Goal: Task Accomplishment & Management: Manage account settings

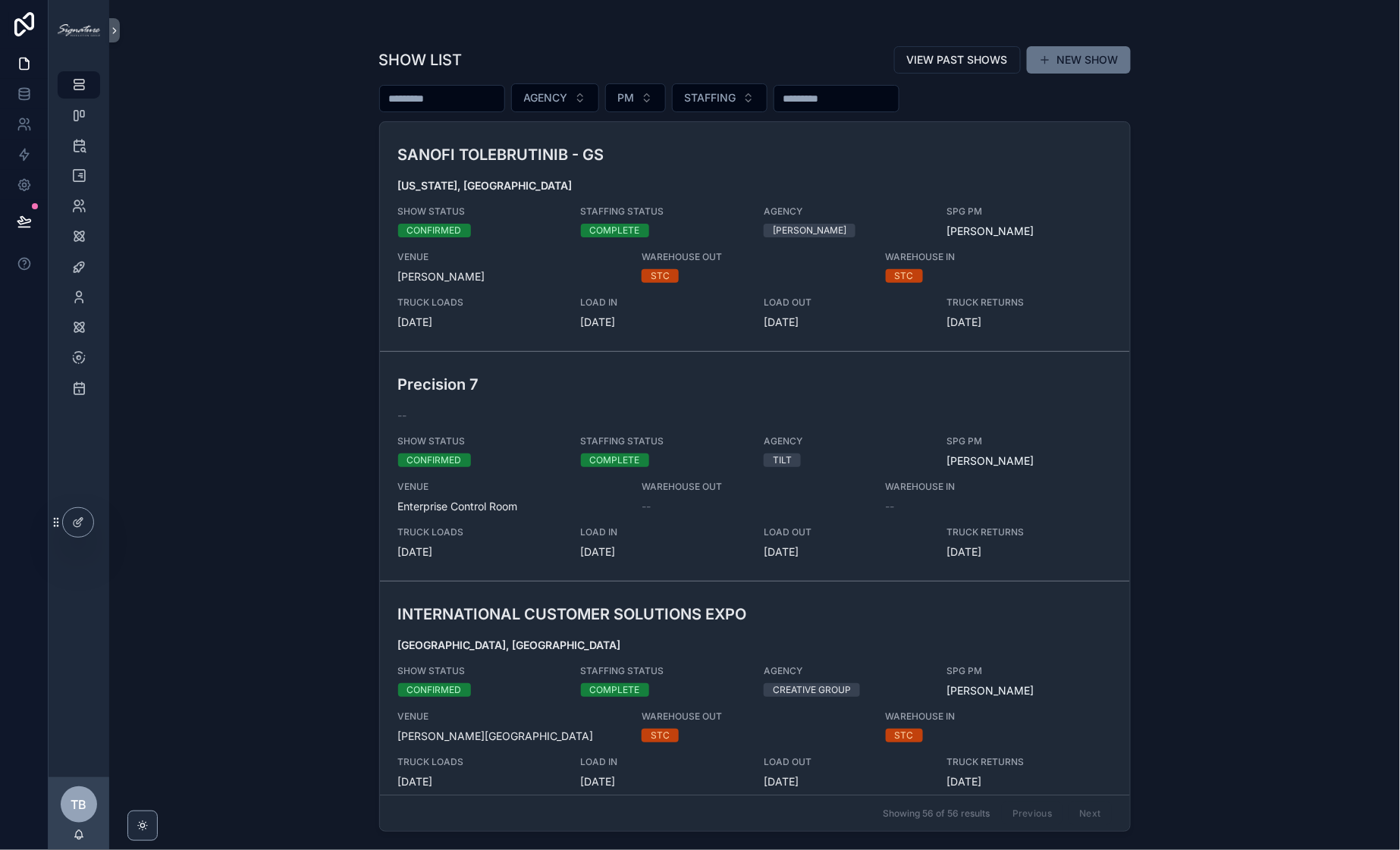
click at [488, 98] on input "scrollable content" at bounding box center [442, 98] width 125 height 22
type input "*****"
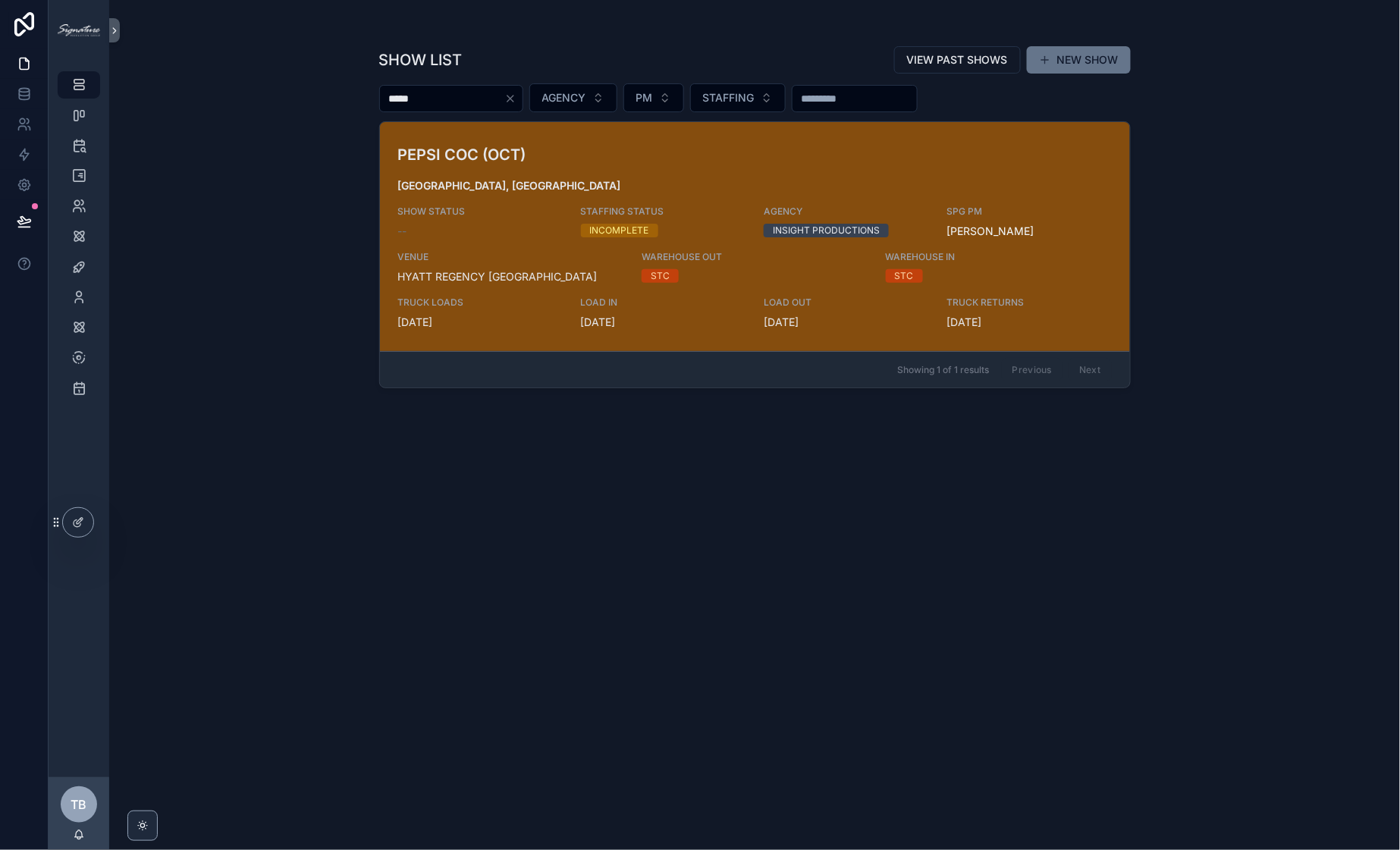
click at [734, 158] on h3 "PEPSI COC (OCT)" at bounding box center [633, 155] width 469 height 22
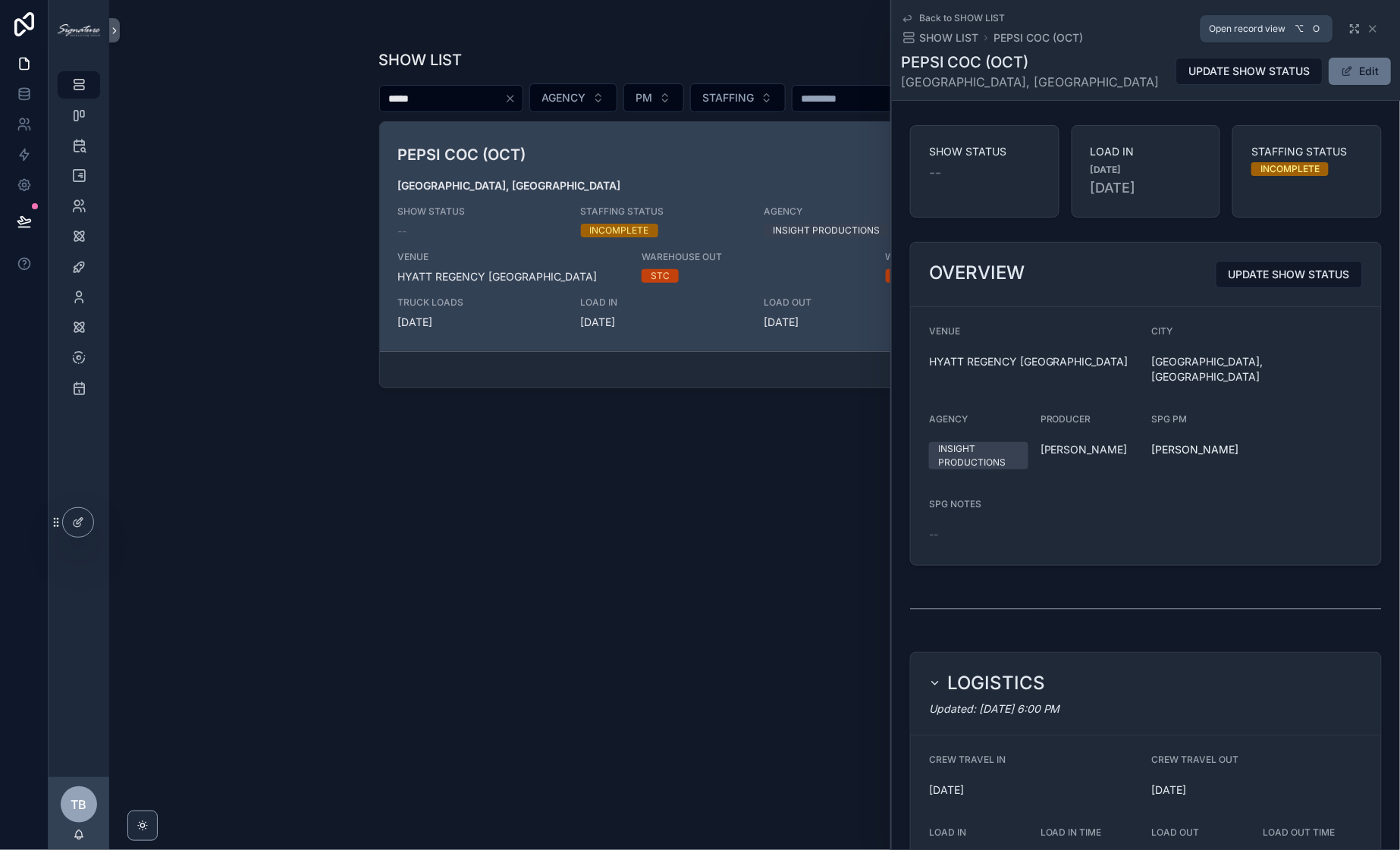
click at [1348, 27] on icon "scrollable content" at bounding box center [1354, 28] width 12 height 12
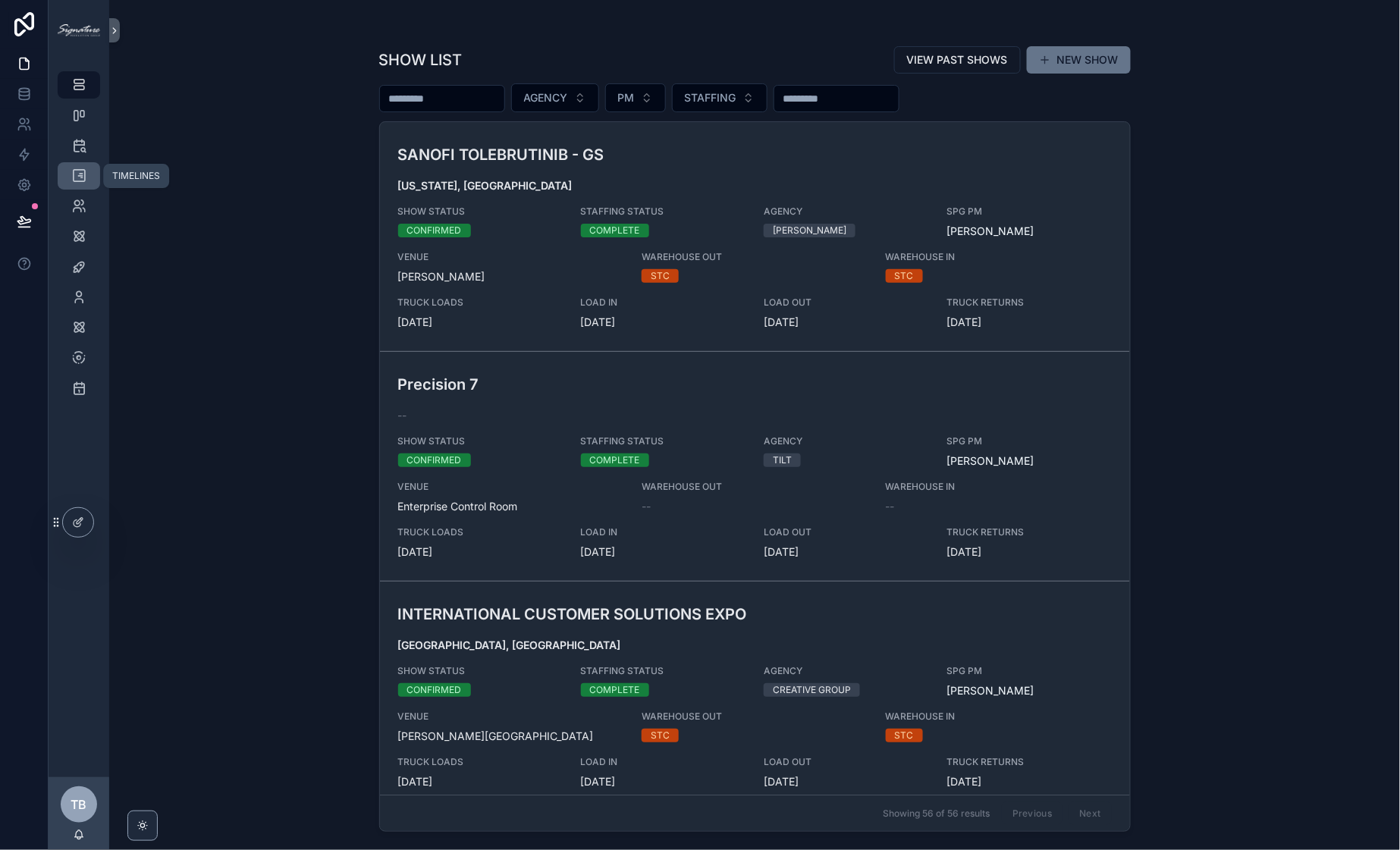
click at [85, 176] on icon "scrollable content" at bounding box center [78, 176] width 15 height 15
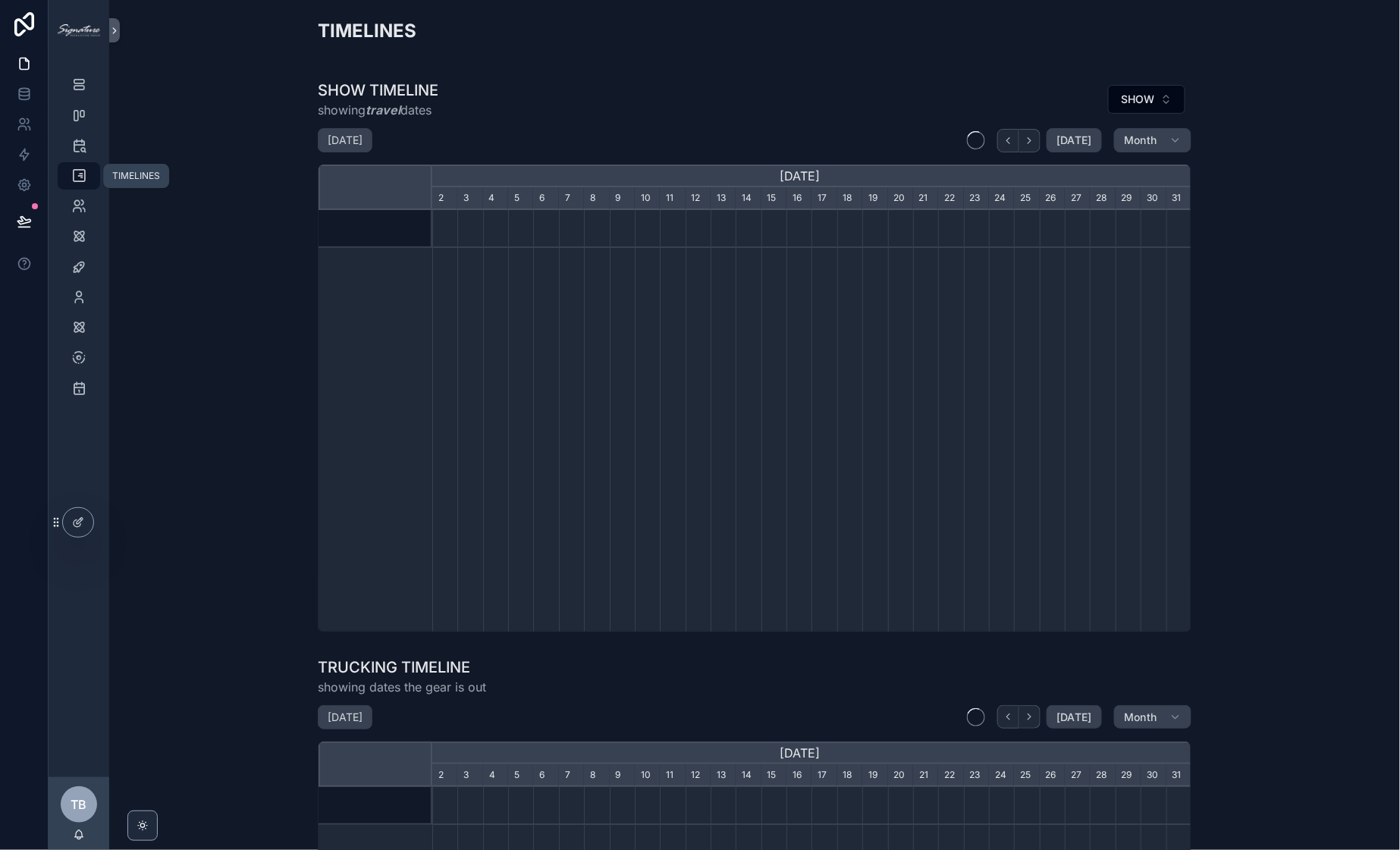
scroll to position [0, 759]
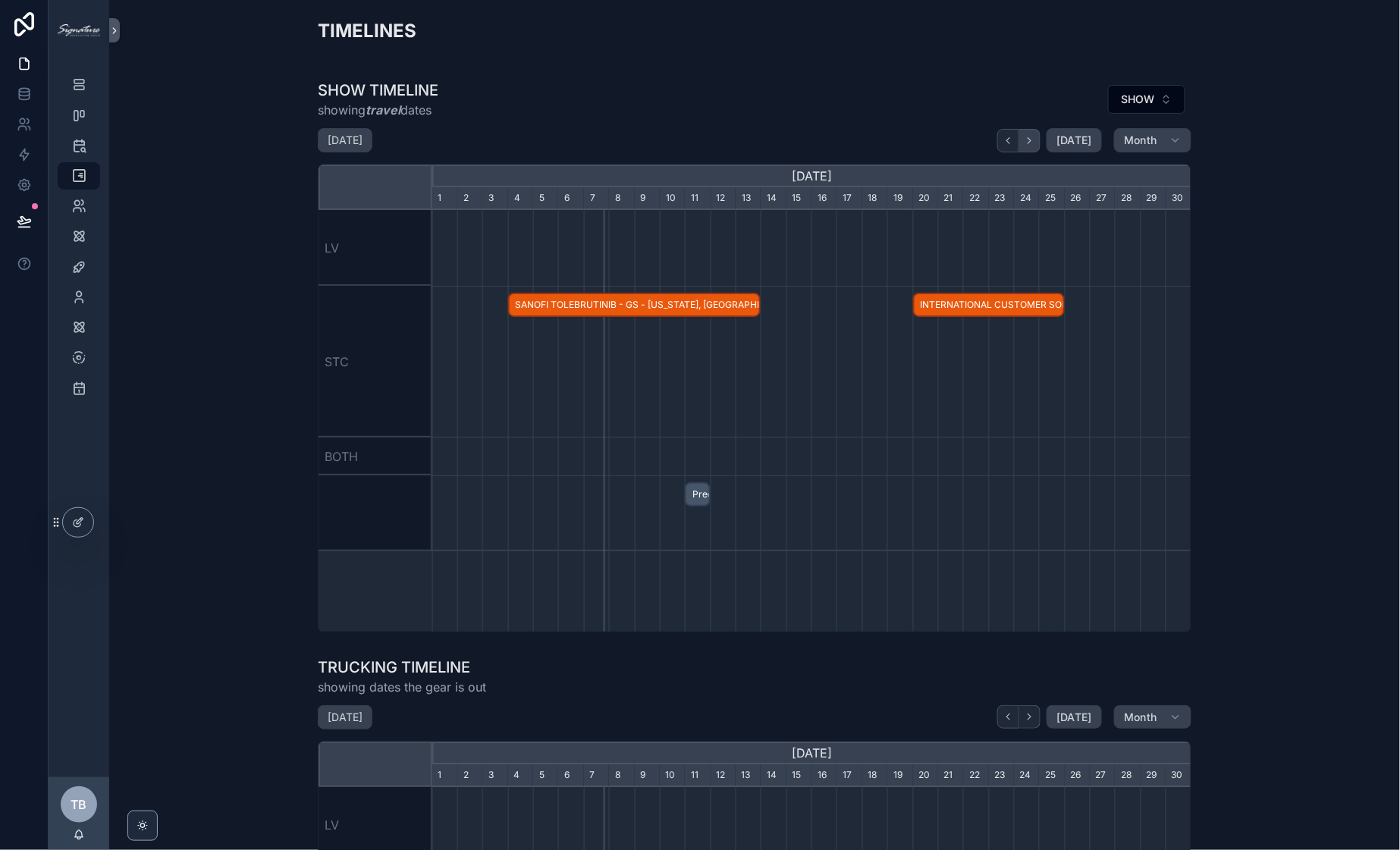
click at [1033, 146] on button "scrollable content" at bounding box center [1030, 140] width 22 height 23
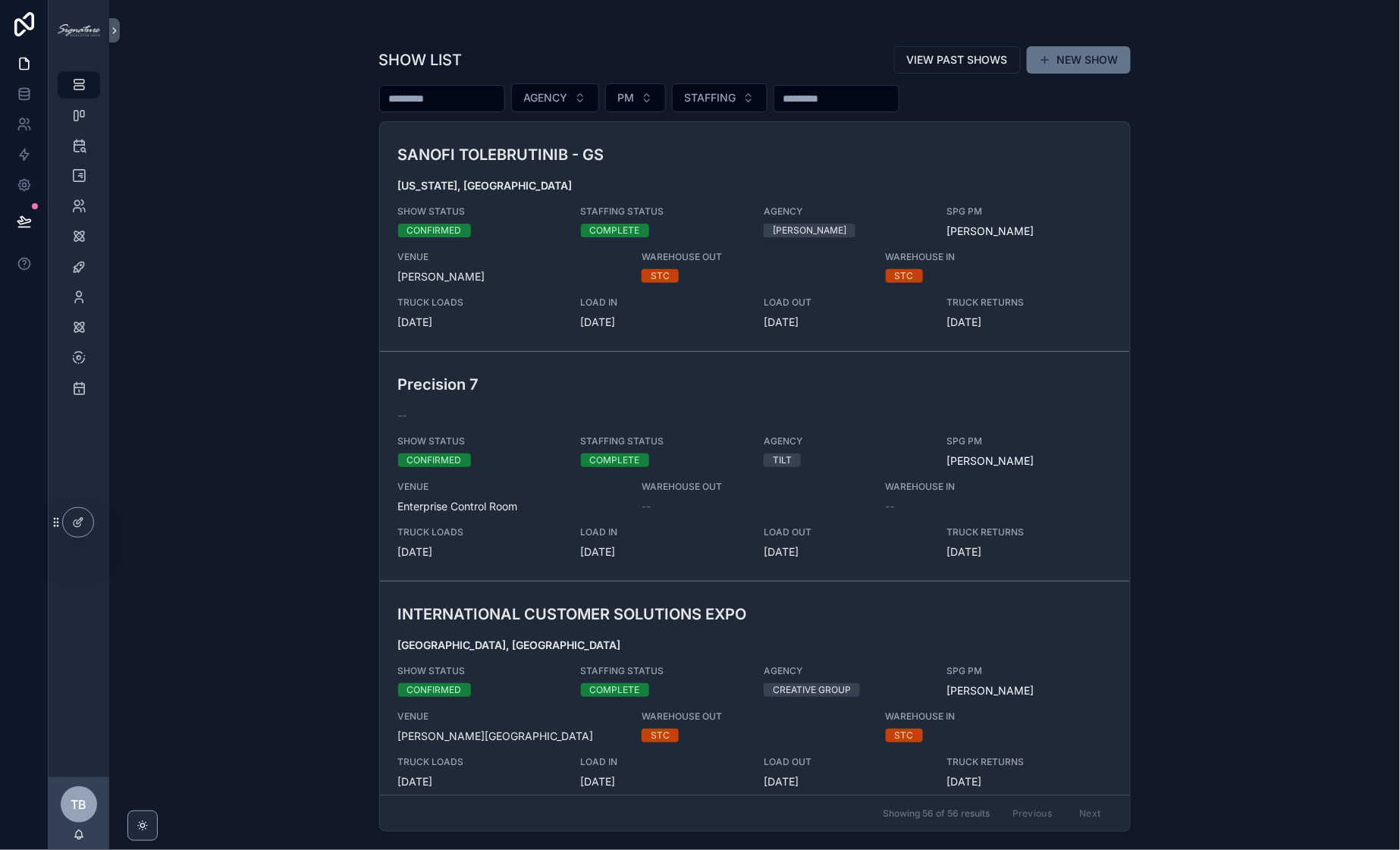
click at [466, 89] on input "scrollable content" at bounding box center [442, 98] width 125 height 22
type input "*****"
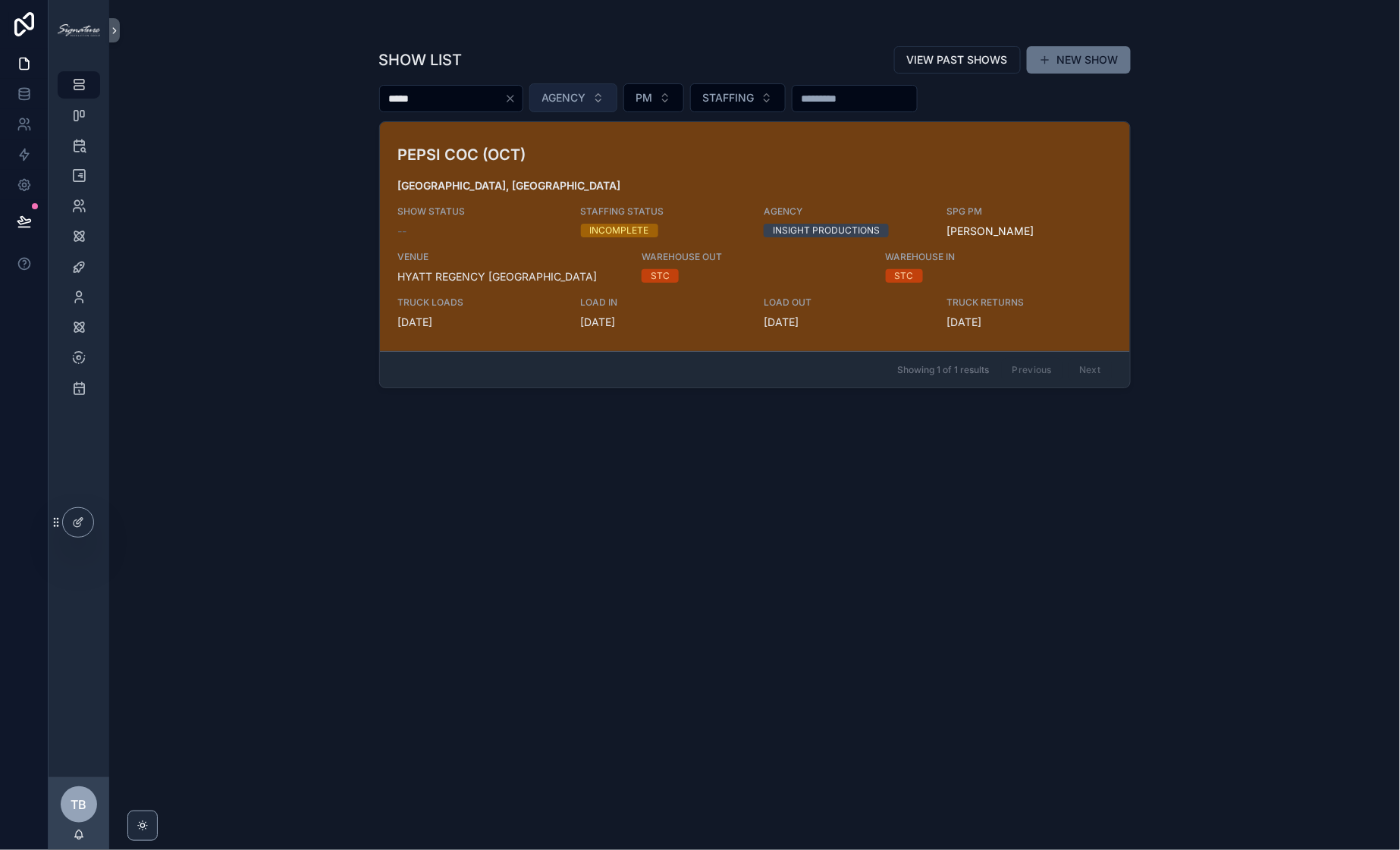
click at [583, 105] on button "AGENCY" at bounding box center [573, 97] width 88 height 29
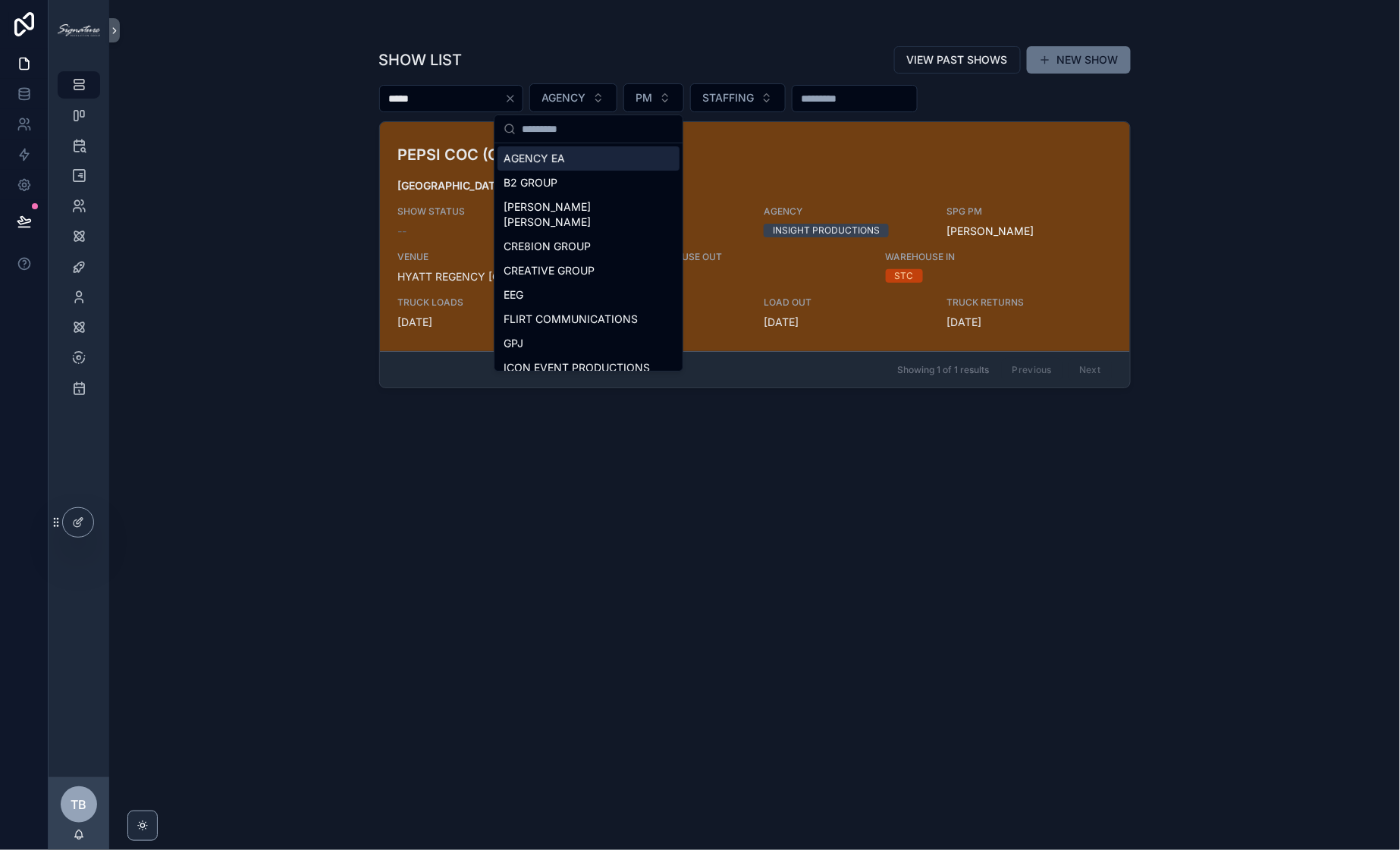
click at [571, 57] on div "SHOW LIST VIEW PAST SHOWS NEW SHOW" at bounding box center [754, 60] width 751 height 29
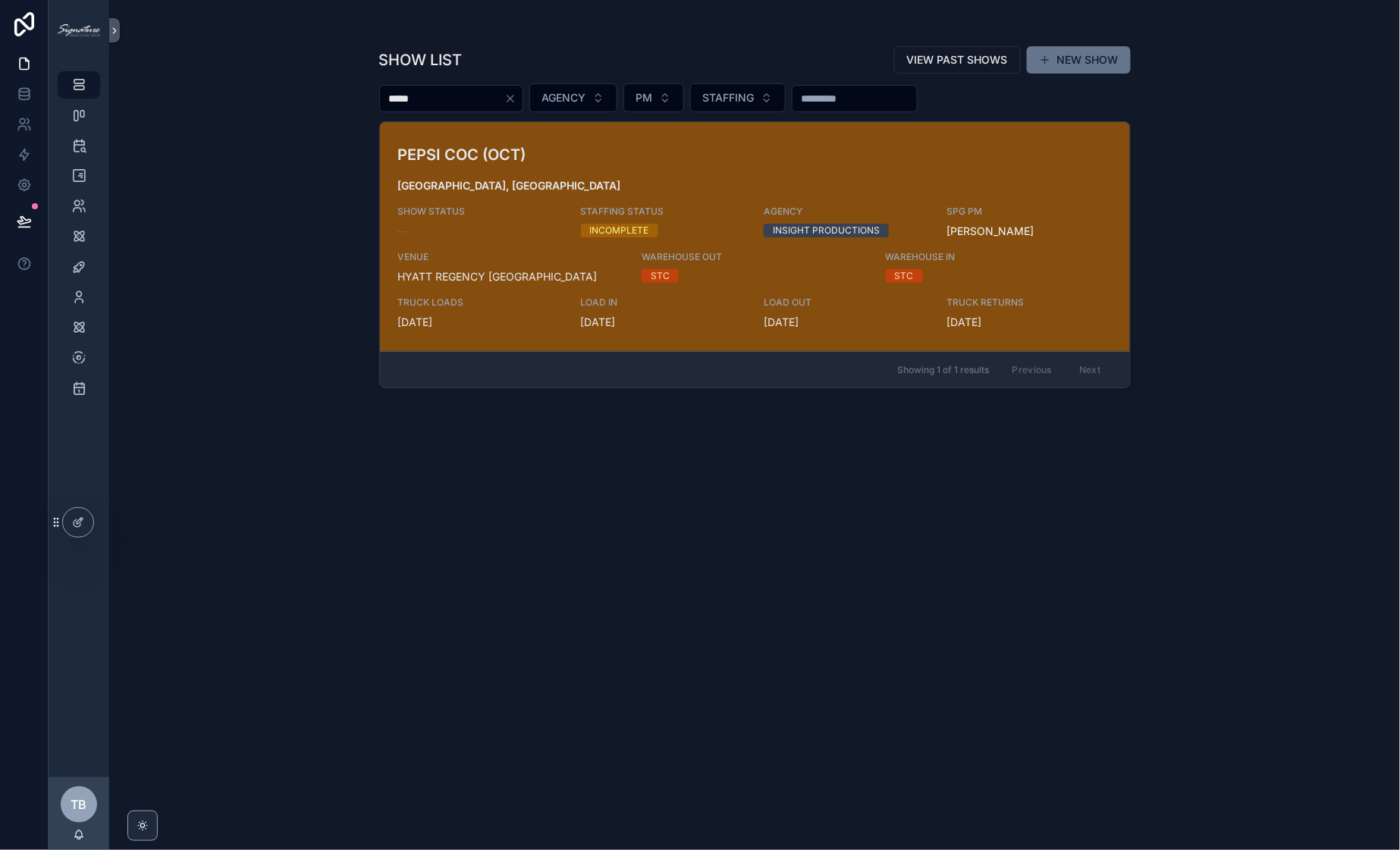
click at [595, 189] on span "[GEOGRAPHIC_DATA], [GEOGRAPHIC_DATA]" at bounding box center [755, 185] width 714 height 15
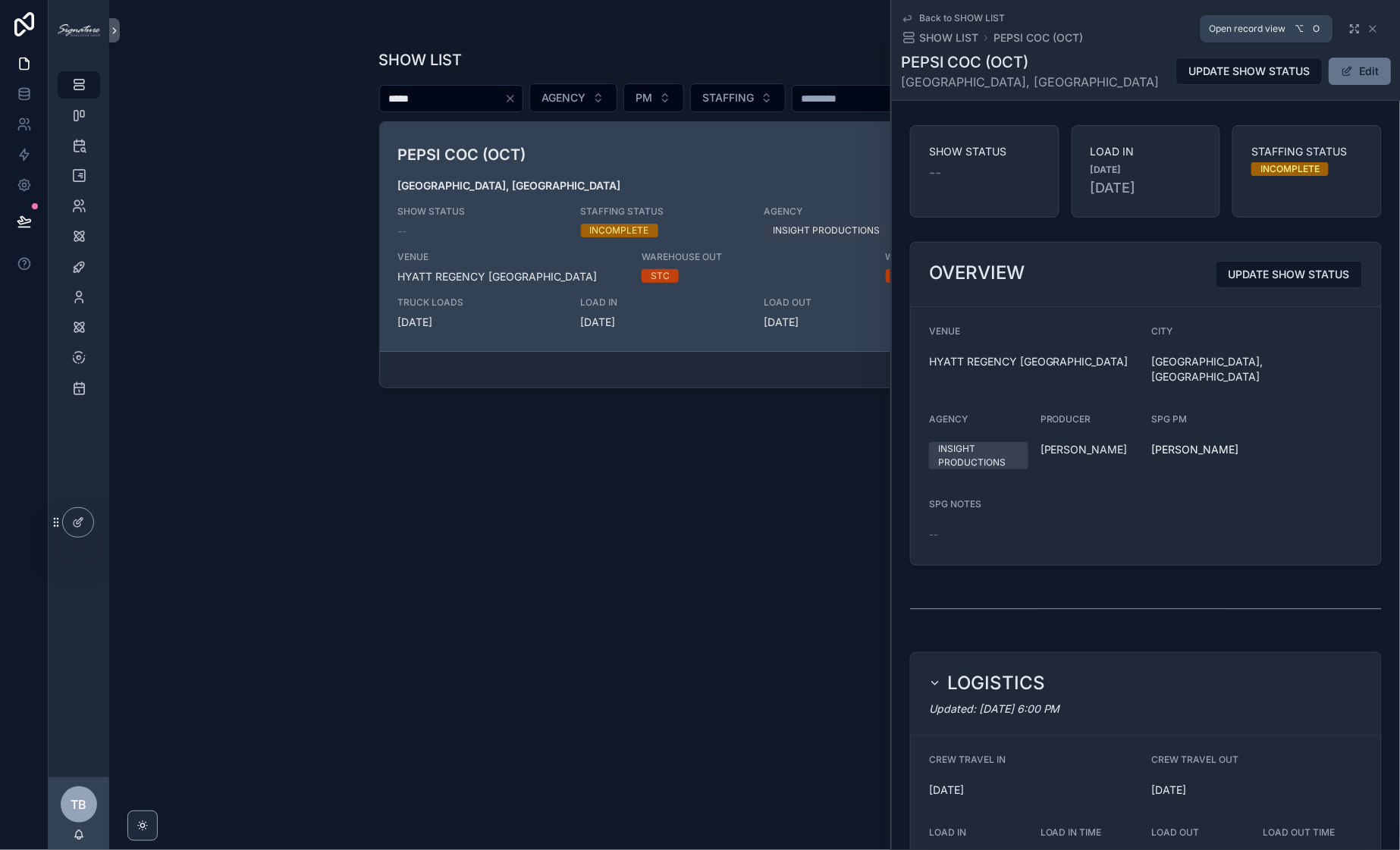
click at [1351, 27] on icon "scrollable content" at bounding box center [1352, 26] width 3 height 3
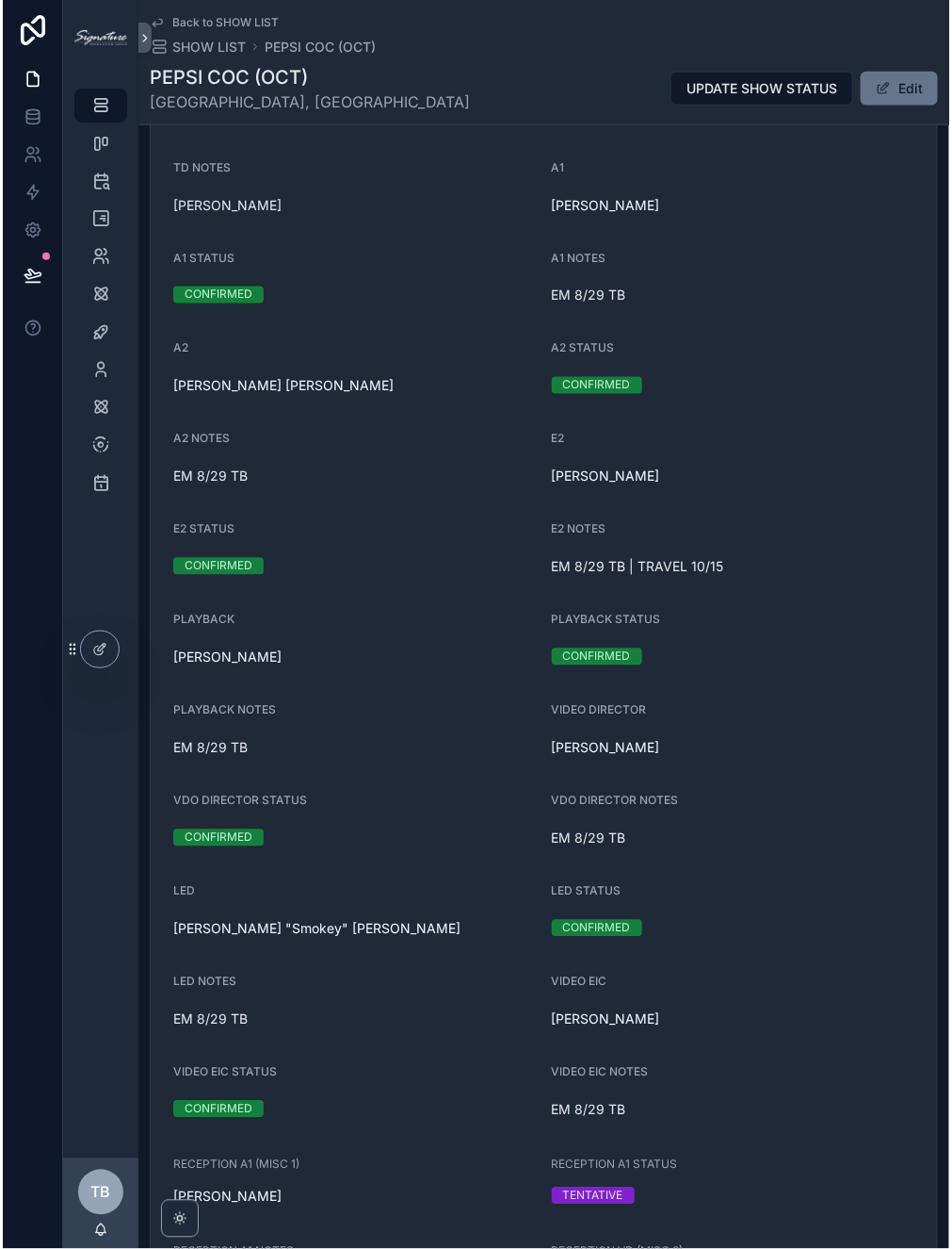
scroll to position [2209, 0]
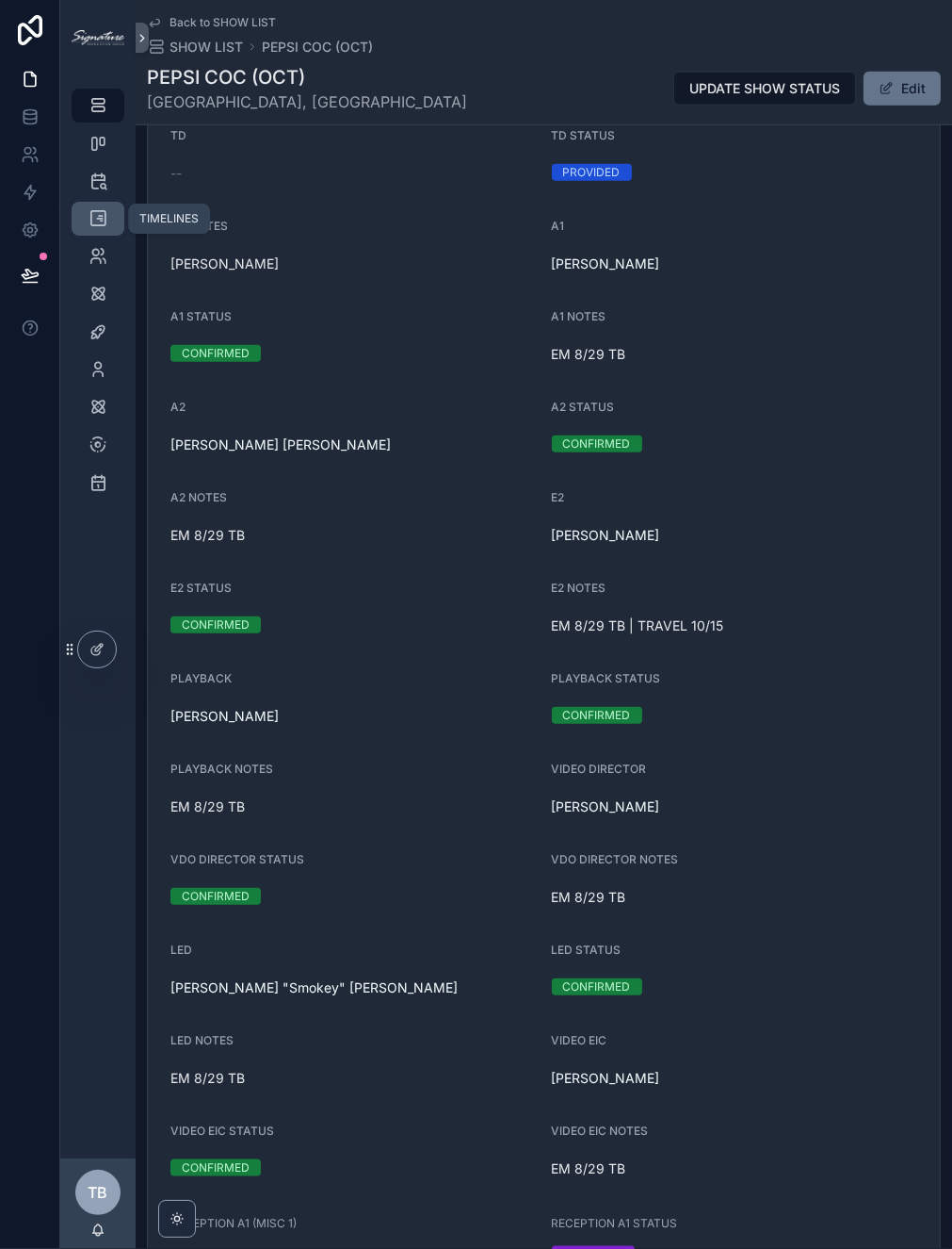
click at [102, 223] on icon "scrollable content" at bounding box center [97, 218] width 19 height 19
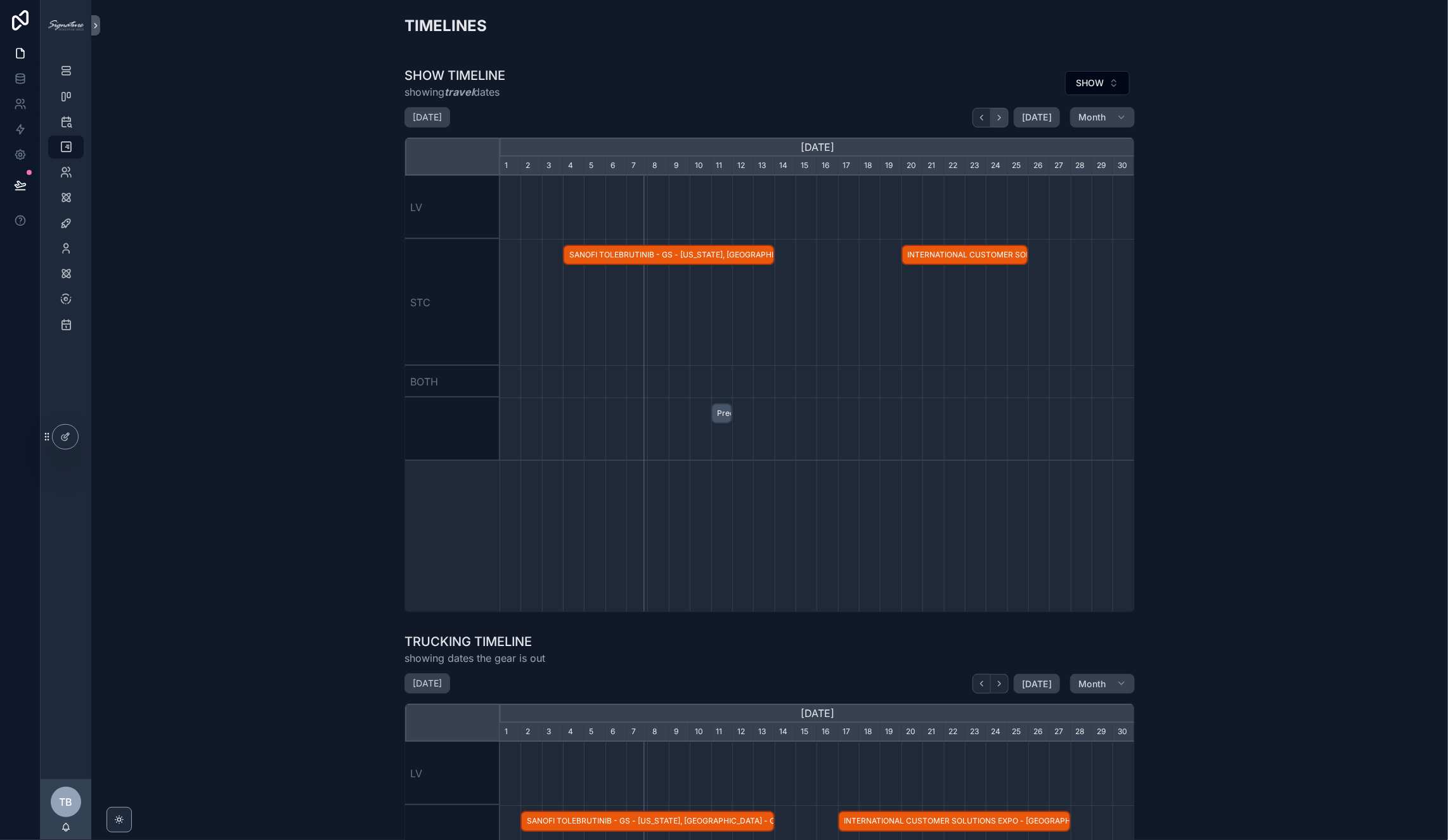
click at [1007, 118] on button "scrollable content" at bounding box center [1000, 117] width 18 height 19
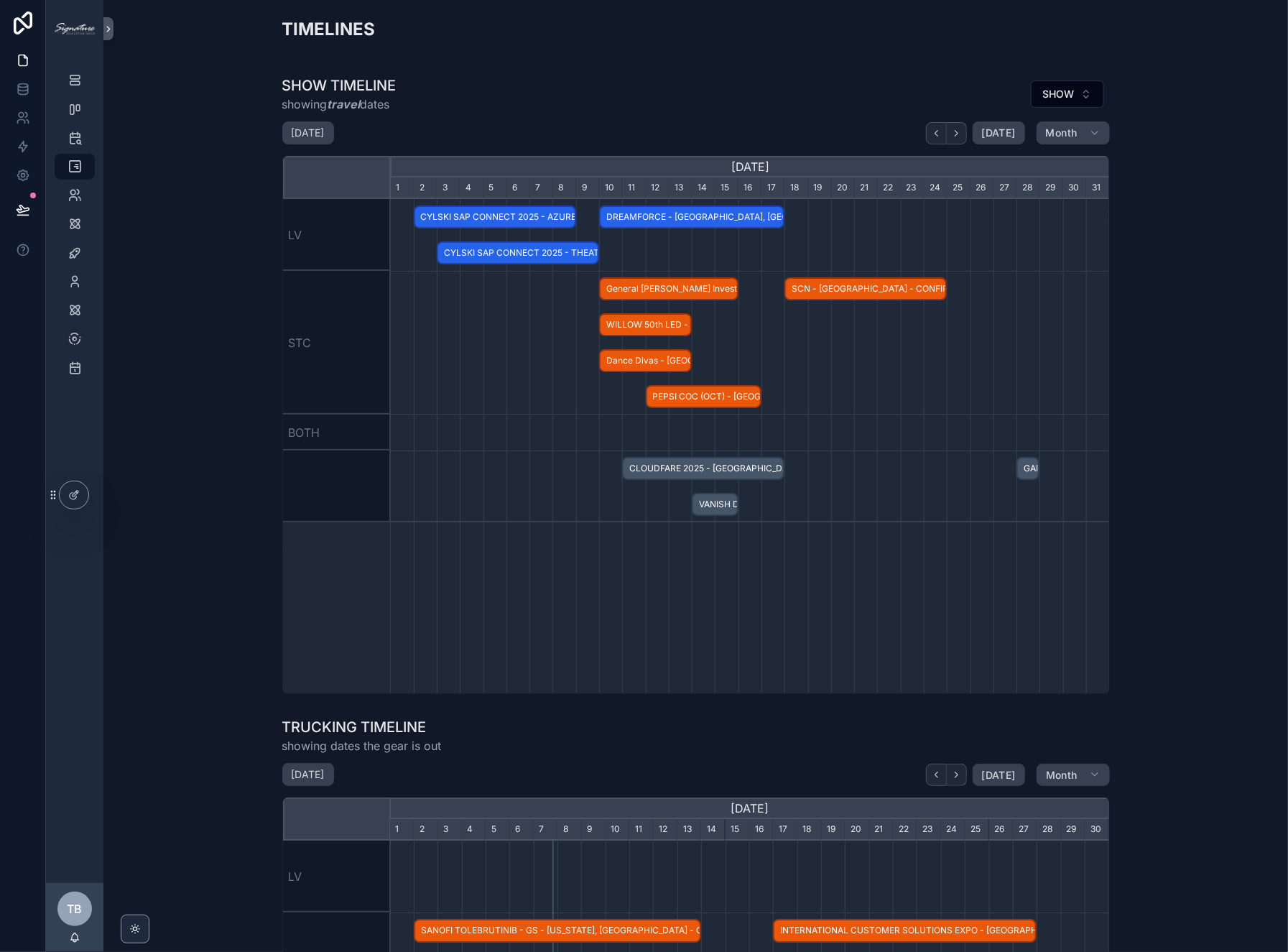
click at [666, 288] on span "General Mills Investor Day - Twin Cities, MN - HOLD" at bounding box center [669, 289] width 136 height 23
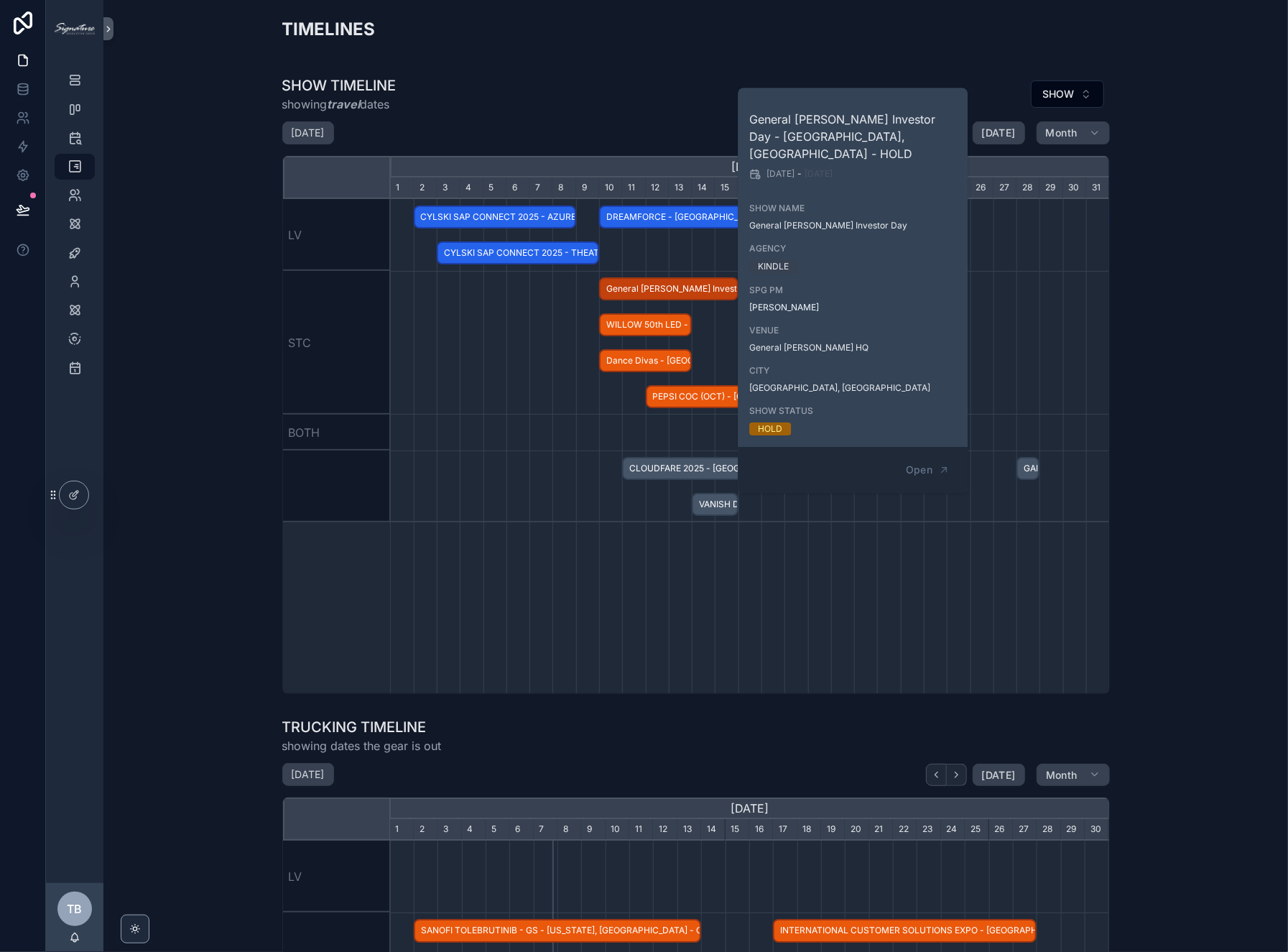
click at [633, 95] on div "SHOW TIMELINE showing travel dates SHOW" at bounding box center [696, 94] width 827 height 37
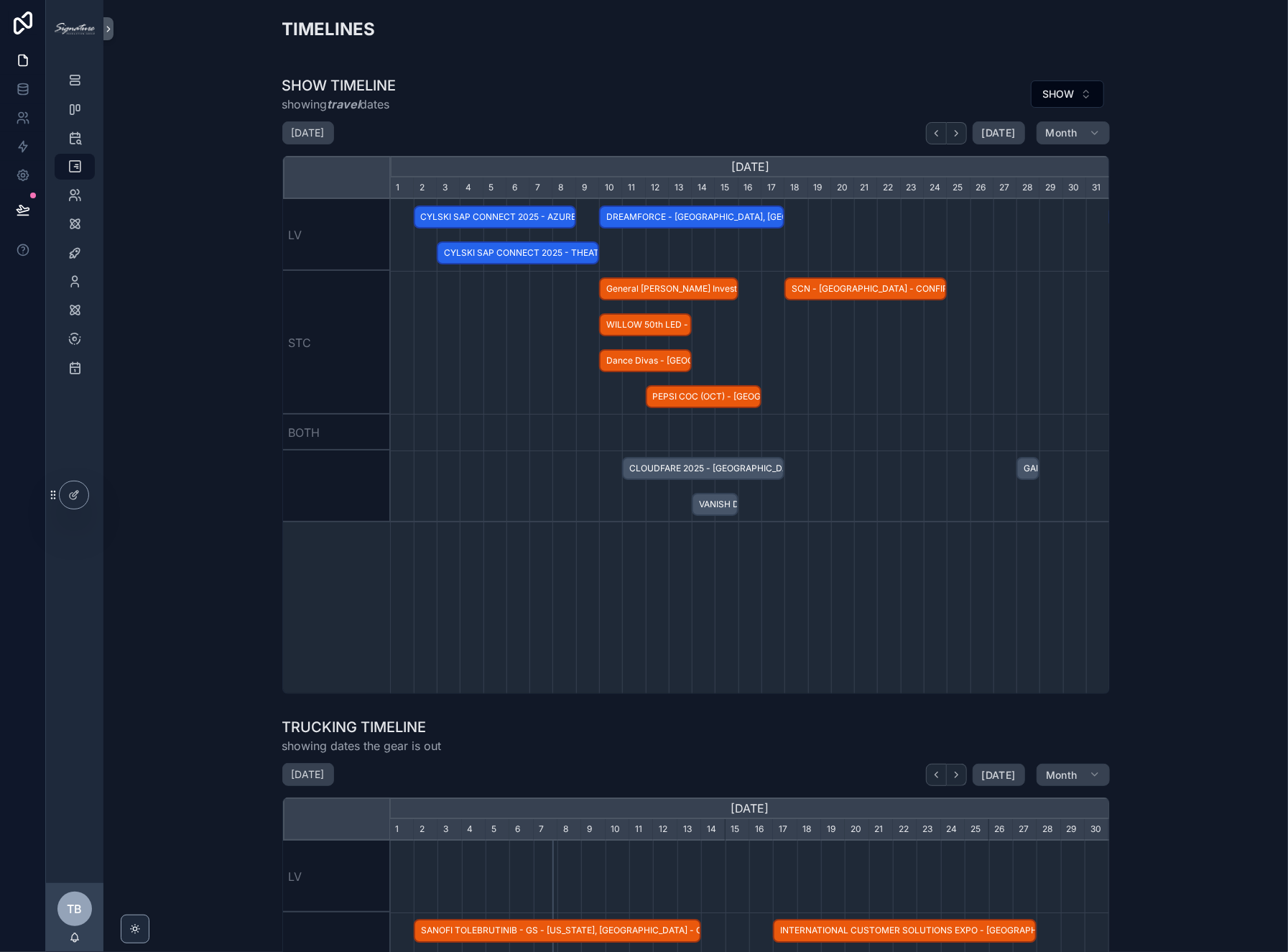
click at [669, 292] on span "General [PERSON_NAME] Investor Day - [GEOGRAPHIC_DATA], [GEOGRAPHIC_DATA] - HOLD" at bounding box center [669, 289] width 136 height 23
click at [473, 402] on div "scrollable content" at bounding box center [750, 343] width 2158 height 144
click at [639, 324] on span "WILLOW 50th LED - [GEOGRAPHIC_DATA], [GEOGRAPHIC_DATA] - HOLD" at bounding box center [645, 324] width 90 height 23
click at [511, 326] on div "scrollable content" at bounding box center [750, 343] width 2158 height 144
click at [650, 361] on span "Dance Divas - [GEOGRAPHIC_DATA] - CONFIRMED" at bounding box center [645, 361] width 90 height 23
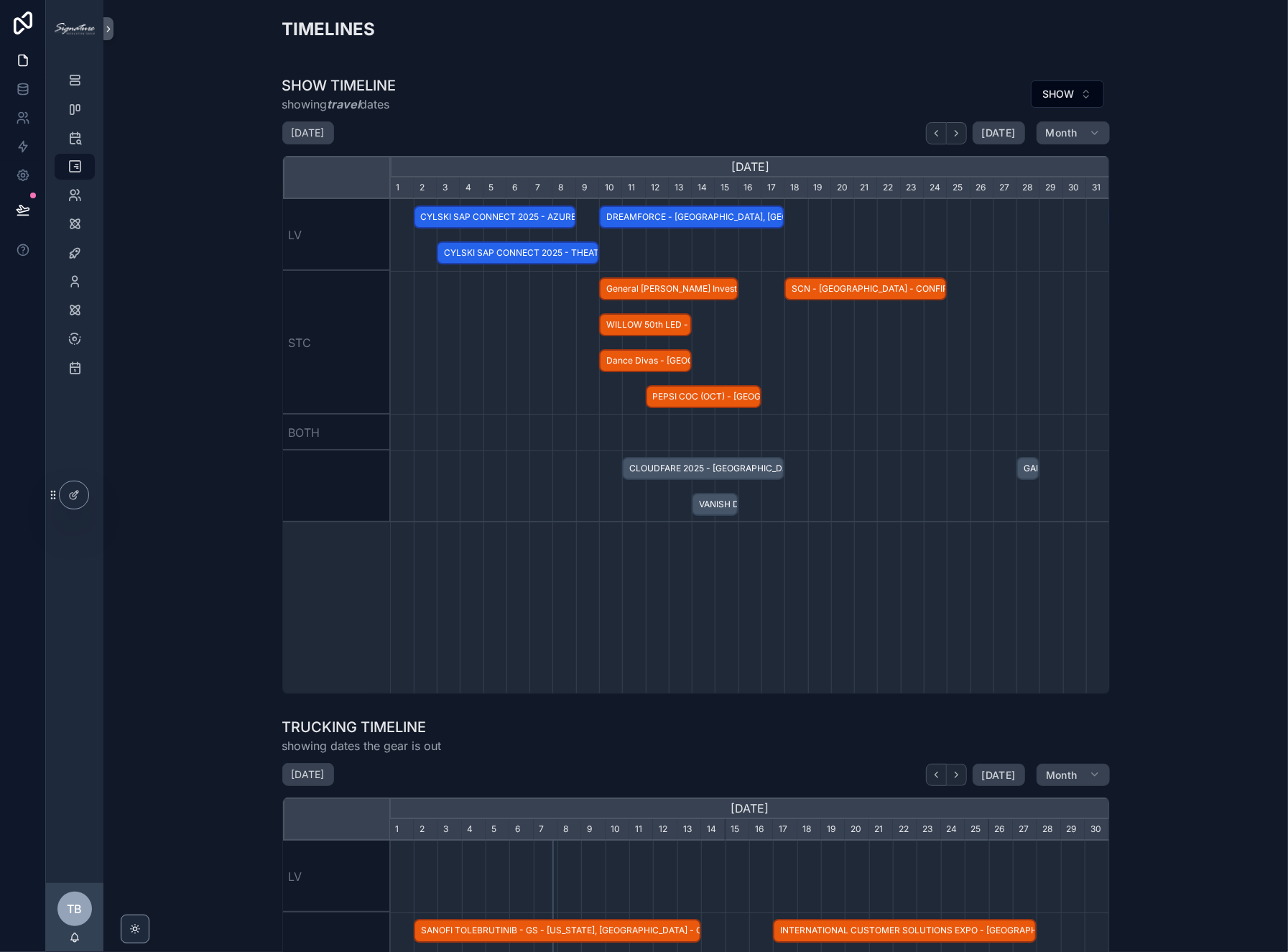
scroll to position [0, 720]
click at [555, 366] on div "scrollable content" at bounding box center [750, 343] width 2158 height 144
click at [655, 471] on span "CLOUDFARE 2025 - [GEOGRAPHIC_DATA] - CONFIRMED" at bounding box center [703, 468] width 160 height 23
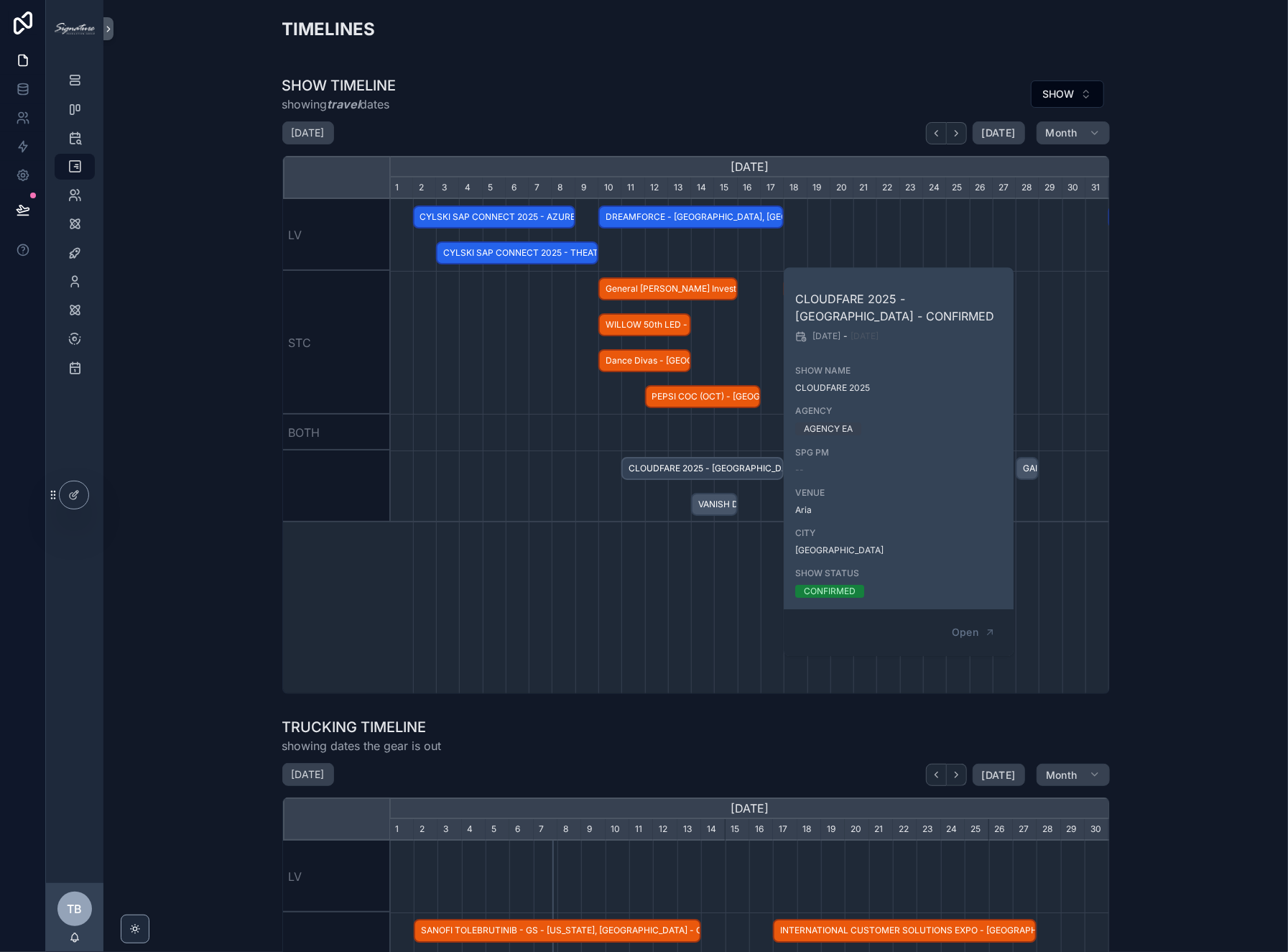
click at [473, 438] on div "scrollable content" at bounding box center [750, 432] width 2158 height 36
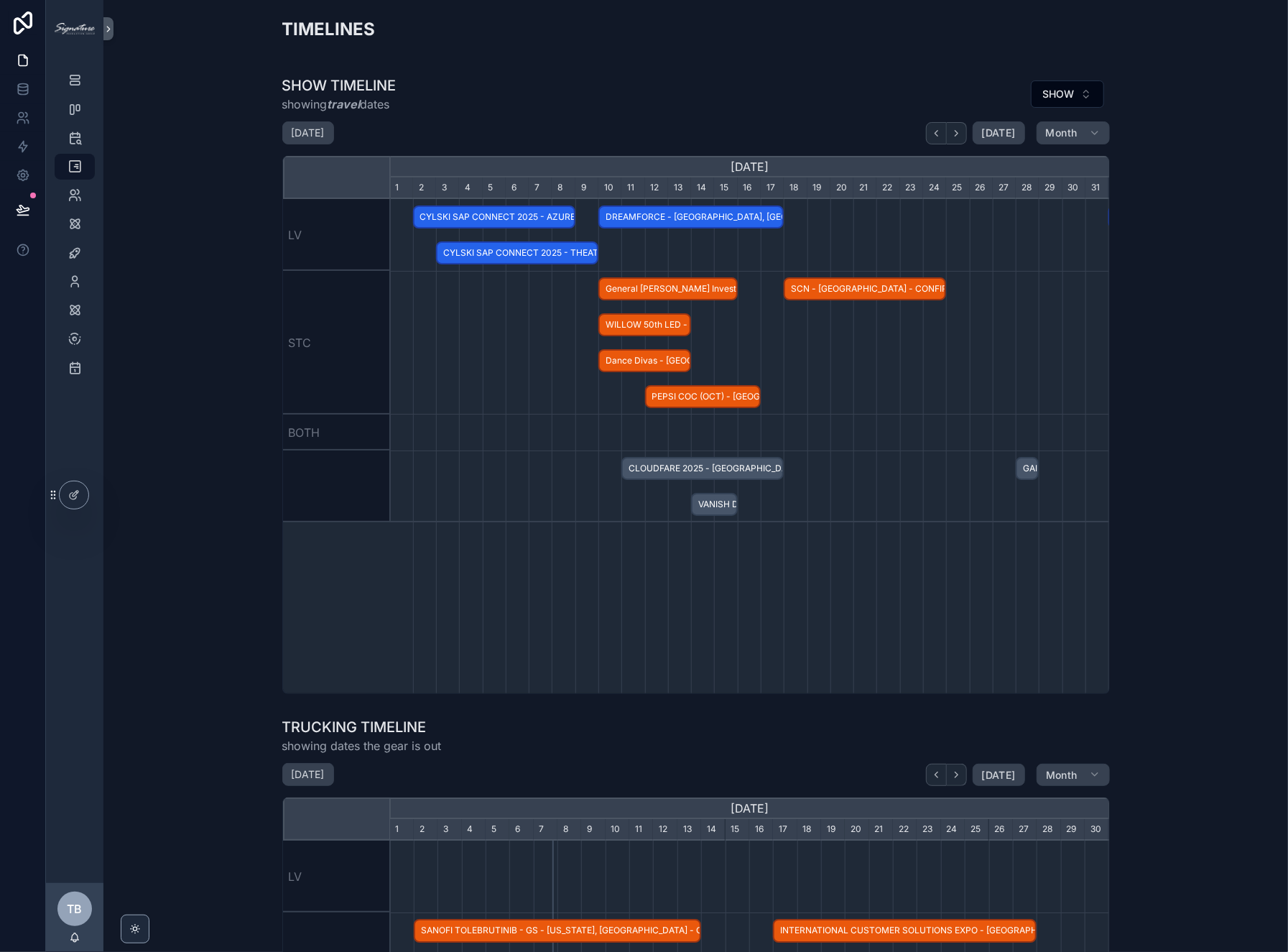
click at [492, 212] on span "CYLSKI SAP CONNECT 2025 - AZURE BALLROOM - [GEOGRAPHIC_DATA] - CONFIRMED" at bounding box center [494, 217] width 160 height 23
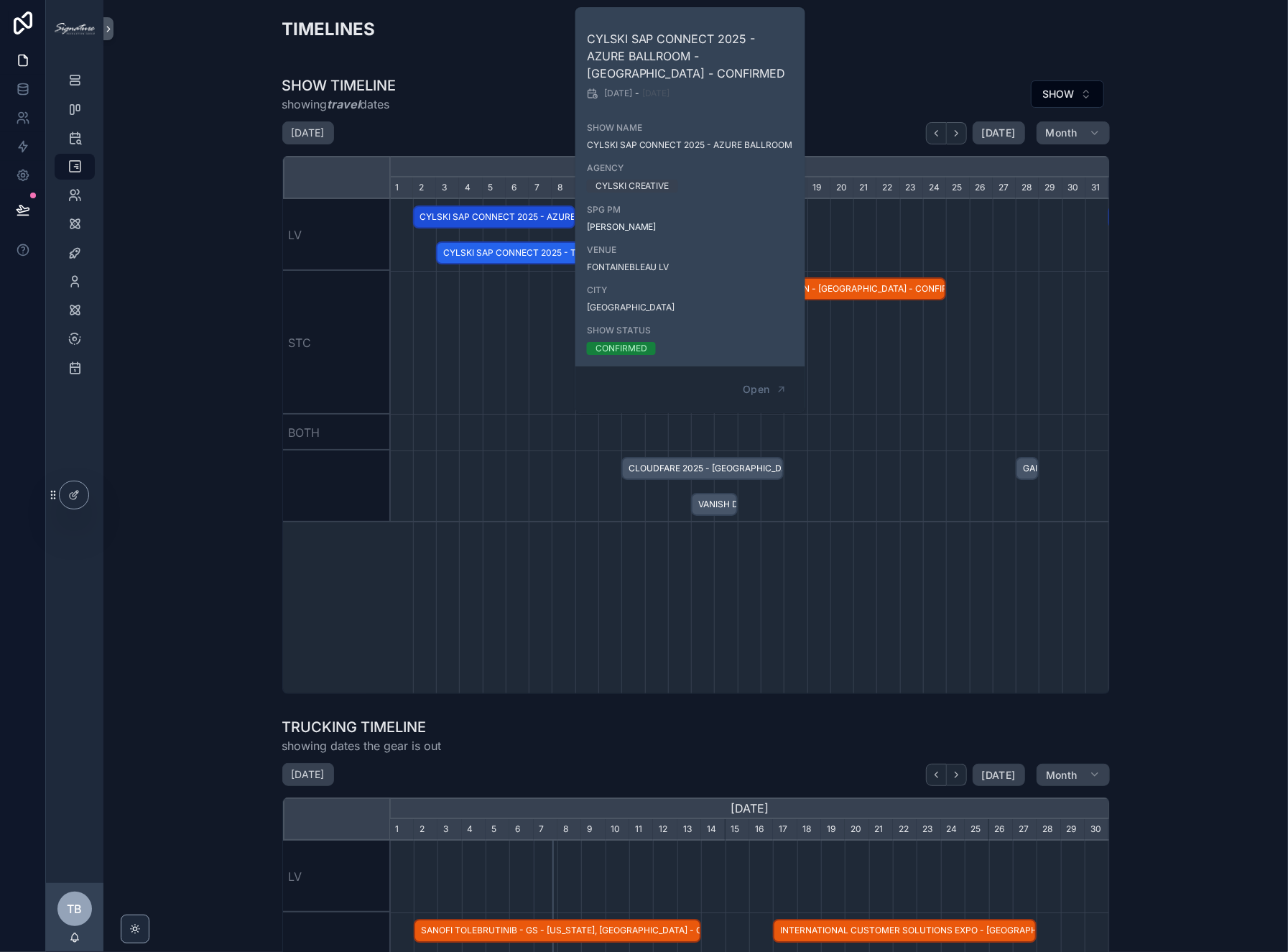
click at [471, 256] on span "CYLSKI SAP CONNECT 2025 - THEATER - [GEOGRAPHIC_DATA] - CONFIRMED" at bounding box center [517, 253] width 160 height 23
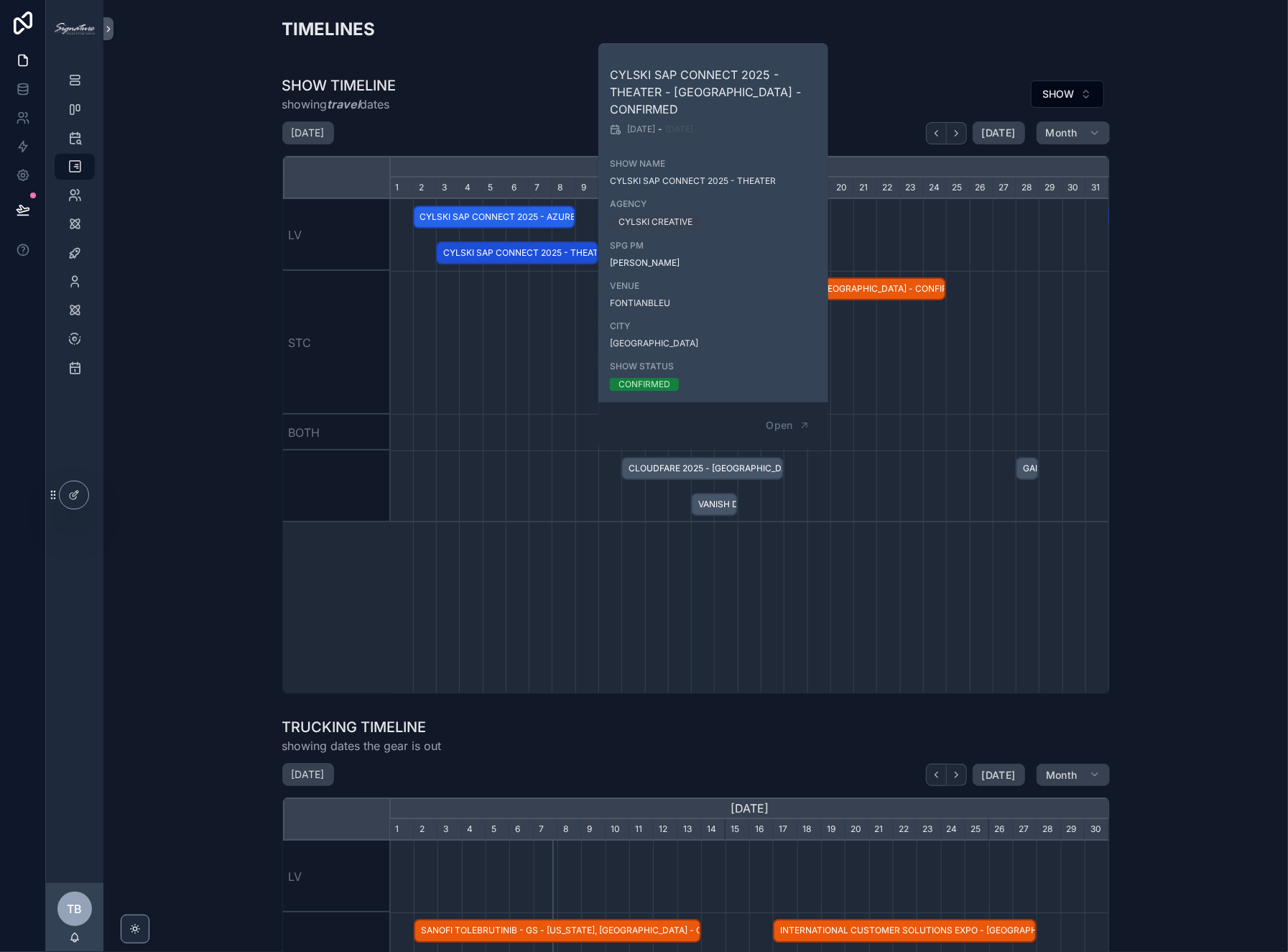
click at [479, 342] on div "scrollable content" at bounding box center [750, 343] width 2158 height 144
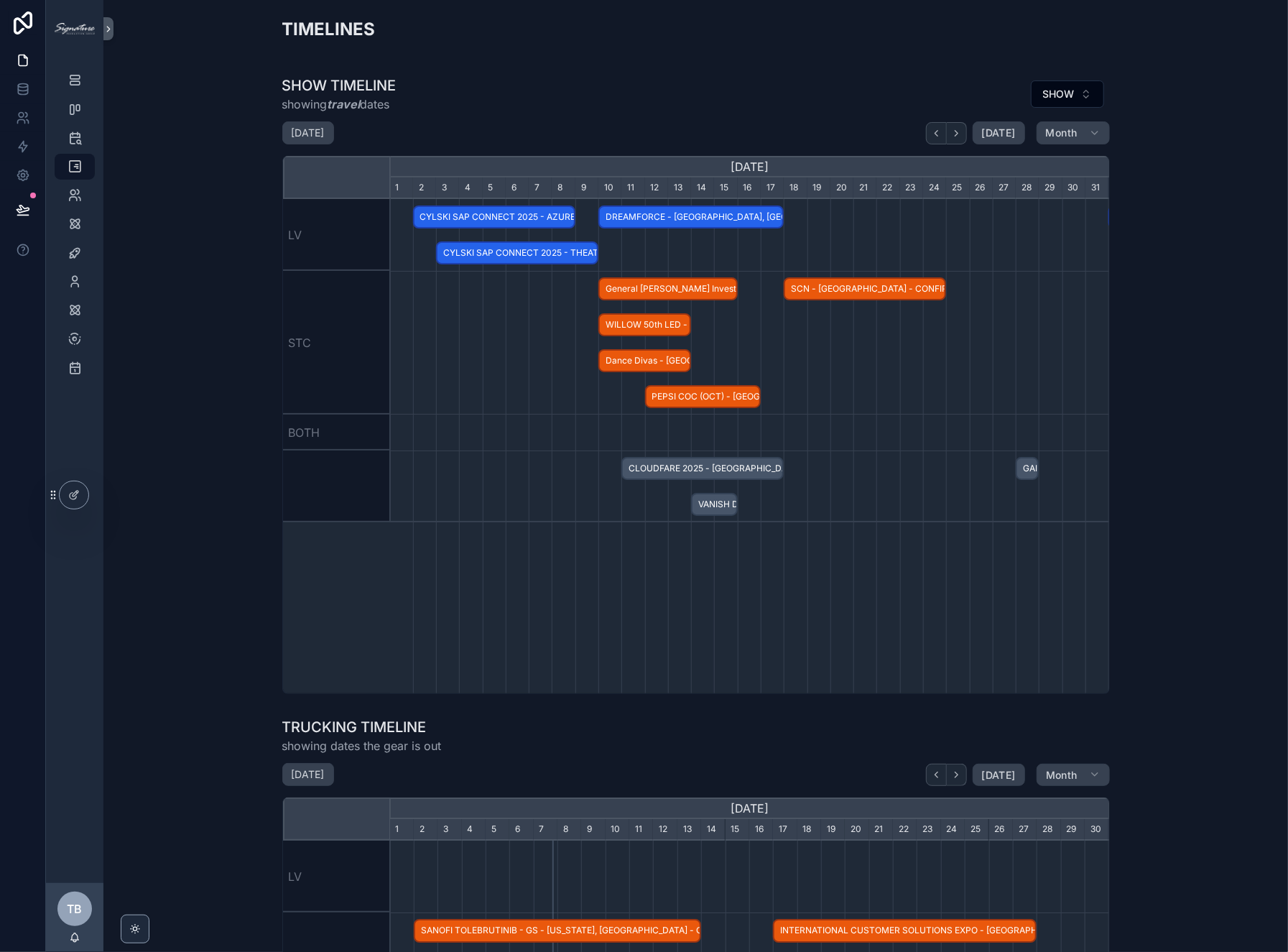
click at [526, 378] on div "scrollable content" at bounding box center [750, 343] width 2158 height 144
click at [663, 293] on span "General [PERSON_NAME] Investor Day - [GEOGRAPHIC_DATA], [GEOGRAPHIC_DATA] - HOLD" at bounding box center [668, 289] width 136 height 23
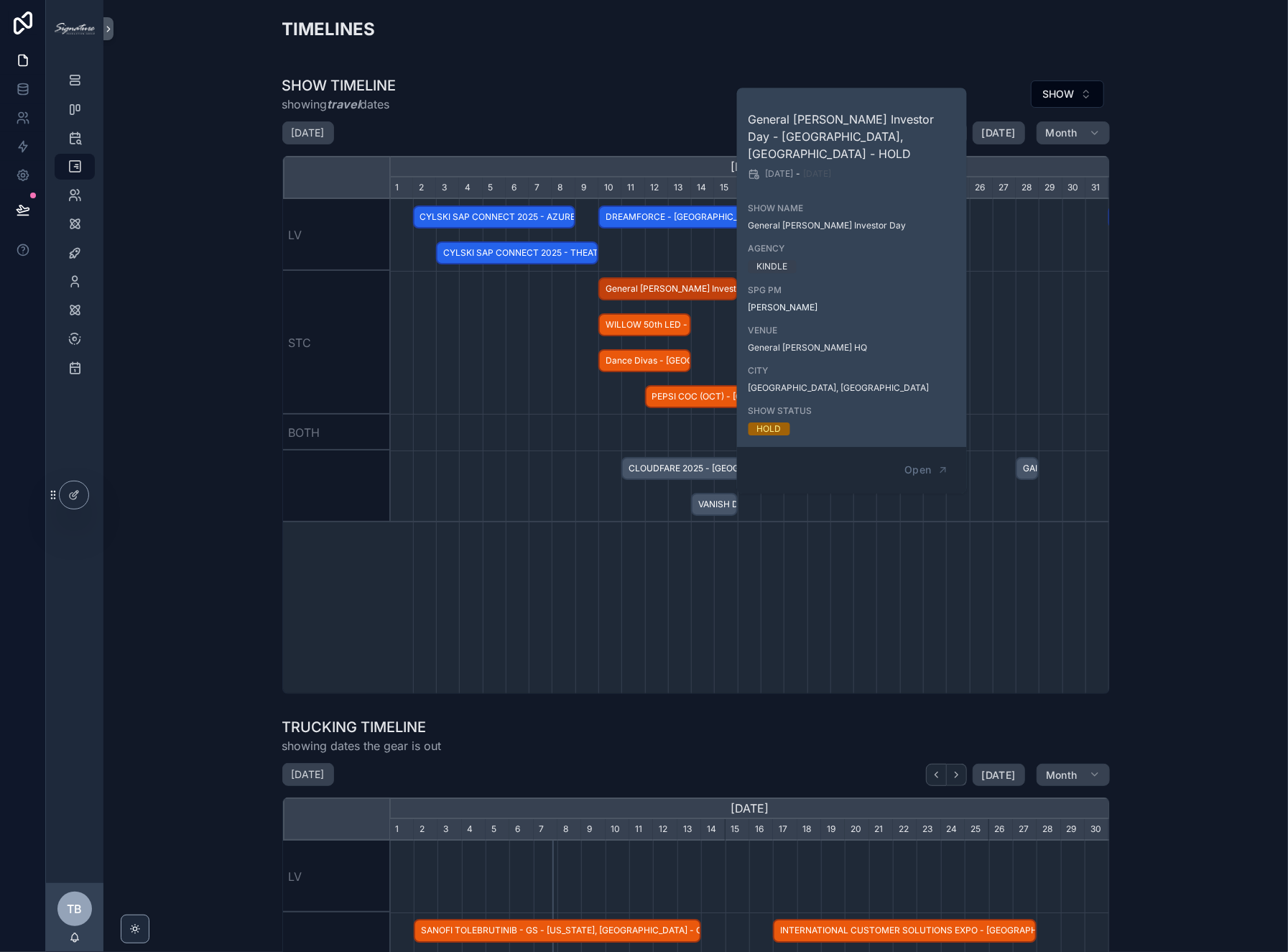
click at [487, 380] on div "scrollable content" at bounding box center [750, 343] width 2158 height 144
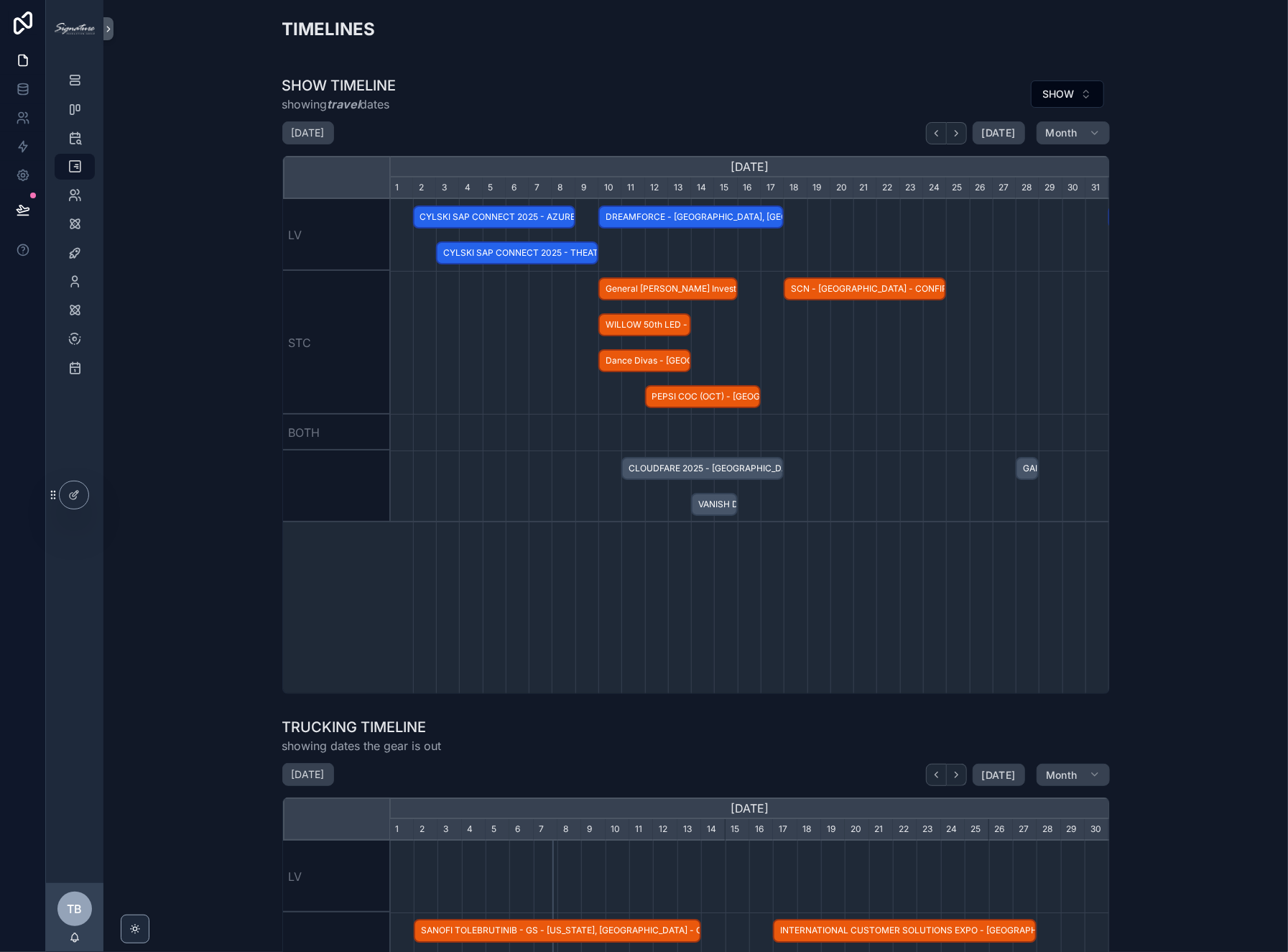
click at [613, 418] on div "scrollable content" at bounding box center [750, 432] width 2158 height 36
click at [867, 290] on span "SCN - [GEOGRAPHIC_DATA] - CONFIRMED" at bounding box center [864, 289] width 160 height 23
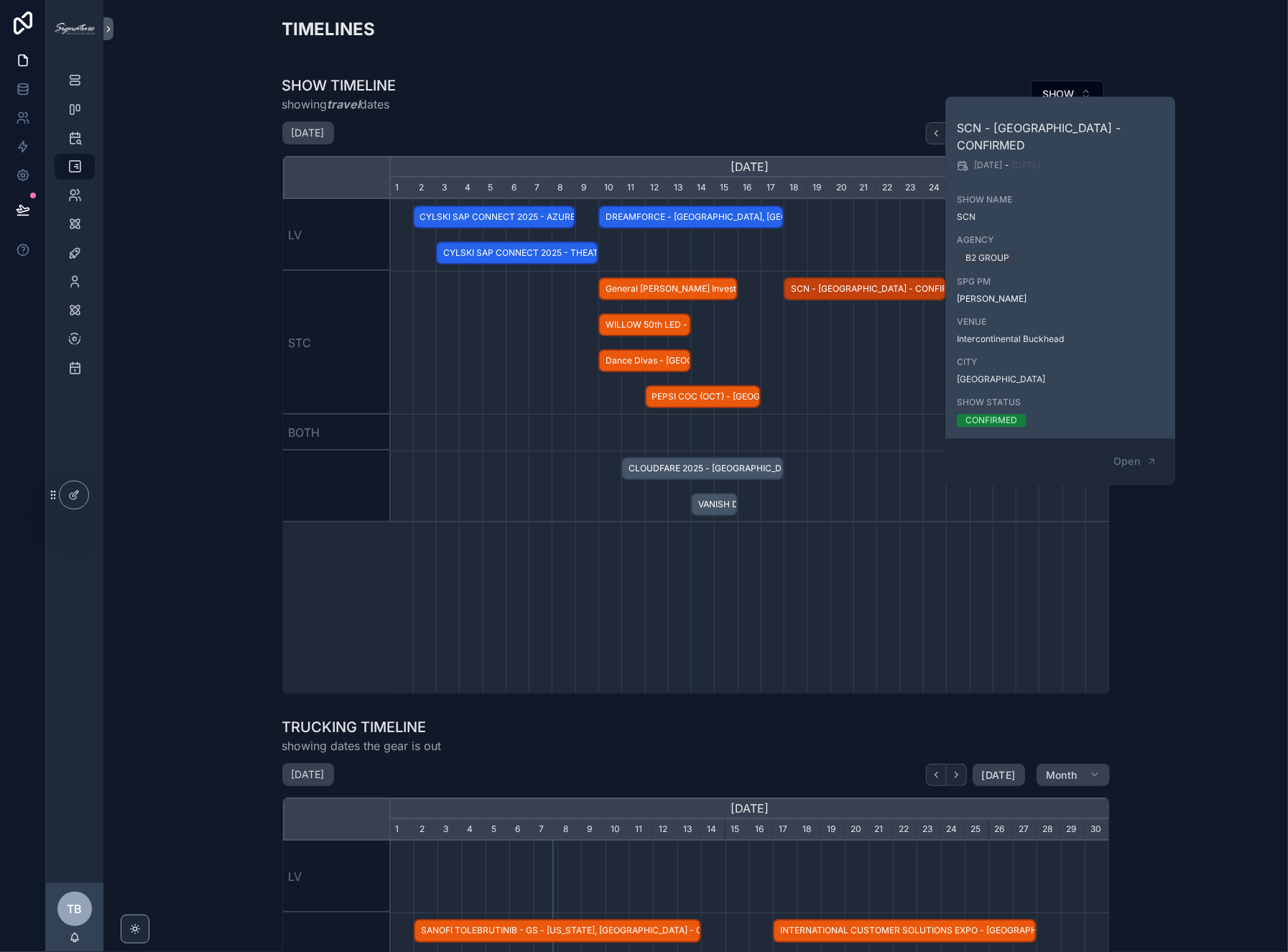
click at [849, 362] on div "scrollable content" at bounding box center [750, 343] width 2158 height 144
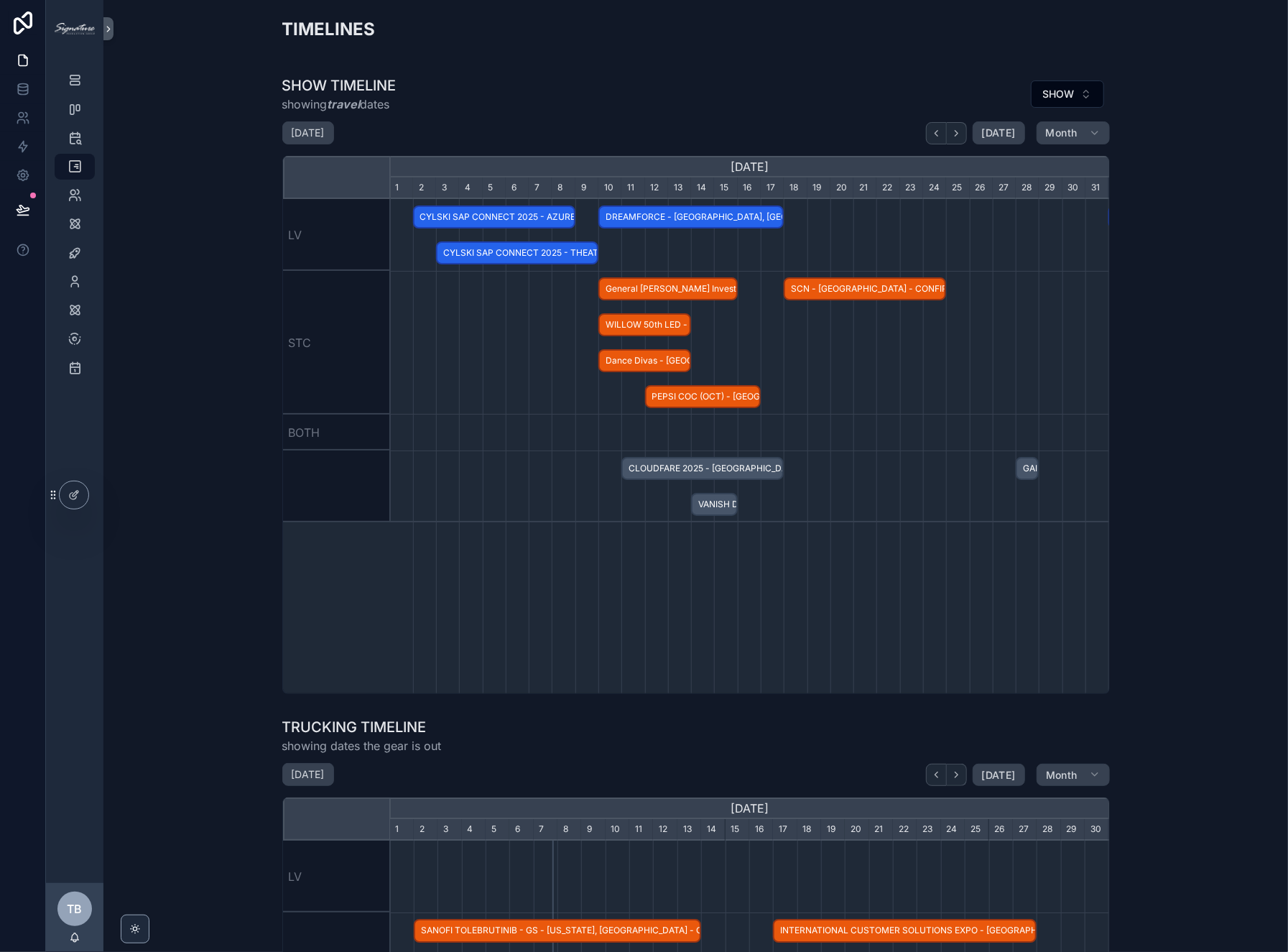
click at [721, 395] on span "PEPSI COC (OCT) - [GEOGRAPHIC_DATA], [GEOGRAPHIC_DATA] -" at bounding box center [703, 396] width 113 height 23
click at [529, 408] on div "scrollable content" at bounding box center [750, 343] width 2158 height 144
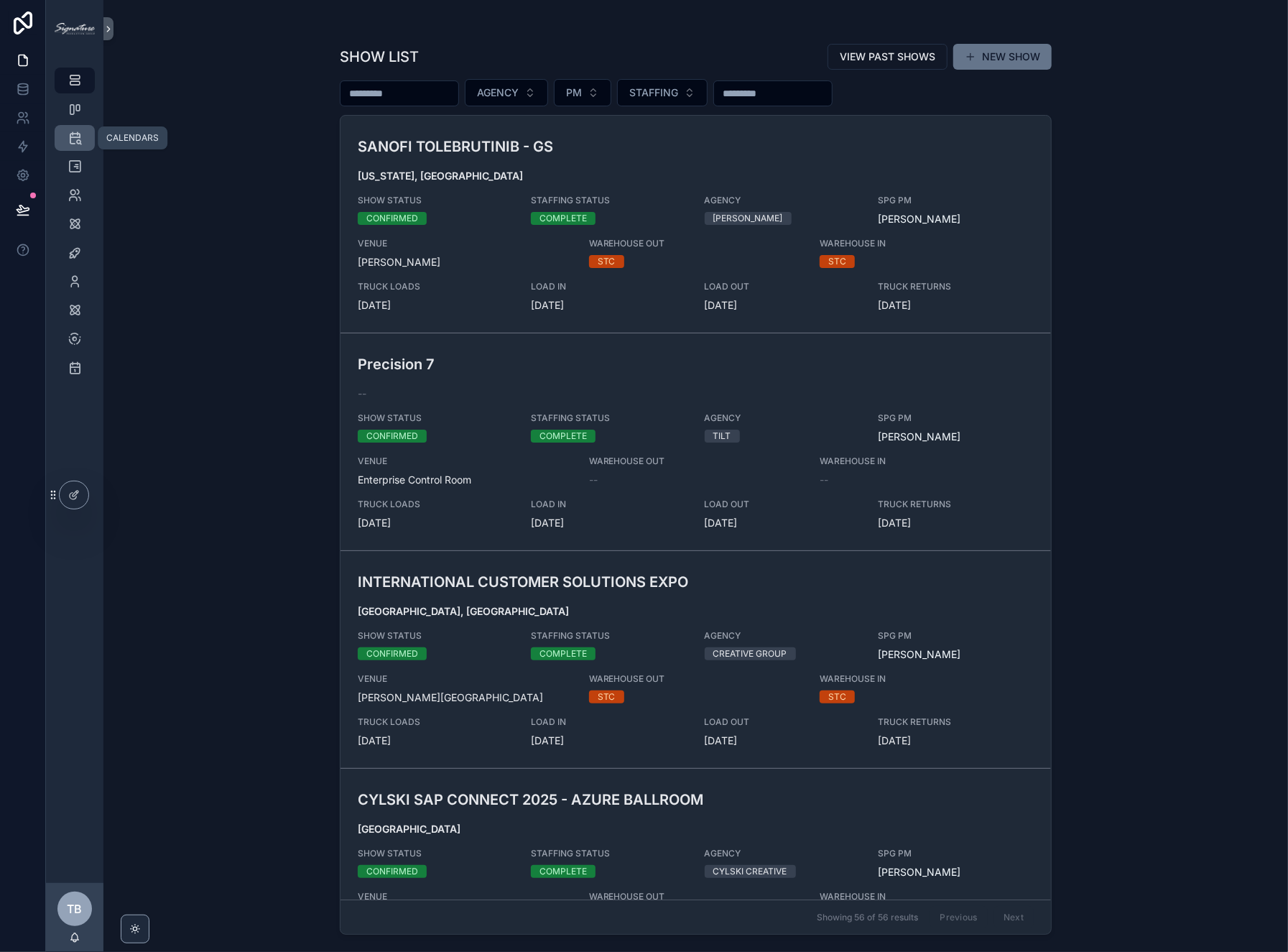
click at [79, 138] on icon "scrollable content" at bounding box center [74, 138] width 14 height 14
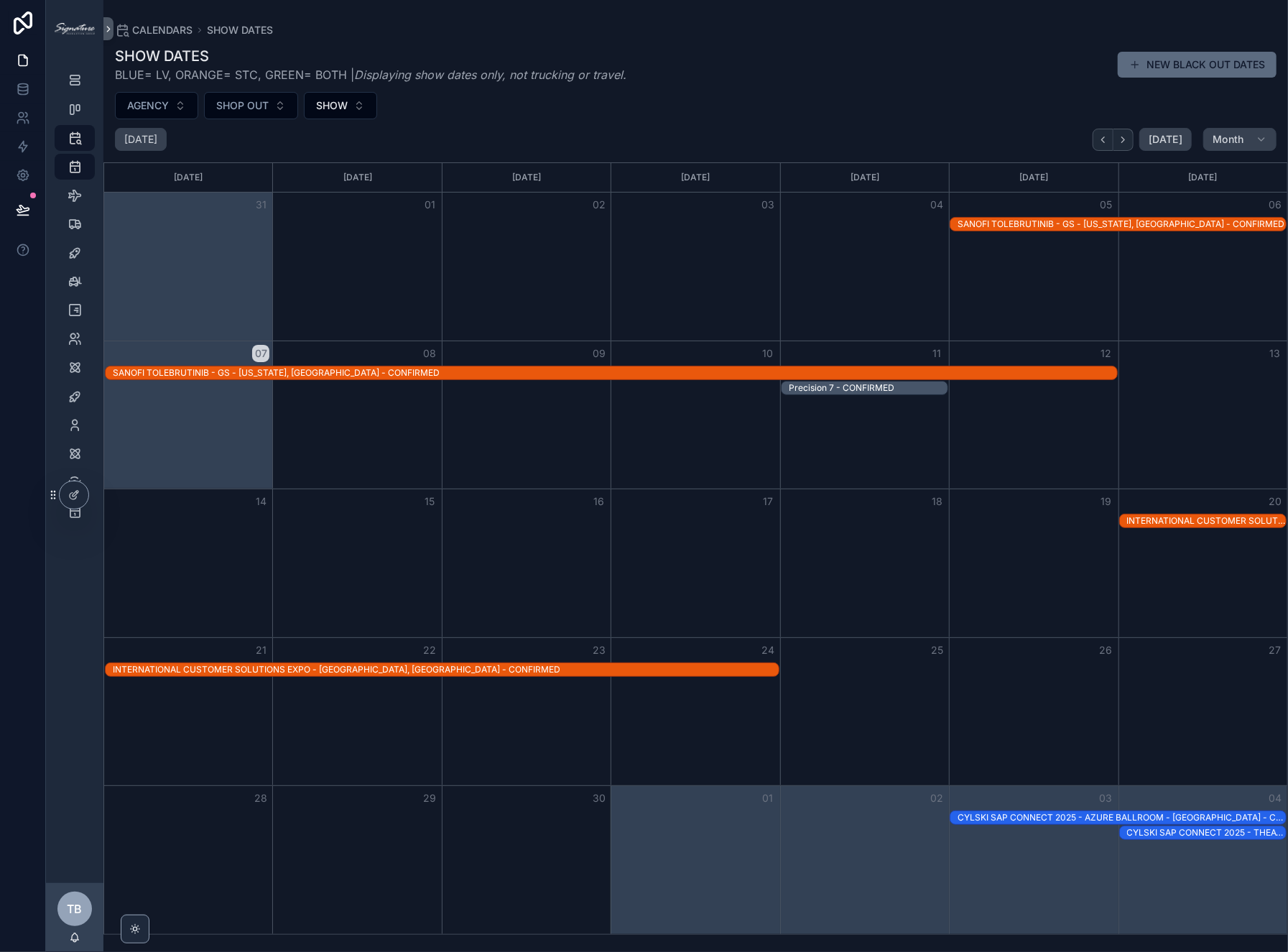
click at [1187, 70] on button "NEW BLACK OUT DATES" at bounding box center [1197, 64] width 159 height 26
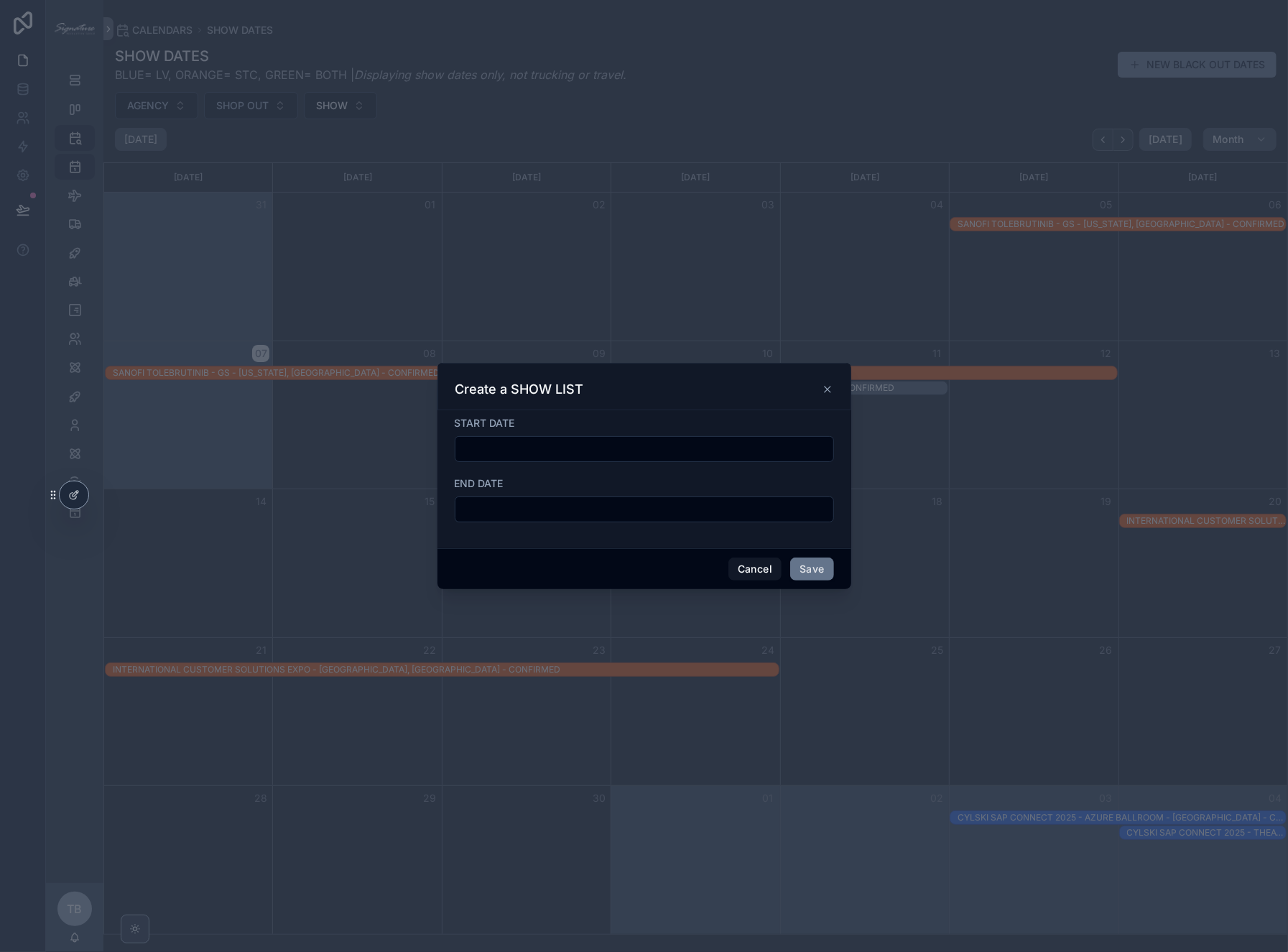
click at [827, 395] on icon "scrollable content" at bounding box center [827, 389] width 11 height 11
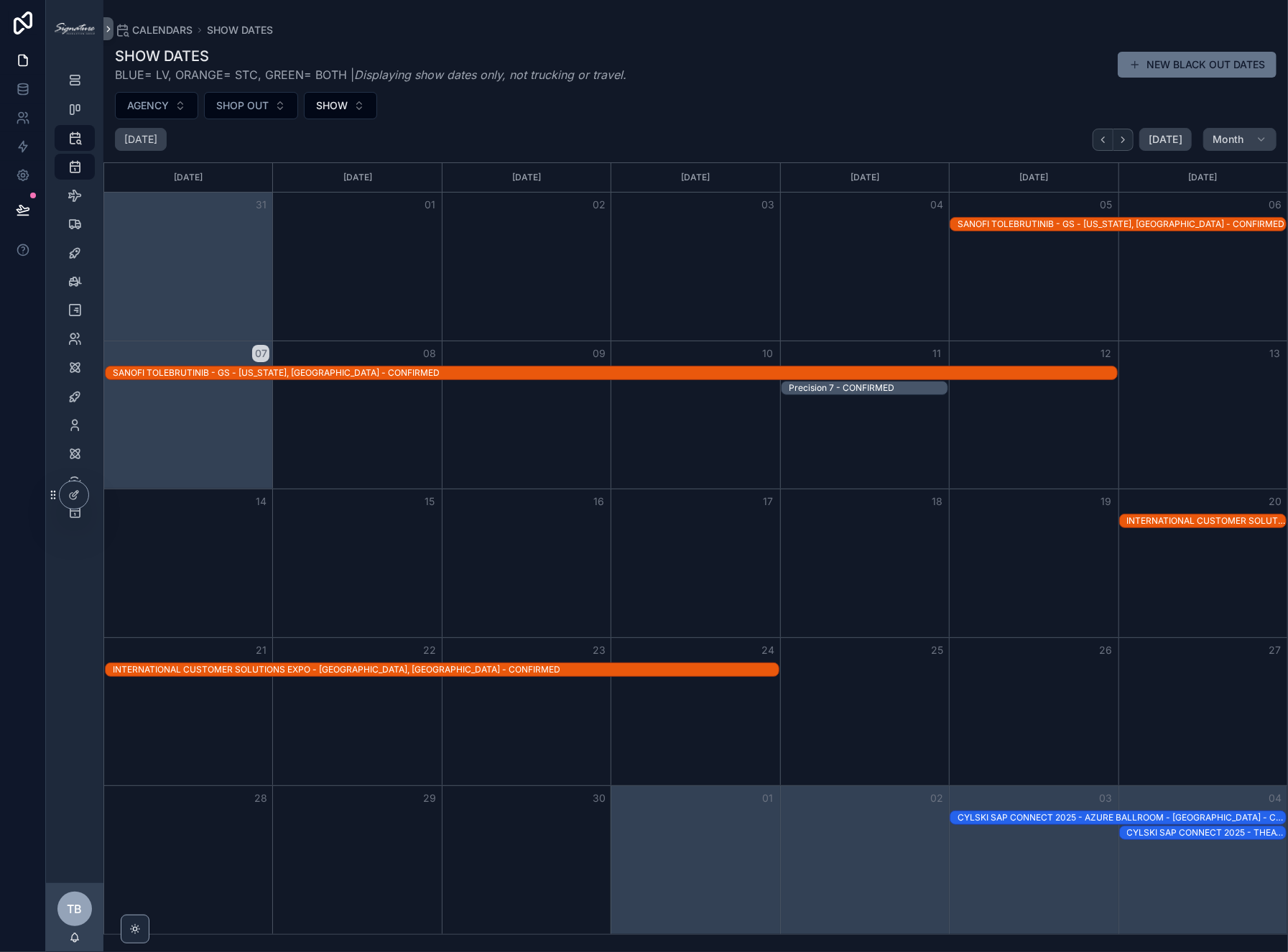
click at [1135, 151] on div "September 2025 Today Month Sunday Monday Tuesday Wednesday Thursday Friday Satu…" at bounding box center [696, 531] width 1184 height 807
click at [1133, 146] on button "Next" at bounding box center [1123, 139] width 20 height 22
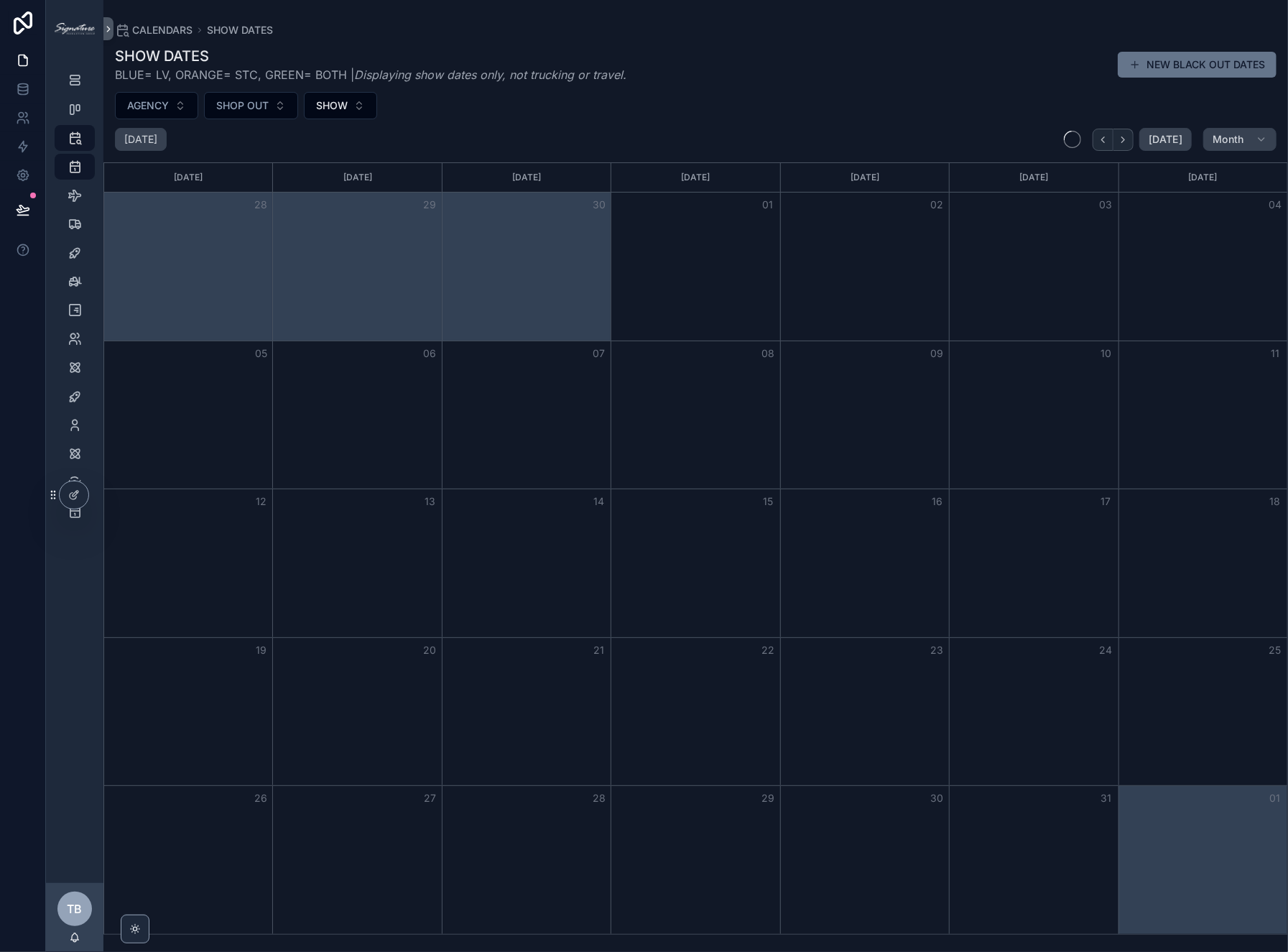
click at [1133, 146] on button "Next" at bounding box center [1123, 139] width 20 height 22
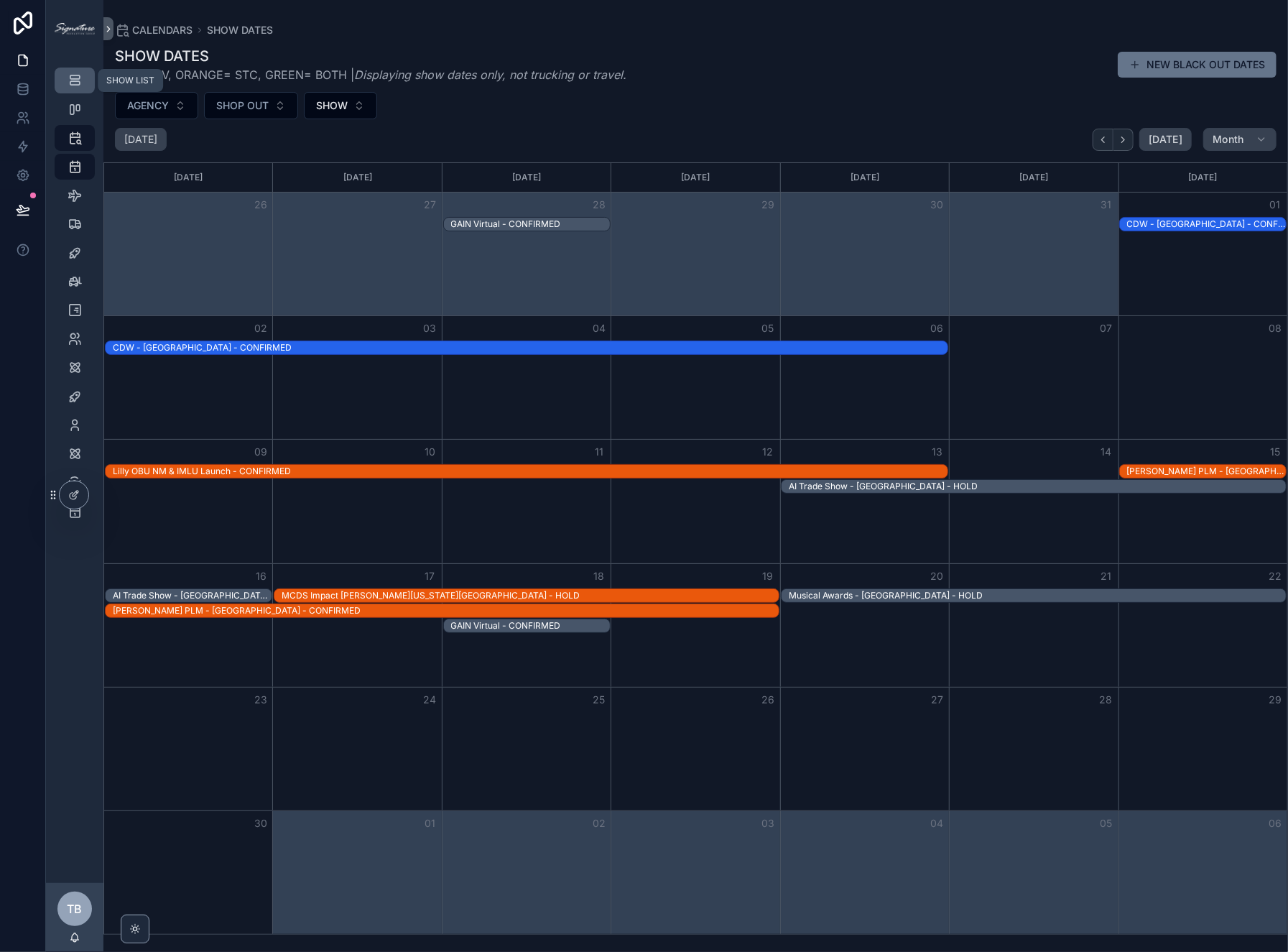
click at [68, 79] on icon "scrollable content" at bounding box center [74, 80] width 14 height 14
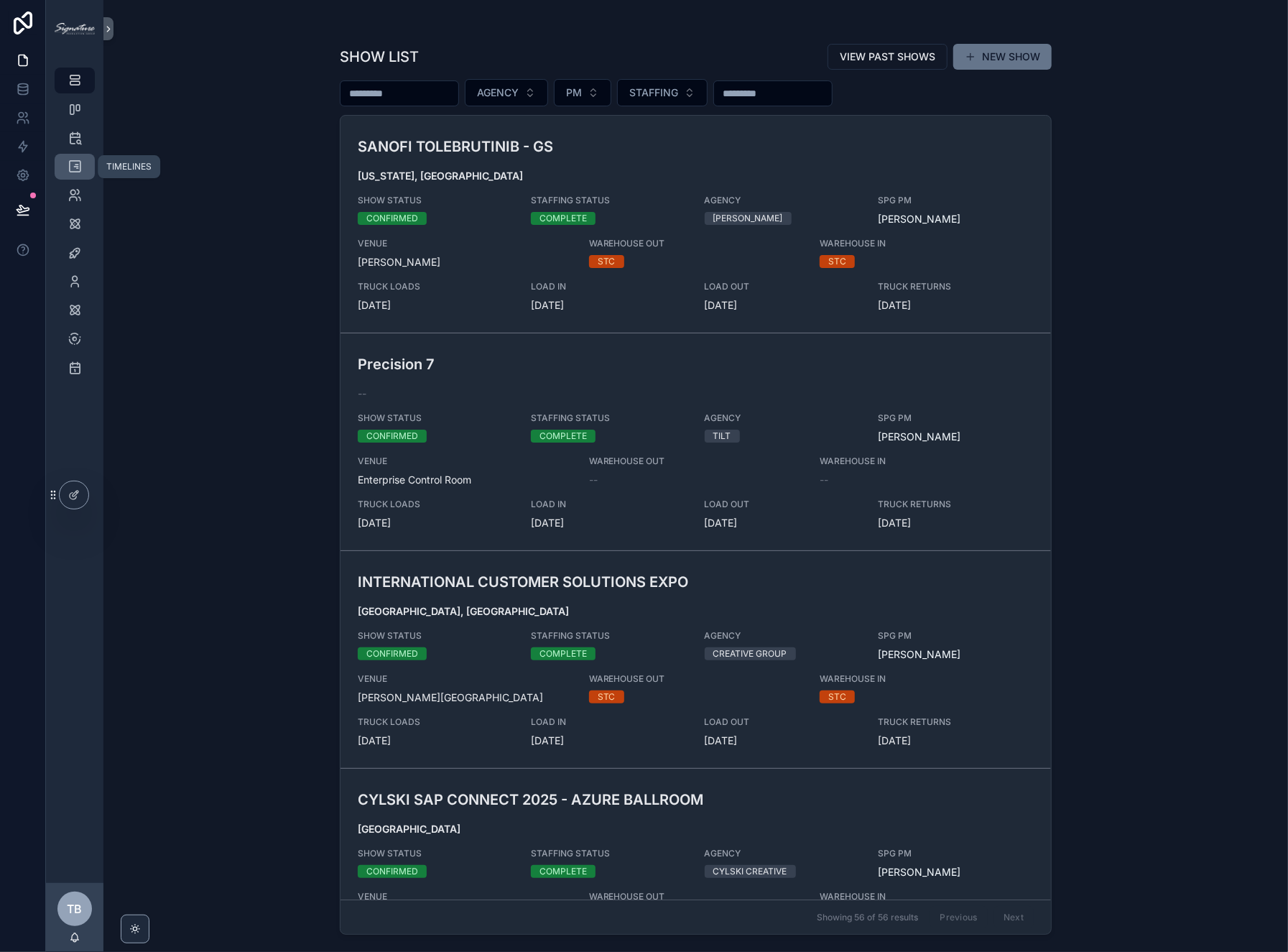
click at [70, 161] on icon "scrollable content" at bounding box center [74, 166] width 14 height 14
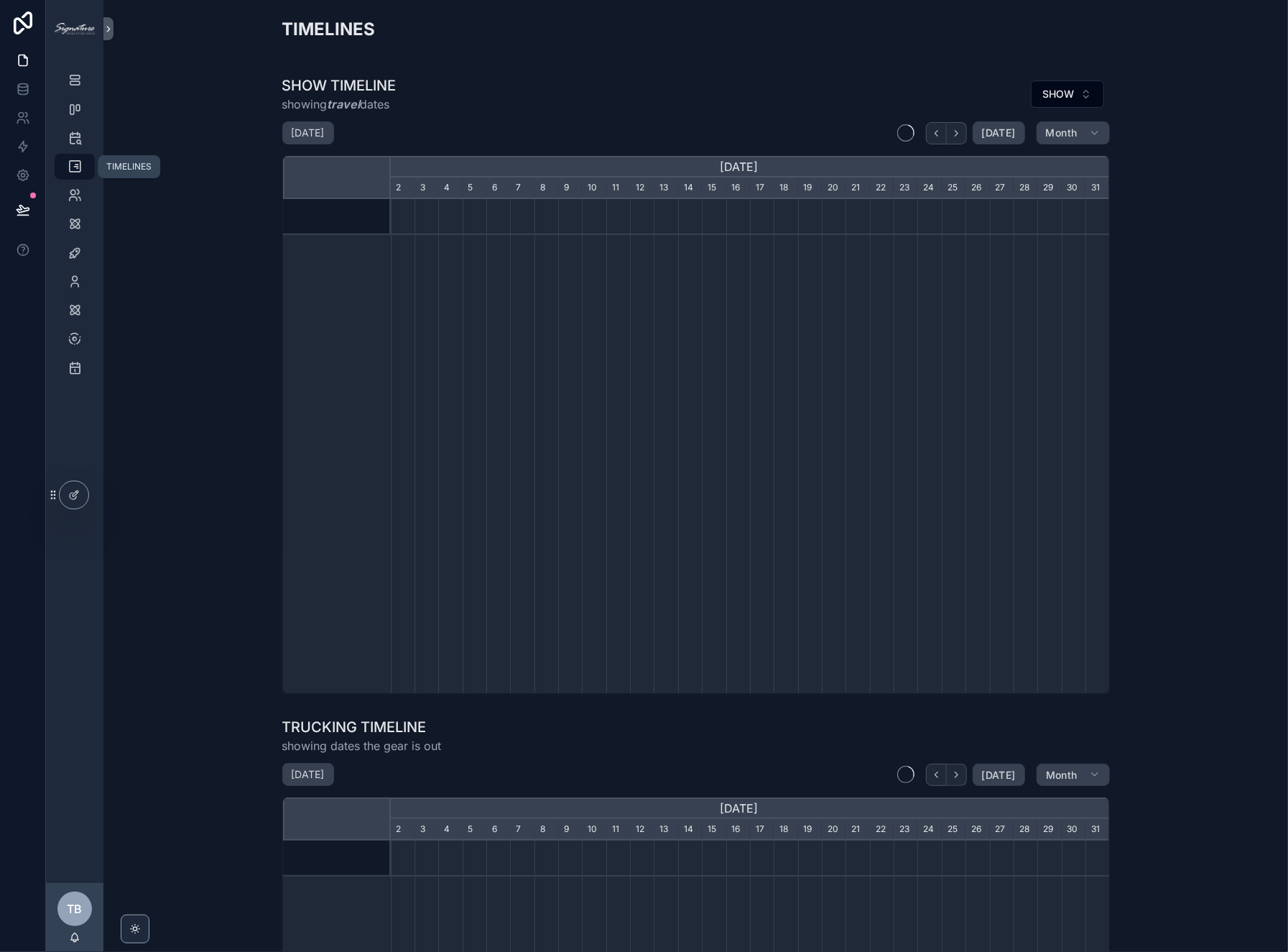
scroll to position [0, 719]
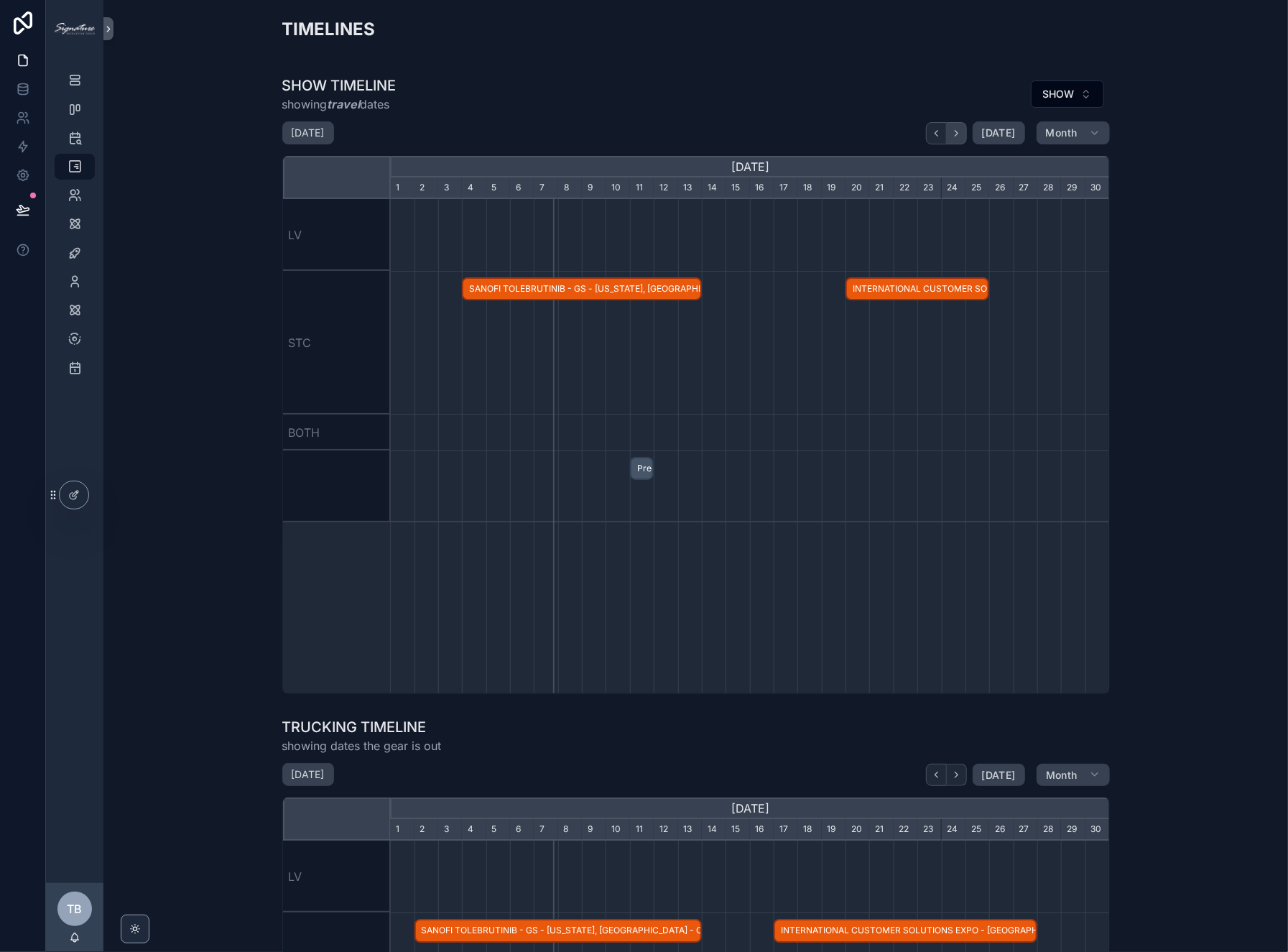
click at [955, 136] on icon "scrollable content" at bounding box center [957, 133] width 11 height 11
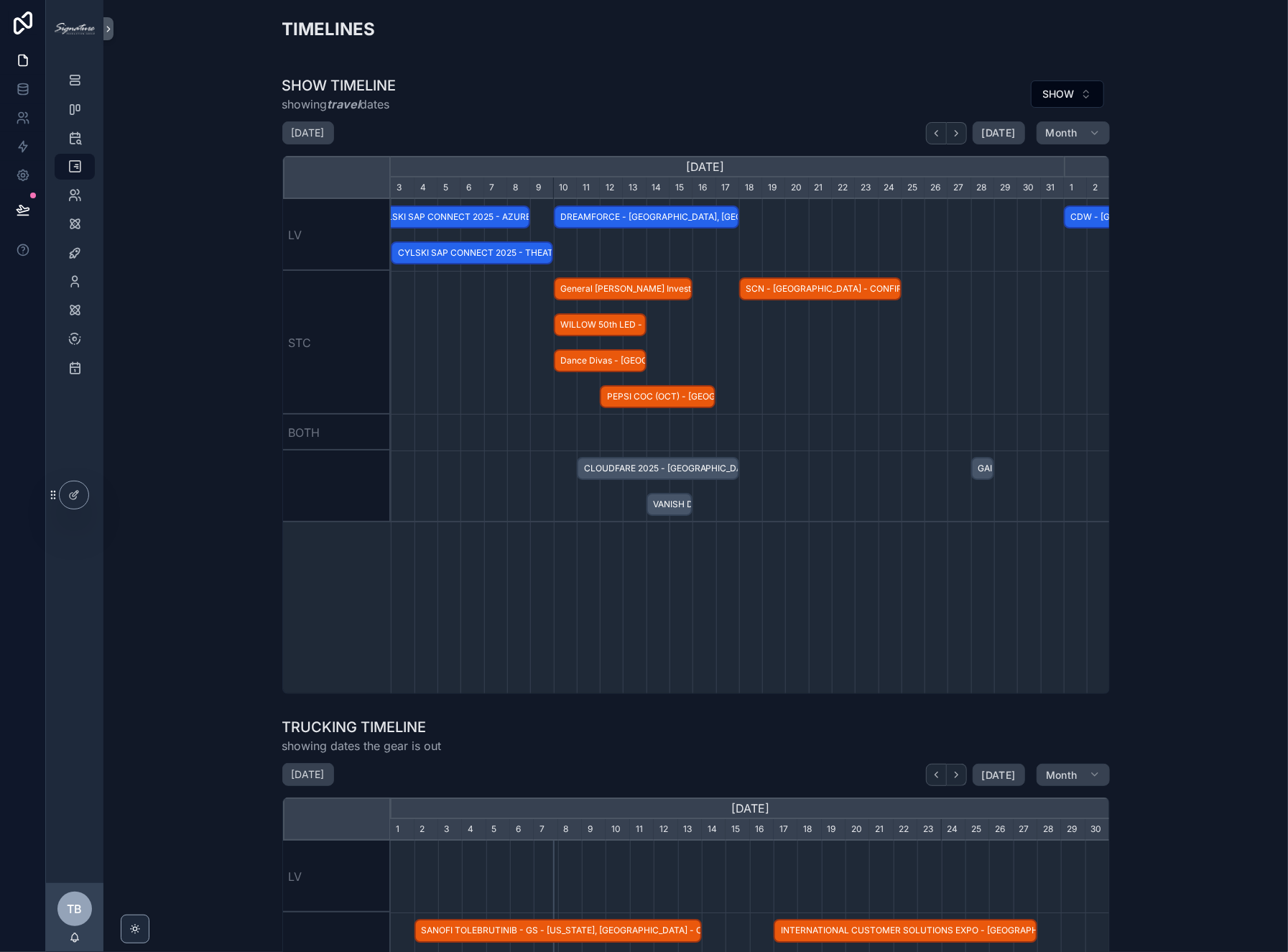
scroll to position [0, 777]
click at [81, 105] on icon "scrollable content" at bounding box center [74, 109] width 14 height 14
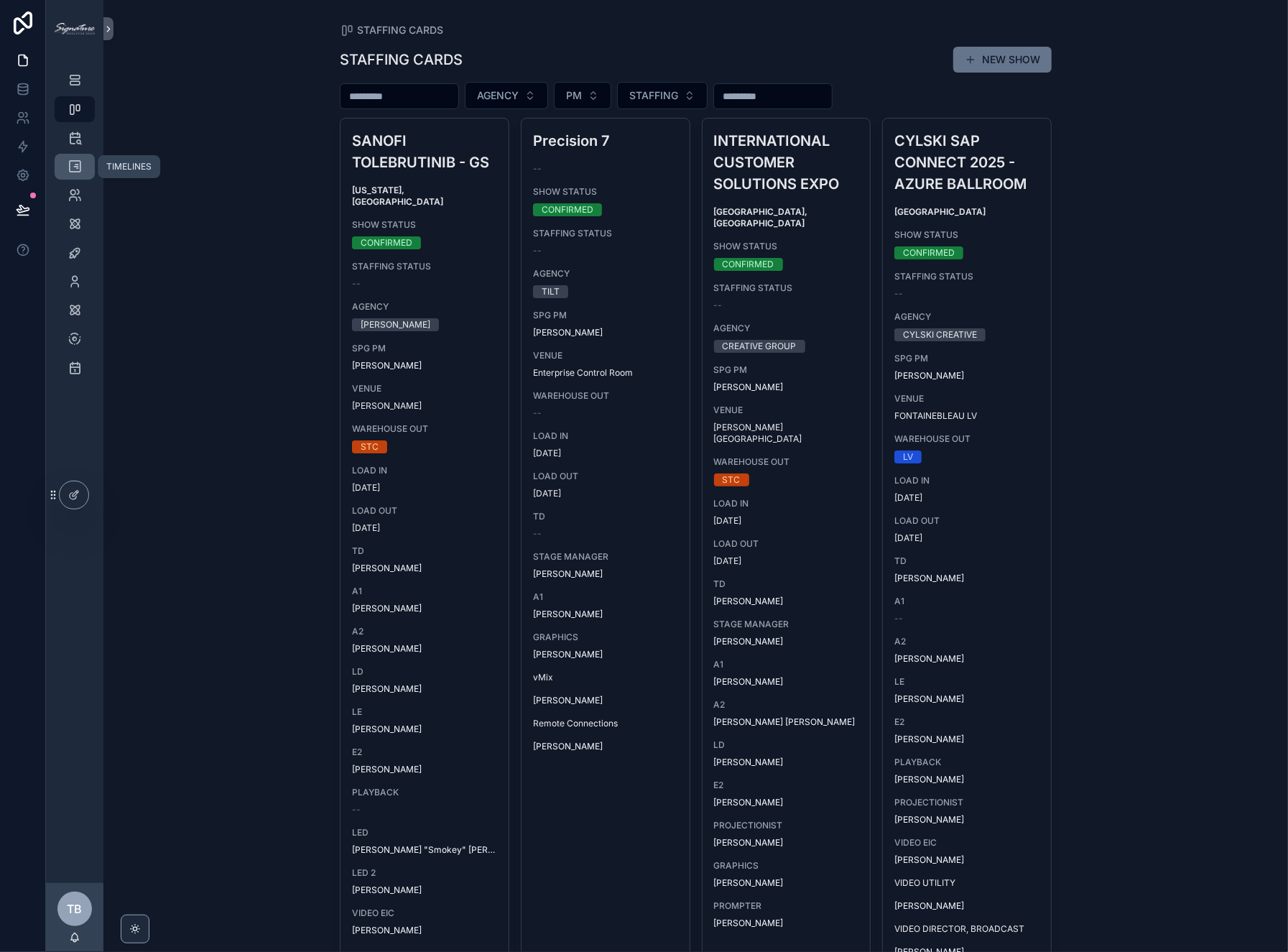
click at [79, 169] on icon "scrollable content" at bounding box center [74, 166] width 14 height 14
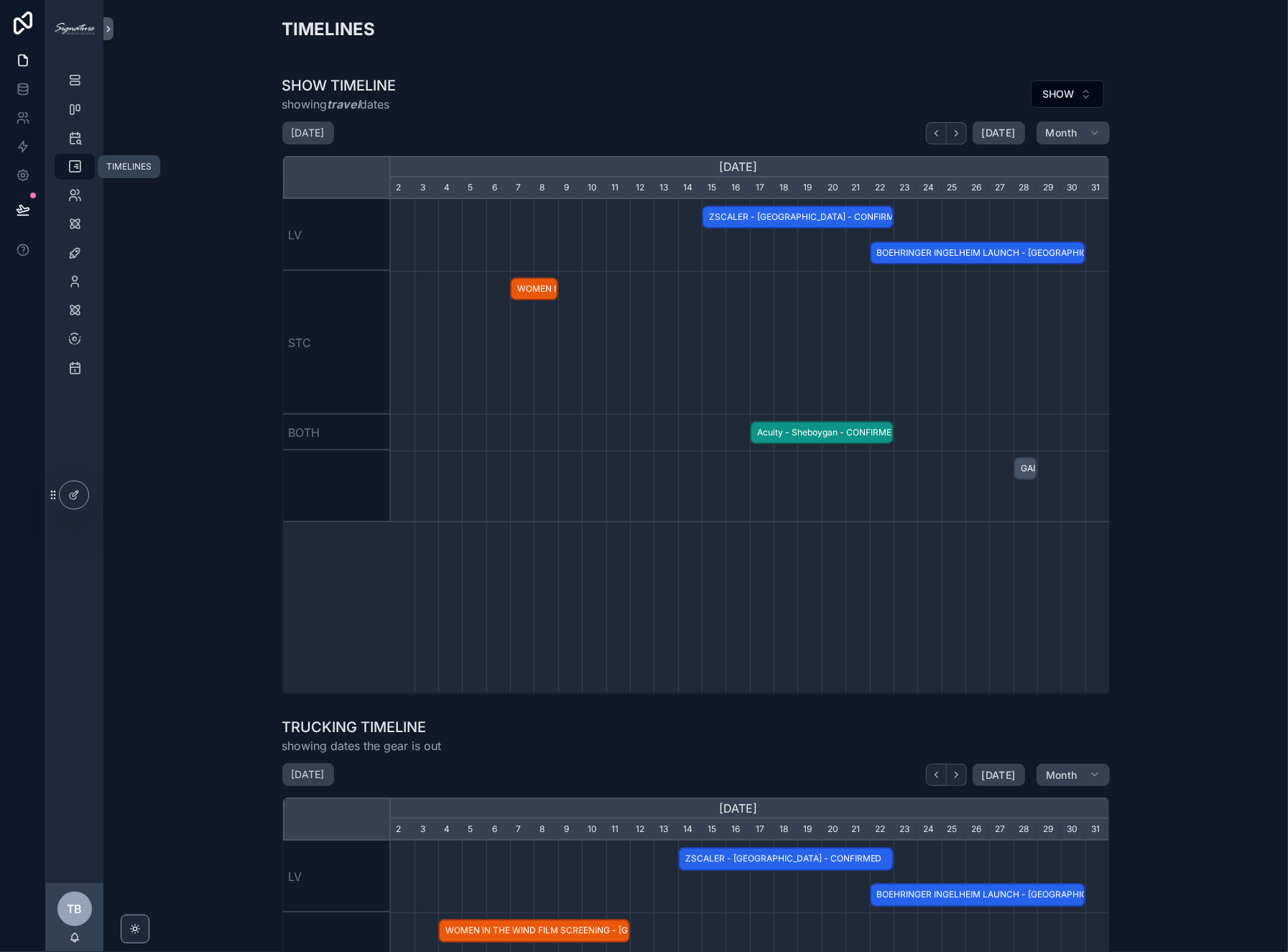
scroll to position [0, 719]
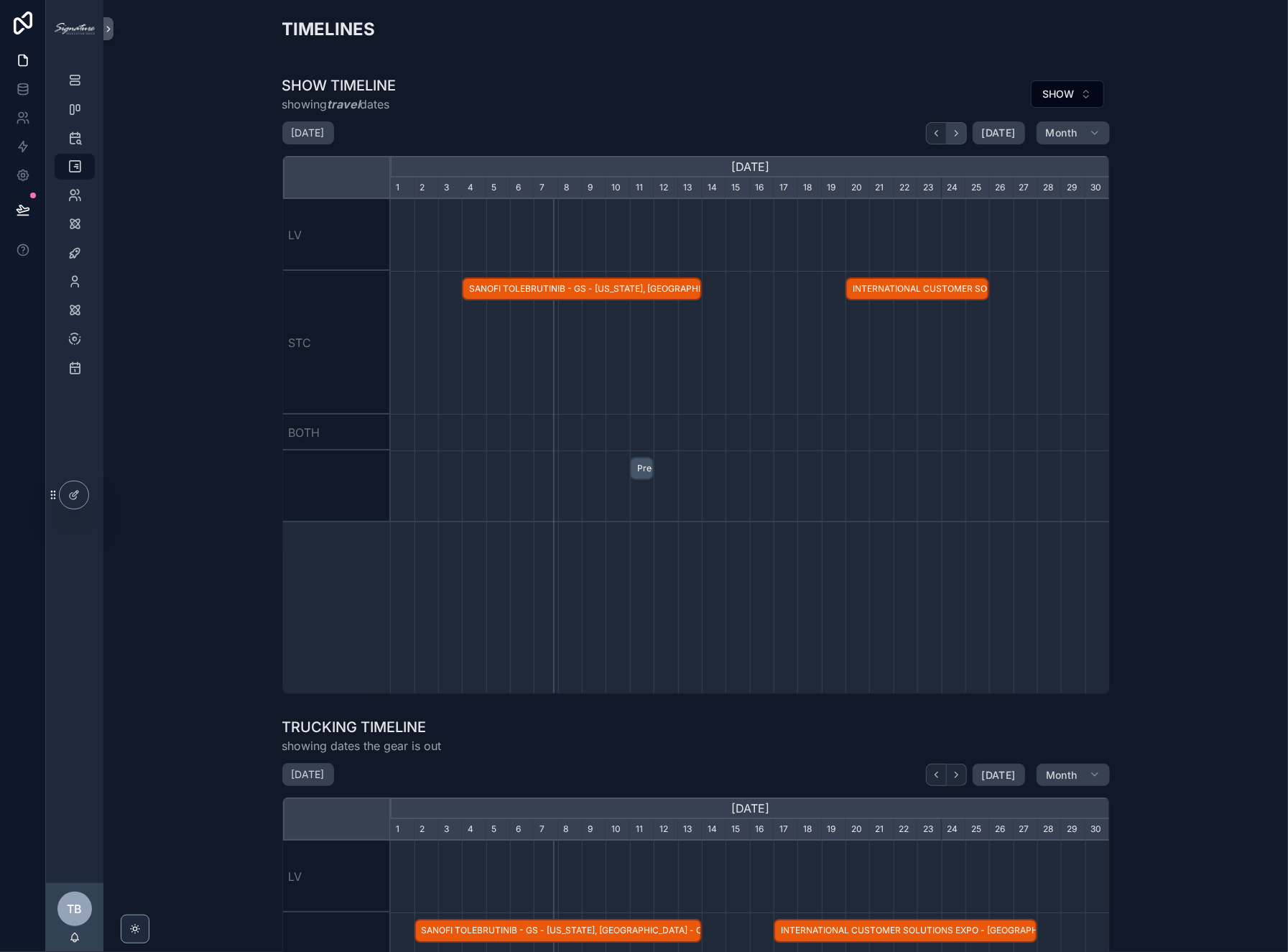
click at [958, 129] on icon "scrollable content" at bounding box center [957, 133] width 11 height 11
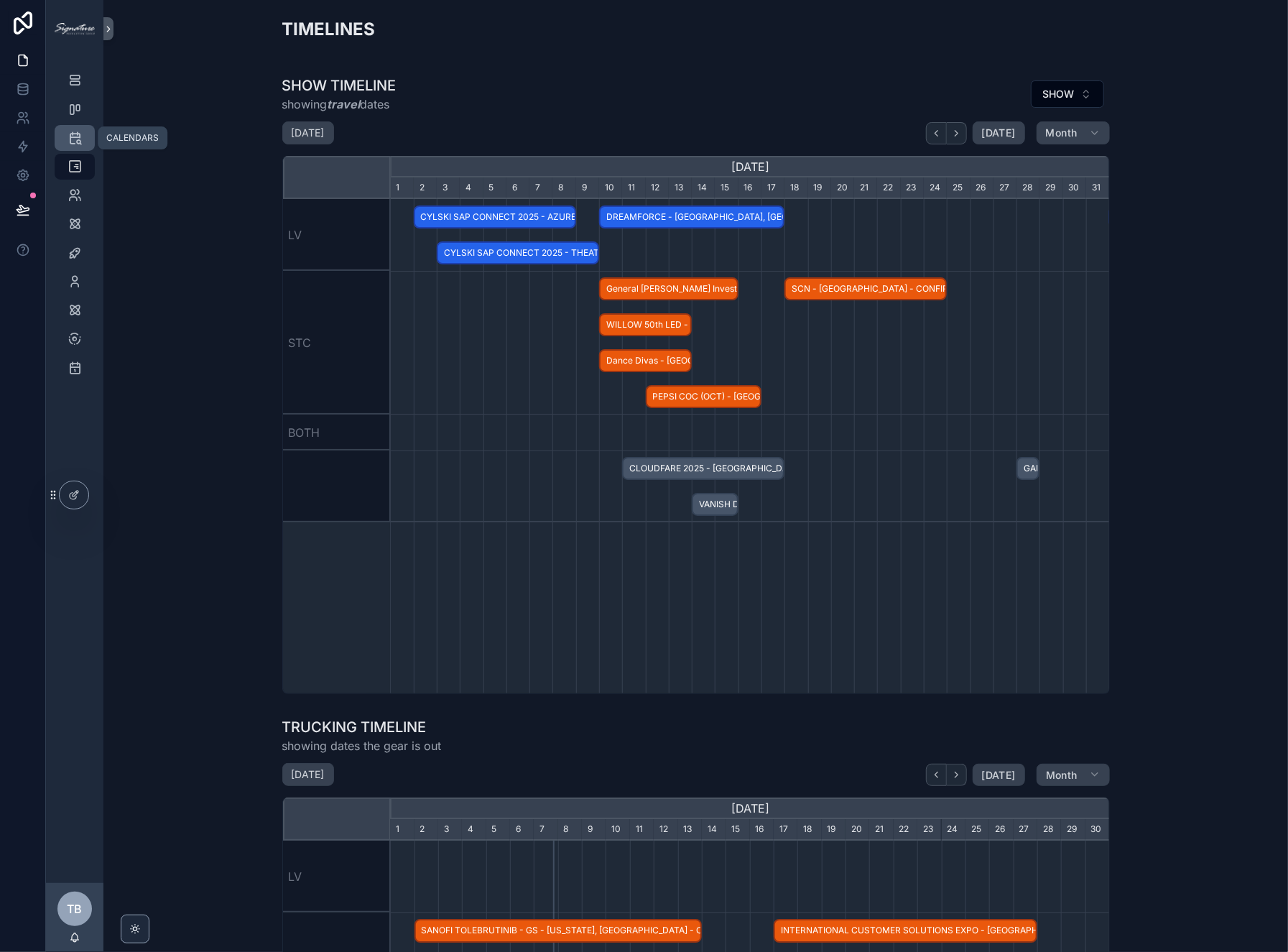
click at [80, 139] on icon "scrollable content" at bounding box center [74, 138] width 14 height 14
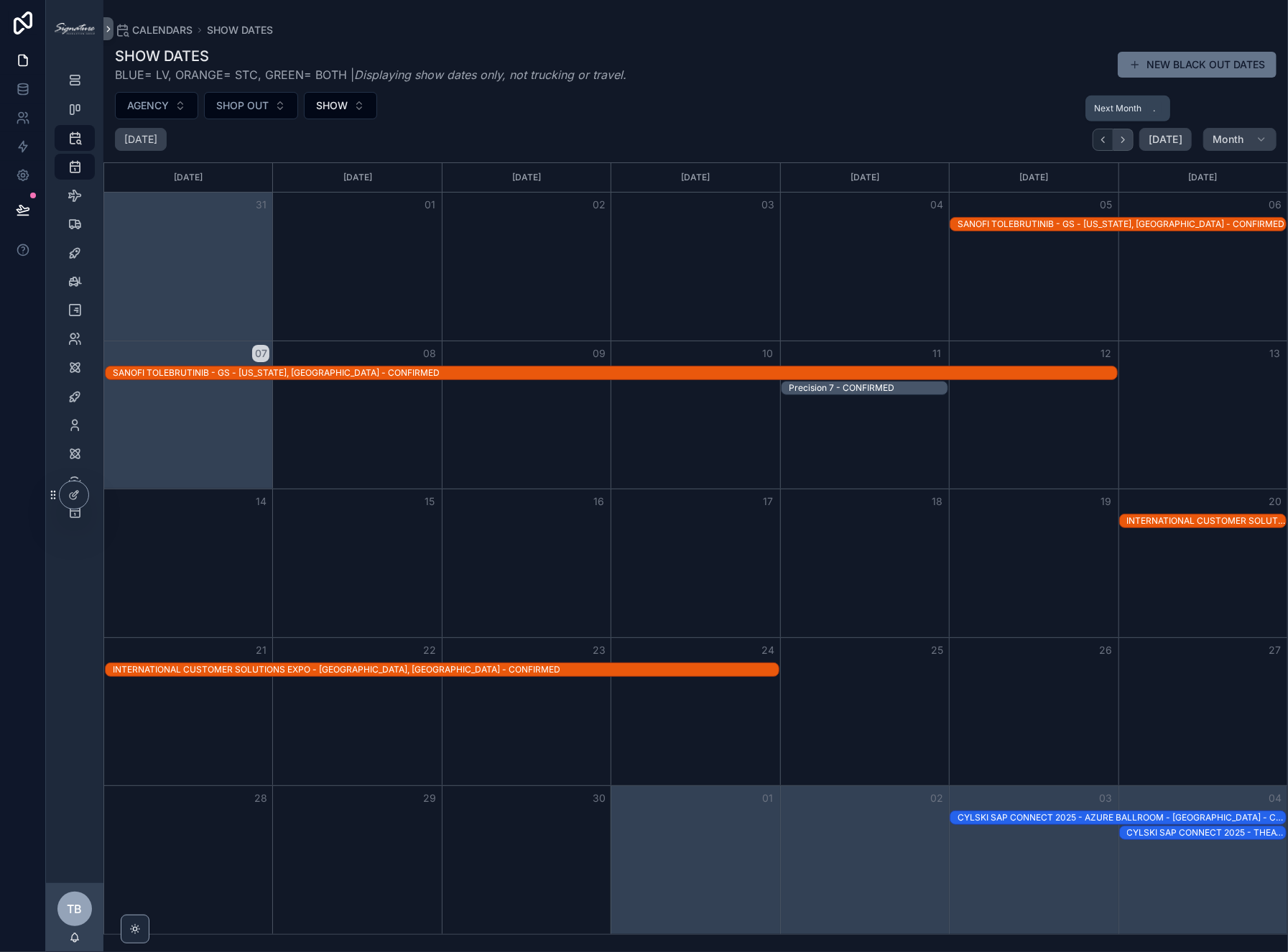
click at [1124, 144] on icon "Next" at bounding box center [1123, 140] width 11 height 11
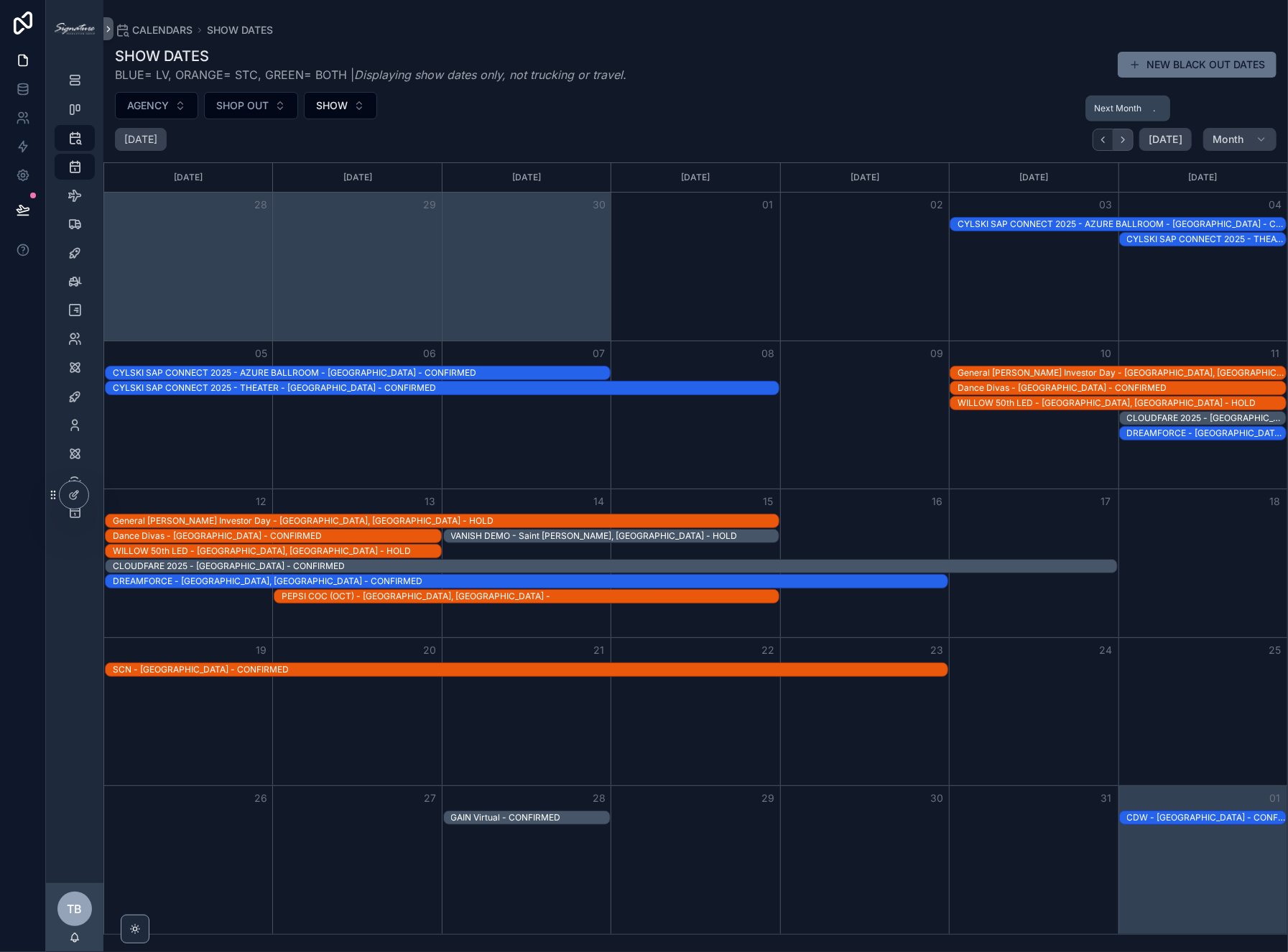
click at [1125, 142] on icon "Next" at bounding box center [1123, 140] width 11 height 11
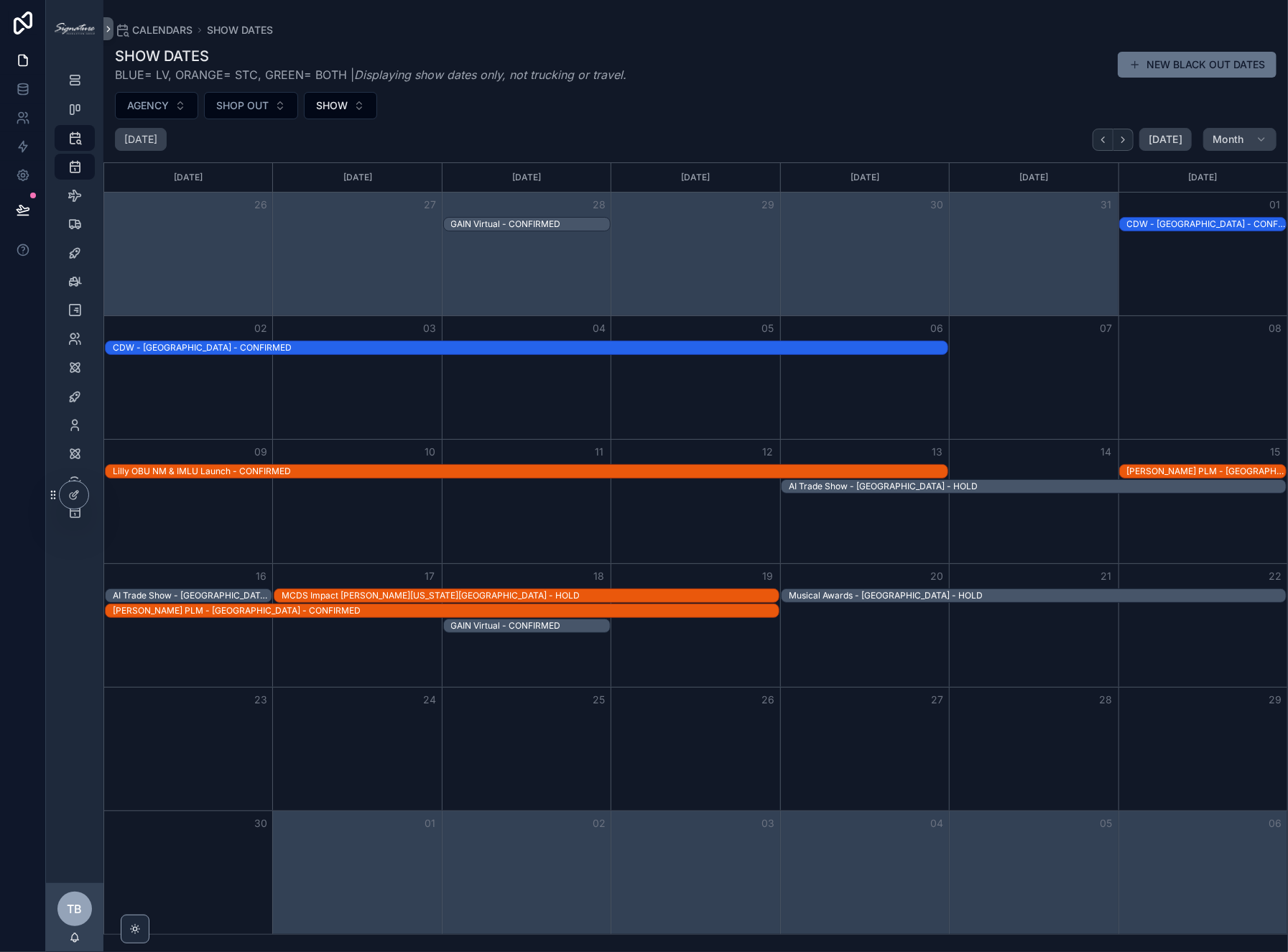
click at [622, 132] on div "November 2025 Today Month" at bounding box center [696, 139] width 1184 height 23
click at [74, 86] on icon "scrollable content" at bounding box center [74, 80] width 14 height 14
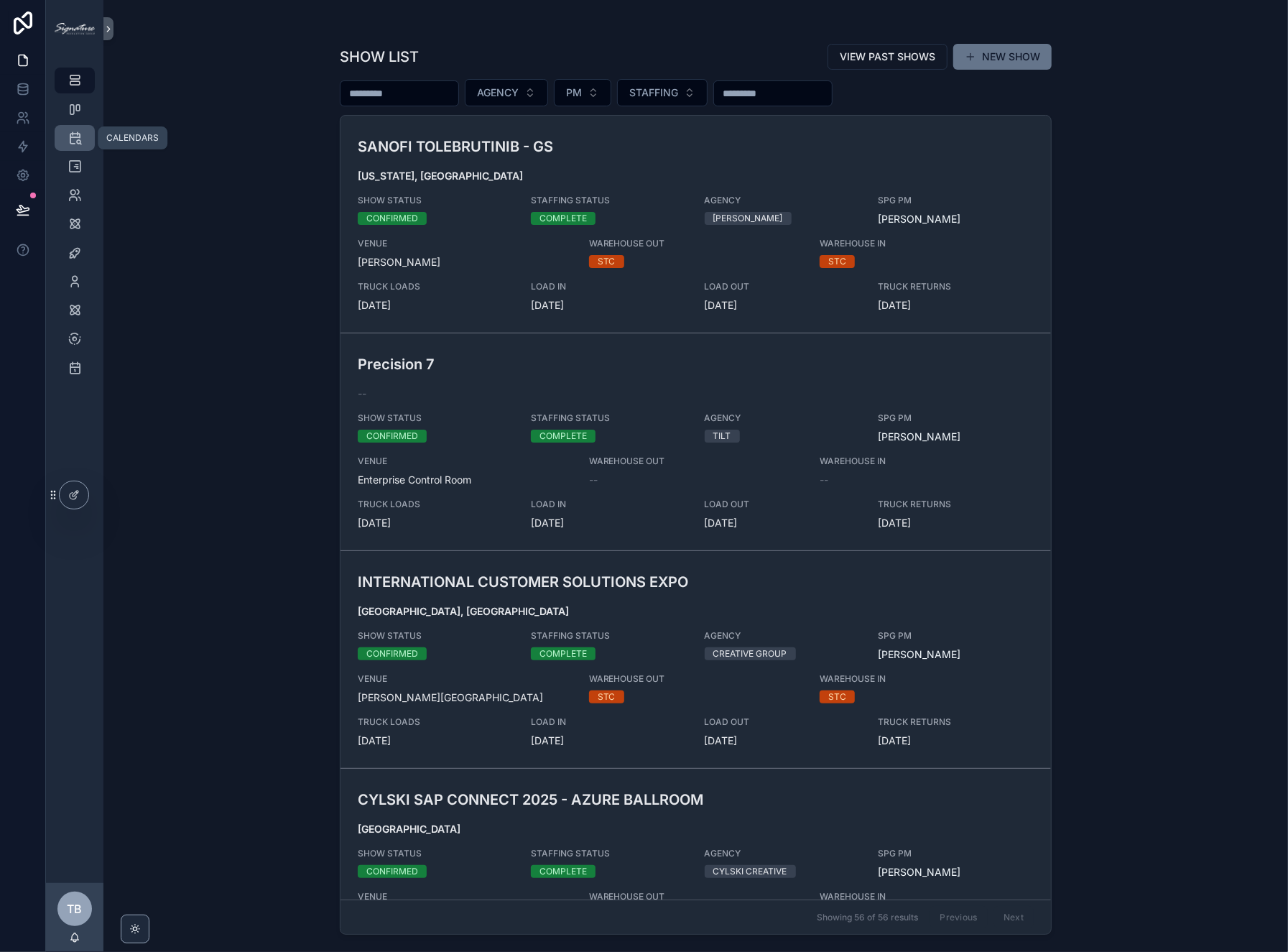
click at [71, 144] on icon "scrollable content" at bounding box center [74, 138] width 14 height 14
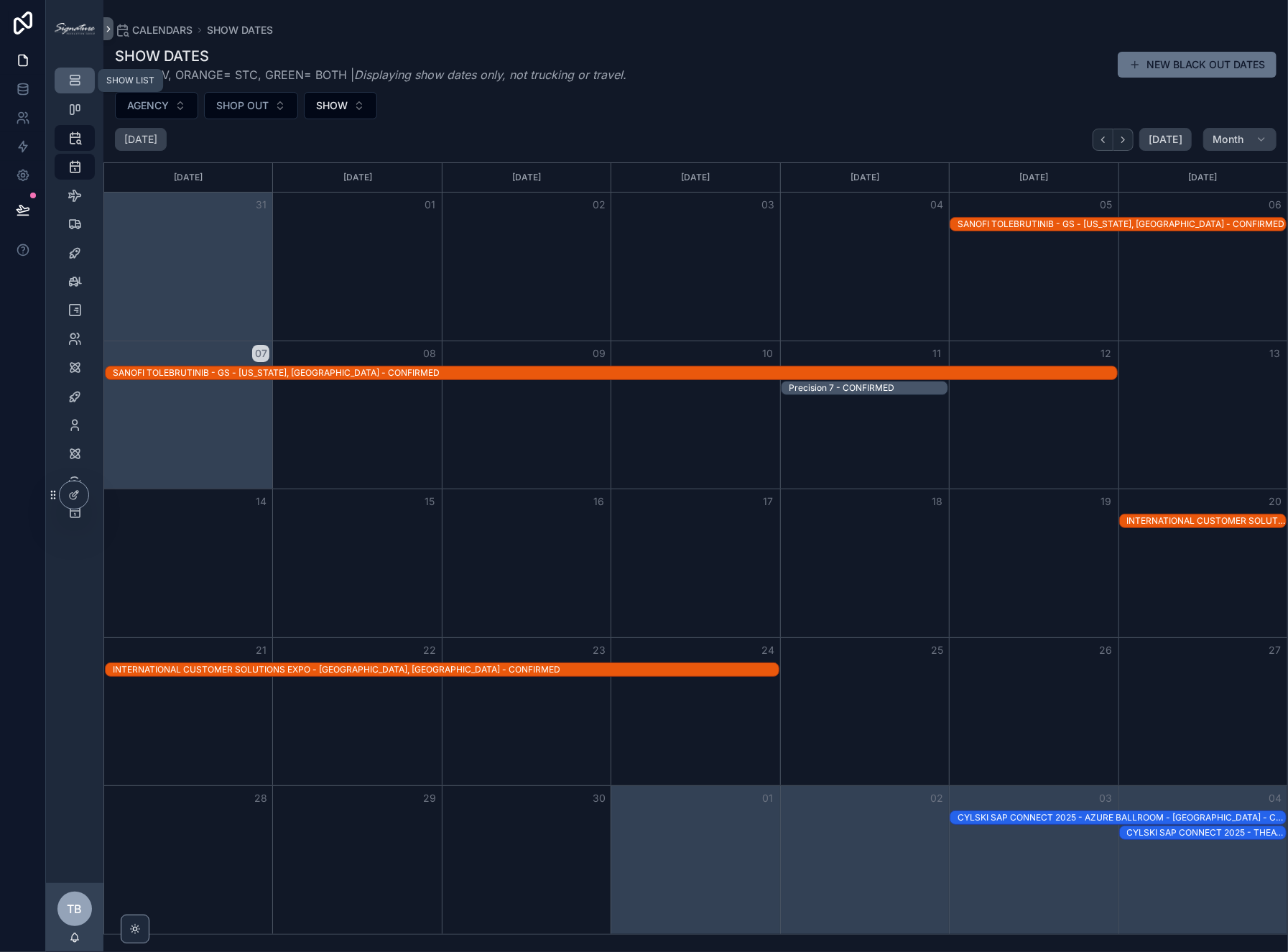
drag, startPoint x: 79, startPoint y: 78, endPoint x: 106, endPoint y: 171, distance: 96.8
click at [79, 78] on icon "scrollable content" at bounding box center [74, 80] width 14 height 14
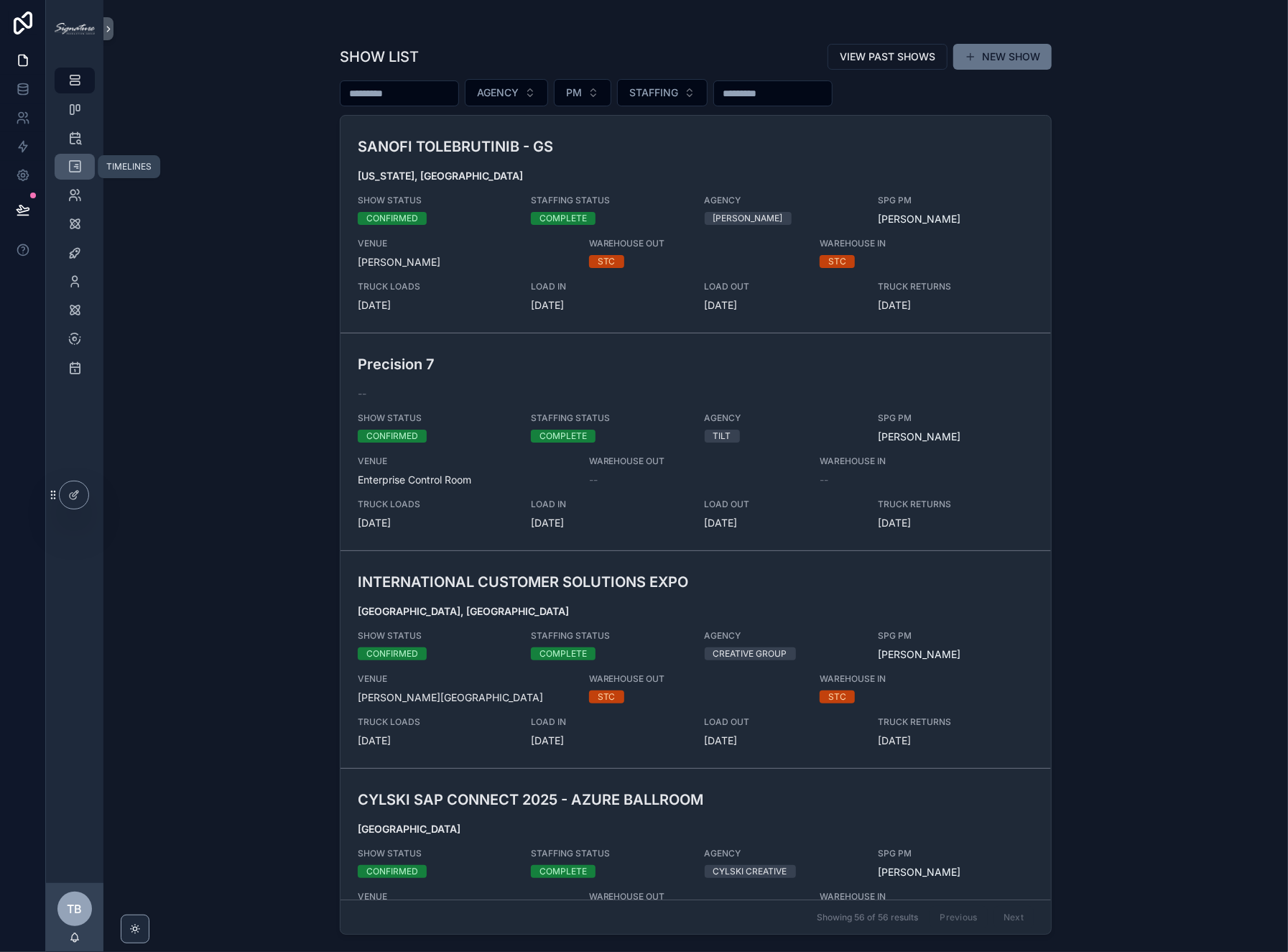
click at [72, 167] on icon "scrollable content" at bounding box center [74, 166] width 14 height 14
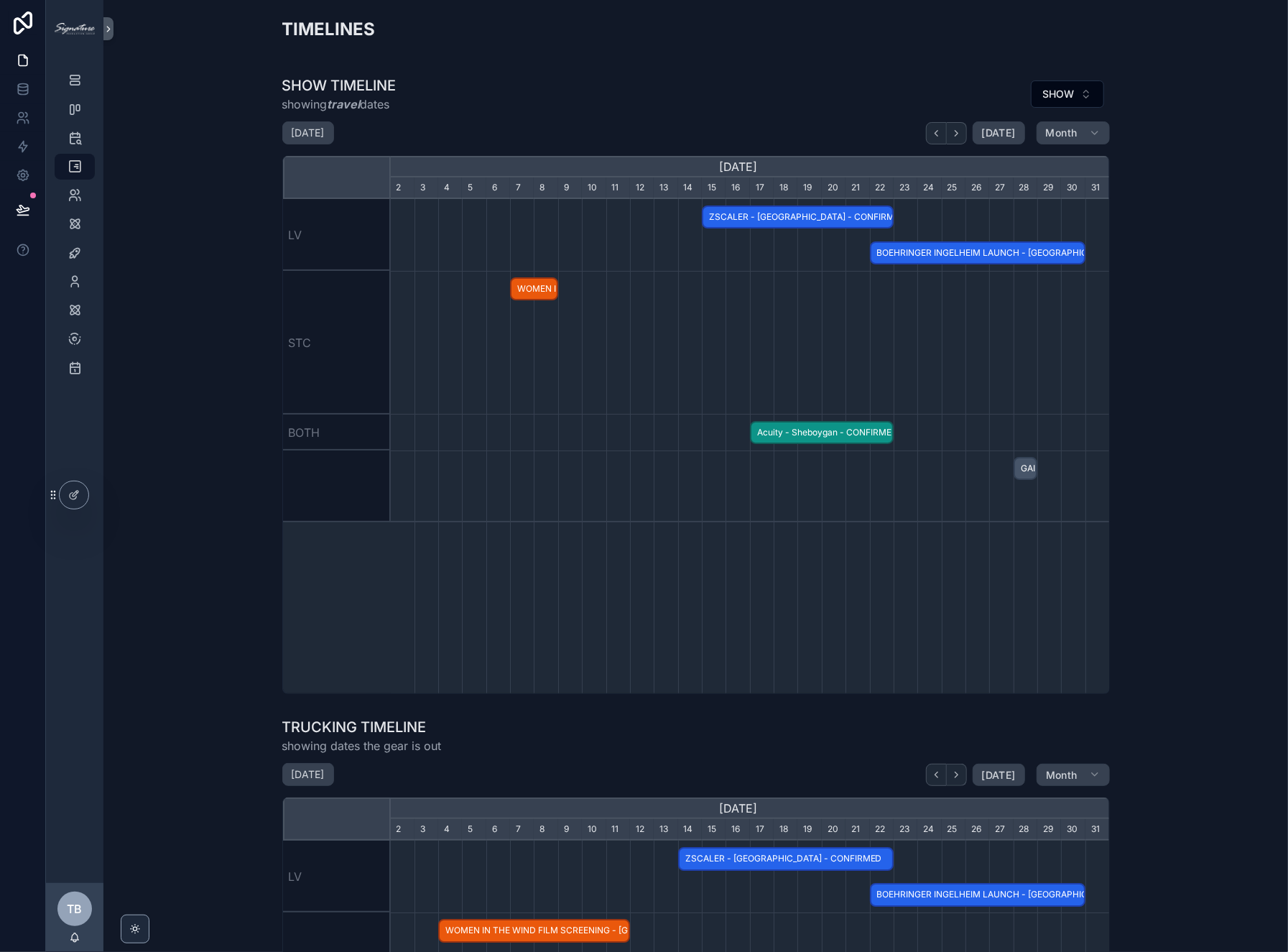
scroll to position [0, 719]
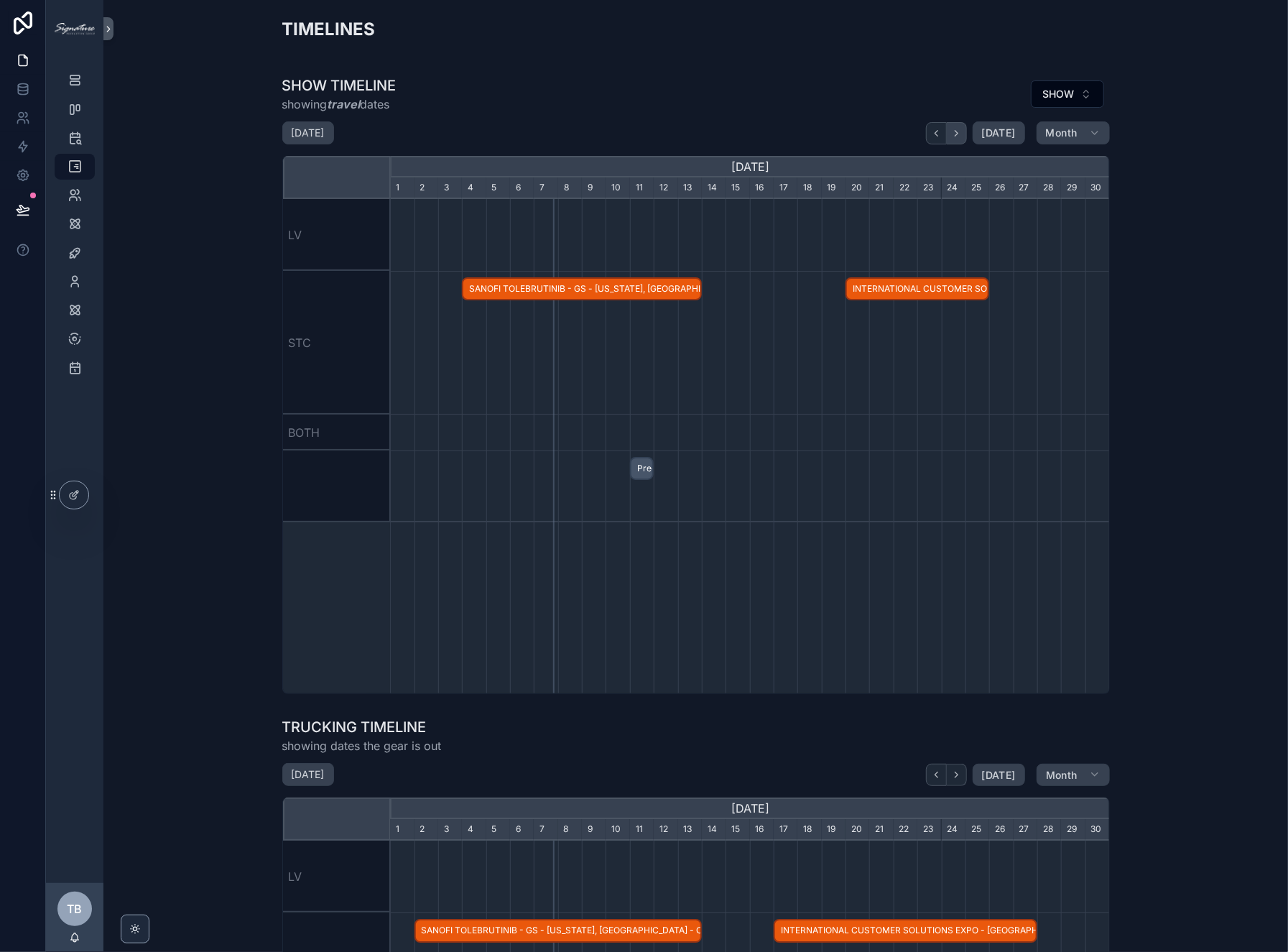
click at [958, 138] on button "scrollable content" at bounding box center [957, 132] width 20 height 22
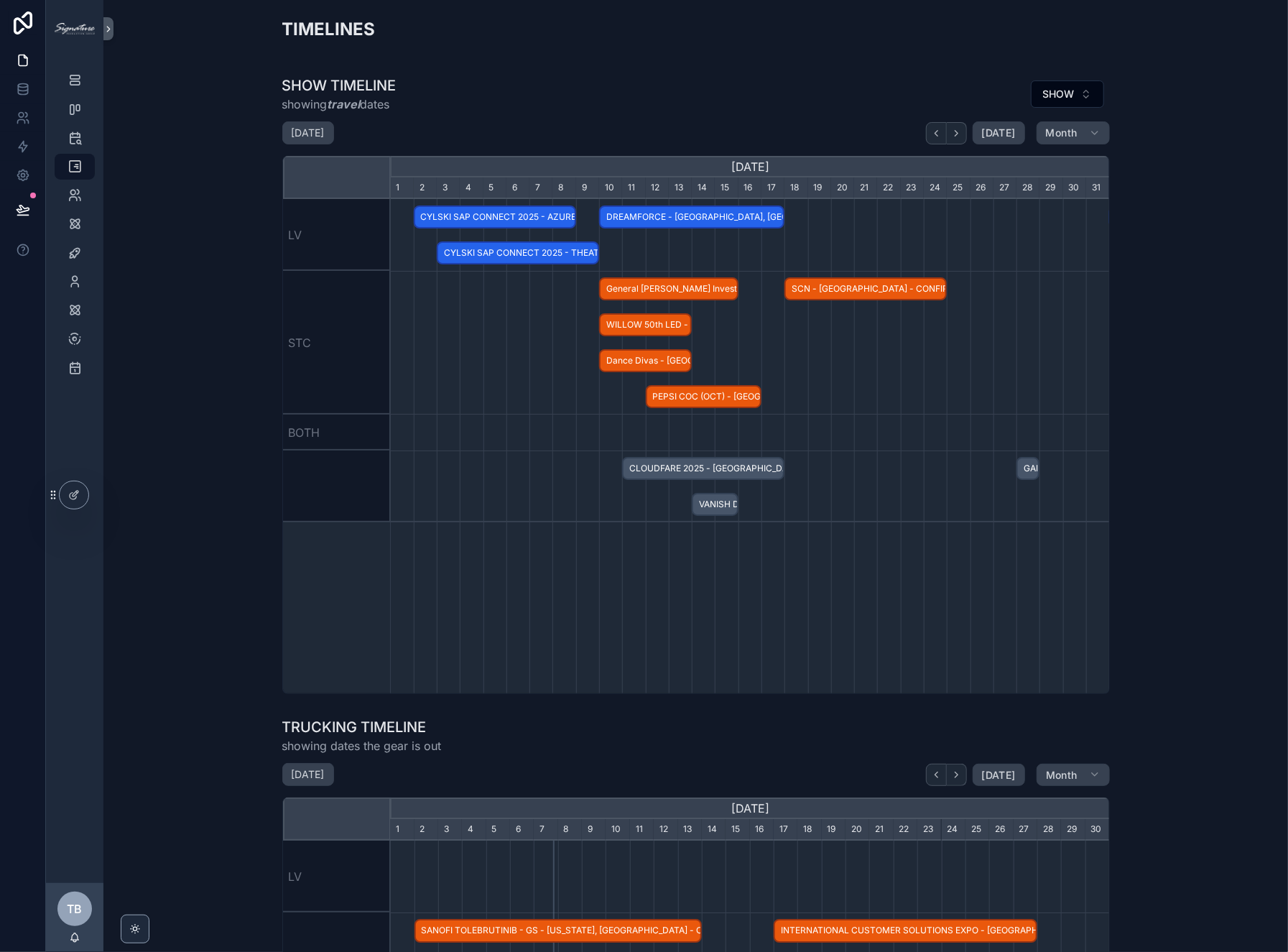
click at [677, 300] on div "scrollable content" at bounding box center [750, 343] width 2158 height 144
click at [675, 292] on span "General [PERSON_NAME] Investor Day - [GEOGRAPHIC_DATA], [GEOGRAPHIC_DATA] - HOLD" at bounding box center [669, 289] width 136 height 23
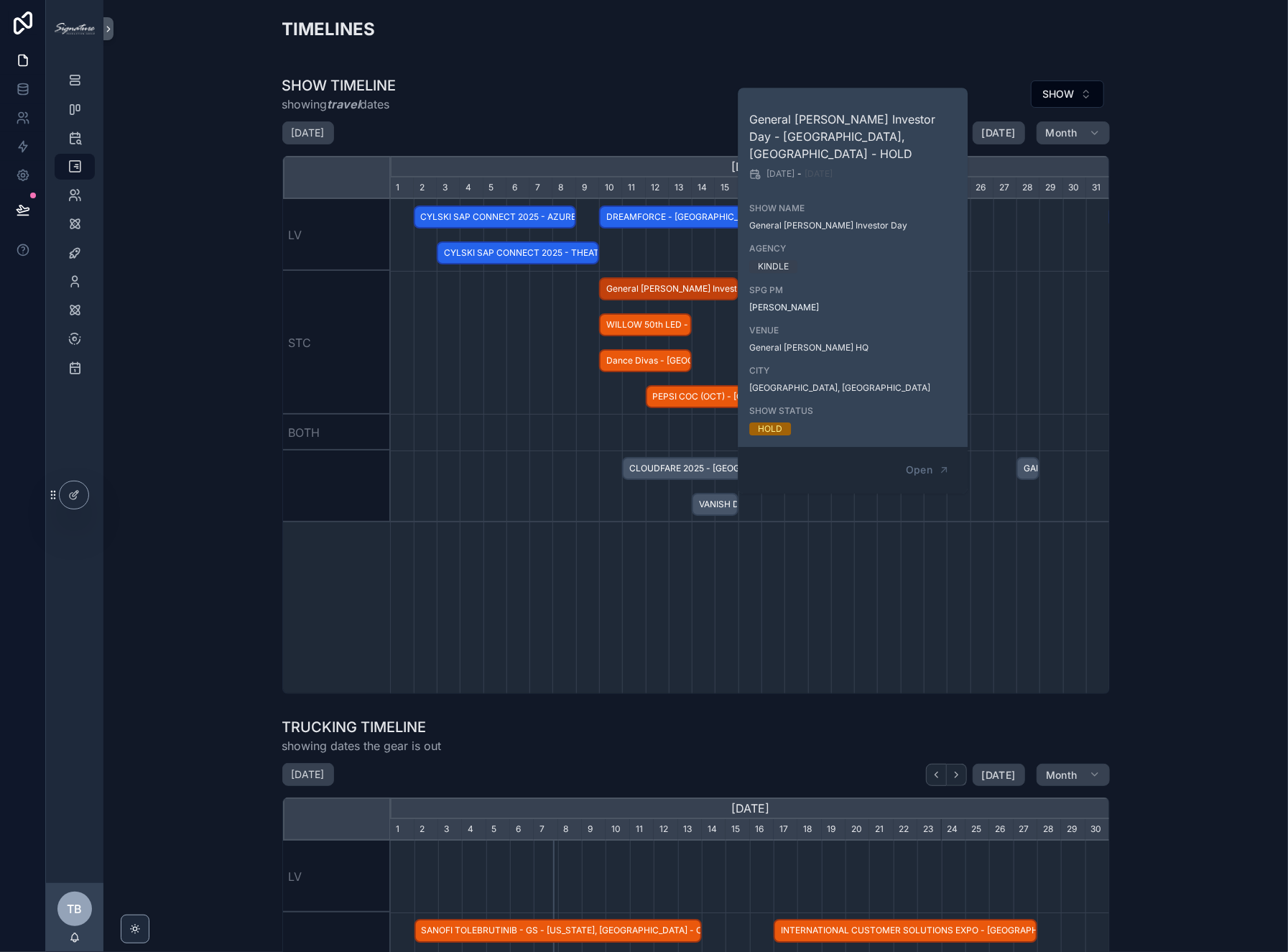
click at [564, 323] on div "scrollable content" at bounding box center [750, 343] width 2158 height 144
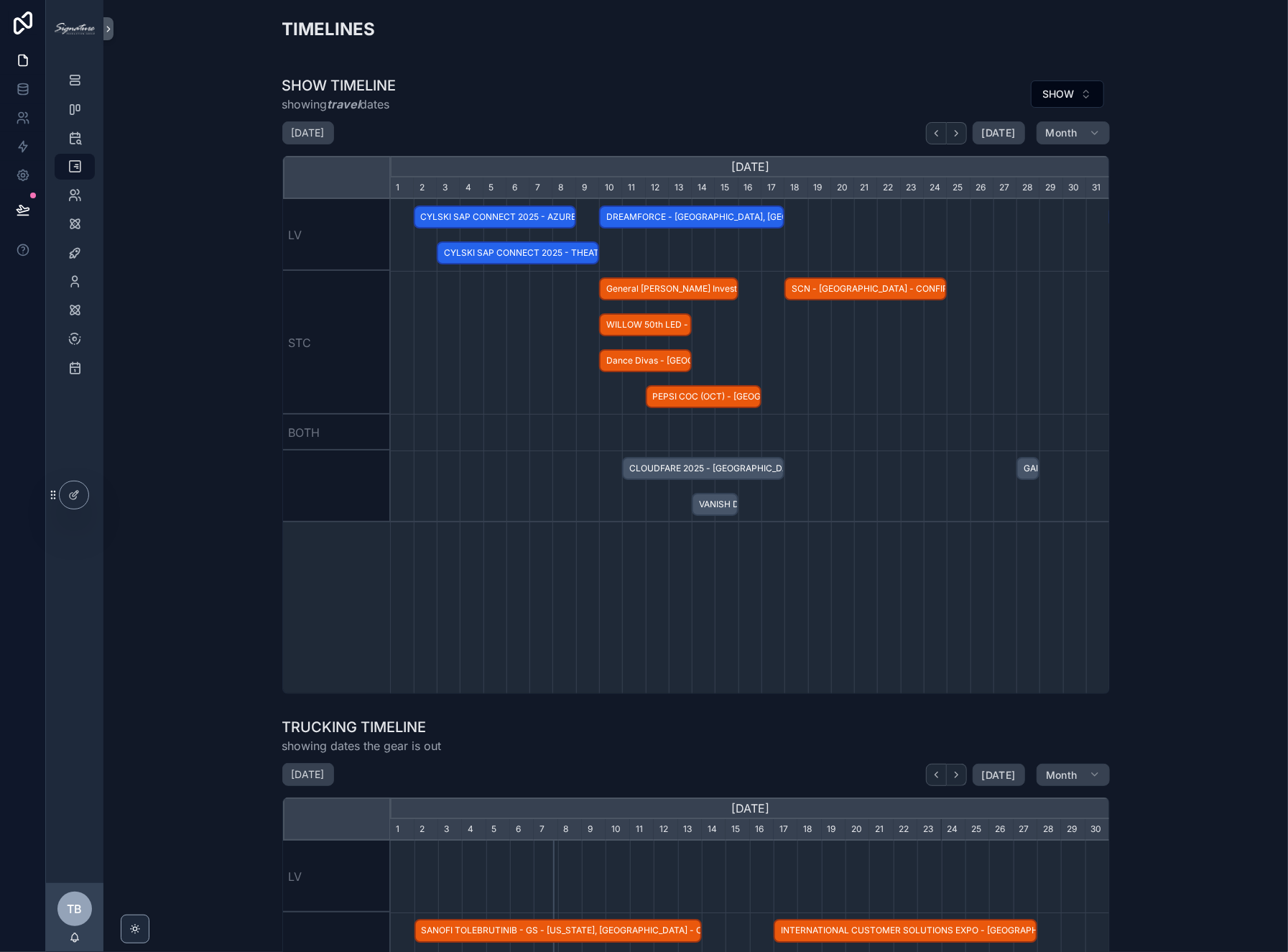
click at [612, 327] on span "WILLOW 50th LED - [GEOGRAPHIC_DATA], [GEOGRAPHIC_DATA] - HOLD" at bounding box center [645, 324] width 90 height 23
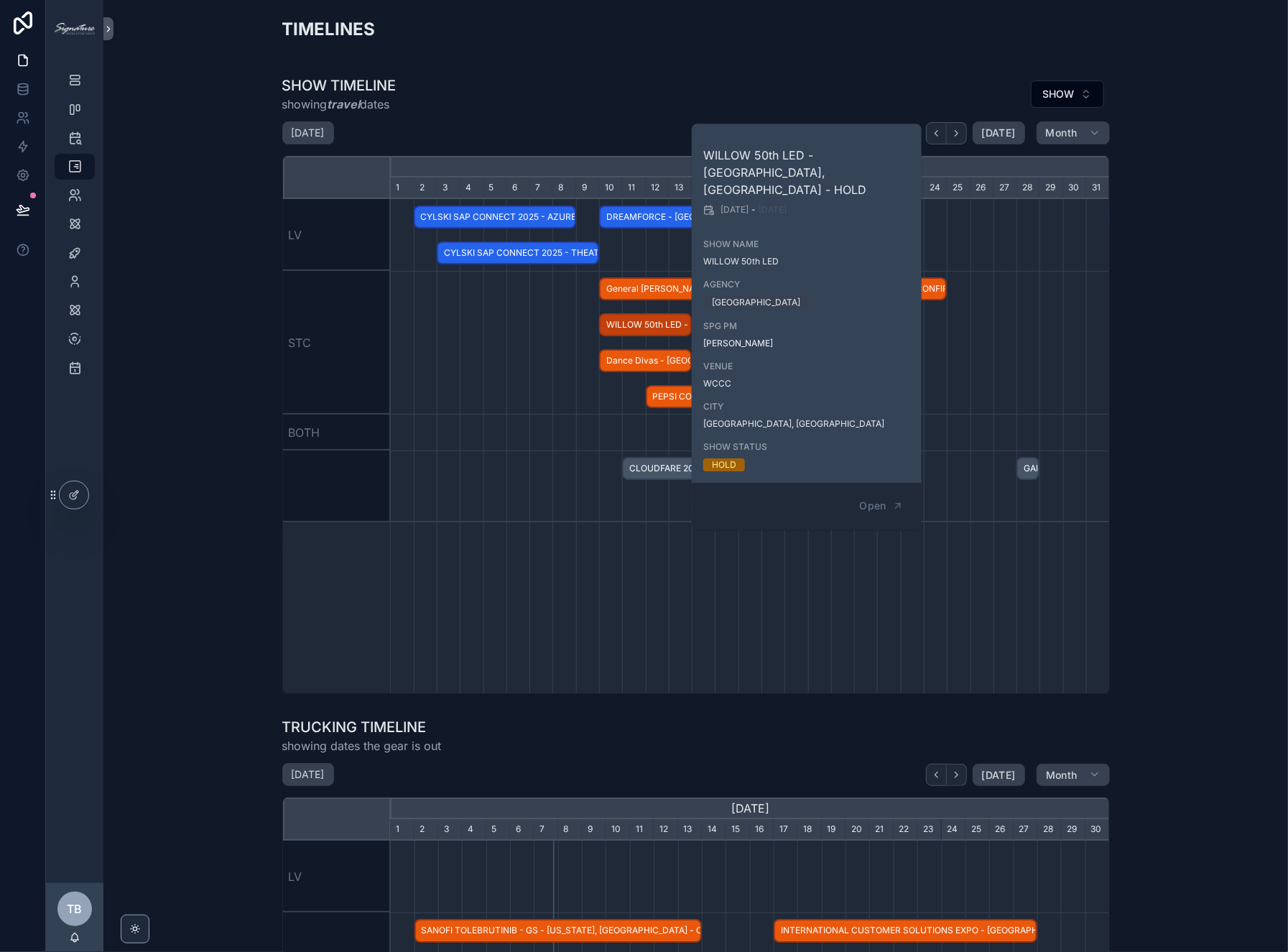
click at [478, 327] on div "scrollable content" at bounding box center [750, 343] width 2158 height 144
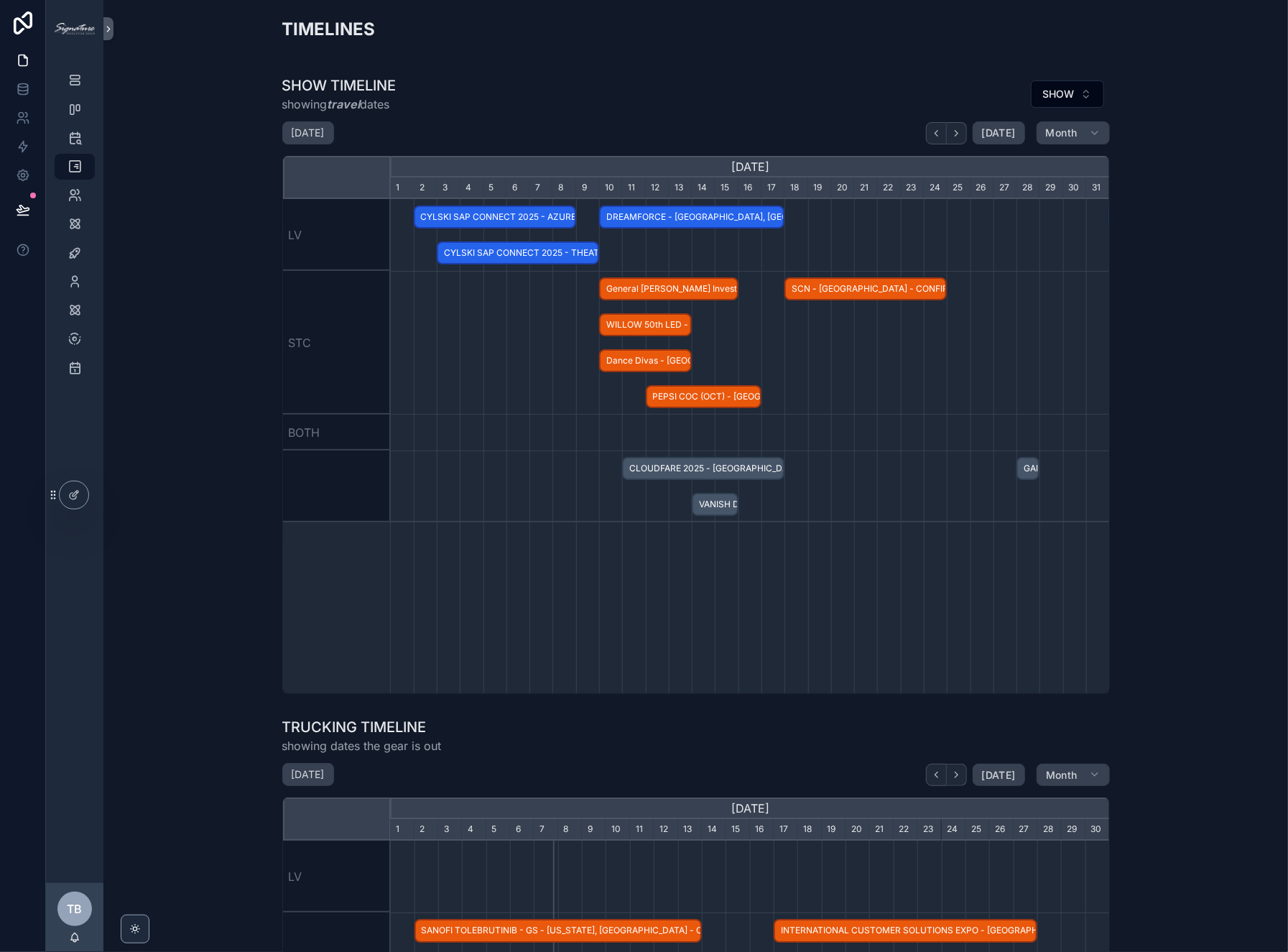
click at [631, 358] on span "Dance Divas - [GEOGRAPHIC_DATA] - CONFIRMED" at bounding box center [645, 361] width 90 height 23
click at [496, 343] on div "scrollable content" at bounding box center [750, 343] width 2158 height 144
click at [933, 336] on div "scrollable content" at bounding box center [750, 343] width 2158 height 144
click at [859, 512] on div "scrollable content" at bounding box center [750, 486] width 2158 height 72
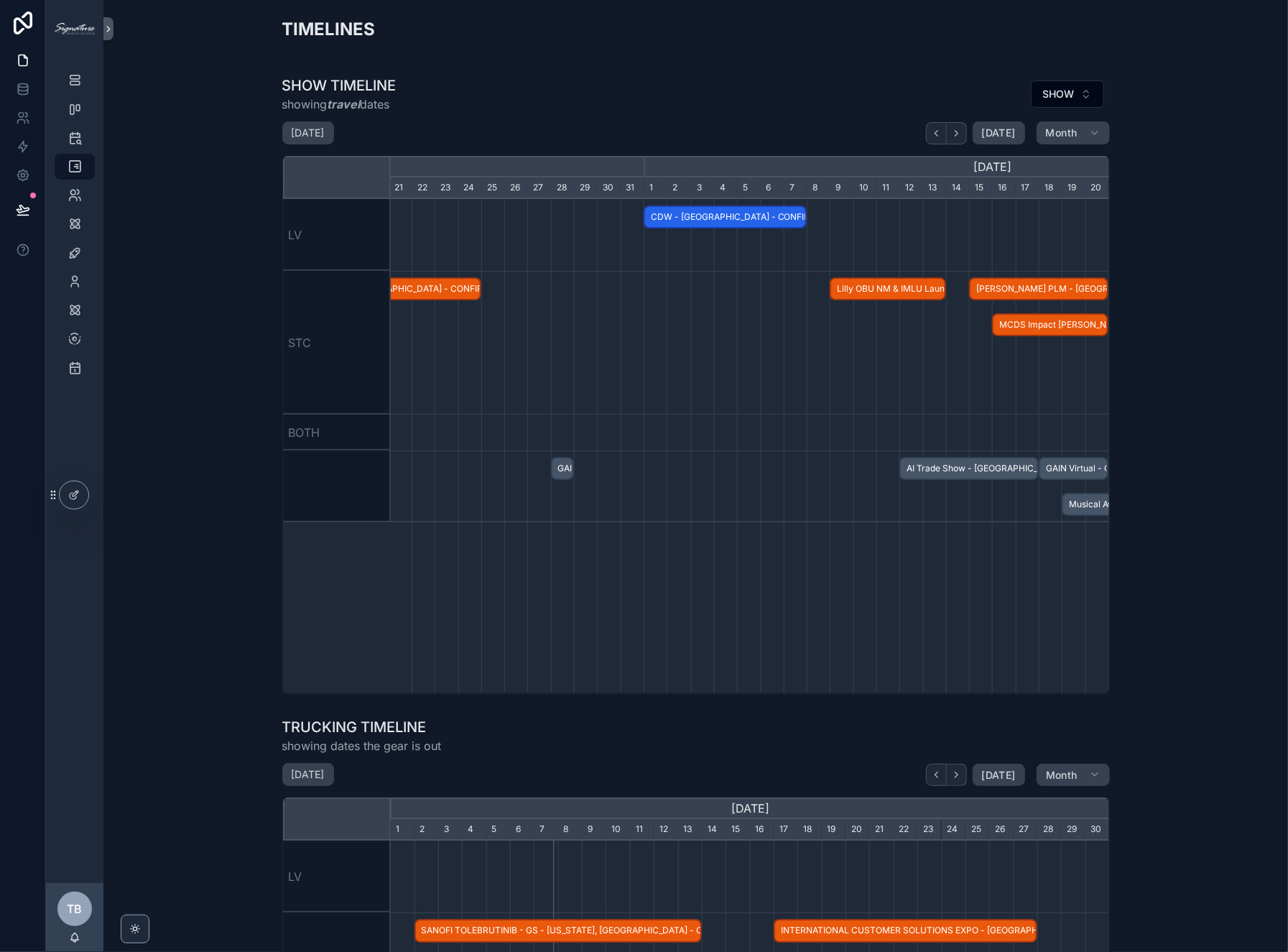
scroll to position [0, 982]
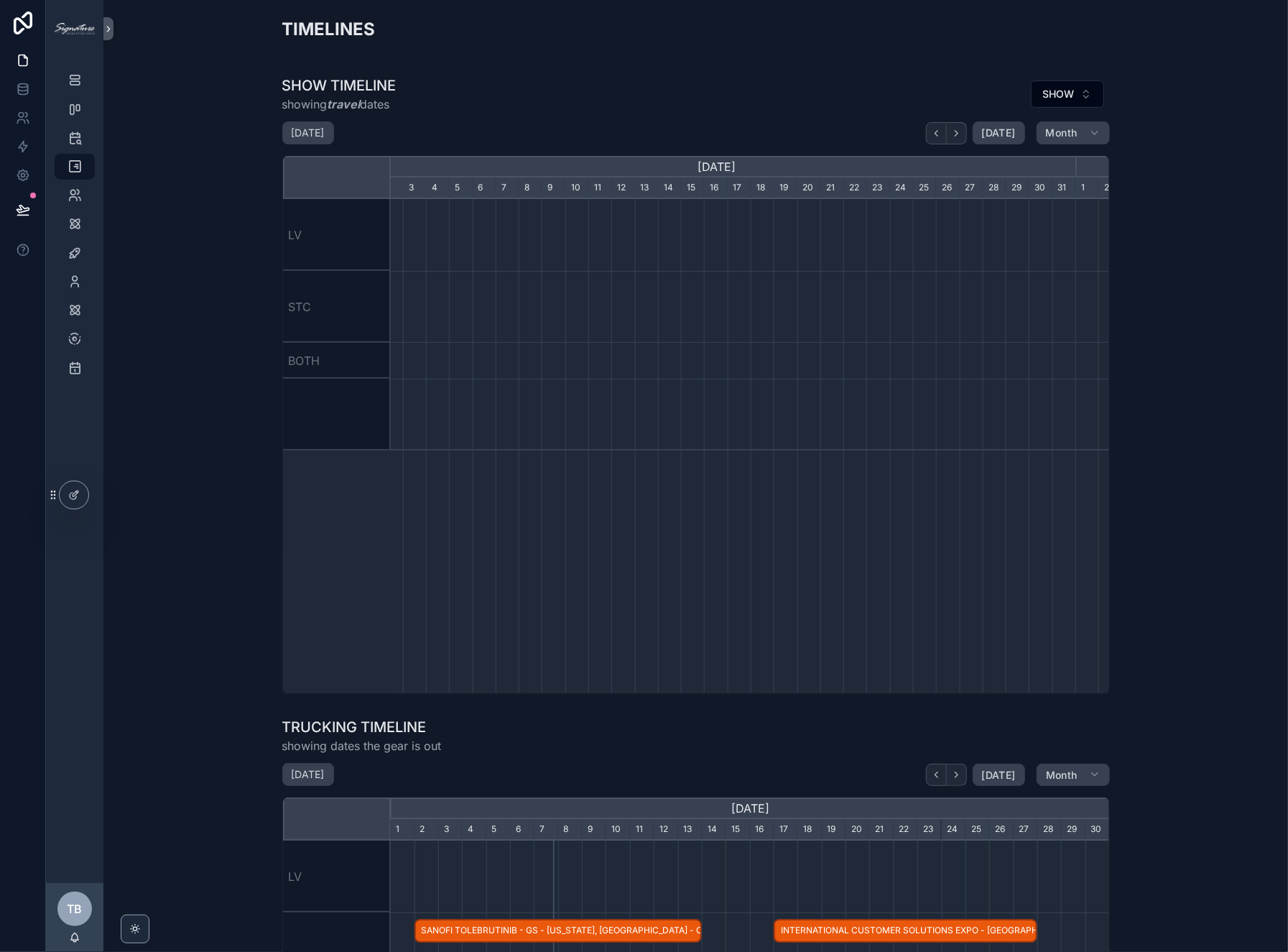
scroll to position [0, 719]
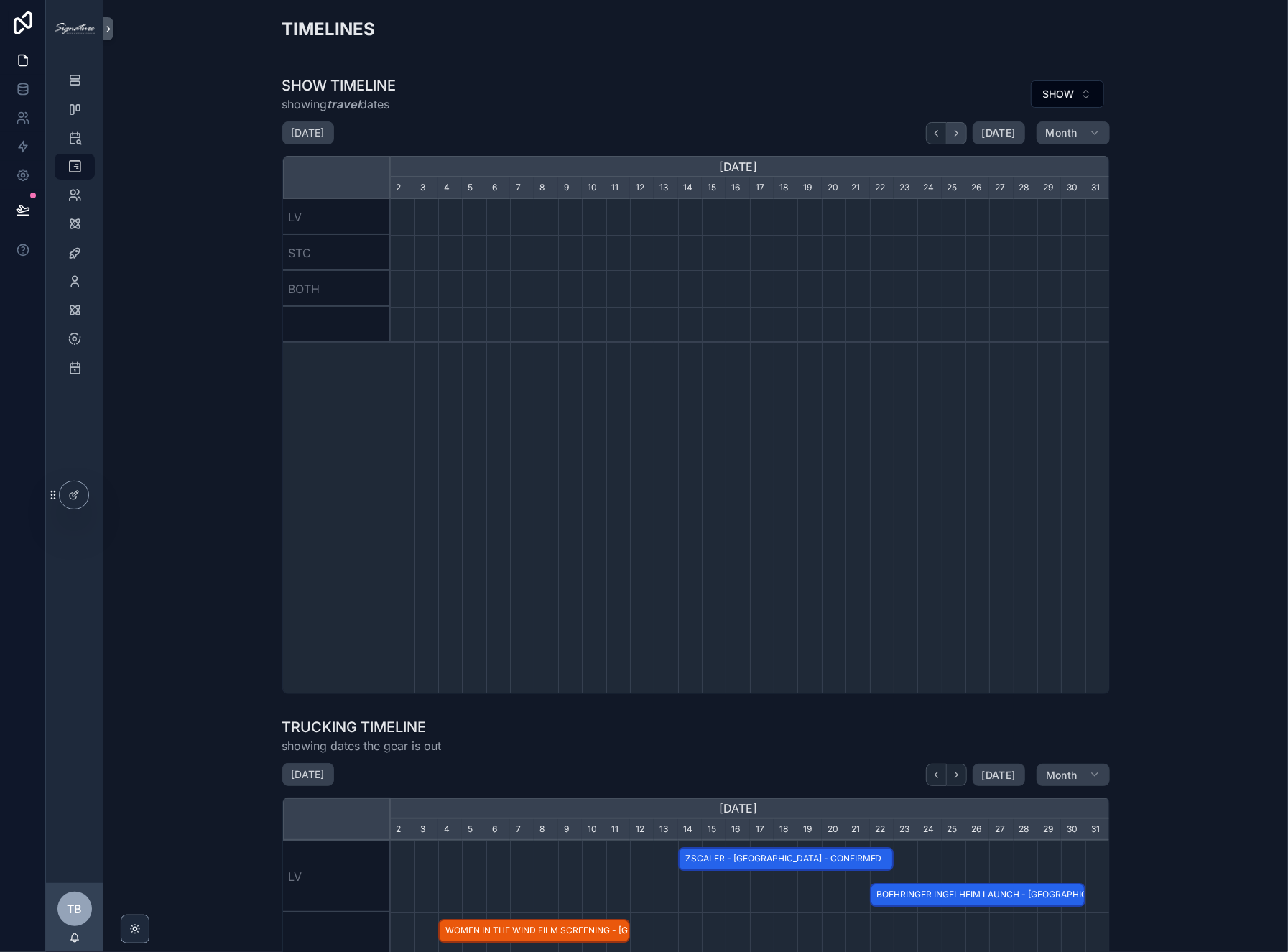
scroll to position [0, 719]
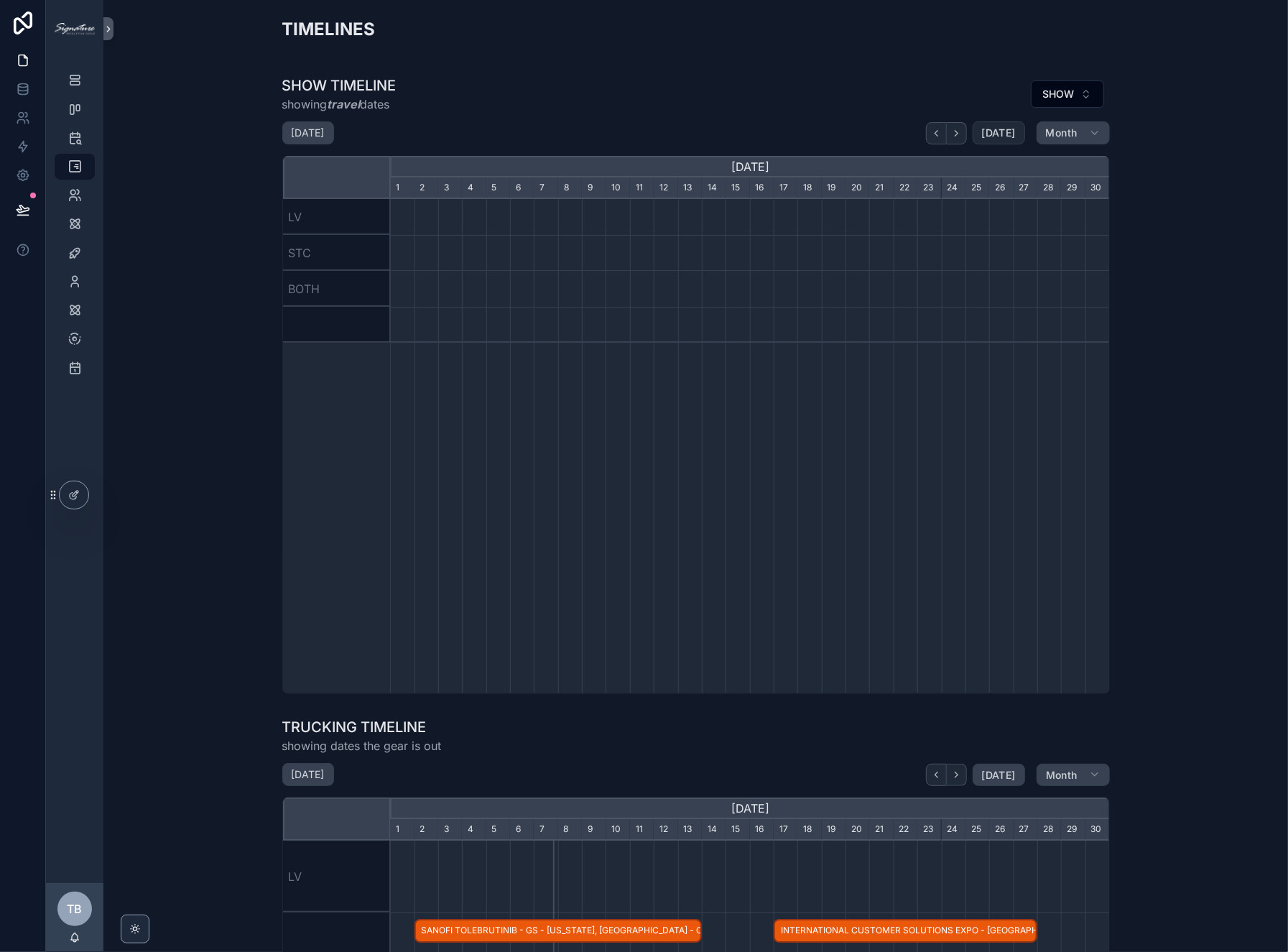
click at [986, 132] on span "[DATE]" at bounding box center [999, 132] width 34 height 13
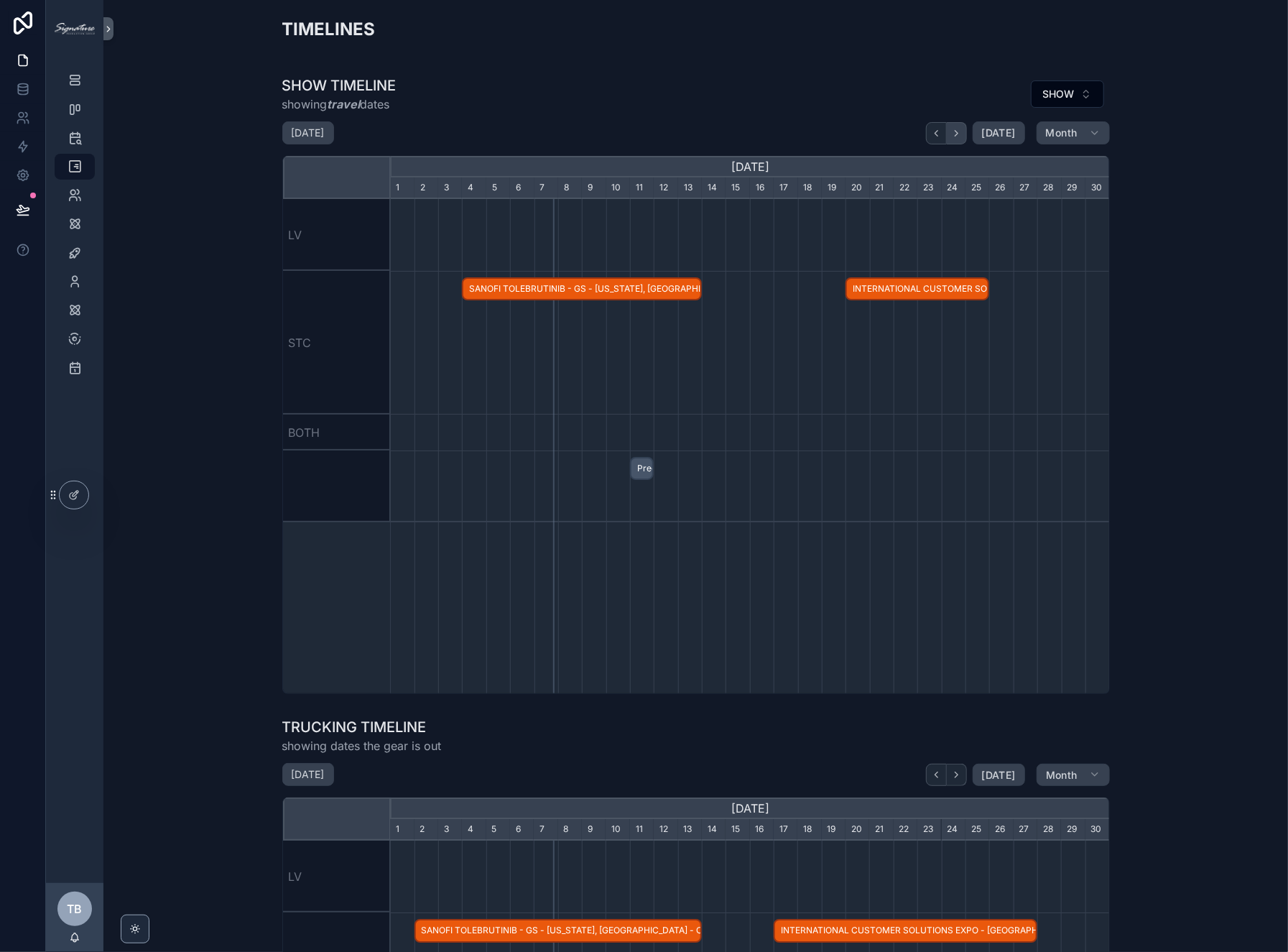
click at [954, 132] on icon "scrollable content" at bounding box center [957, 133] width 11 height 11
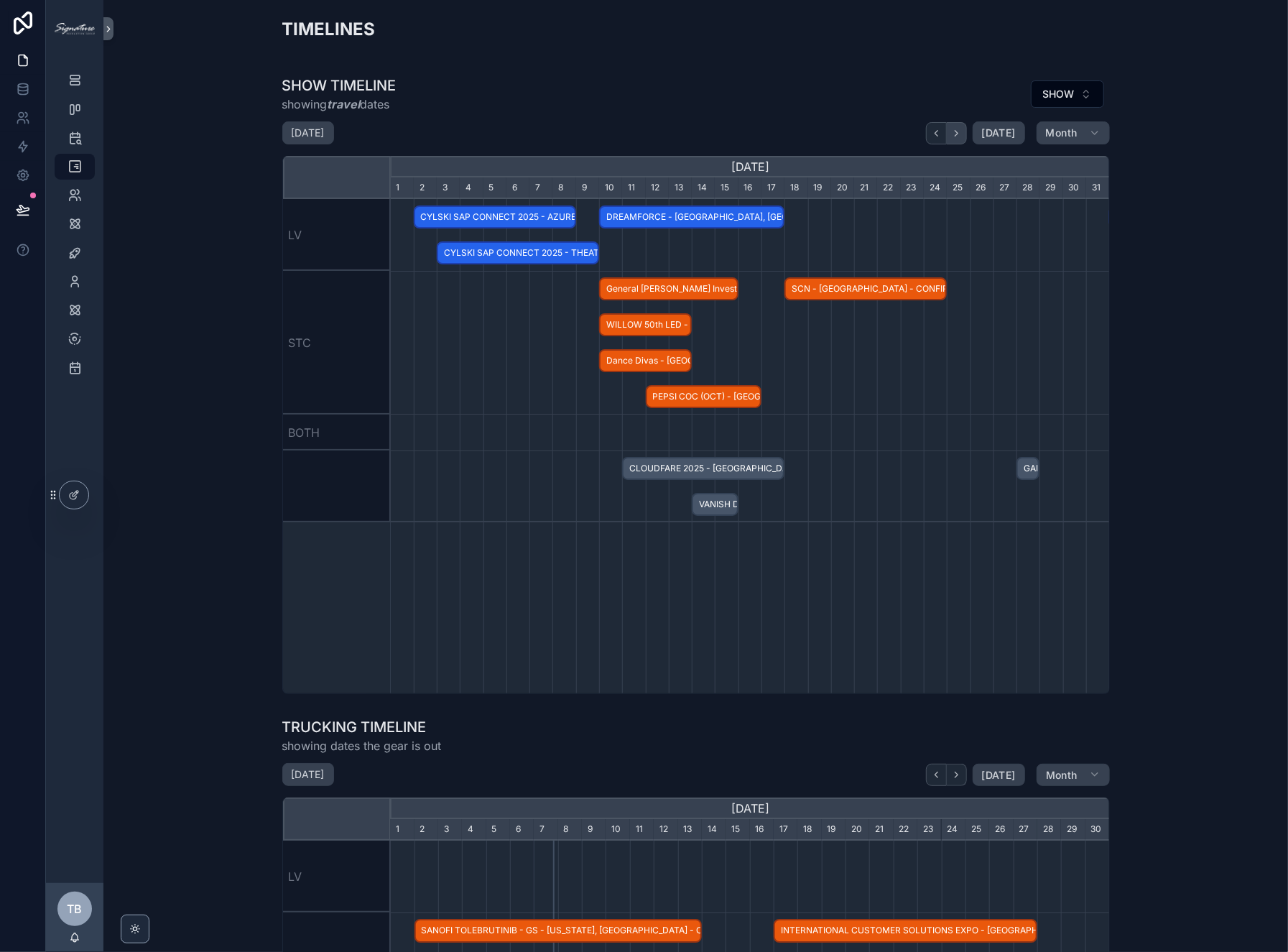
click at [954, 132] on icon "scrollable content" at bounding box center [957, 133] width 11 height 11
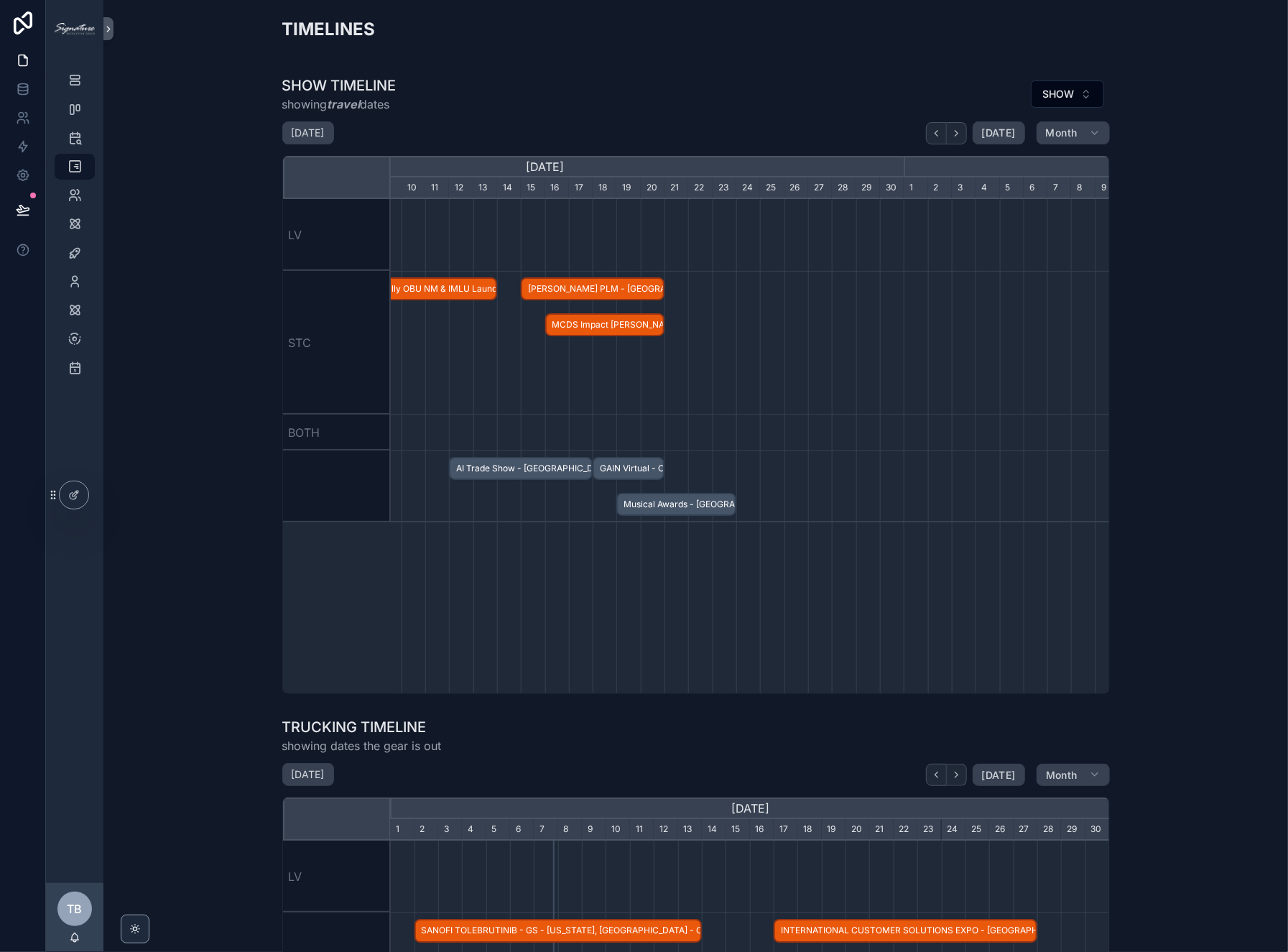
scroll to position [0, 935]
click at [954, 119] on div "SHOW TIMELINE showing travel dates SHOW [DATE] [DATE] Month [DATE] [DATE] [DATE…" at bounding box center [696, 385] width 827 height 619
click at [952, 129] on icon "scrollable content" at bounding box center [957, 133] width 11 height 11
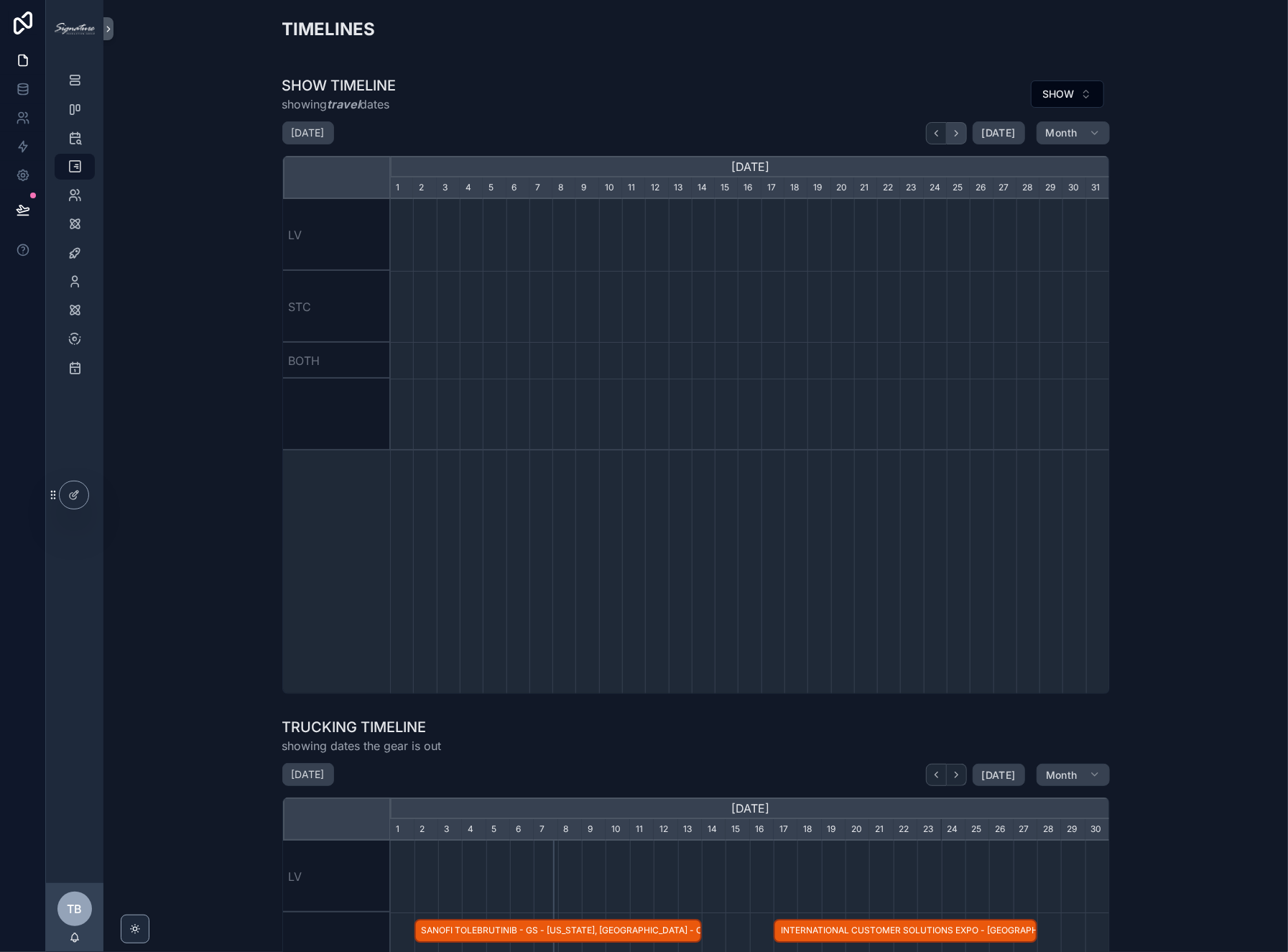
click at [953, 130] on icon "scrollable content" at bounding box center [957, 133] width 11 height 11
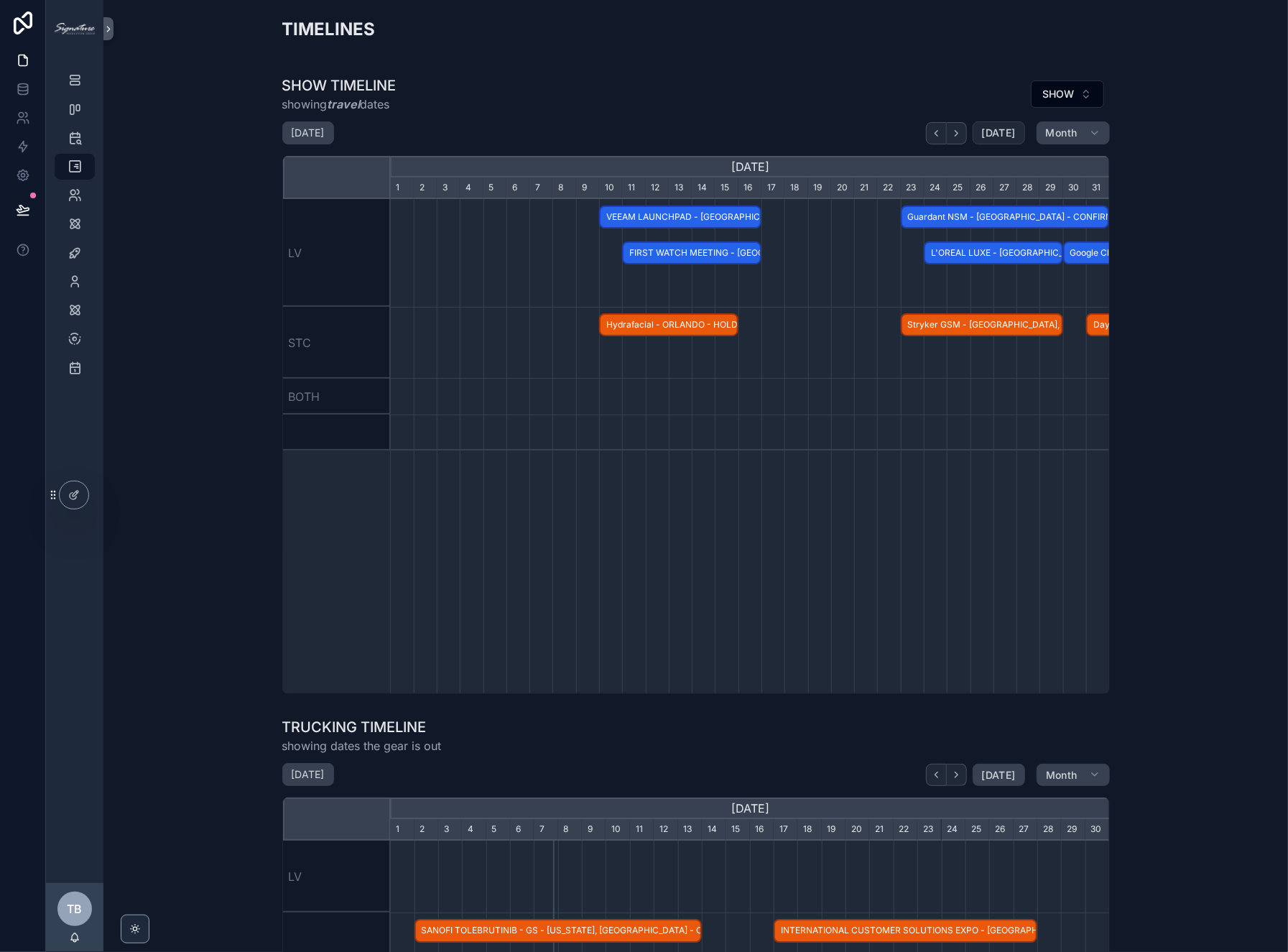
click at [997, 133] on span "[DATE]" at bounding box center [999, 132] width 34 height 13
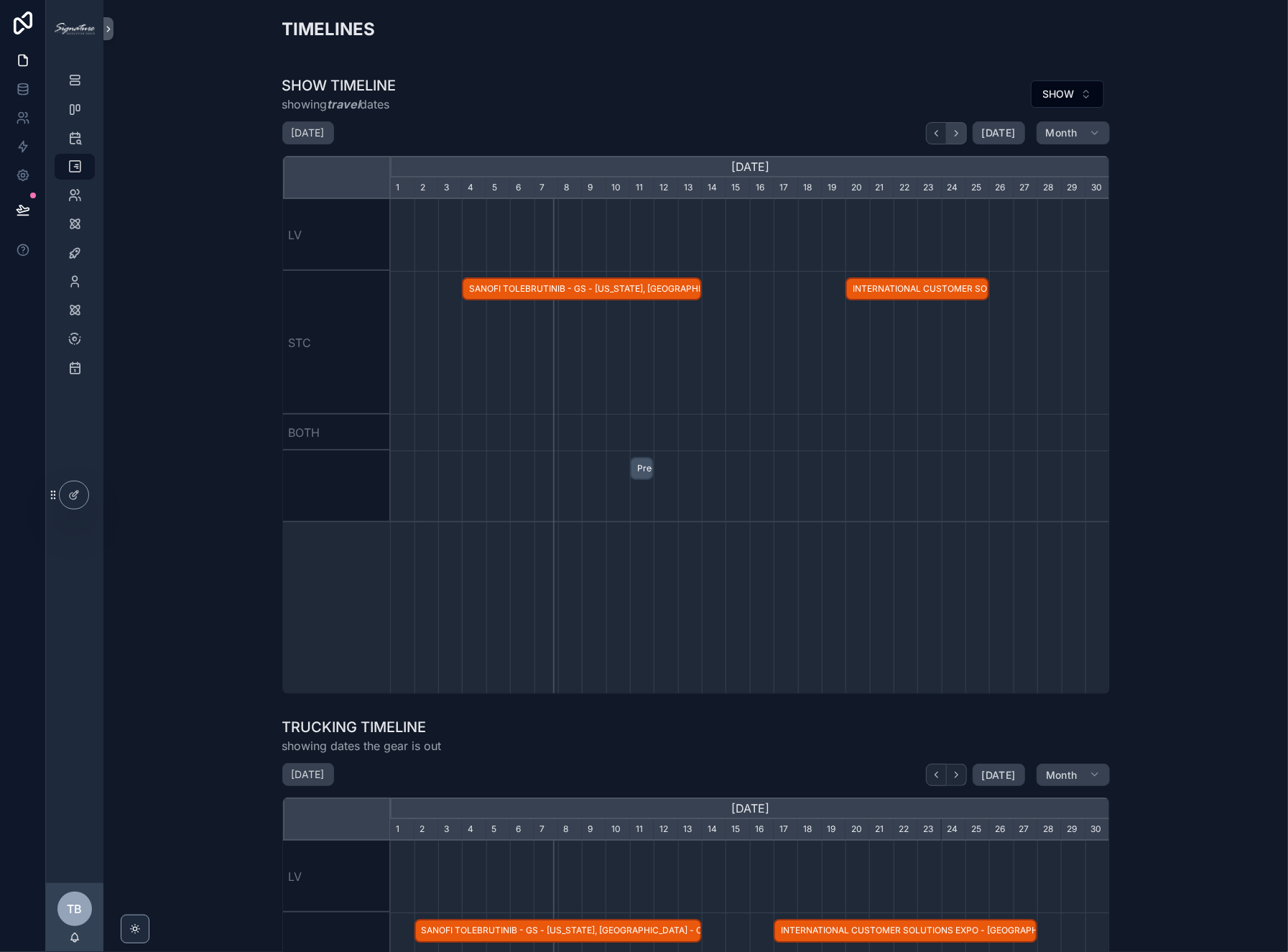
click at [957, 135] on icon "scrollable content" at bounding box center [957, 133] width 11 height 11
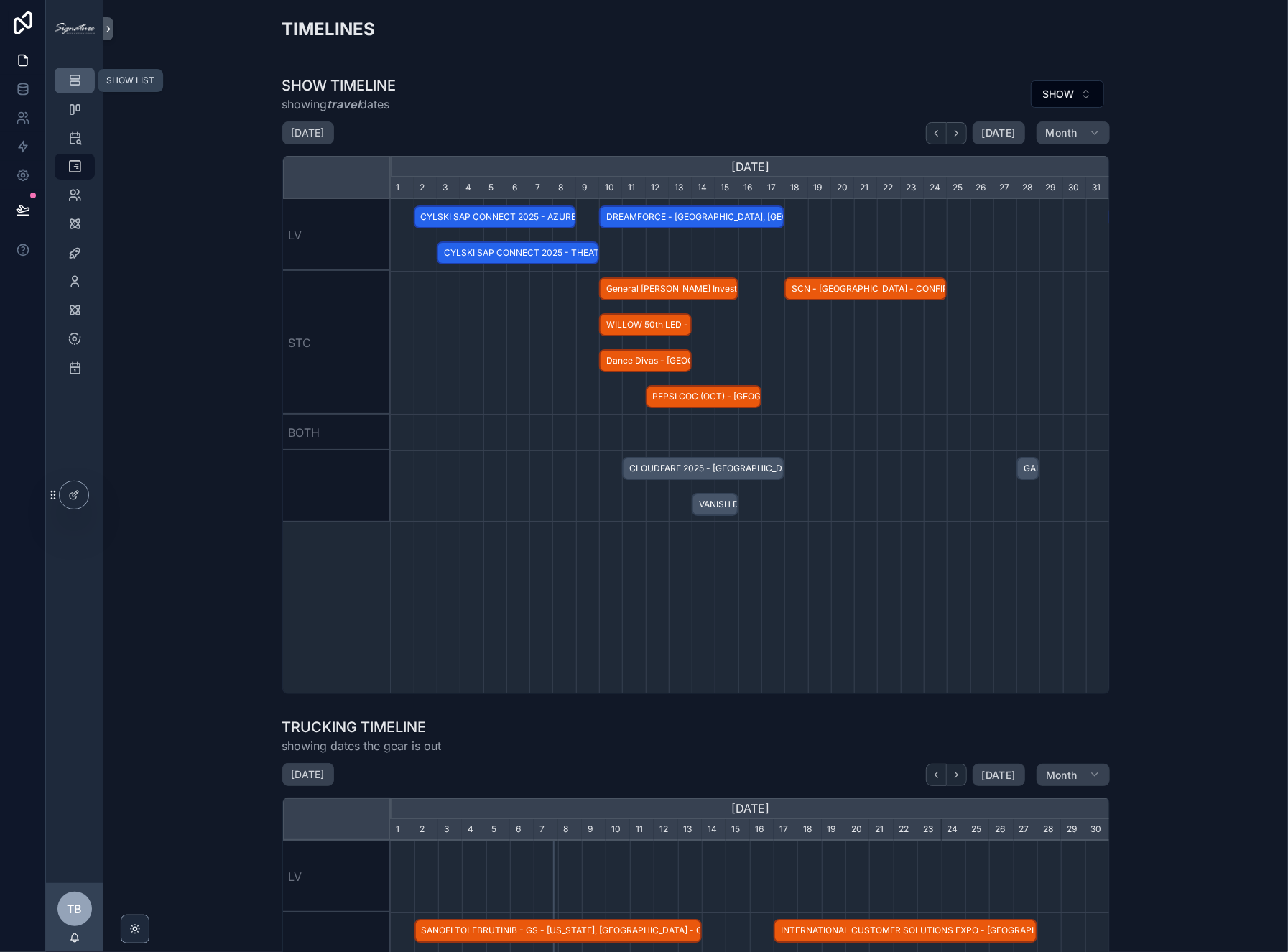
click at [74, 78] on icon "scrollable content" at bounding box center [74, 80] width 14 height 14
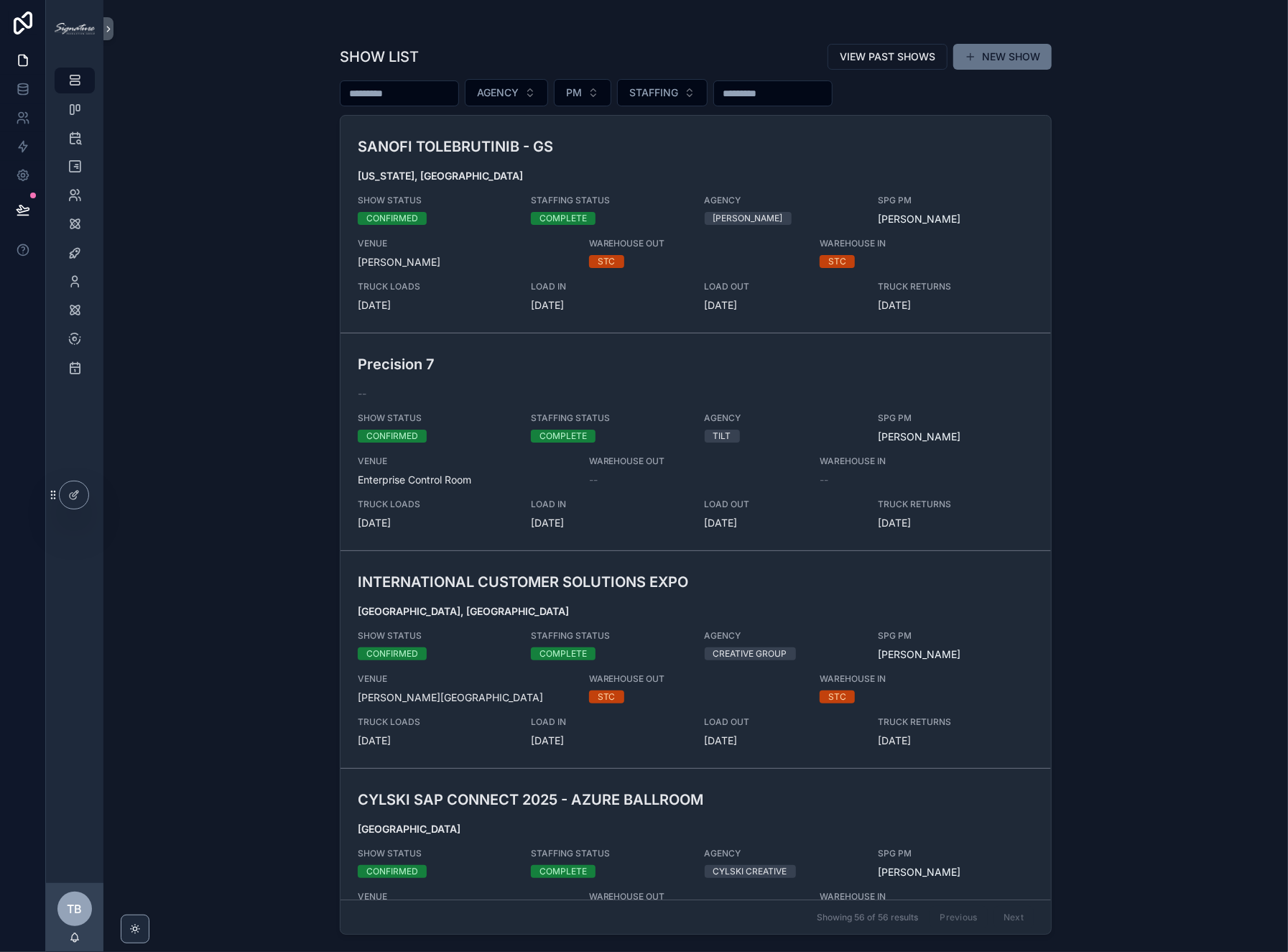
click at [427, 98] on input "scrollable content" at bounding box center [399, 93] width 118 height 20
type input "*****"
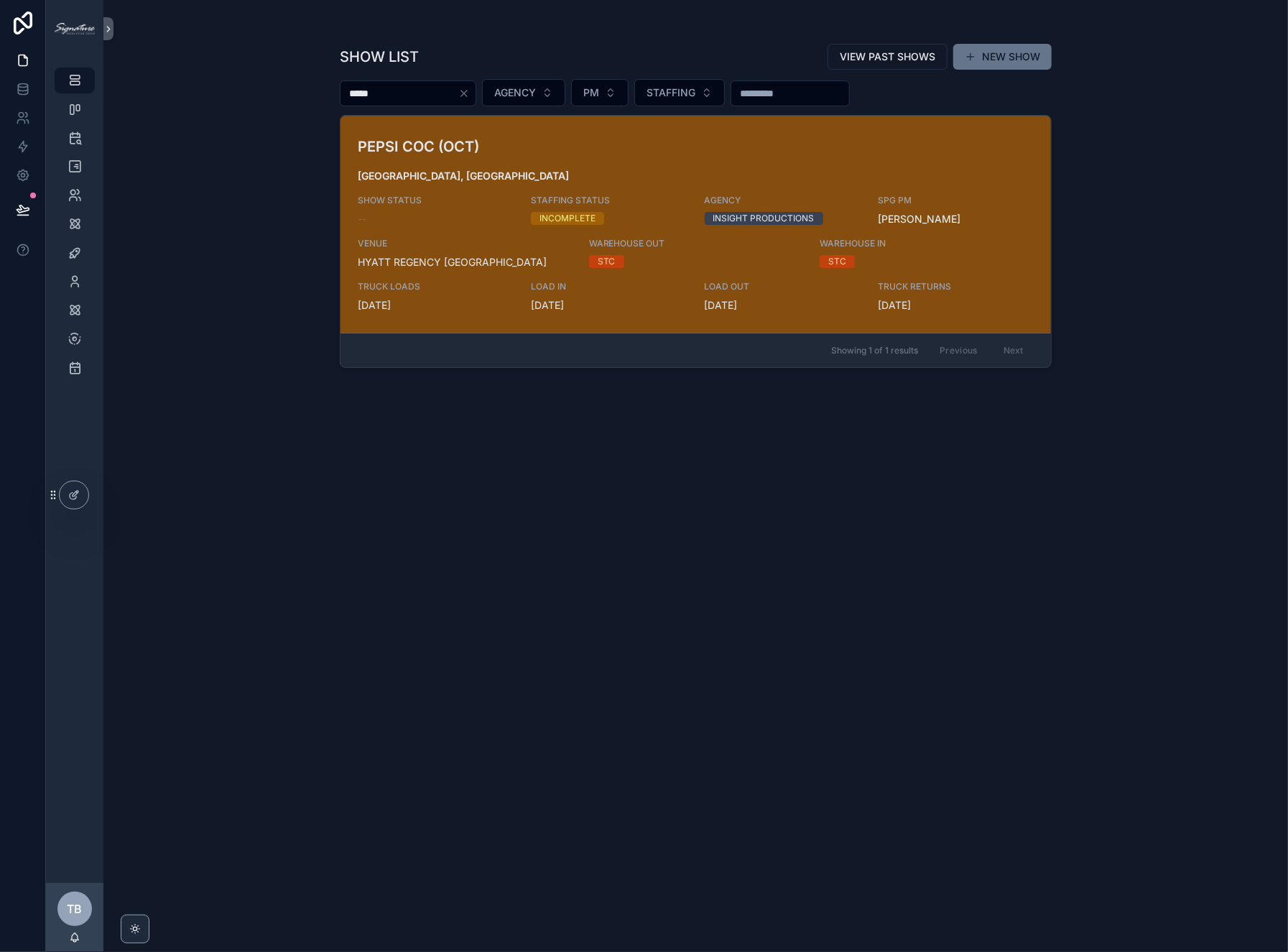
click at [862, 138] on div "PEPSI COC (OCT) [GEOGRAPHIC_DATA], [GEOGRAPHIC_DATA] SHOW STATUS -- STAFFING ST…" at bounding box center [696, 225] width 676 height 177
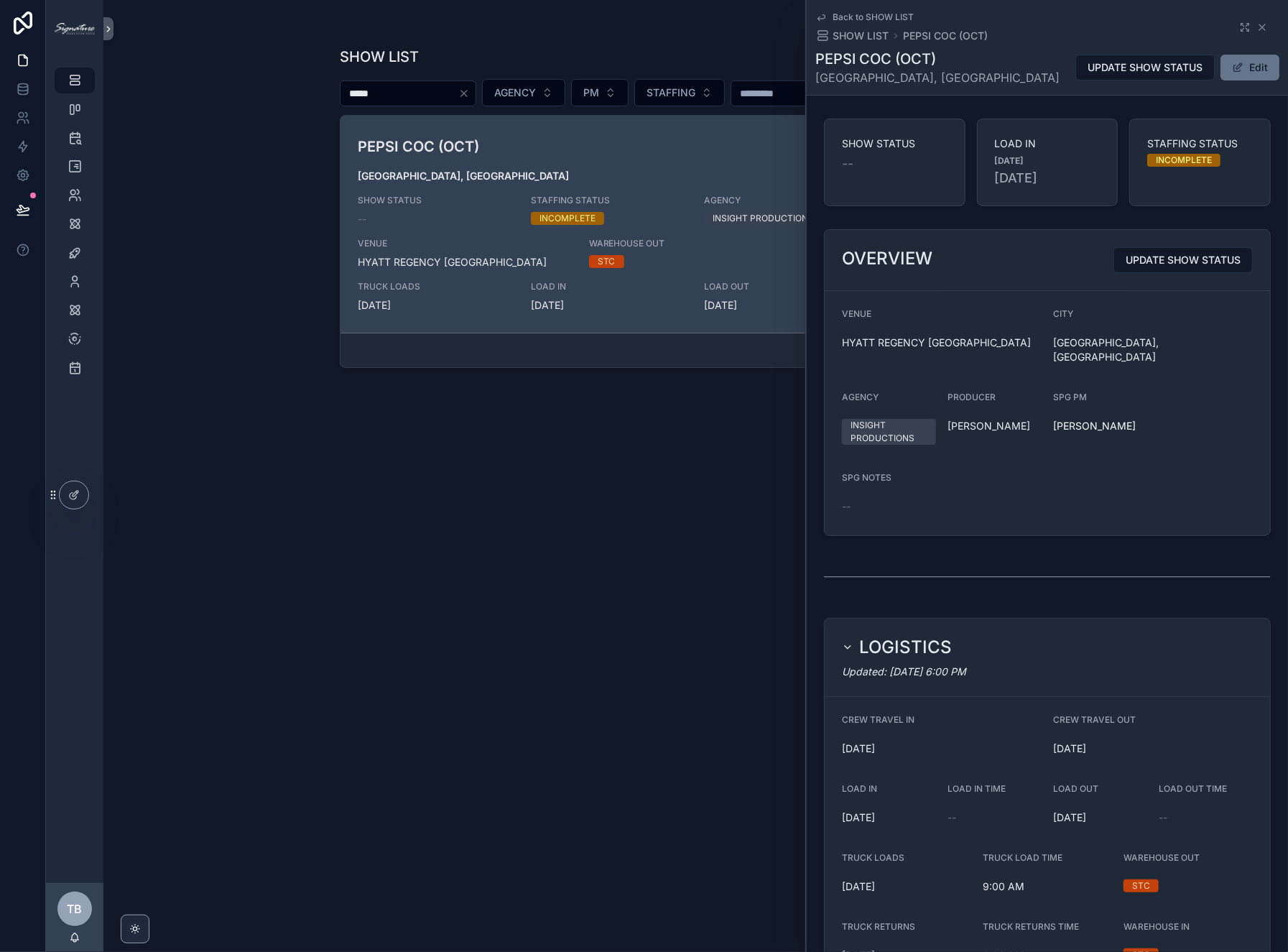
click at [1235, 33] on div "Back to SHOW LIST SHOW LIST PEPSI COC (OCT)" at bounding box center [1047, 27] width 464 height 32
click at [1240, 29] on icon "scrollable content" at bounding box center [1245, 26] width 11 height 11
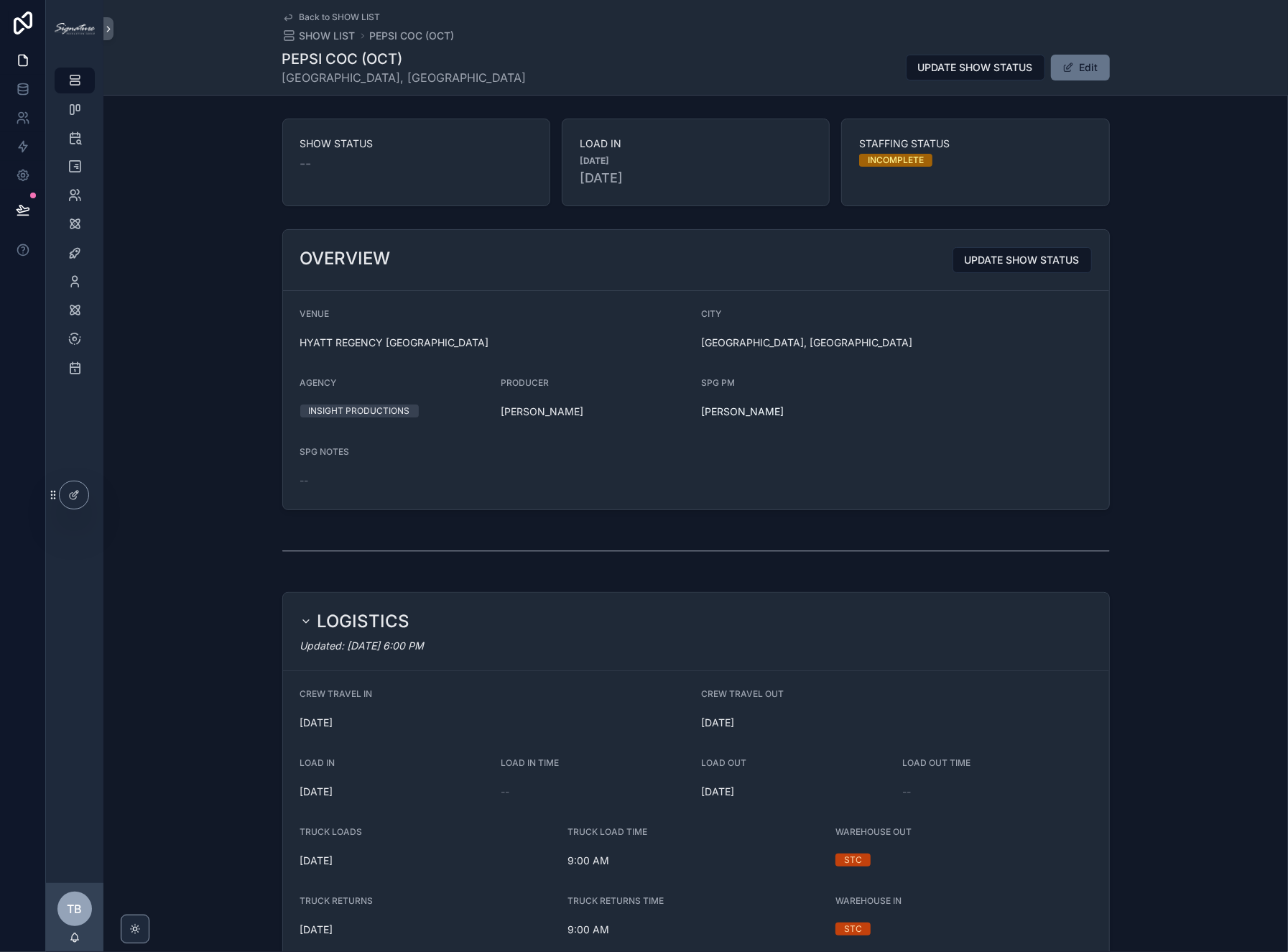
click at [1079, 51] on div "PEPSI COC (OCT) [GEOGRAPHIC_DATA], [GEOGRAPHIC_DATA] UPDATE SHOW STATUS Edit" at bounding box center [696, 67] width 827 height 37
click at [1077, 62] on button "Edit" at bounding box center [1081, 67] width 59 height 26
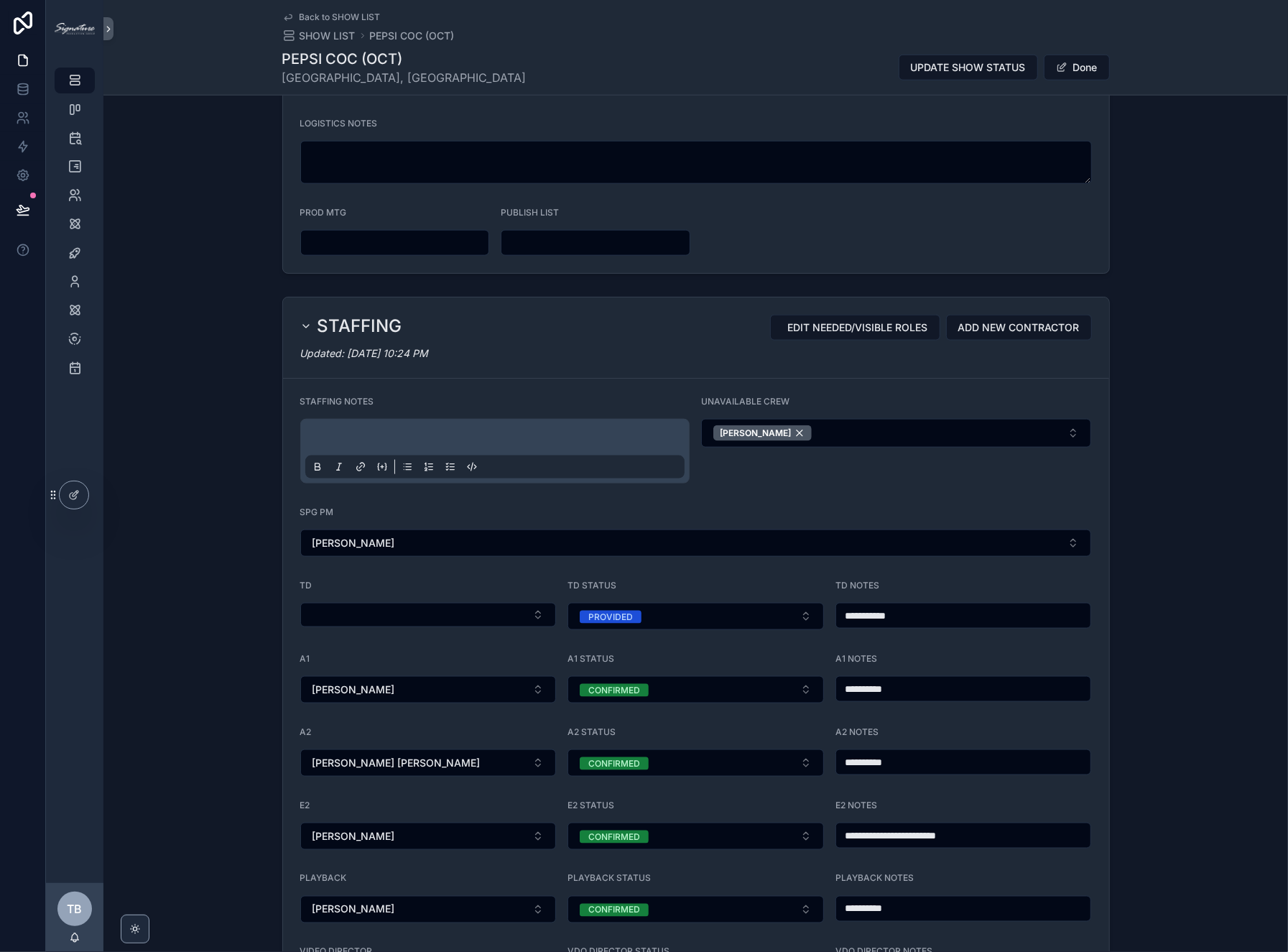
click at [371, 423] on div "scrollable content" at bounding box center [495, 451] width 380 height 54
click at [372, 433] on p "scrollable content" at bounding box center [498, 439] width 380 height 14
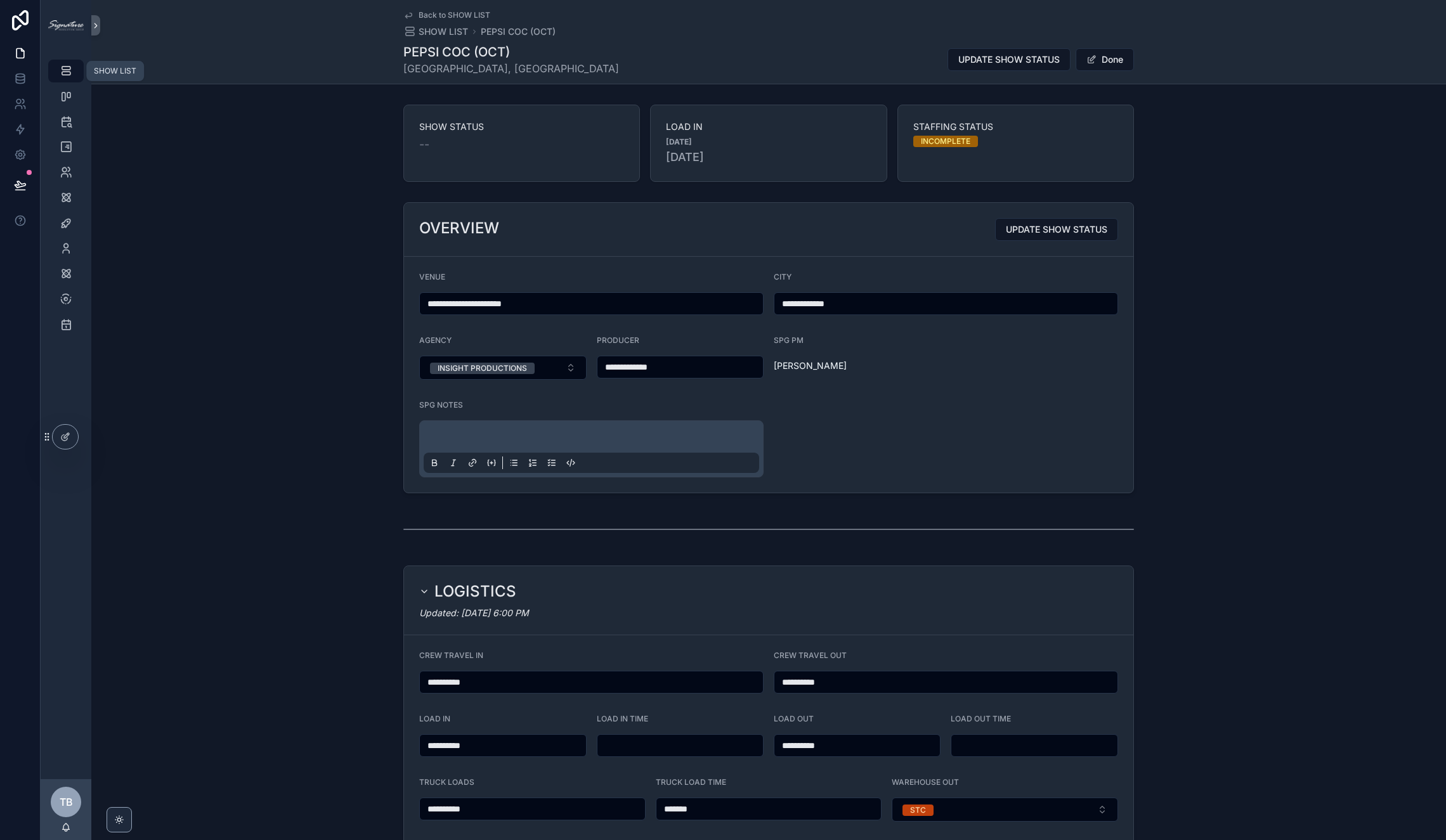
click at [59, 74] on icon "scrollable content" at bounding box center [65, 71] width 13 height 13
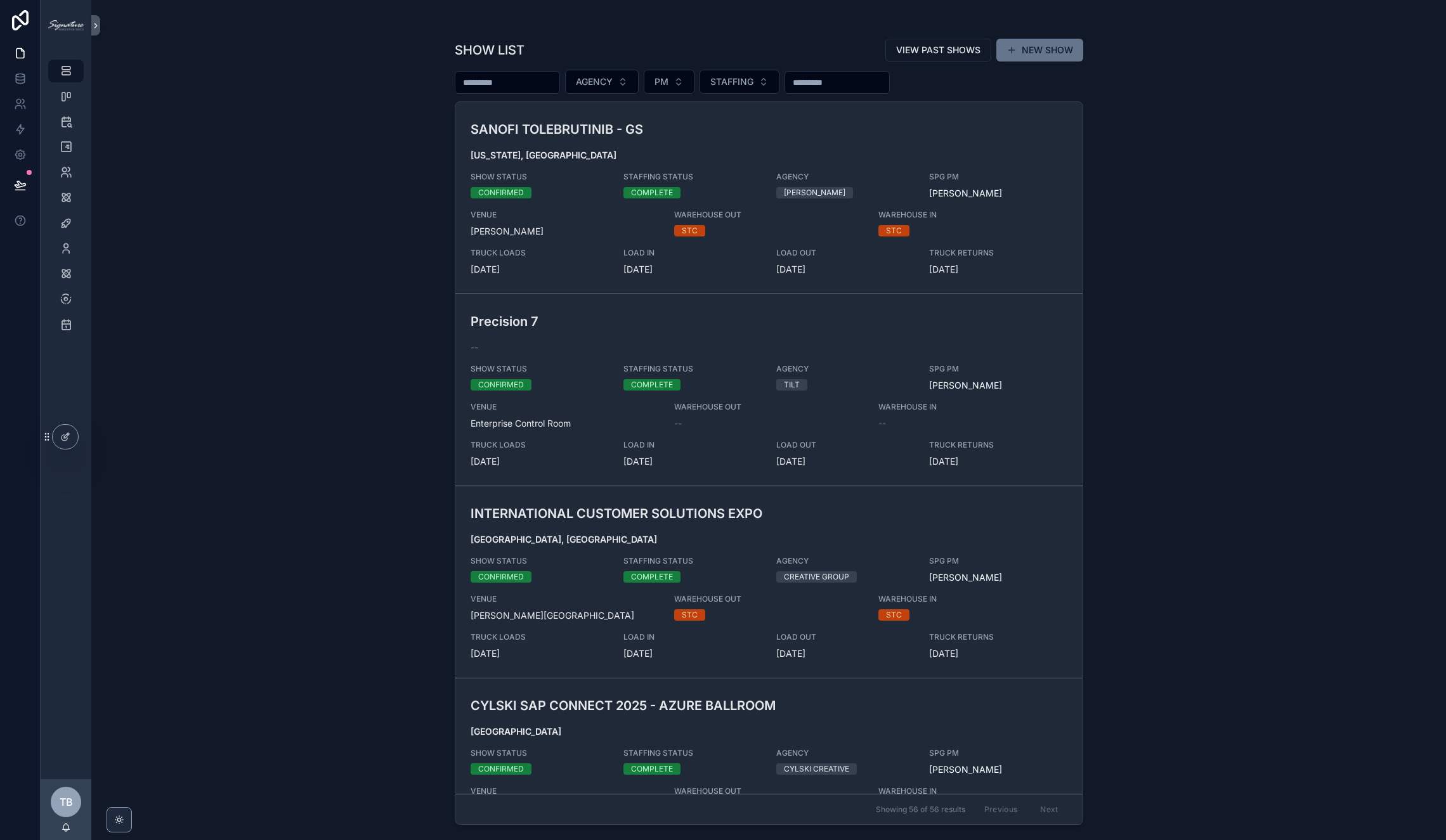
click at [552, 81] on input "scrollable content" at bounding box center [507, 82] width 104 height 18
type input "***"
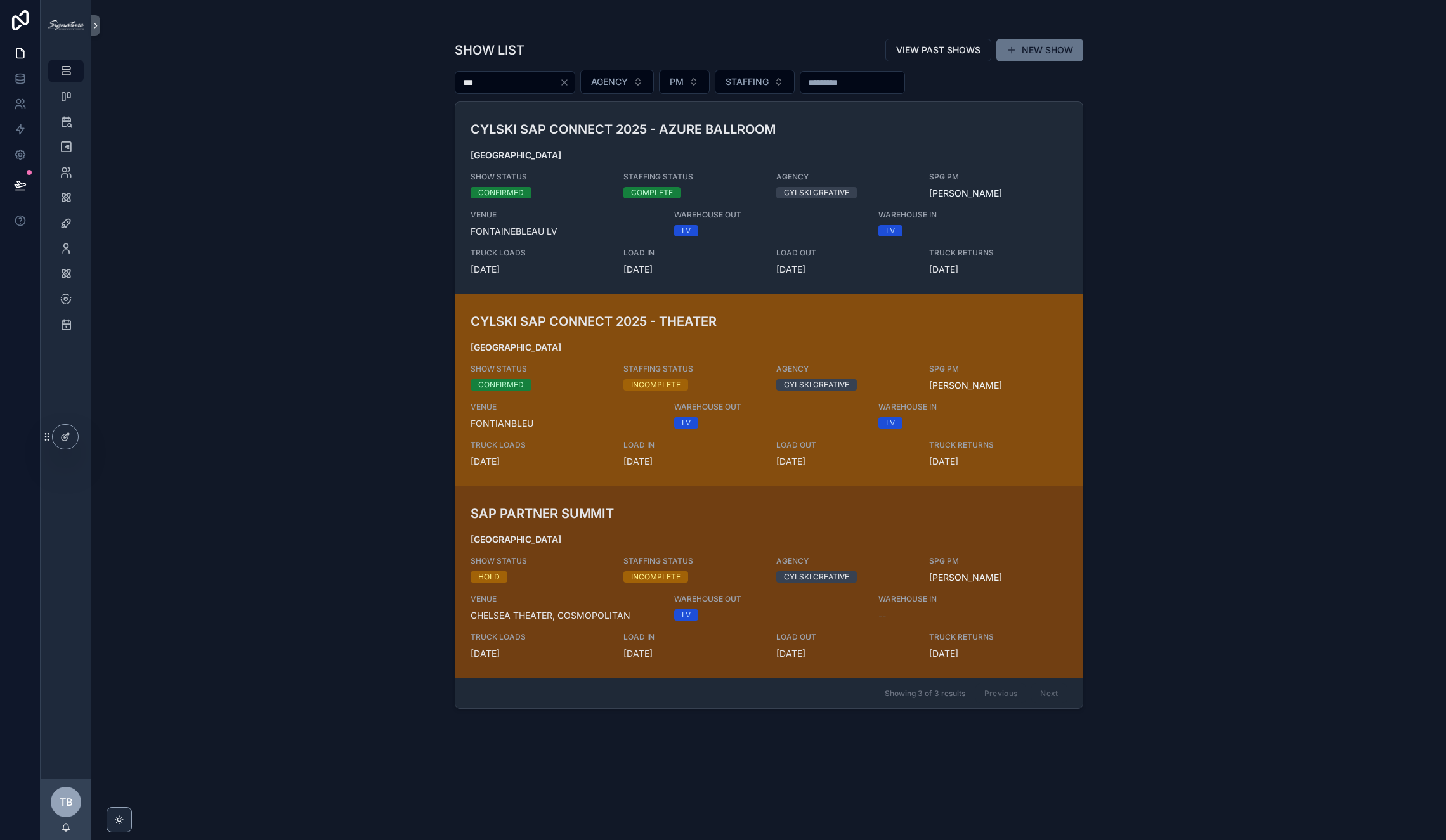
click at [597, 351] on span "[GEOGRAPHIC_DATA]" at bounding box center [769, 347] width 597 height 13
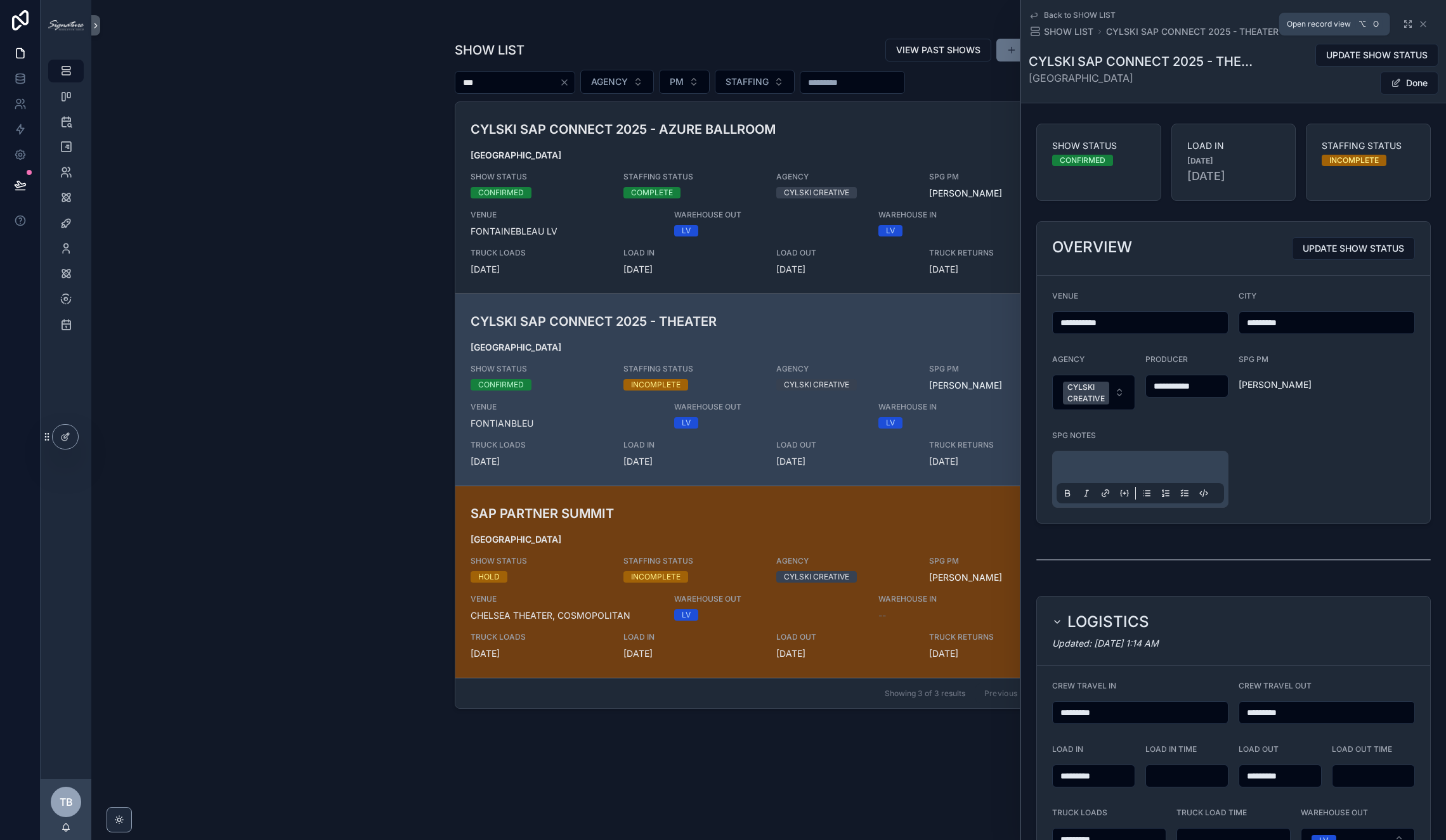
click at [1136, 19] on icon "scrollable content" at bounding box center [1407, 23] width 10 height 10
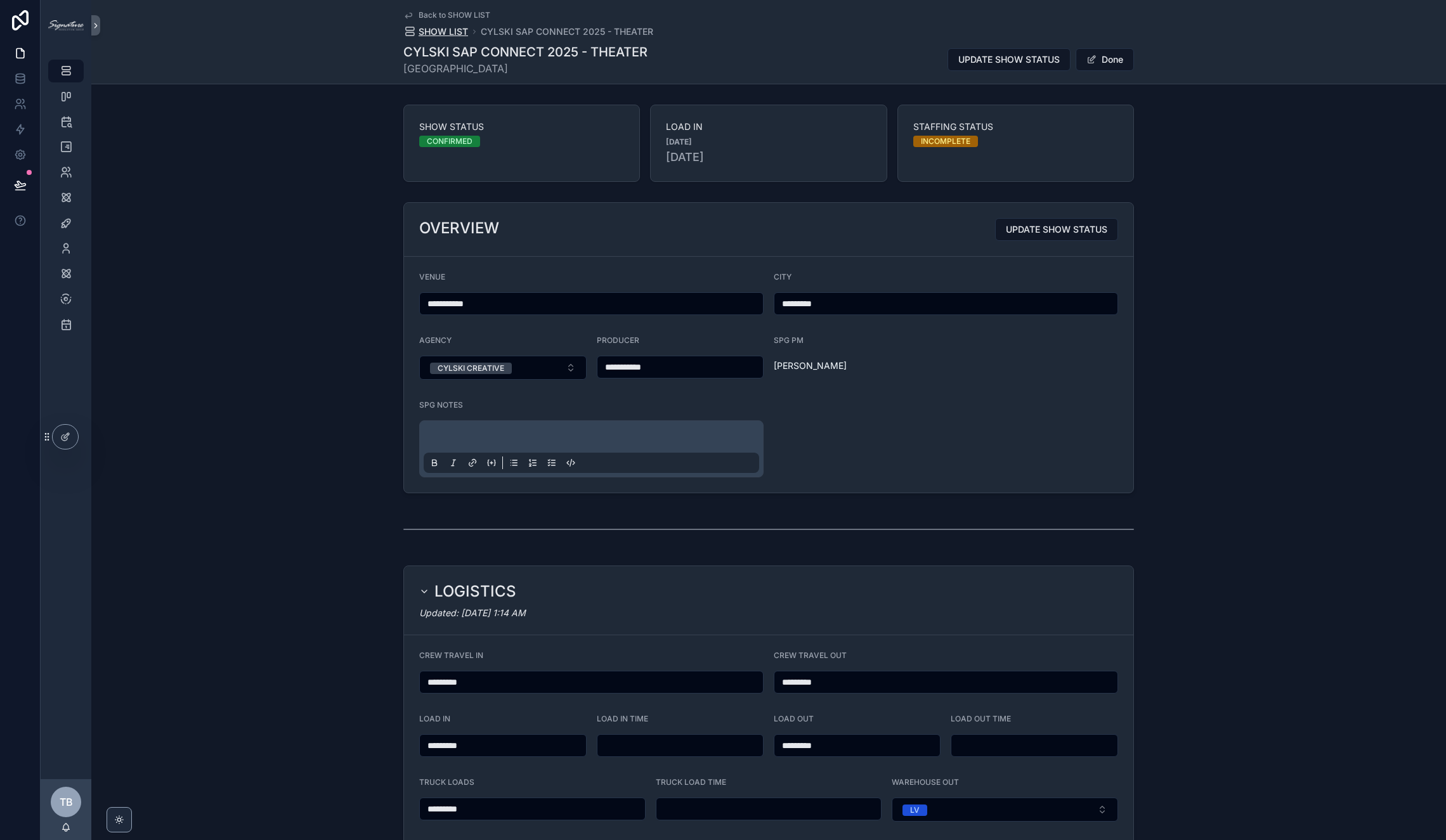
click at [437, 37] on span "SHOW LIST" at bounding box center [443, 31] width 49 height 13
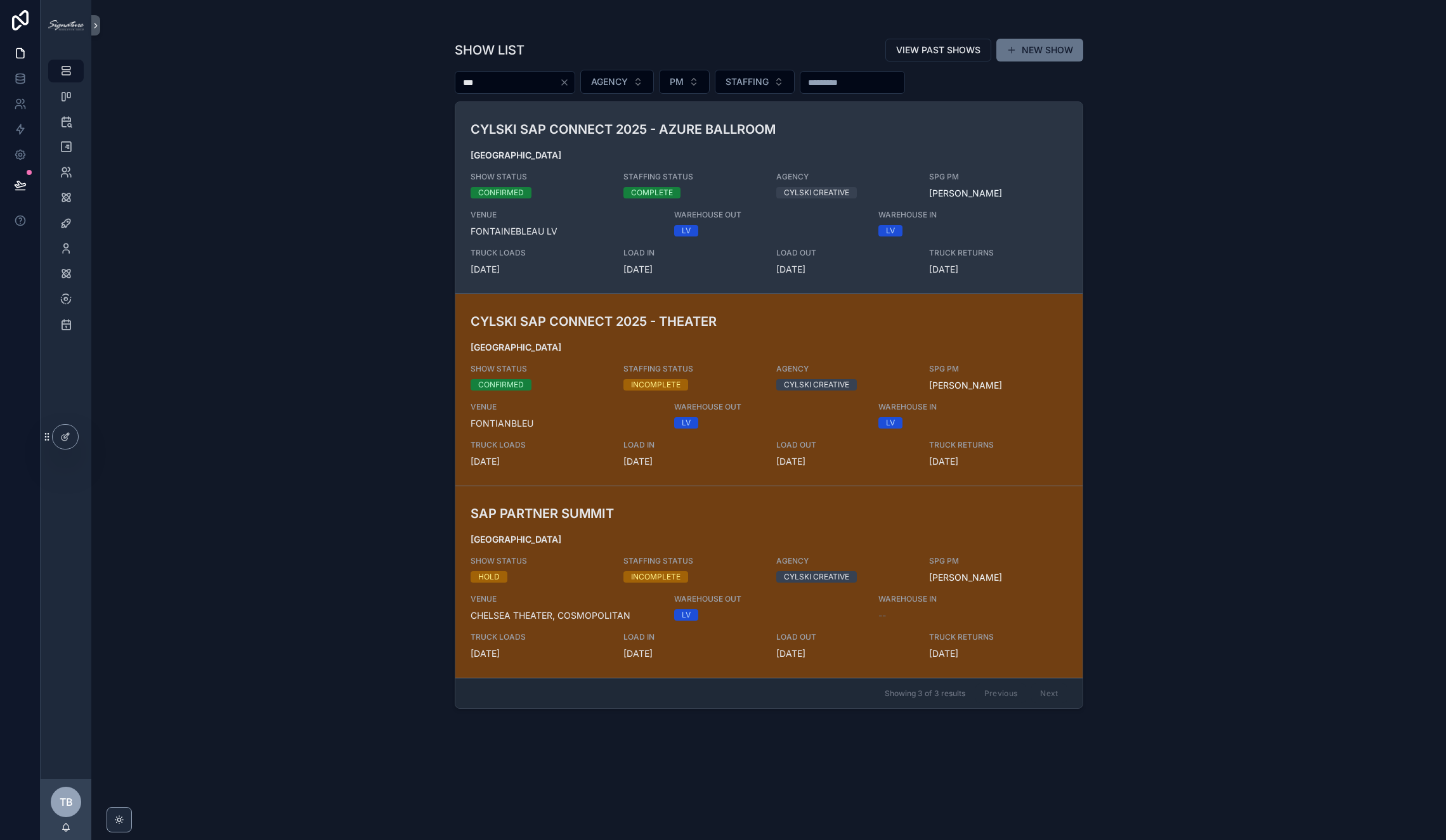
click at [560, 182] on div "SHOW STATUS CONFIRMED" at bounding box center [539, 185] width 138 height 27
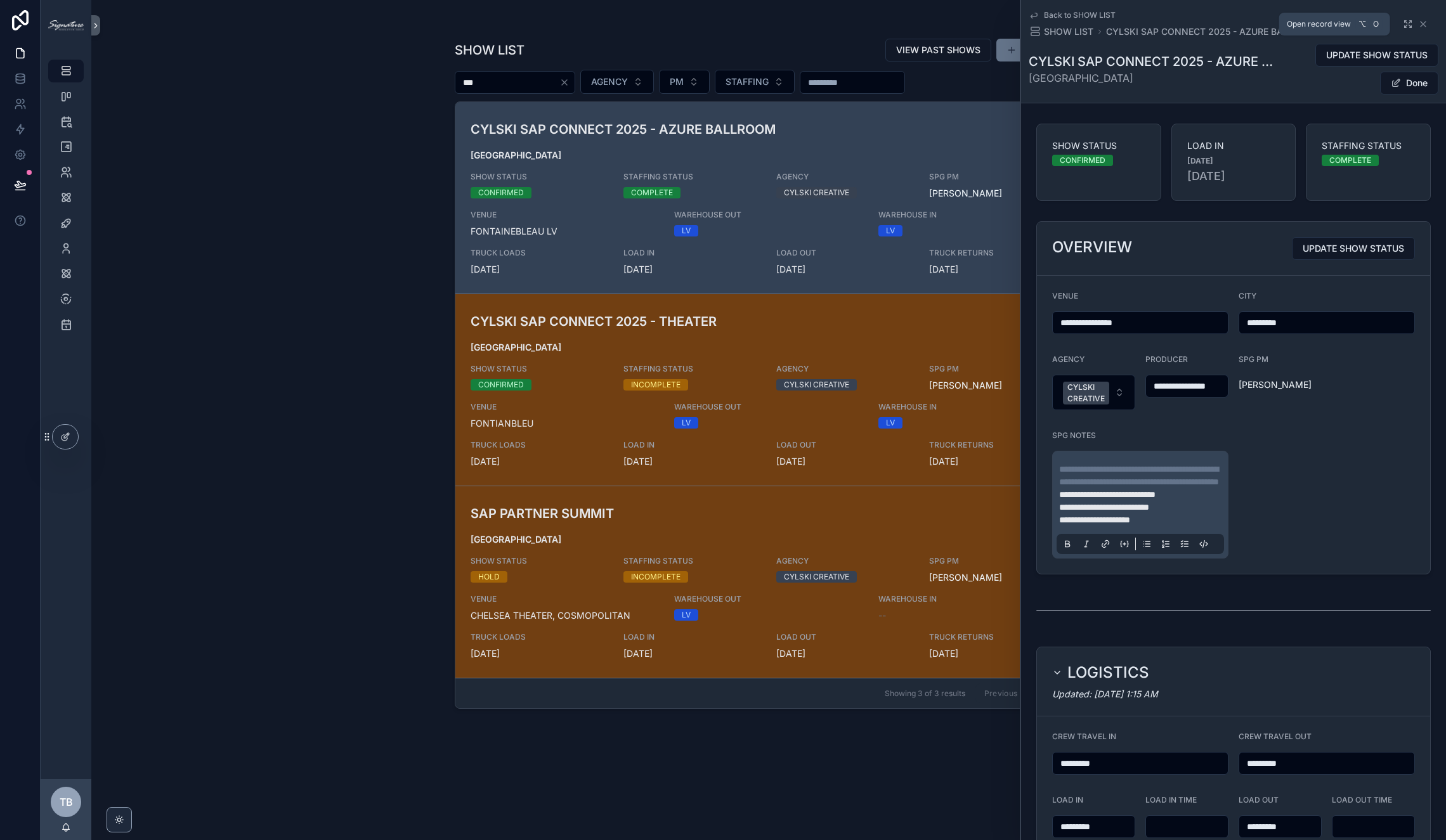
click at [1136, 24] on icon "scrollable content" at bounding box center [1407, 23] width 10 height 10
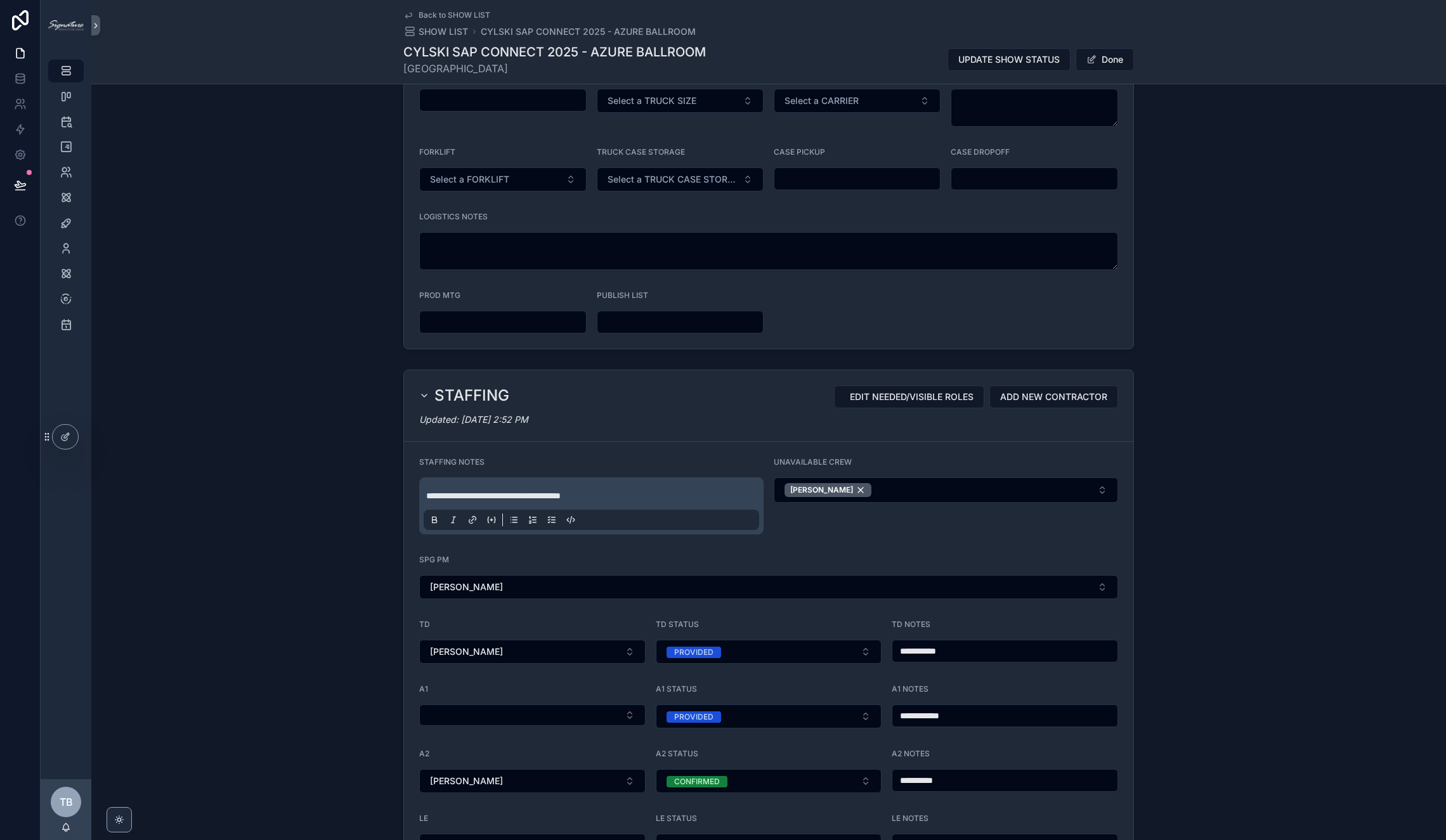
scroll to position [890, 0]
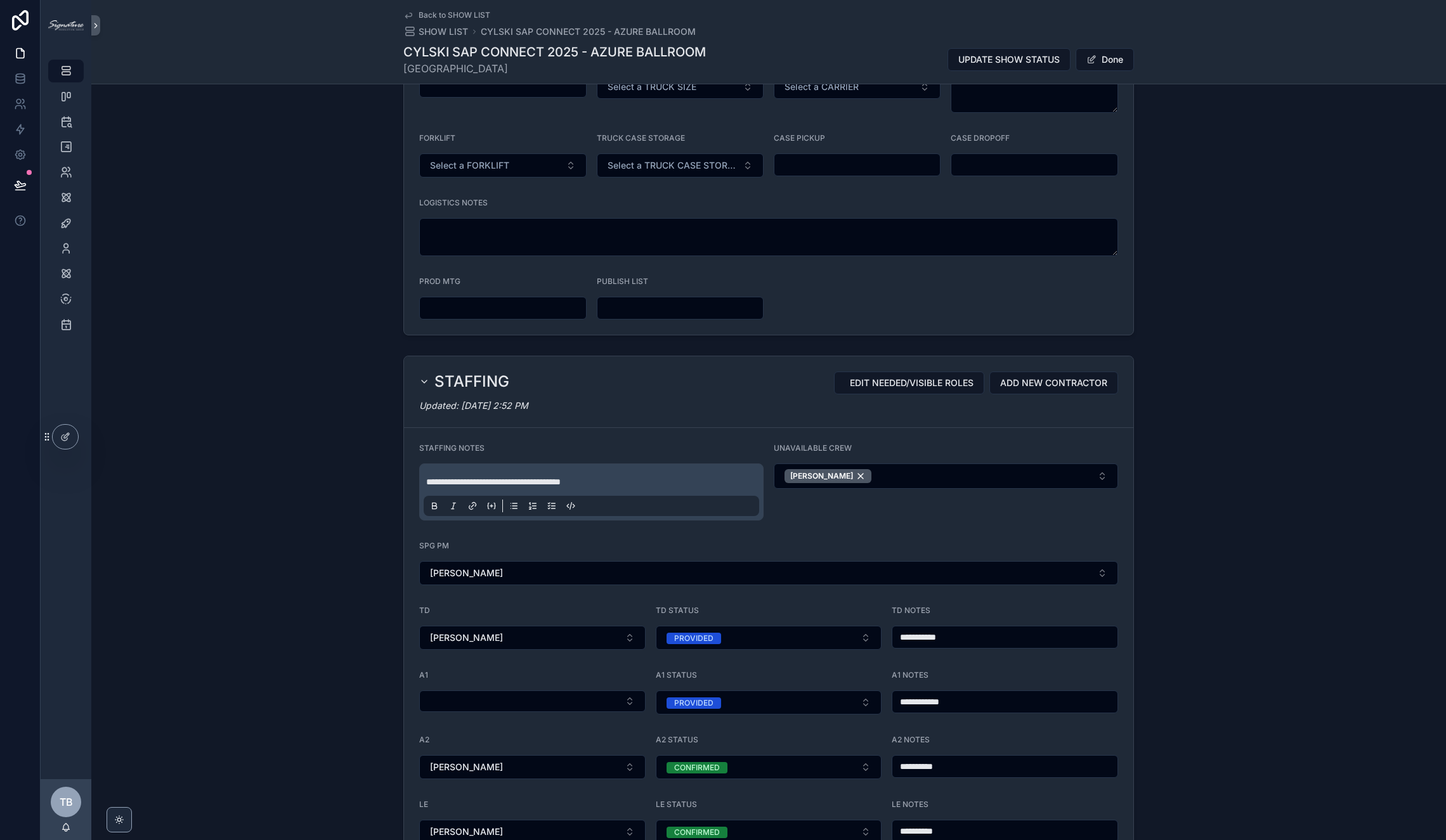
click at [664, 486] on p "**********" at bounding box center [593, 481] width 335 height 13
drag, startPoint x: 880, startPoint y: 532, endPoint x: 869, endPoint y: 540, distance: 13.6
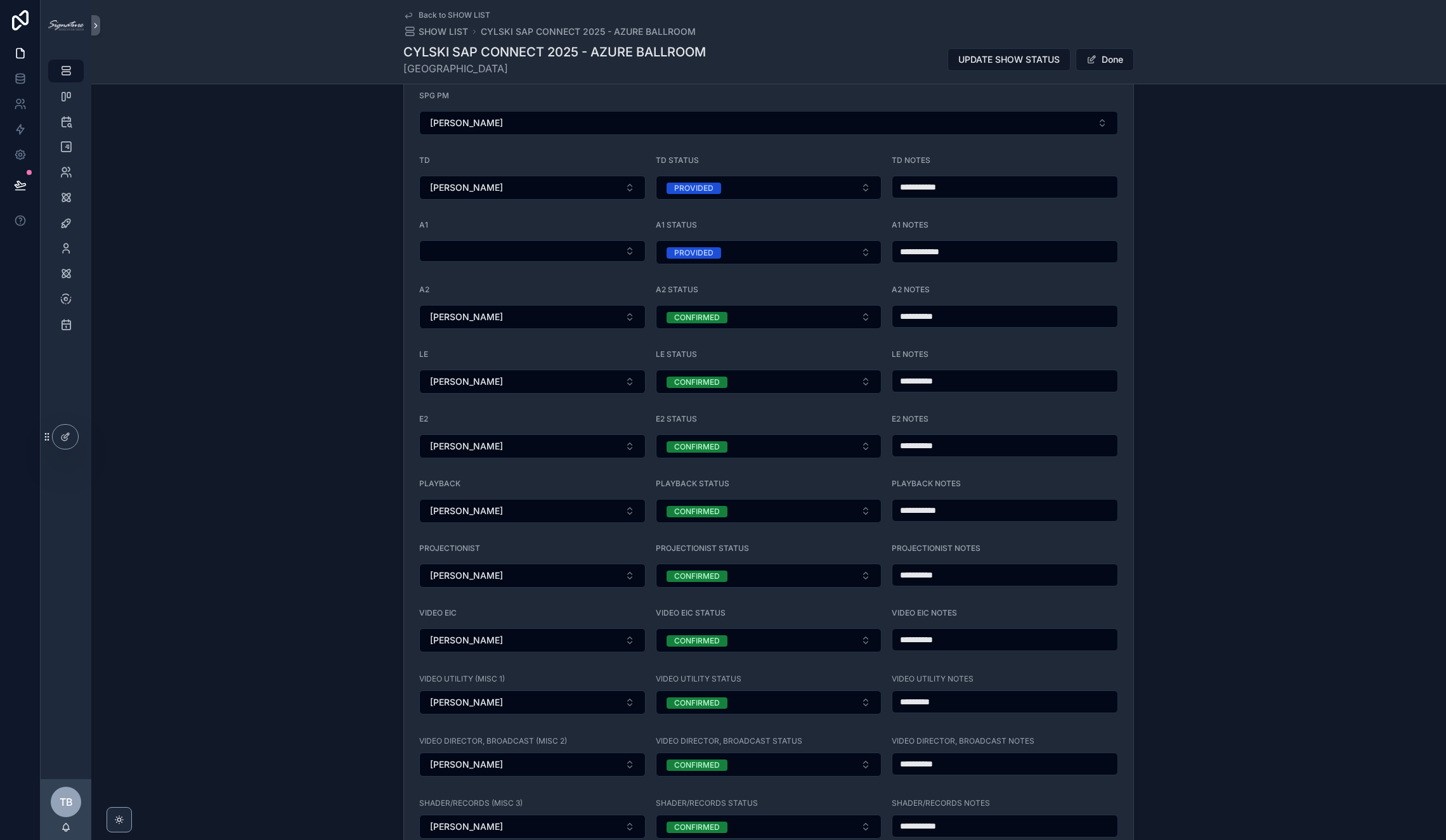
scroll to position [1330, 0]
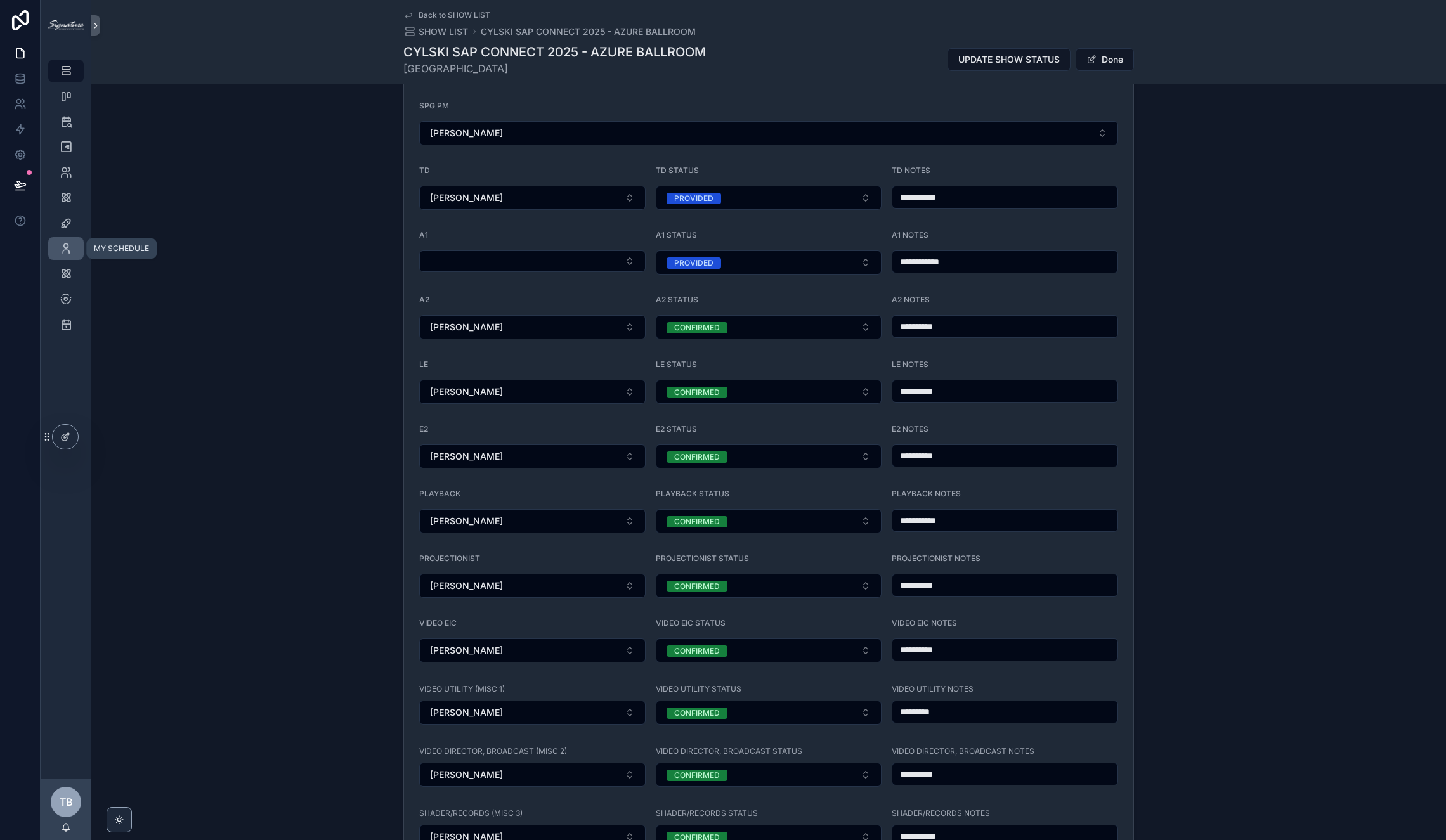
click at [64, 248] on icon "scrollable content" at bounding box center [65, 248] width 13 height 13
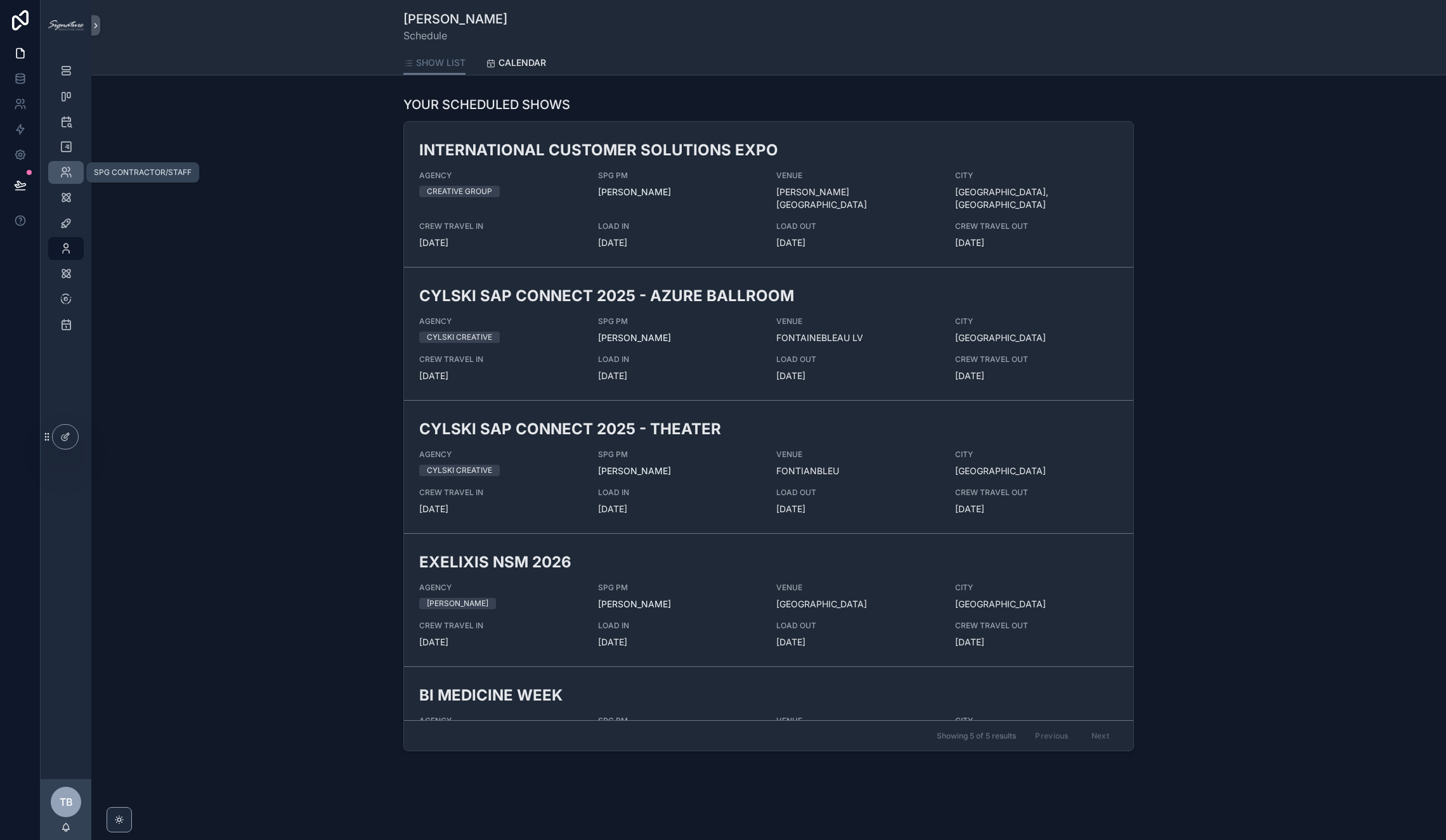
click at [77, 171] on link "SPG CONTRACTOR/STAFF" at bounding box center [65, 172] width 35 height 23
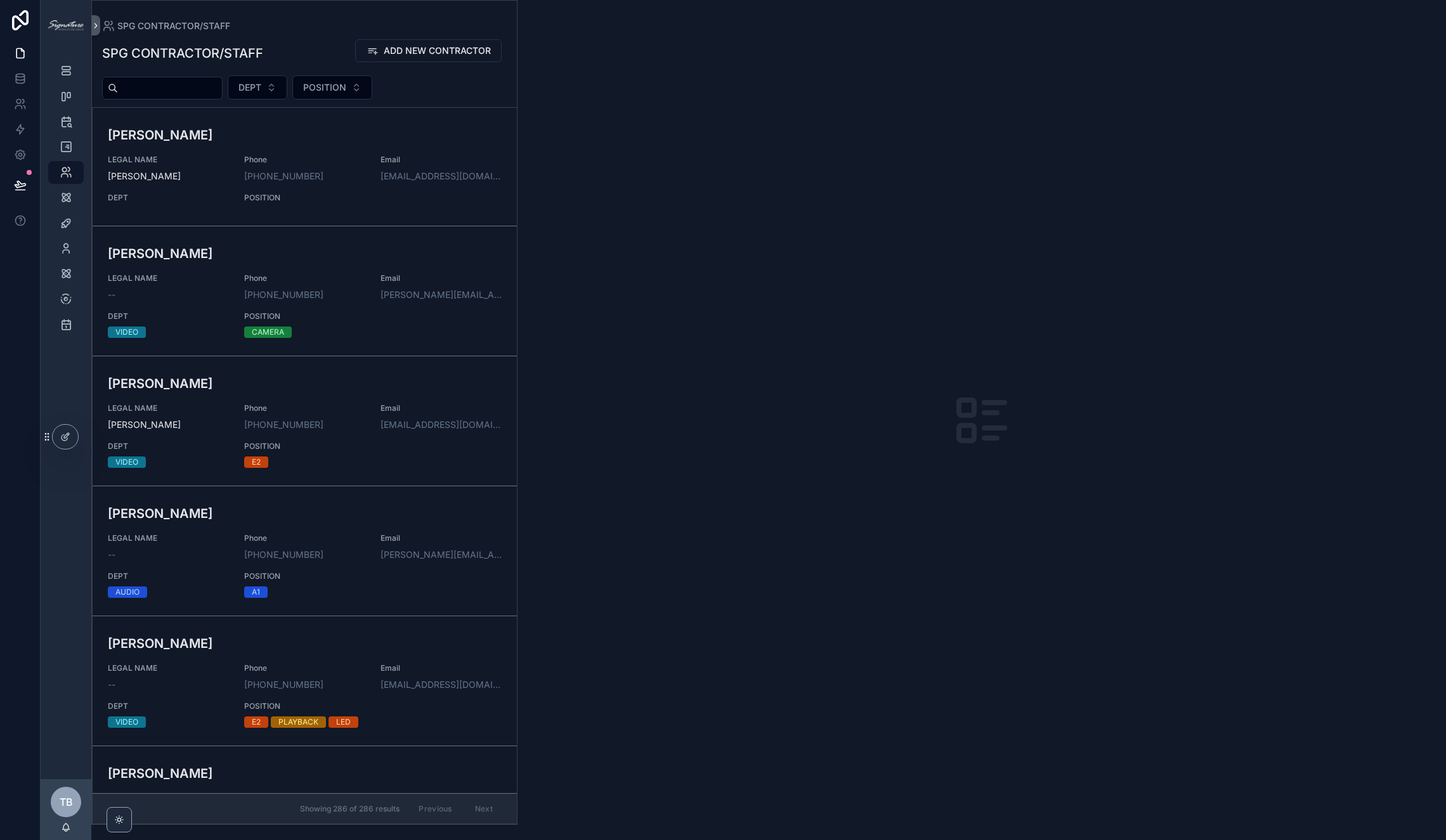
click at [201, 83] on input "scrollable content" at bounding box center [170, 88] width 104 height 18
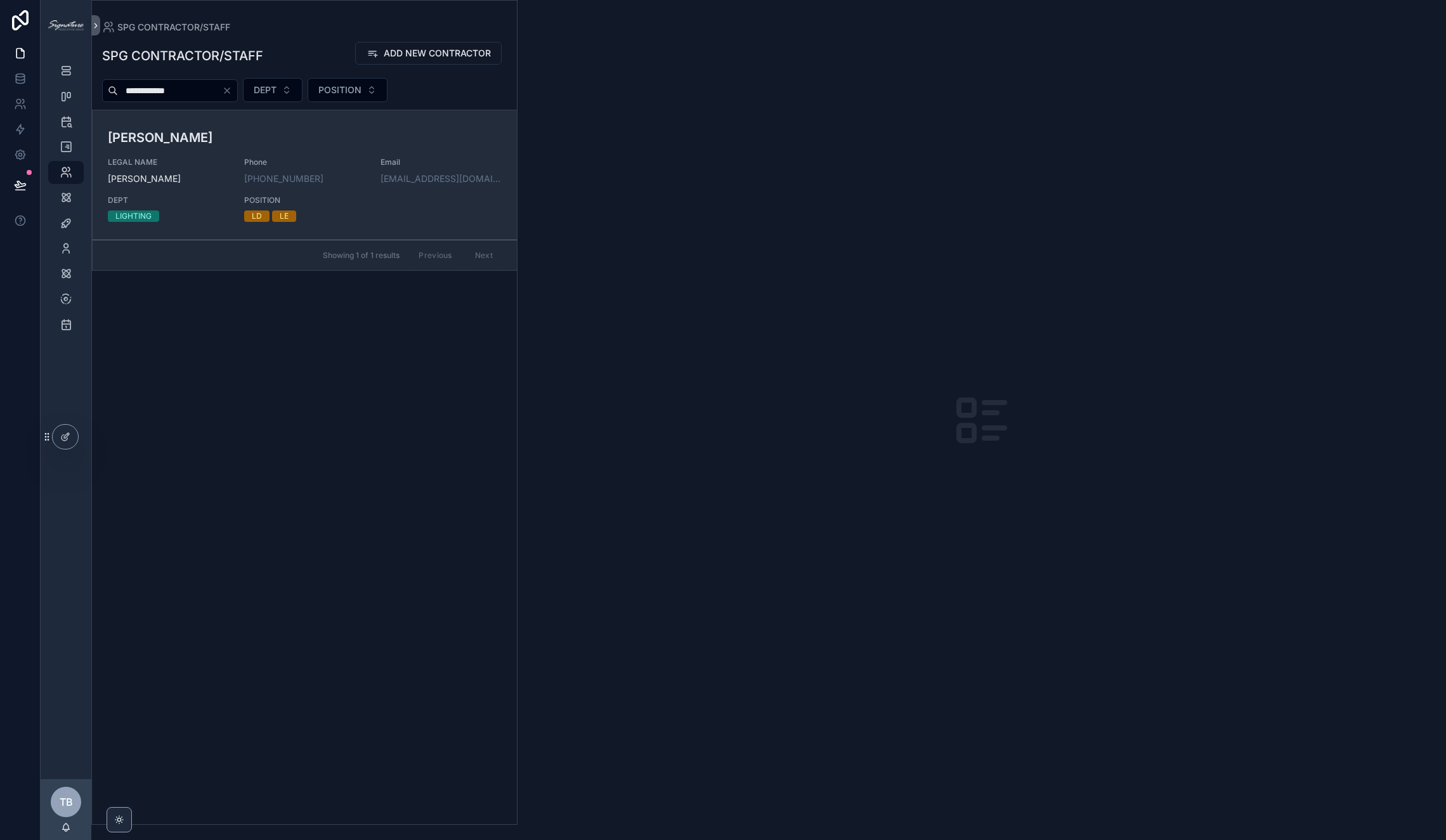
type input "**********"
click at [223, 128] on h3 "[PERSON_NAME]" at bounding box center [304, 137] width 394 height 19
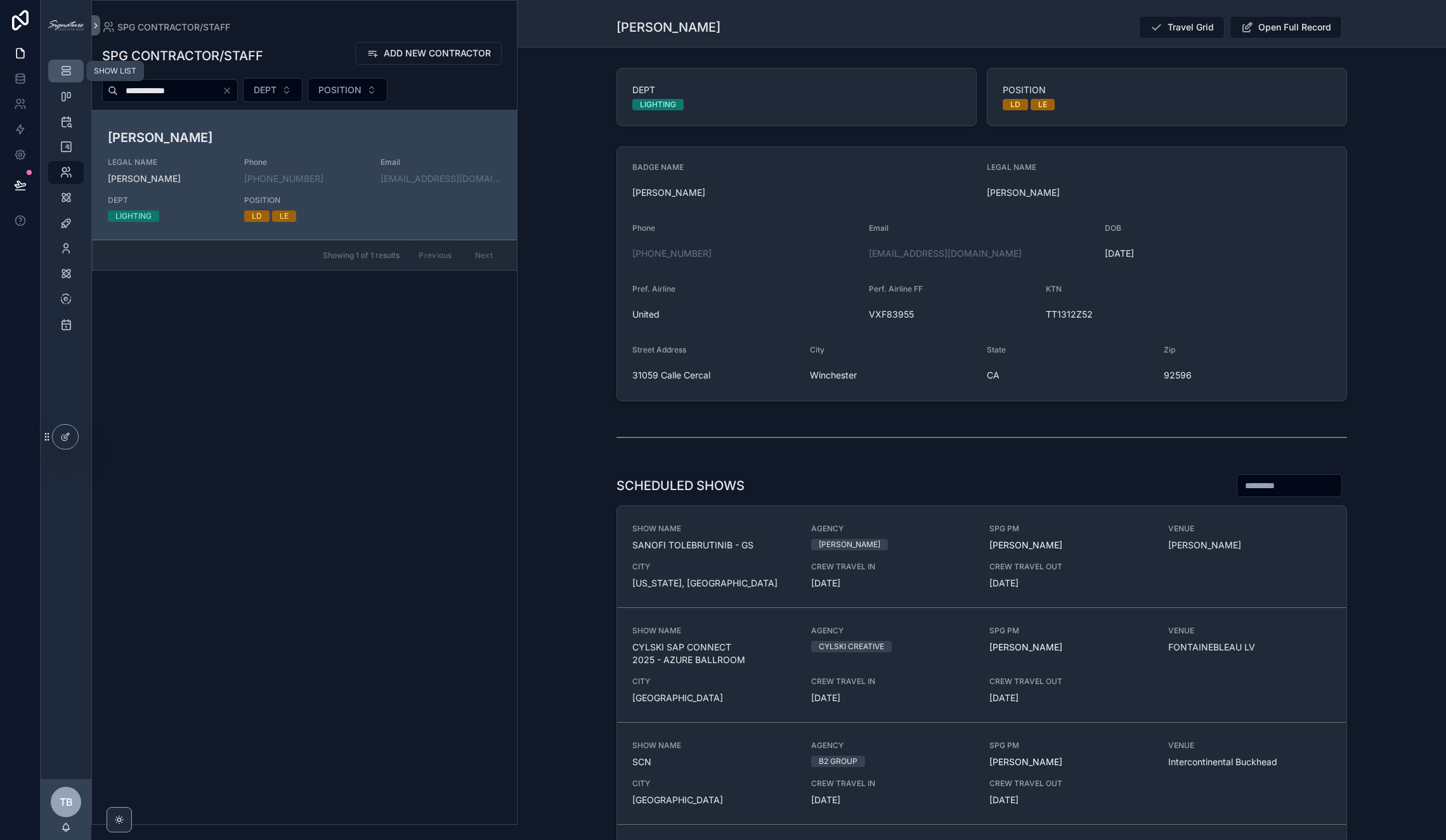
click at [67, 65] on icon "scrollable content" at bounding box center [65, 71] width 13 height 13
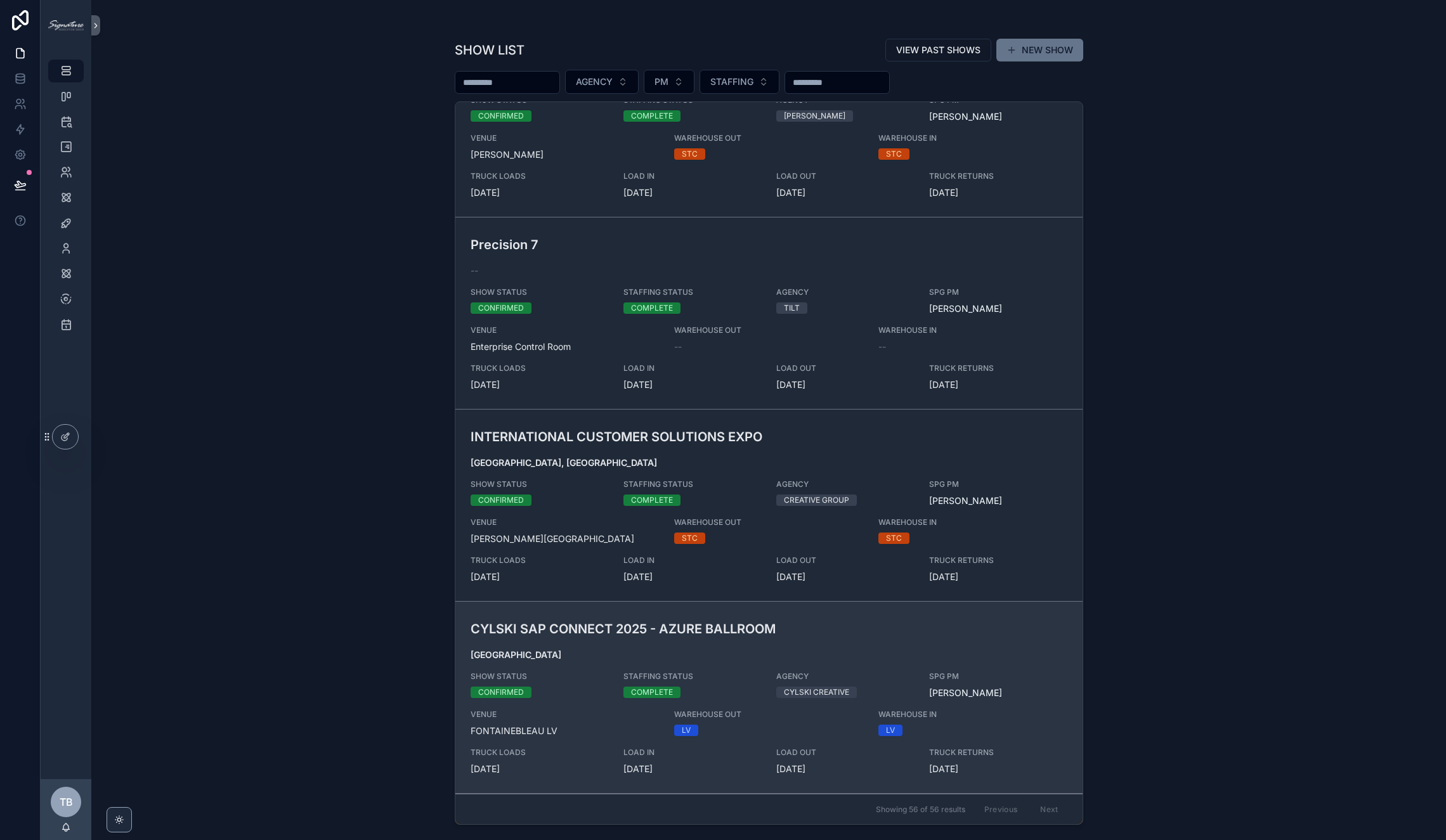
scroll to position [349, 0]
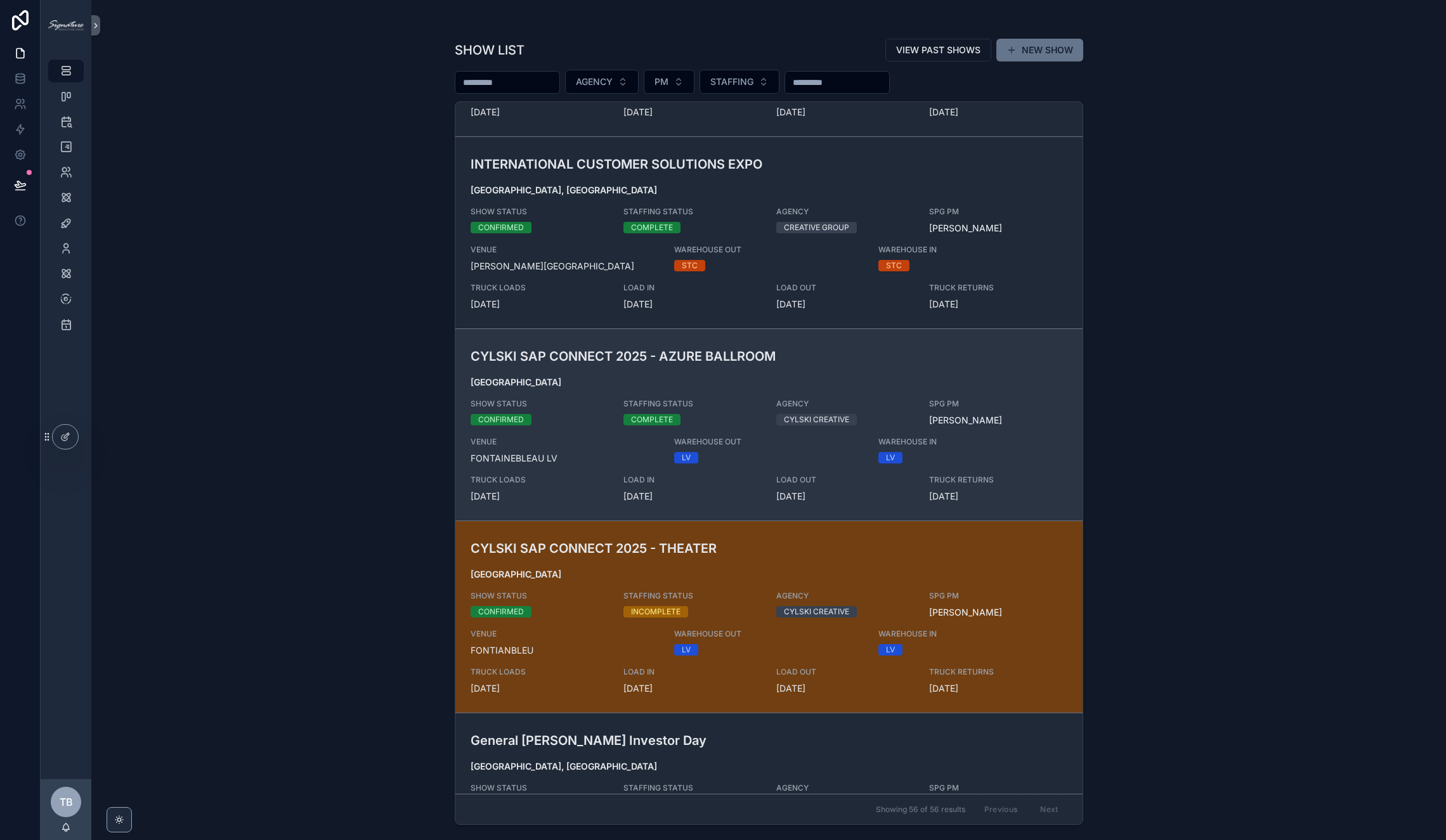
click at [965, 369] on div "CYLSKI SAP CONNECT 2025 - AZURE BALLROOM [GEOGRAPHIC_DATA] SHOW STATUS CONFIRME…" at bounding box center [769, 425] width 597 height 156
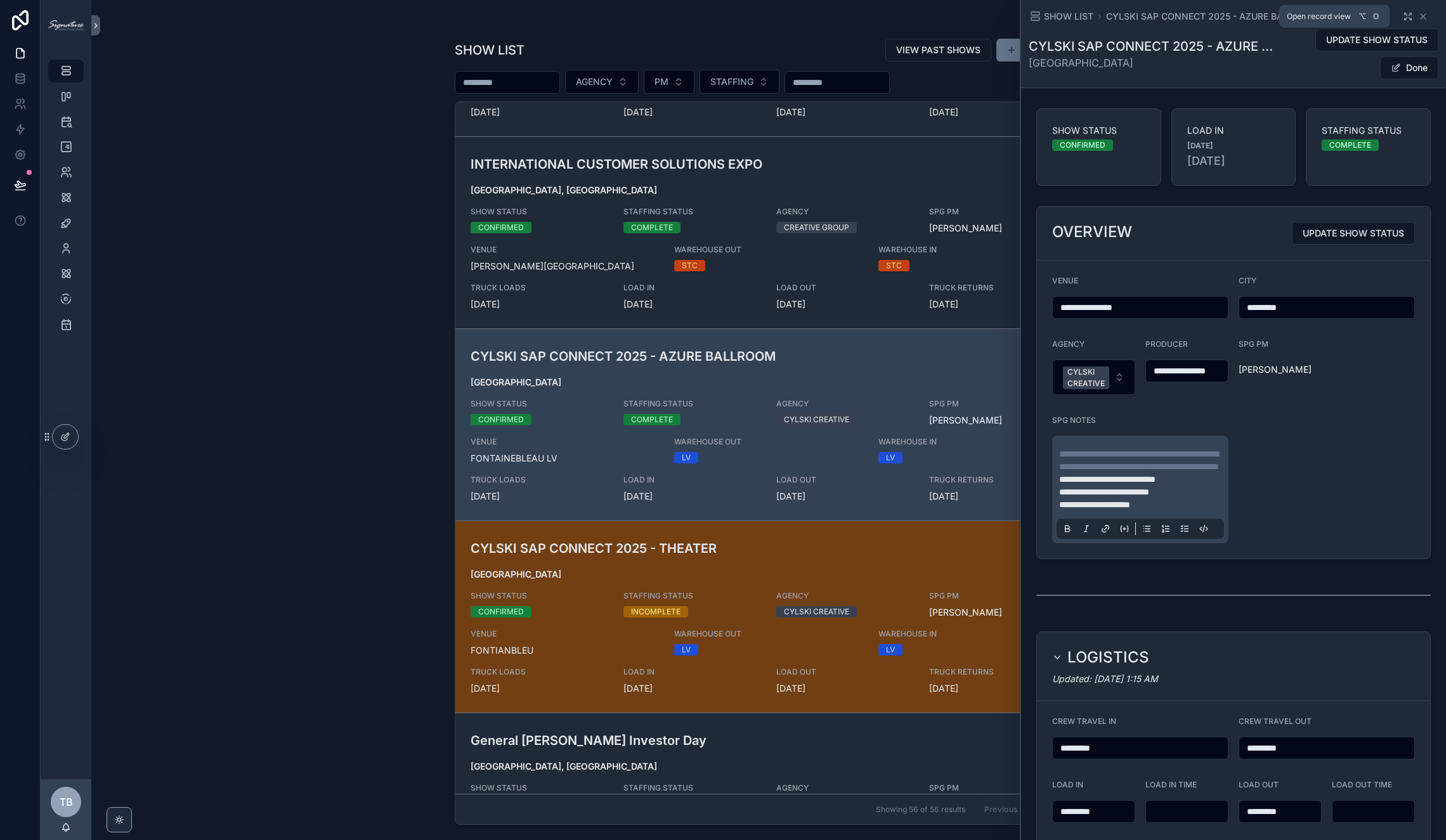
click at [1136, 14] on icon "scrollable content" at bounding box center [1407, 16] width 10 height 10
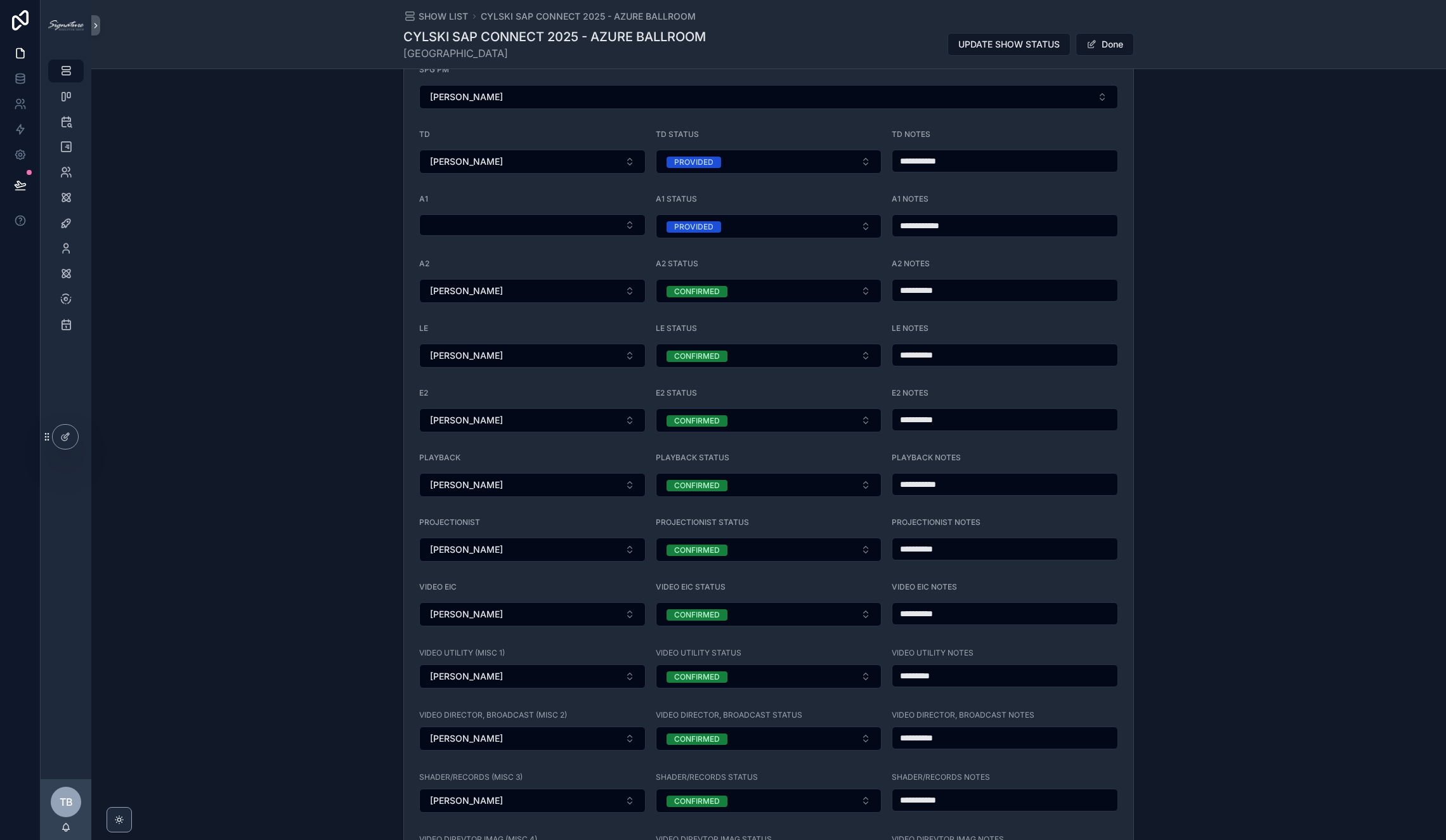
scroll to position [1367, 0]
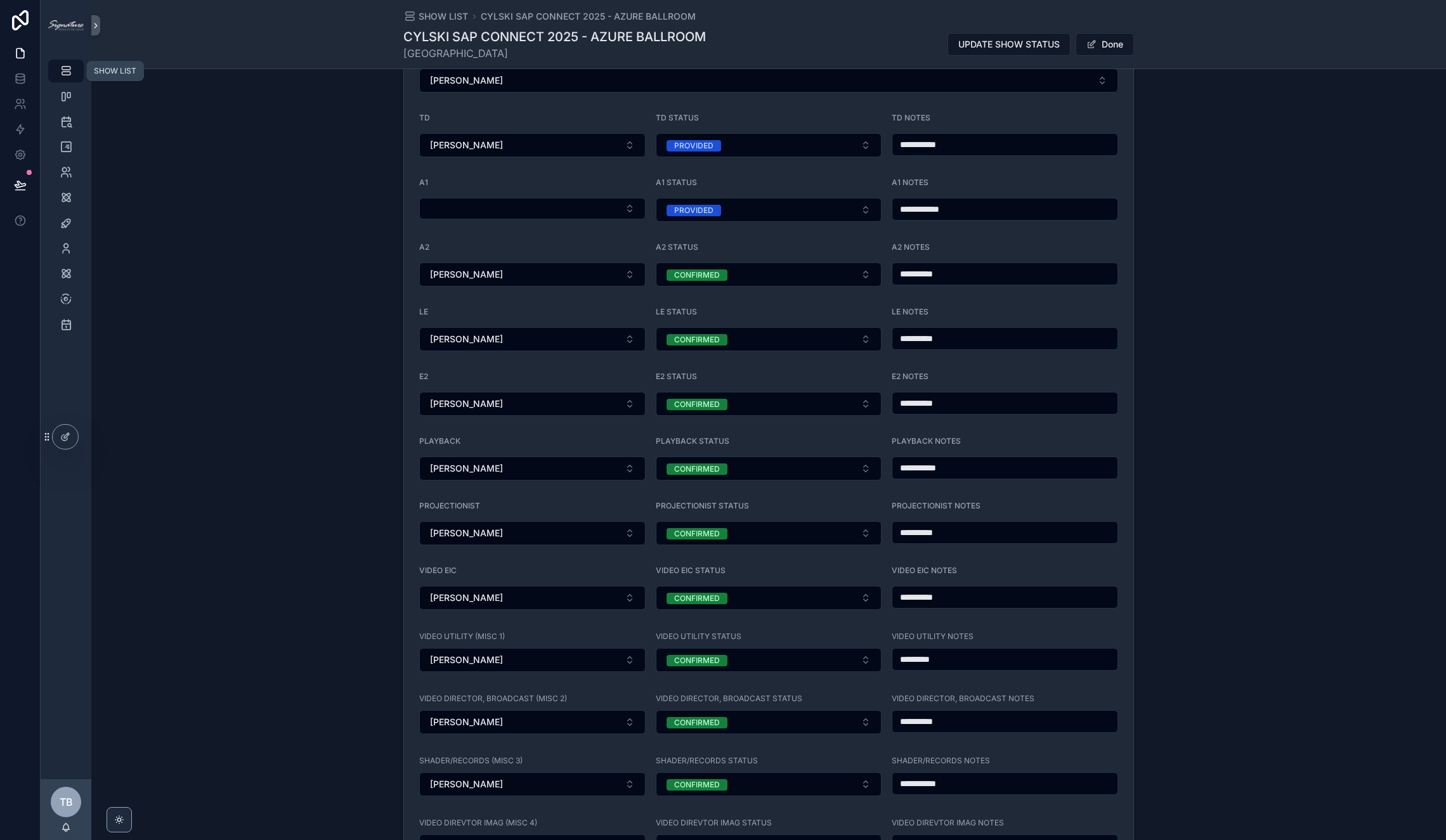
click at [49, 76] on link "SHOW LIST" at bounding box center [65, 71] width 35 height 23
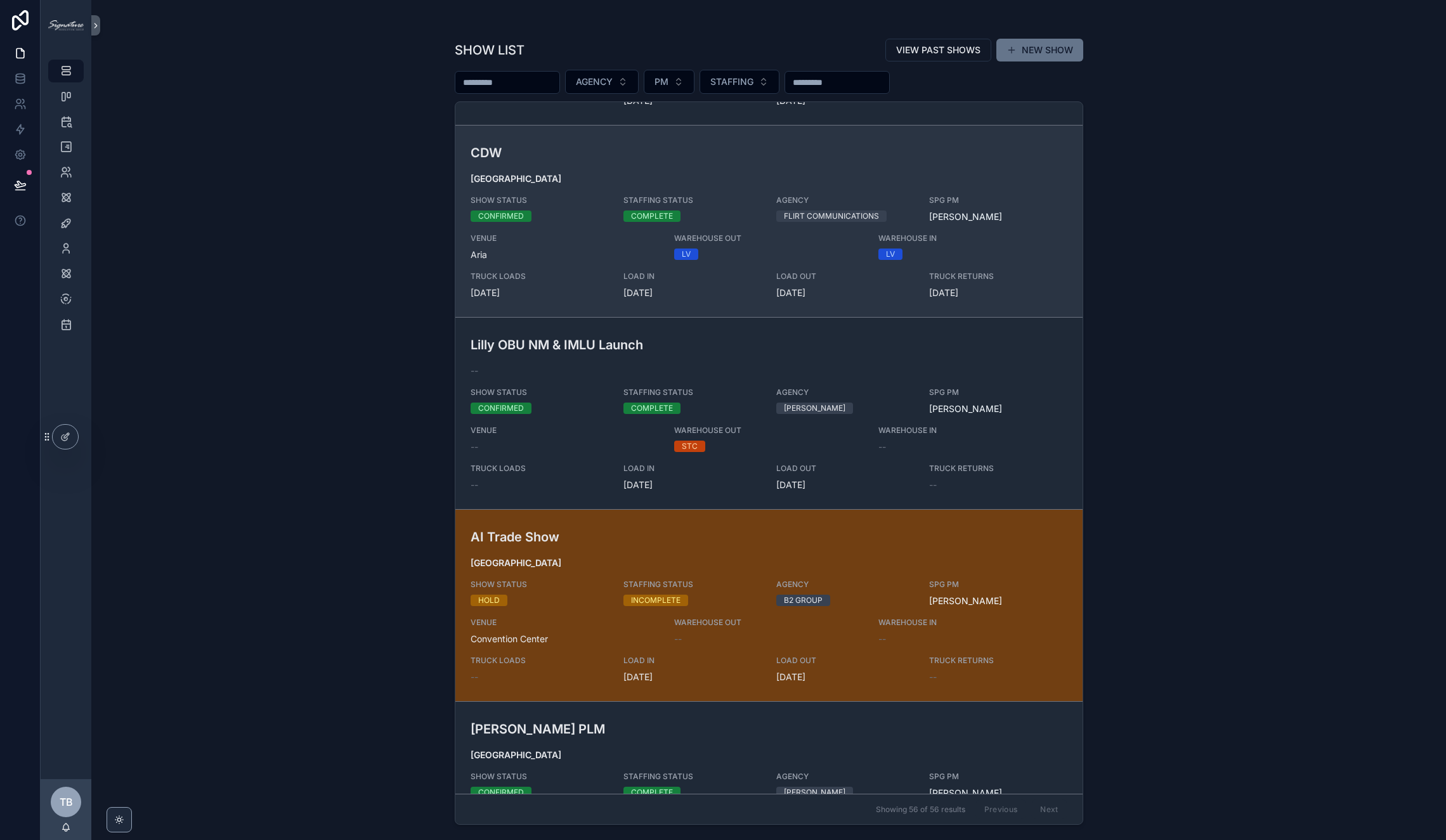
scroll to position [2655, 0]
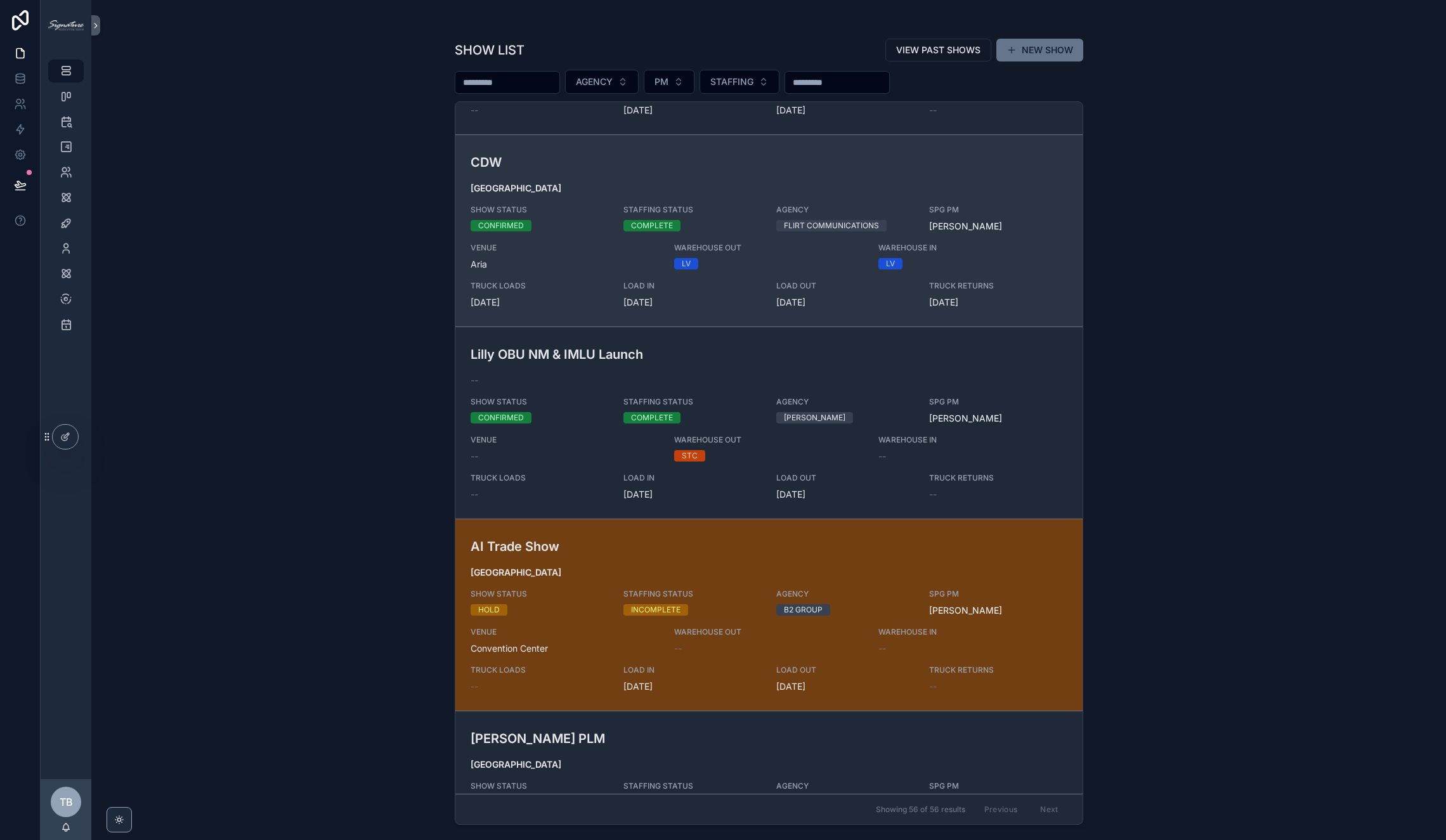
click at [754, 158] on h3 "CDW" at bounding box center [667, 162] width 393 height 19
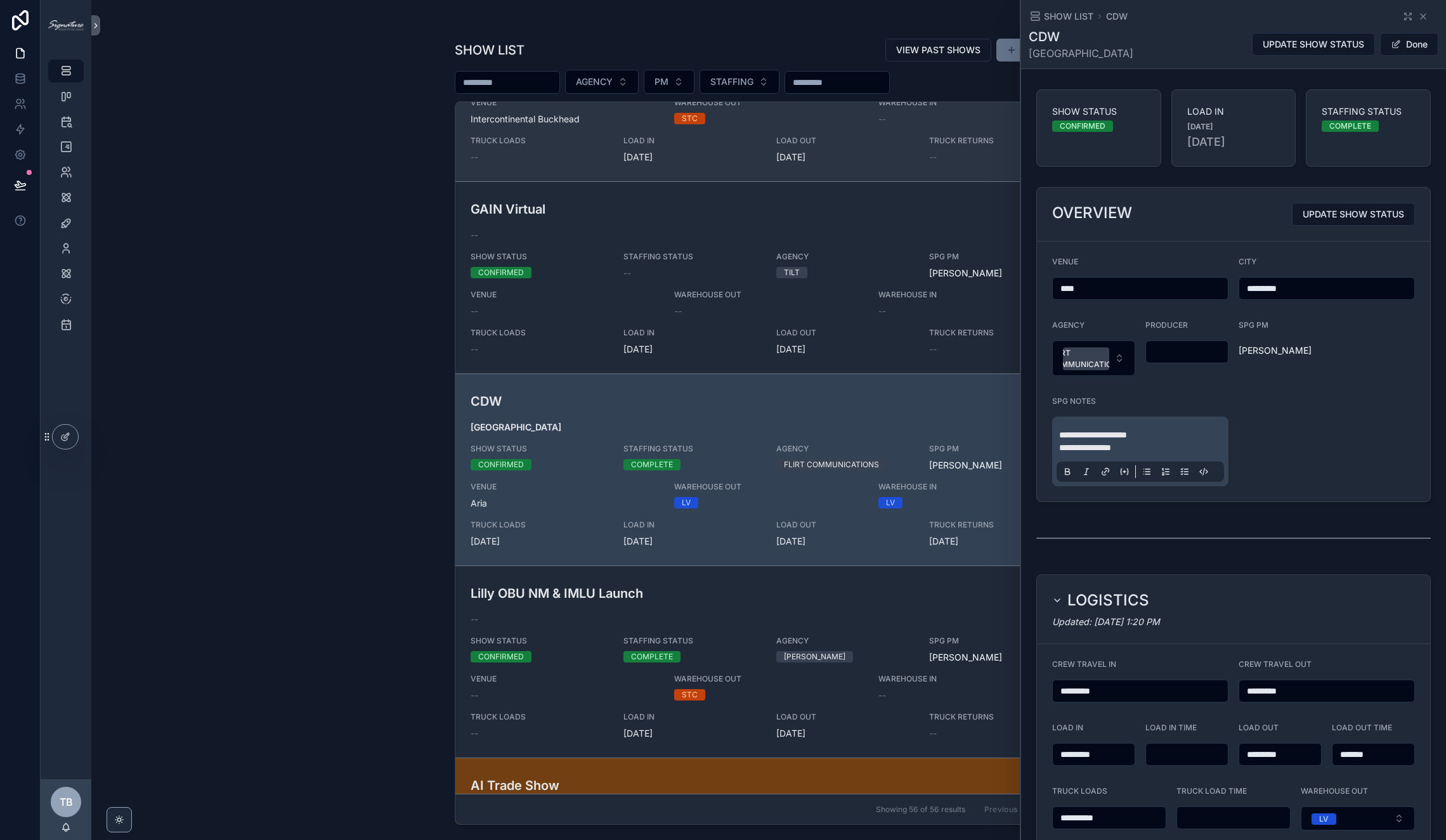
scroll to position [2248, 0]
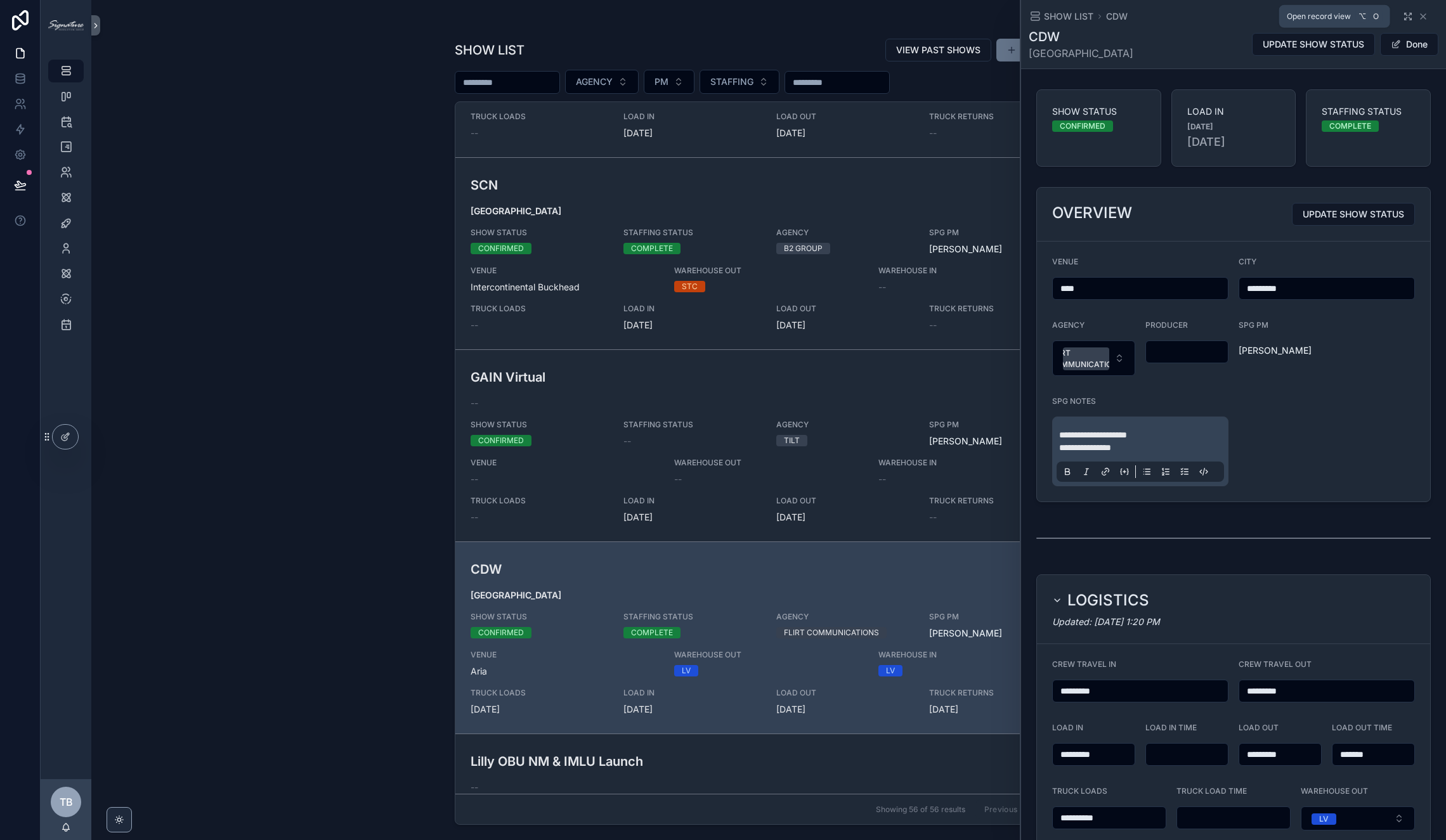
click at [1136, 11] on icon "scrollable content" at bounding box center [1407, 16] width 10 height 10
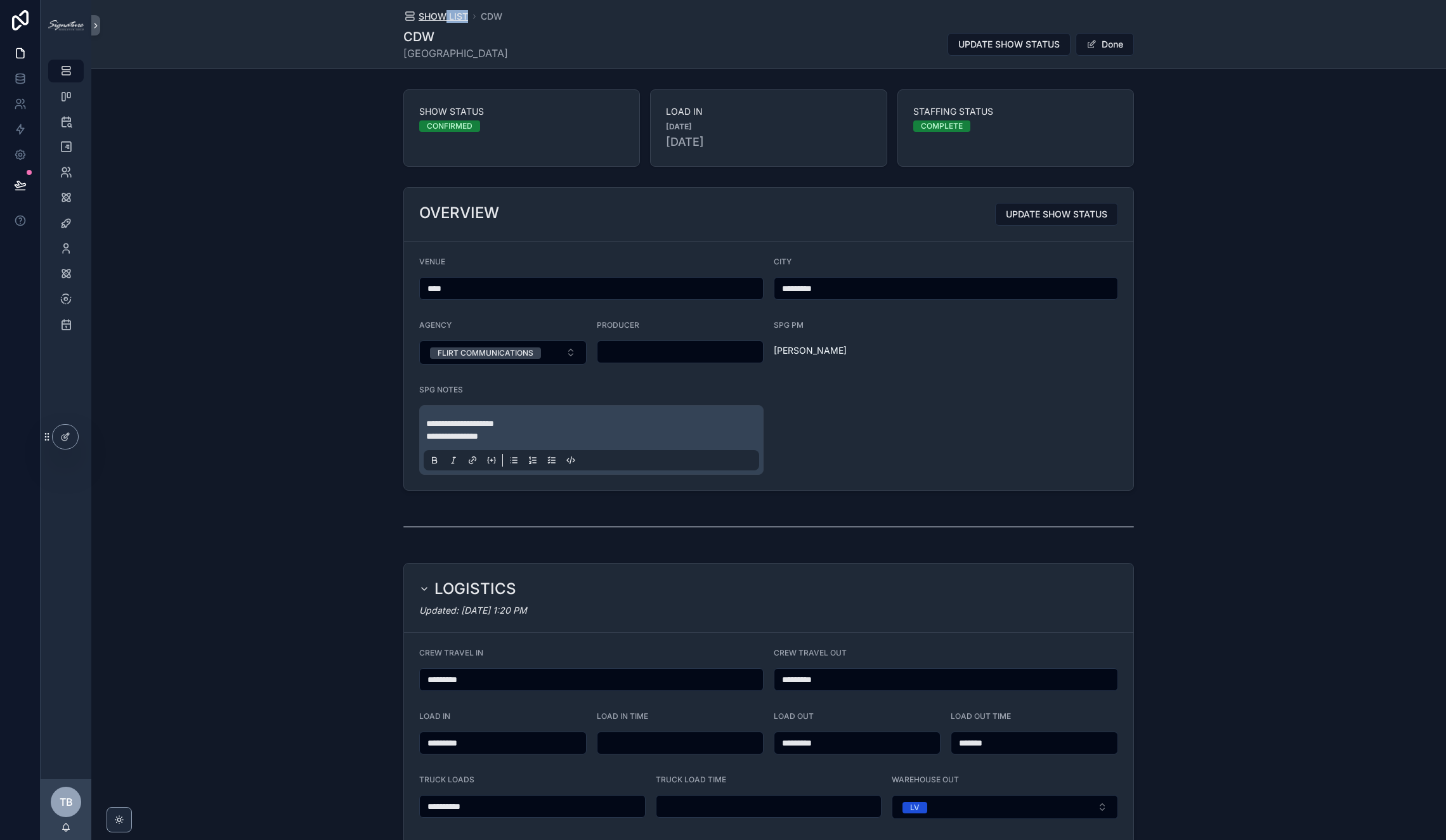
click at [440, 22] on div "SHOW LIST CDW CDW [GEOGRAPHIC_DATA] UPDATE SHOW STATUS Done" at bounding box center [768, 34] width 730 height 69
click at [441, 17] on span "SHOW LIST" at bounding box center [443, 16] width 49 height 13
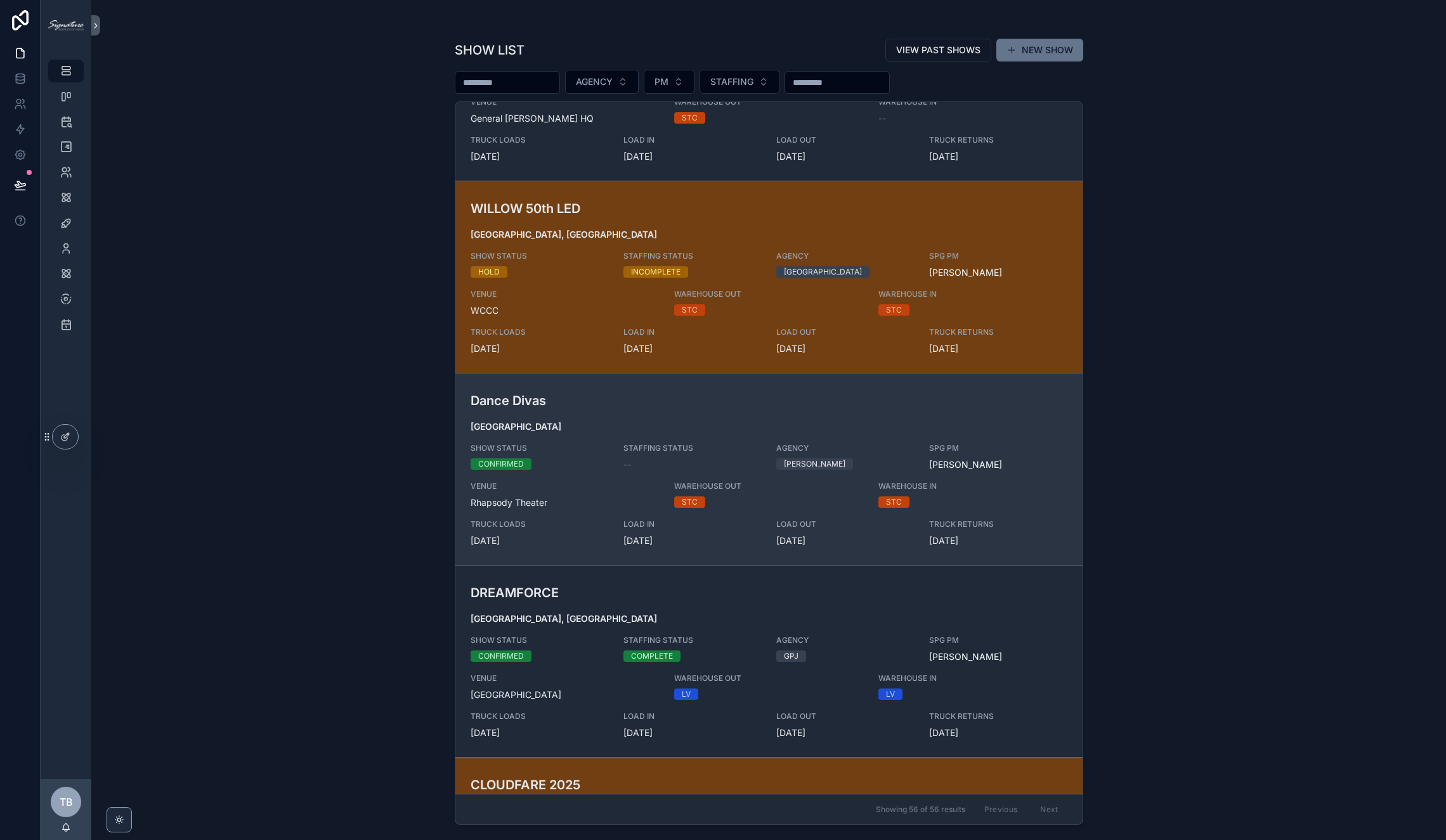
scroll to position [1432, 0]
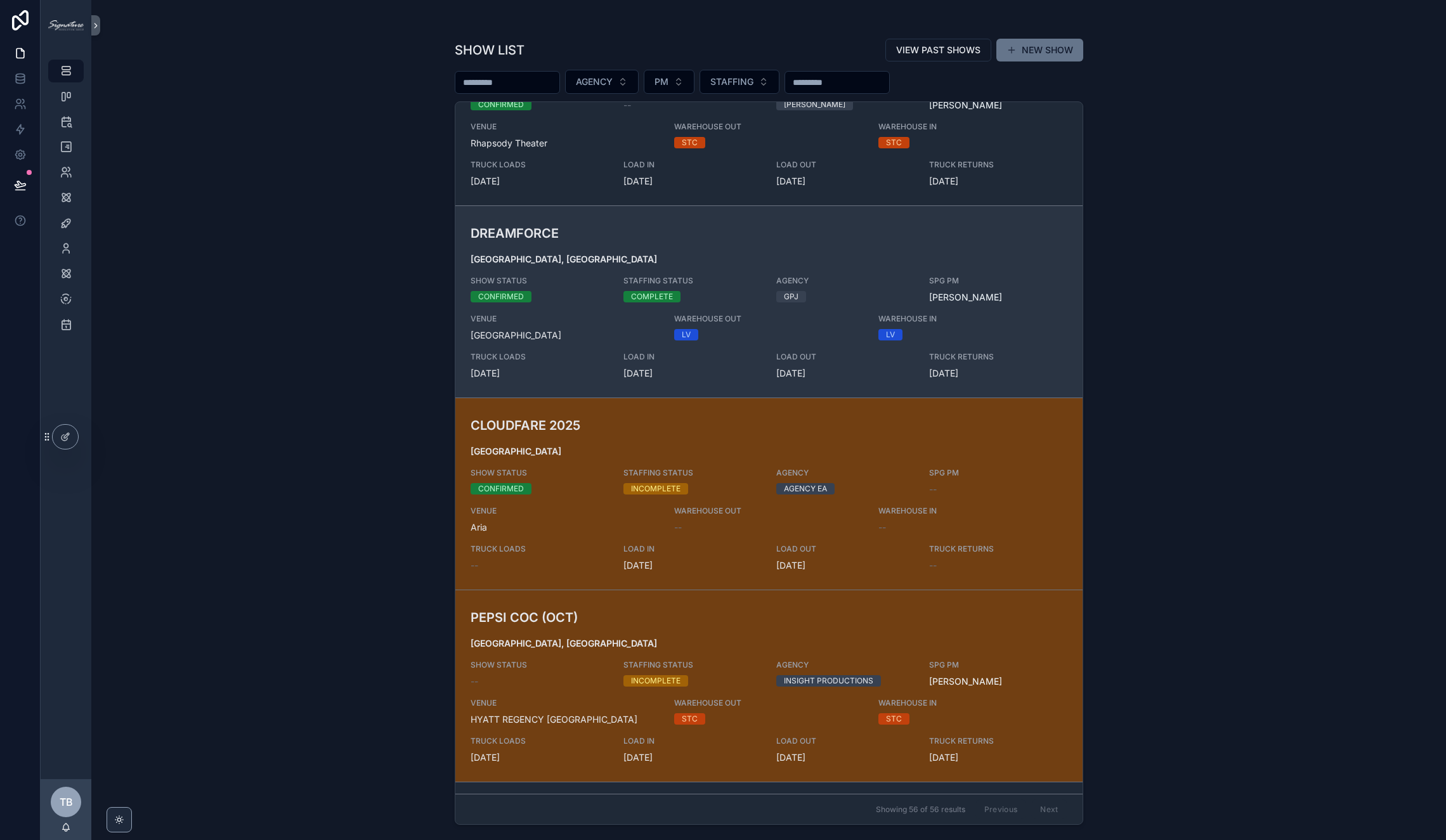
click at [624, 280] on span "STAFFING STATUS" at bounding box center [692, 280] width 138 height 10
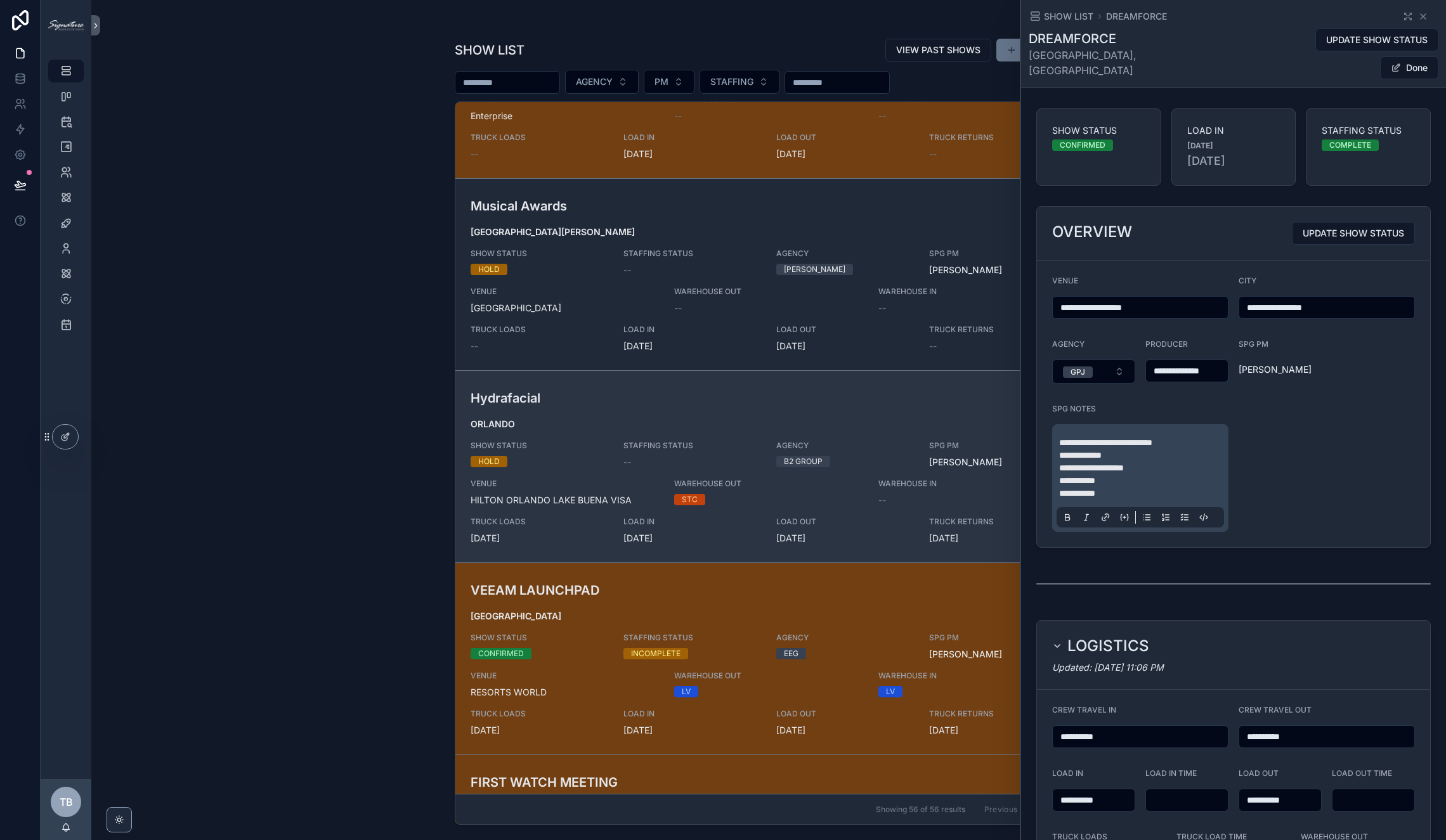
scroll to position [3902, 0]
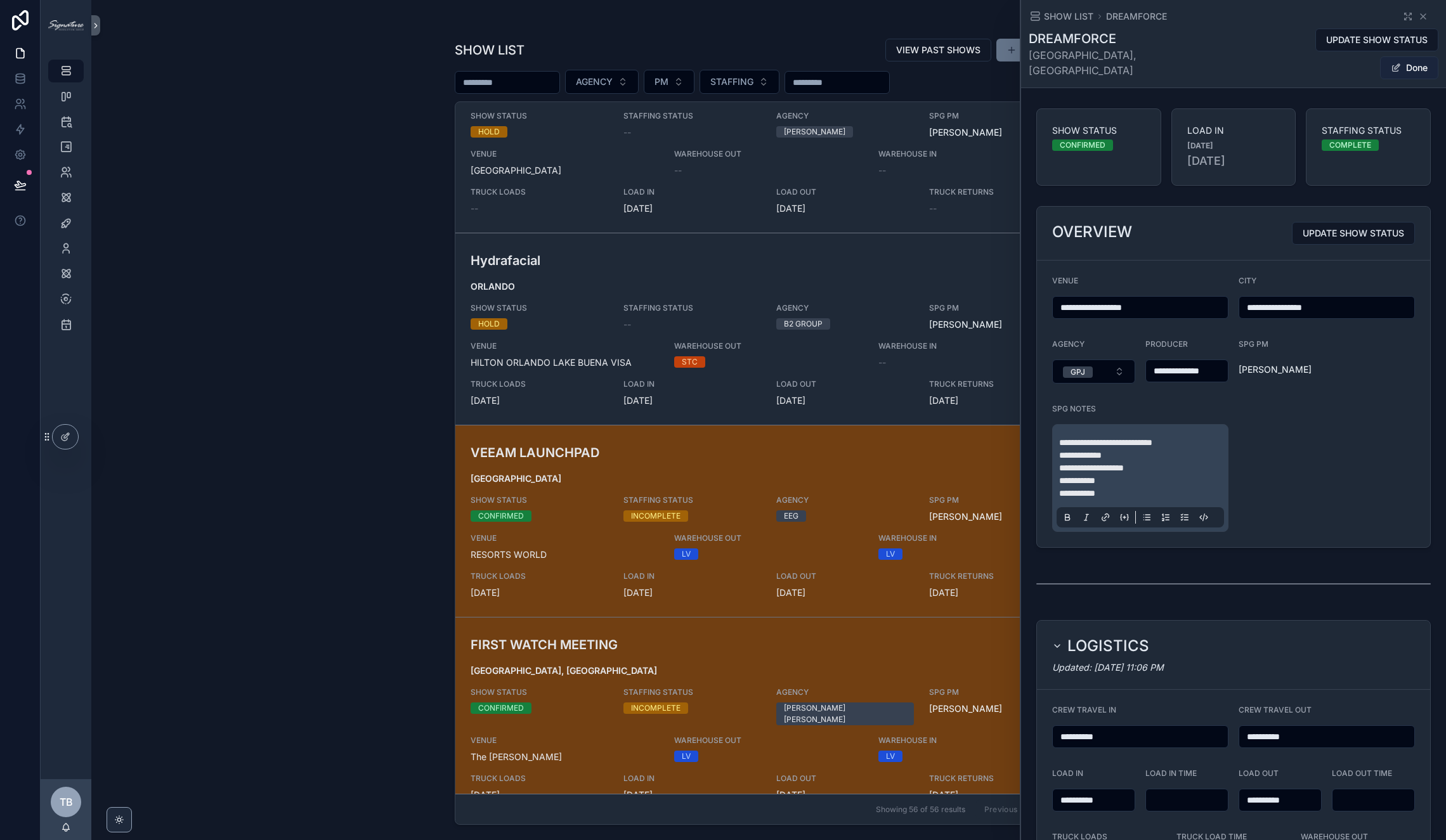
click at [1136, 57] on button "Done" at bounding box center [1409, 68] width 58 height 23
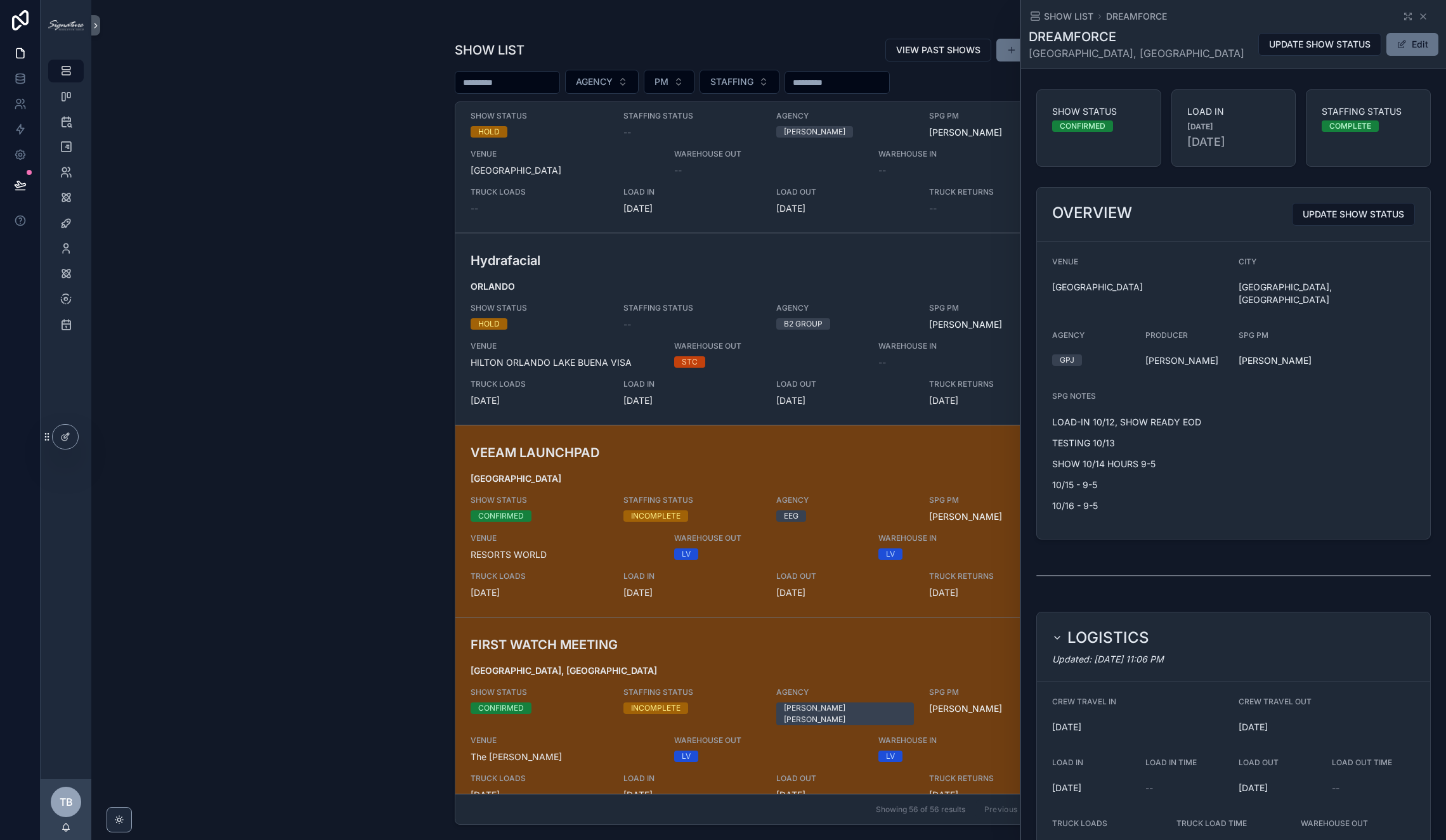
scroll to position [4544, 0]
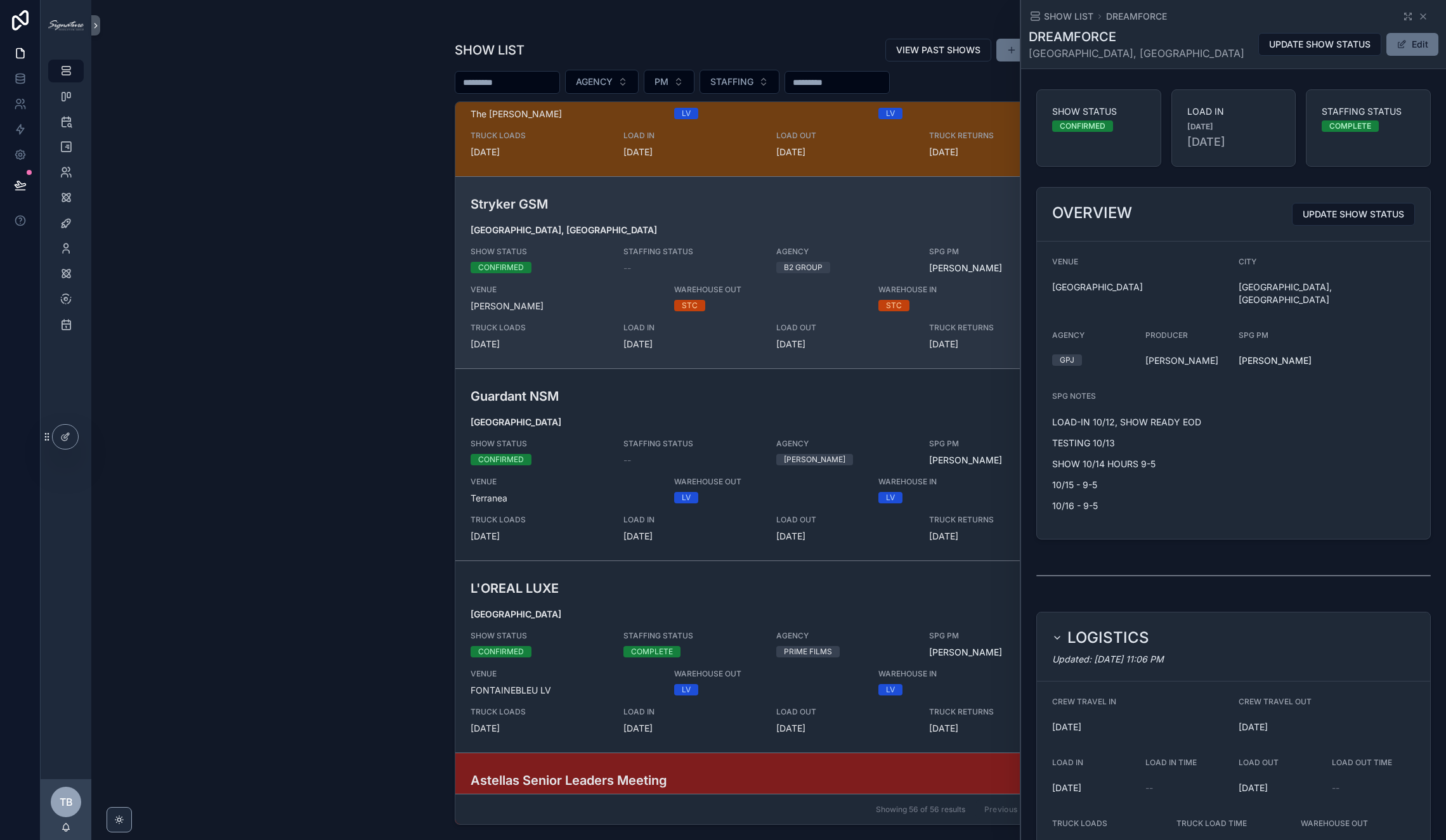
click at [551, 322] on div "TRUCK LOADS [DATE]" at bounding box center [539, 336] width 138 height 28
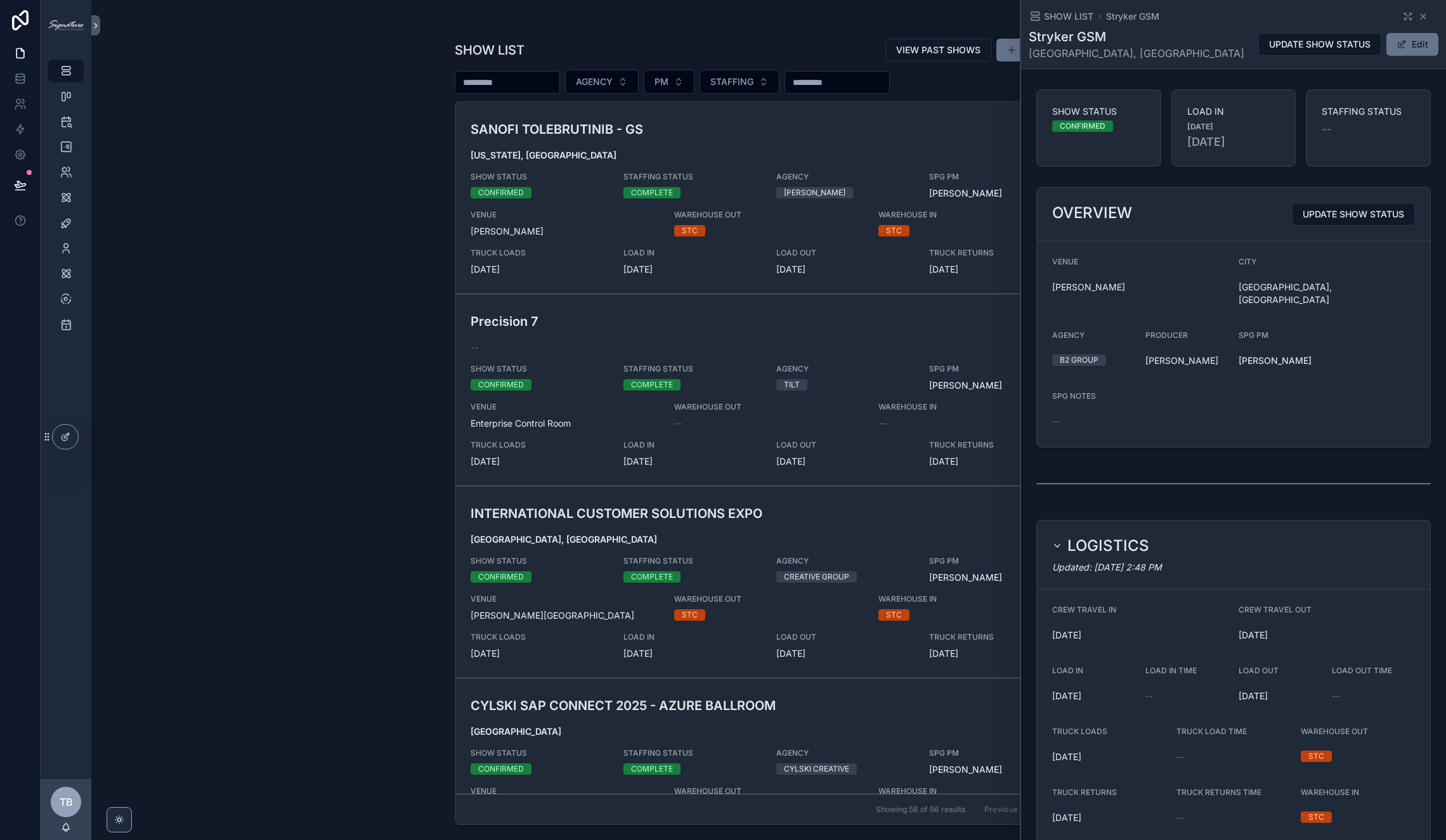
click at [303, 220] on div "SHOW LIST VIEW PAST SHOWS NEW SHOW AGENCY PM STAFFING SANOFI TOLEBRUTINIB - GS …" at bounding box center [768, 420] width 1355 height 840
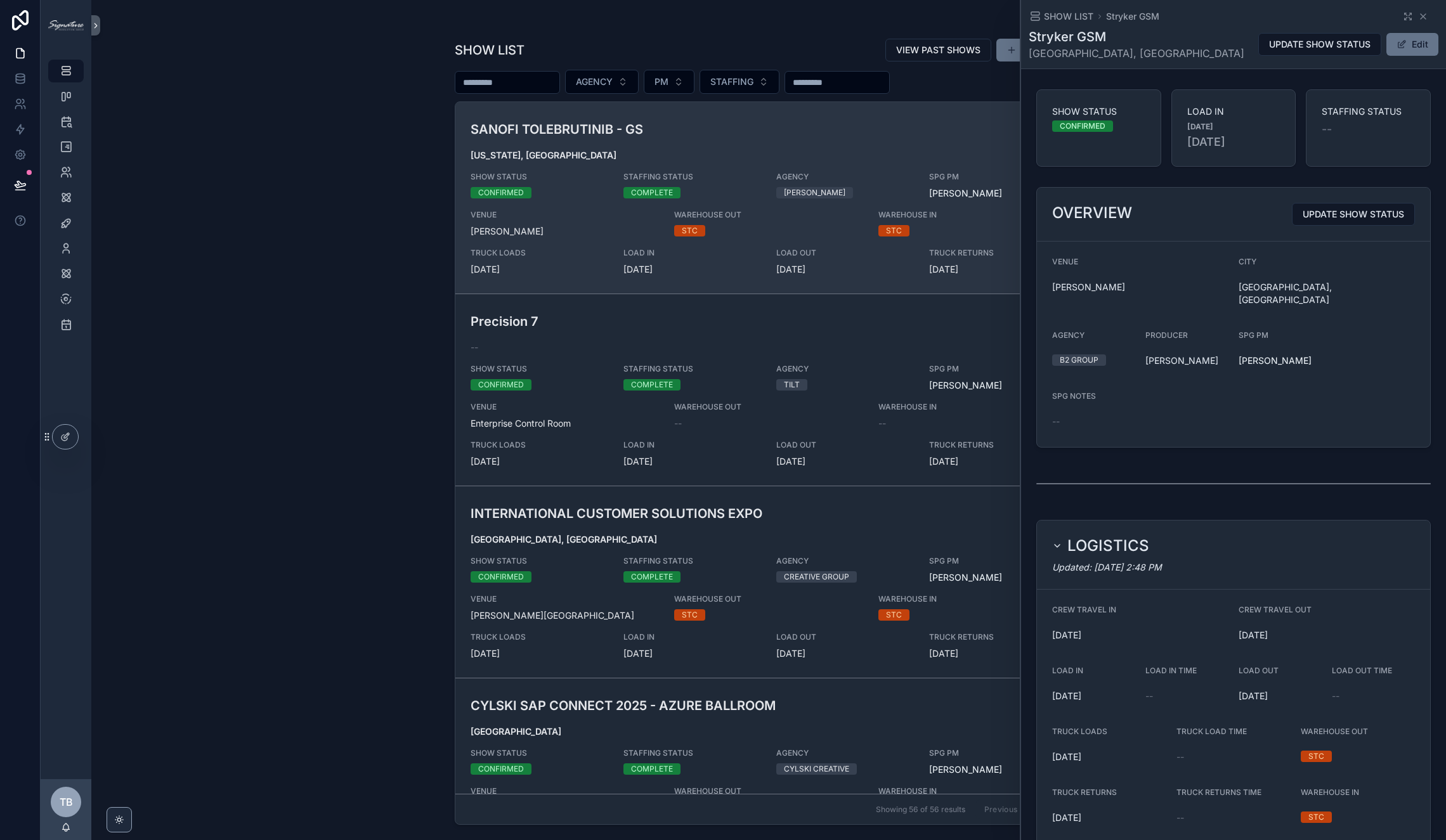
click at [792, 175] on span "AGENCY" at bounding box center [845, 176] width 138 height 10
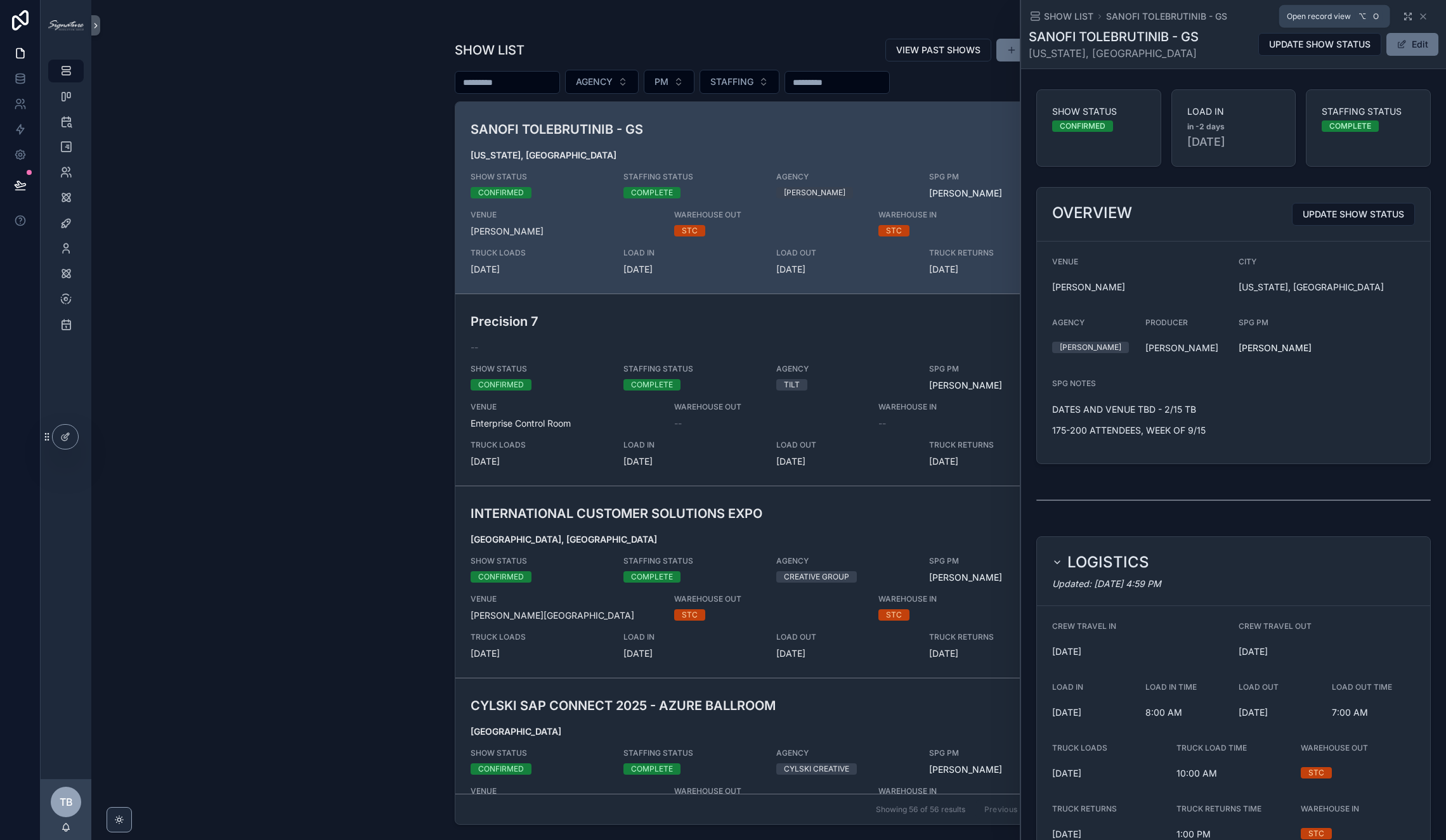
click at [1136, 19] on icon "scrollable content" at bounding box center [1407, 16] width 10 height 10
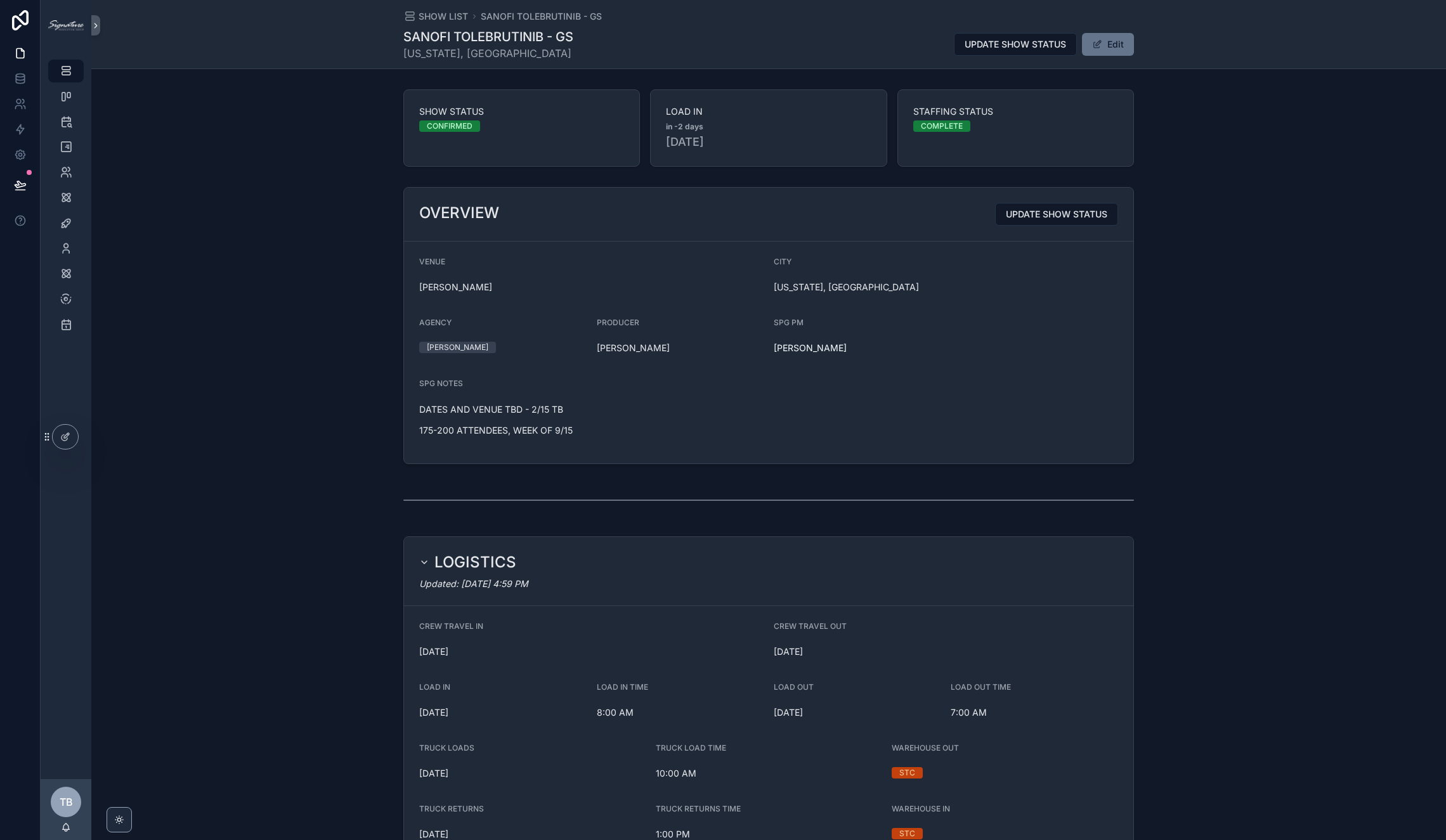
scroll to position [165, 0]
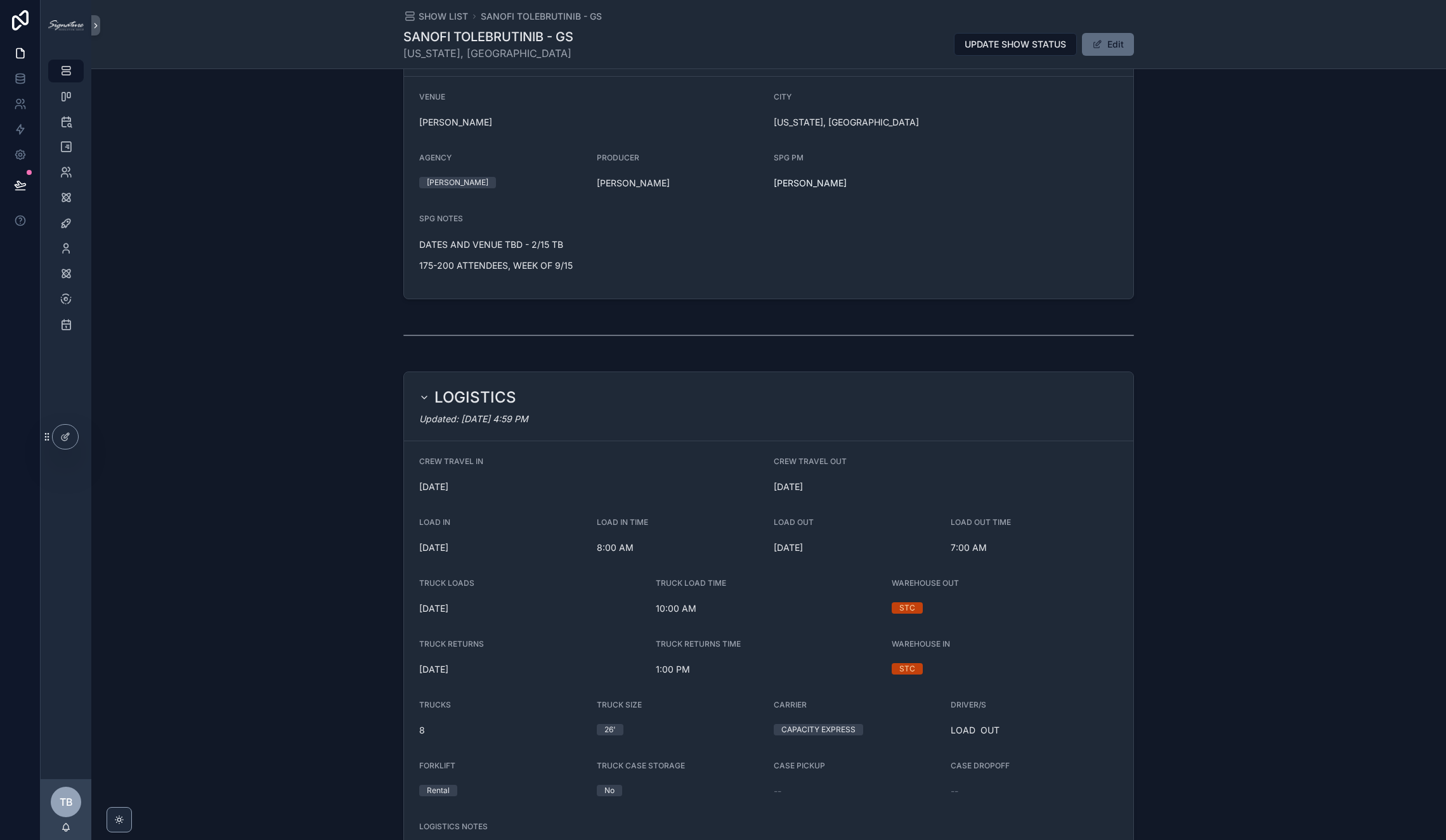
click at [1108, 51] on button "Edit" at bounding box center [1108, 44] width 52 height 23
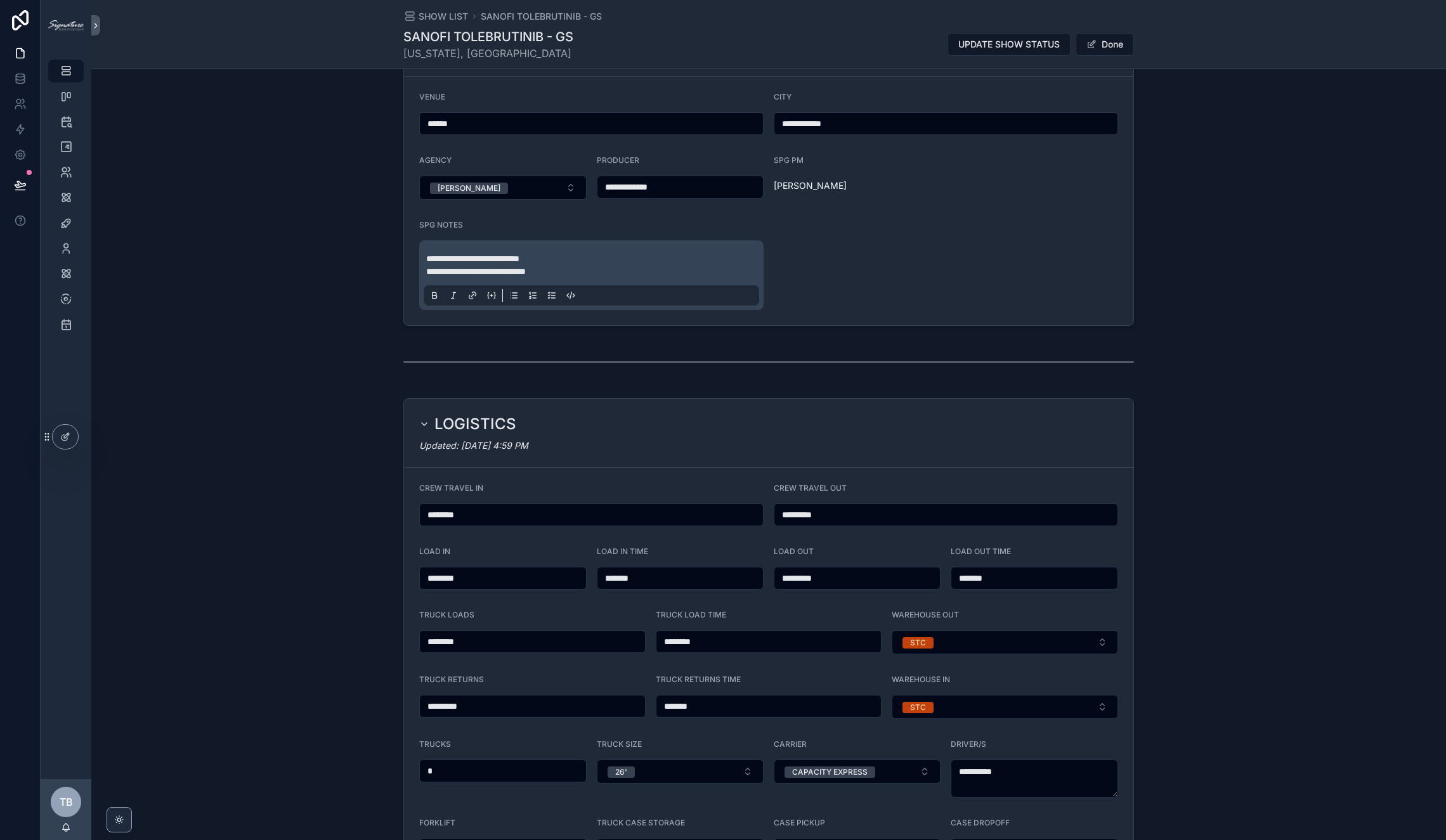
click at [624, 265] on p "**********" at bounding box center [593, 271] width 335 height 13
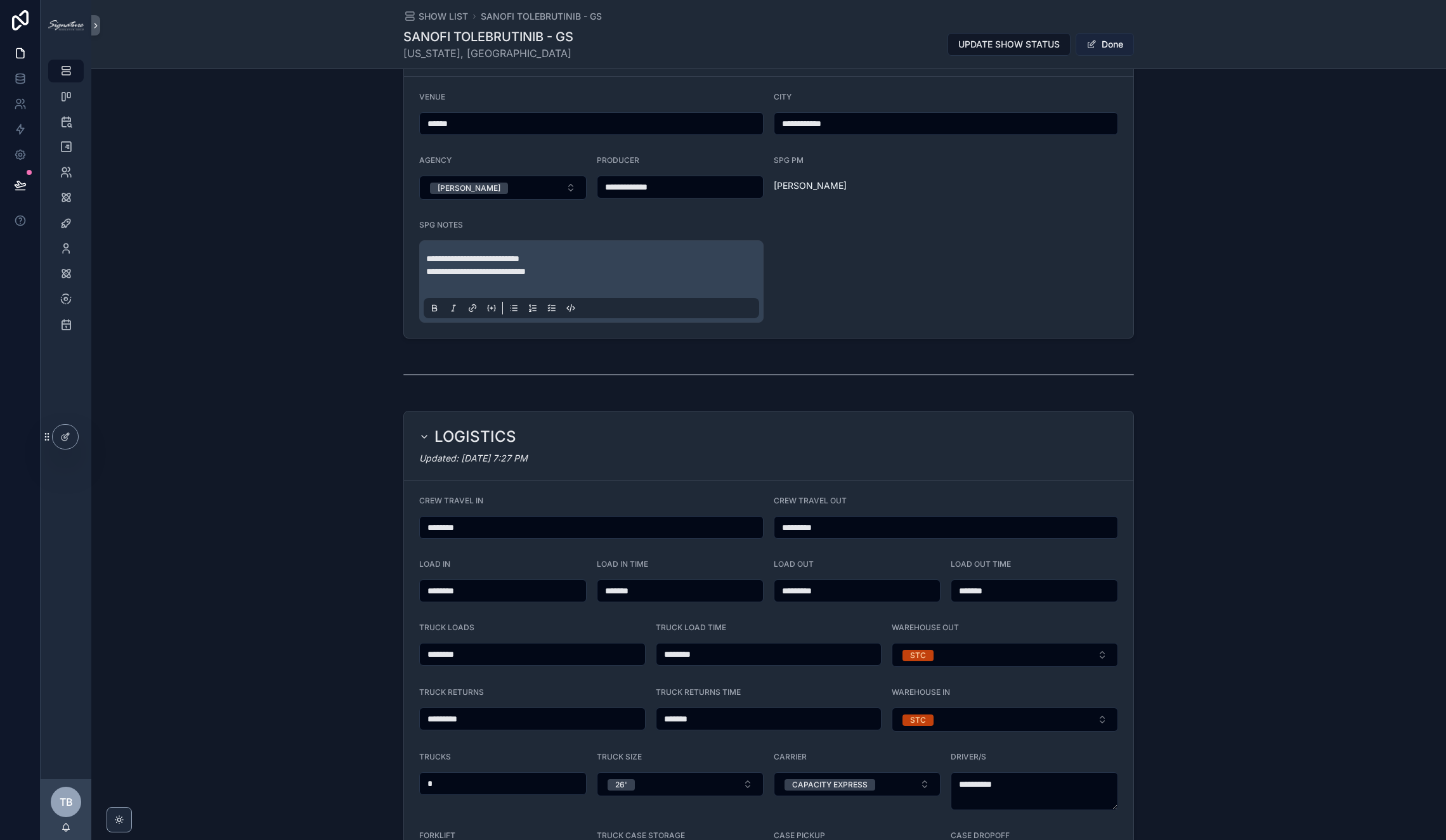
click at [1113, 49] on button "Done" at bounding box center [1104, 44] width 58 height 23
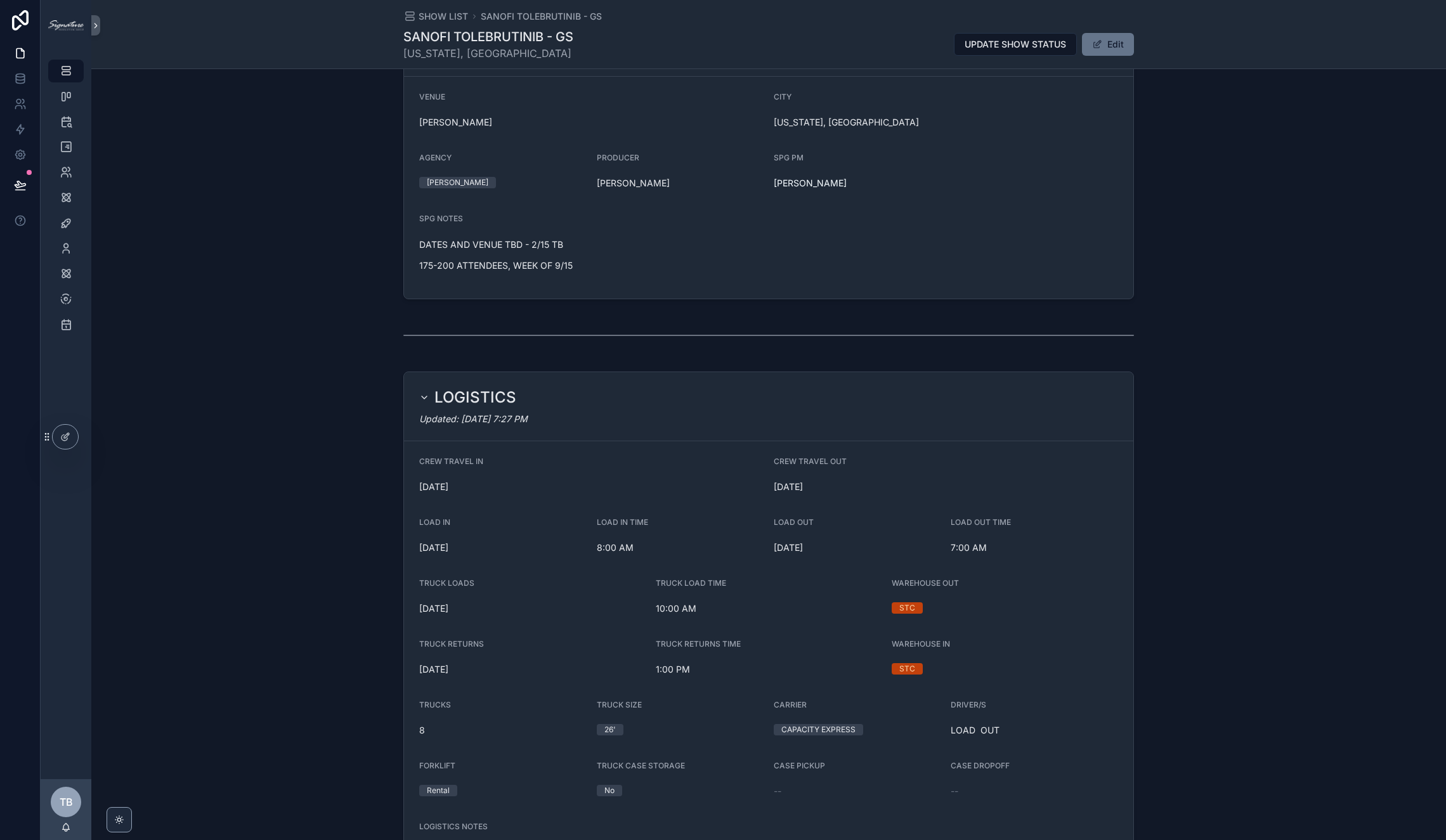
click at [1136, 189] on div "OVERVIEW UPDATE SHOW STATUS VENUE [GEOGRAPHIC_DATA] [US_STATE], [GEOGRAPHIC_DAT…" at bounding box center [768, 161] width 1355 height 287
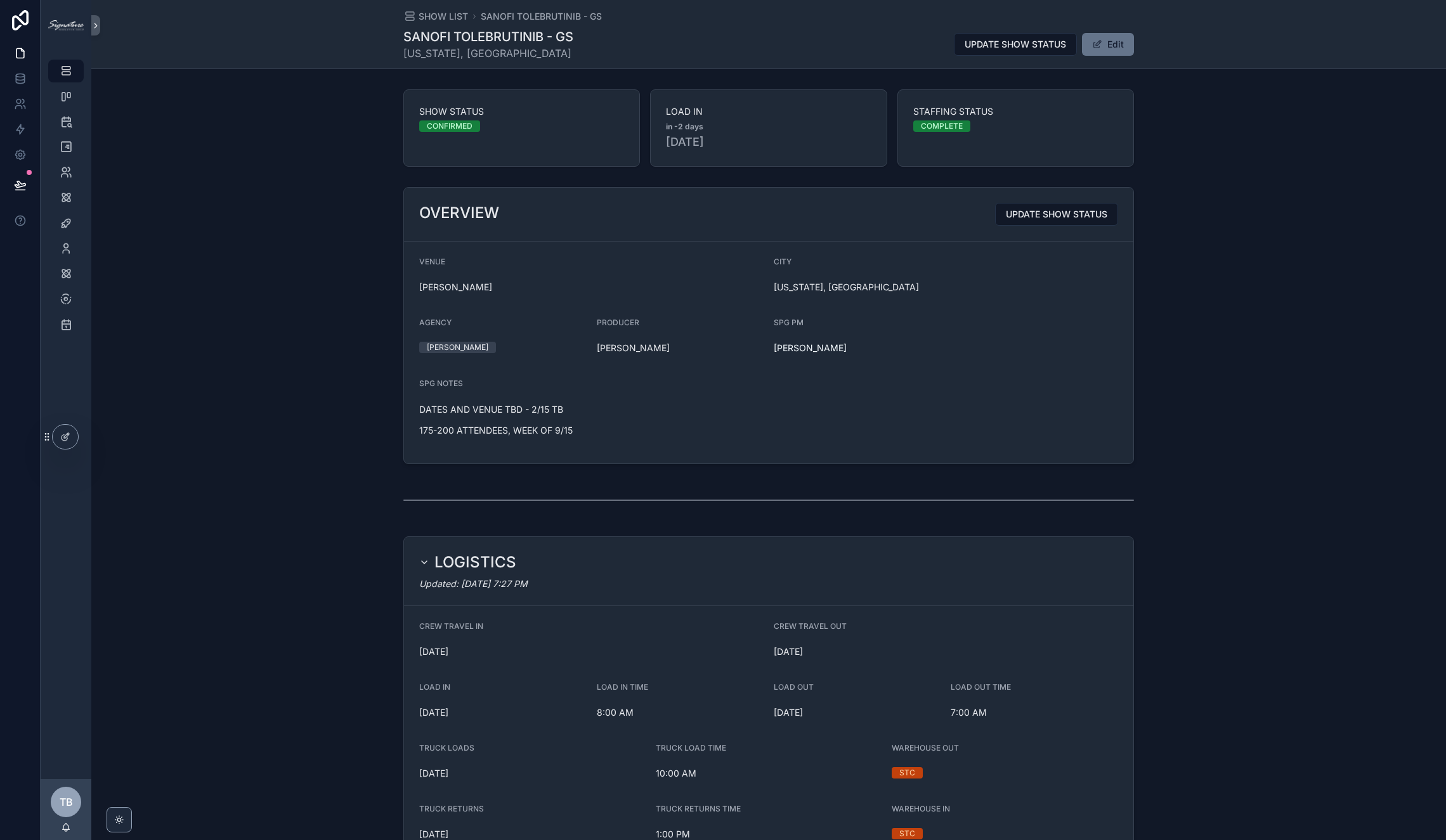
scroll to position [239, 0]
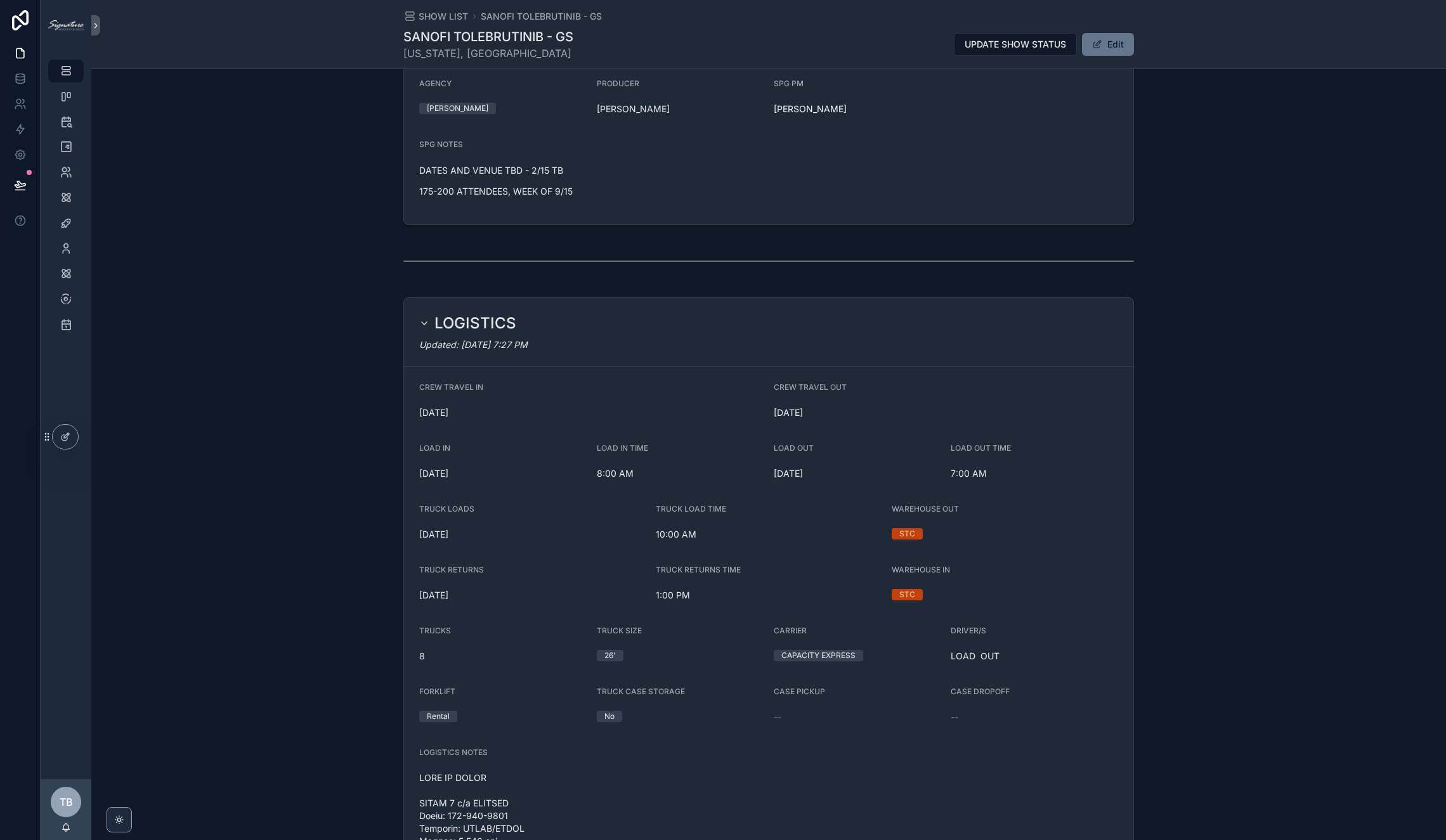
click at [576, 328] on div "LOGISTICS" at bounding box center [768, 323] width 699 height 20
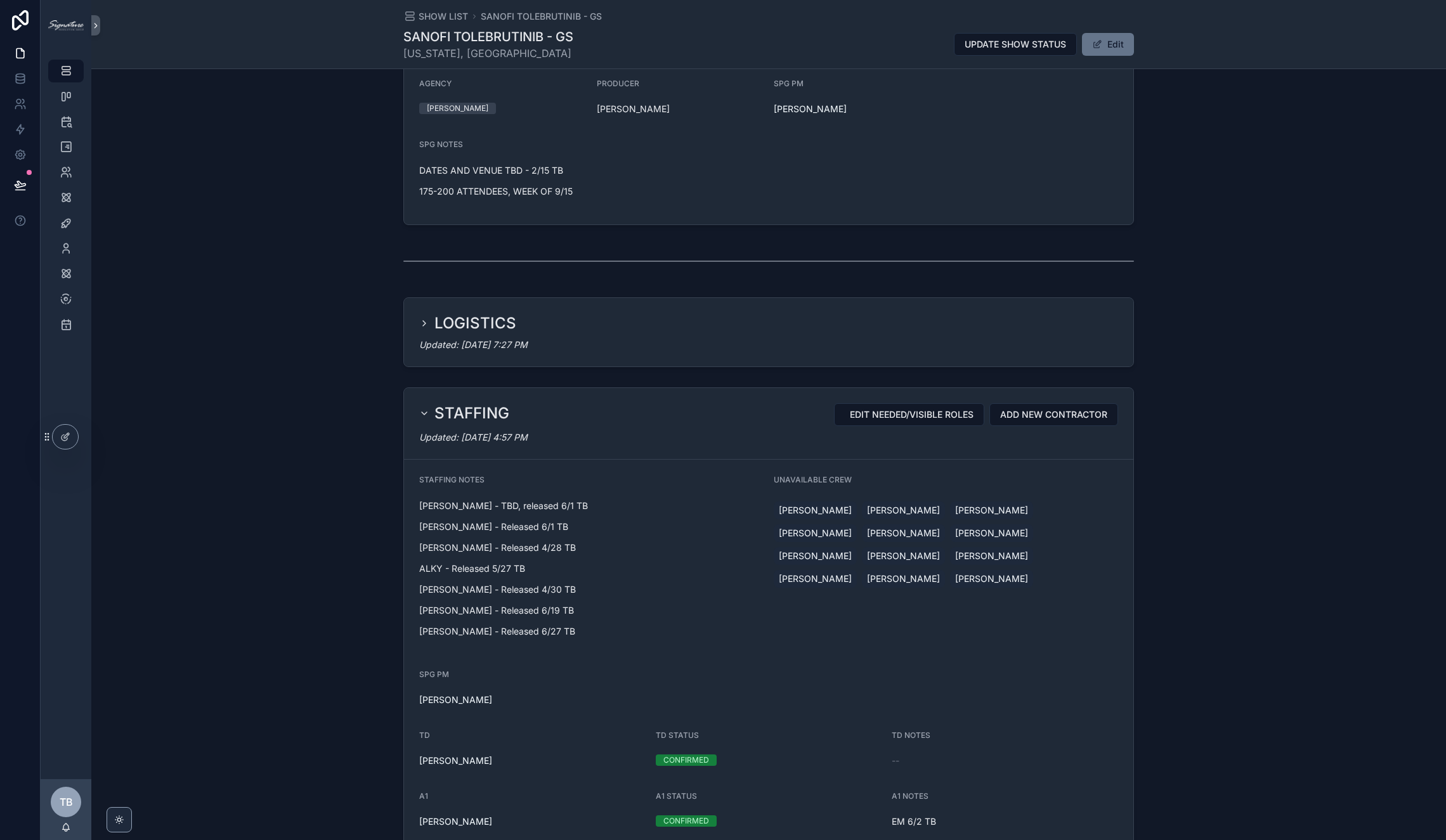
click at [610, 317] on div "LOGISTICS" at bounding box center [768, 323] width 699 height 20
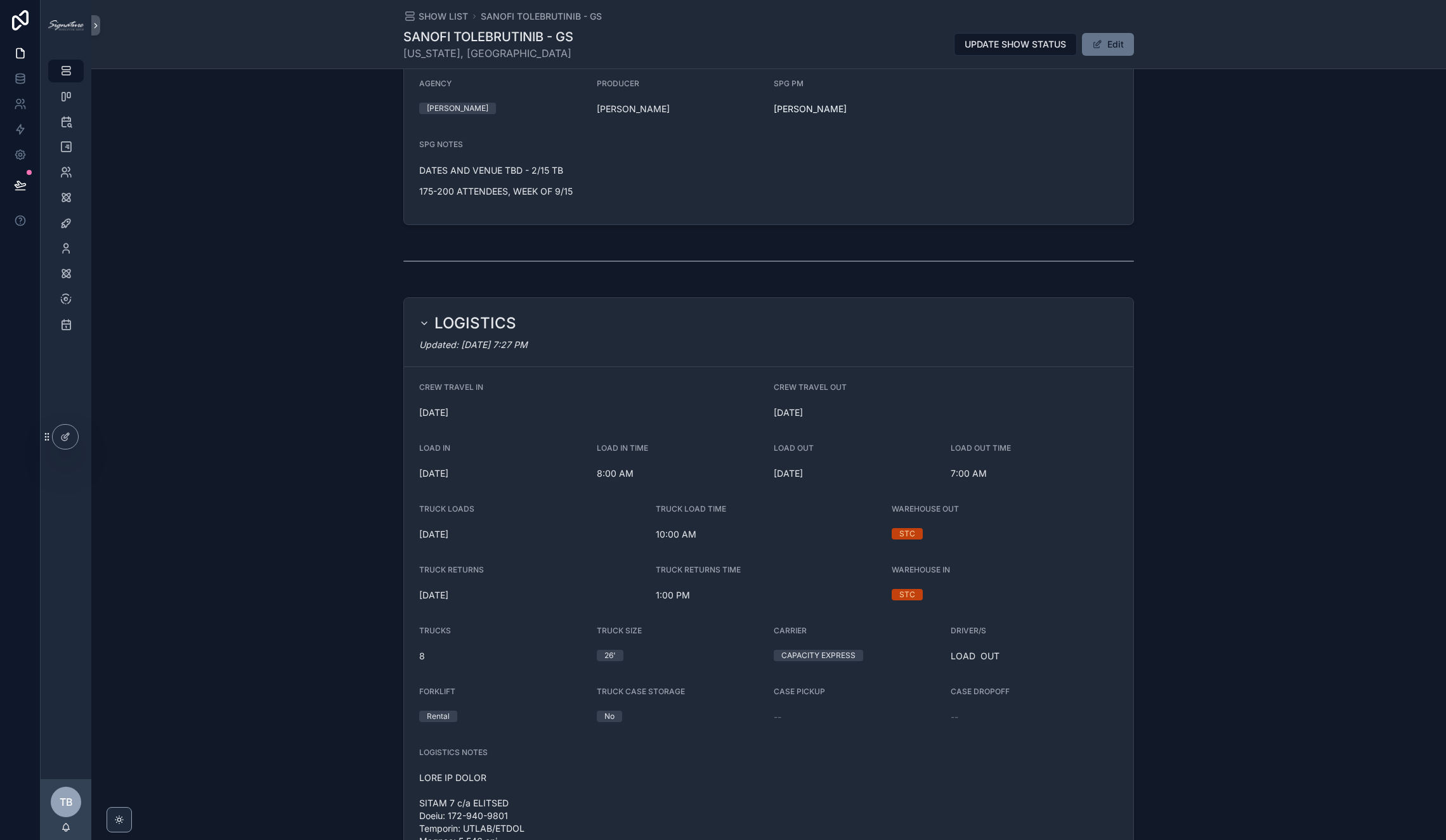
click at [610, 318] on div "LOGISTICS" at bounding box center [768, 323] width 699 height 20
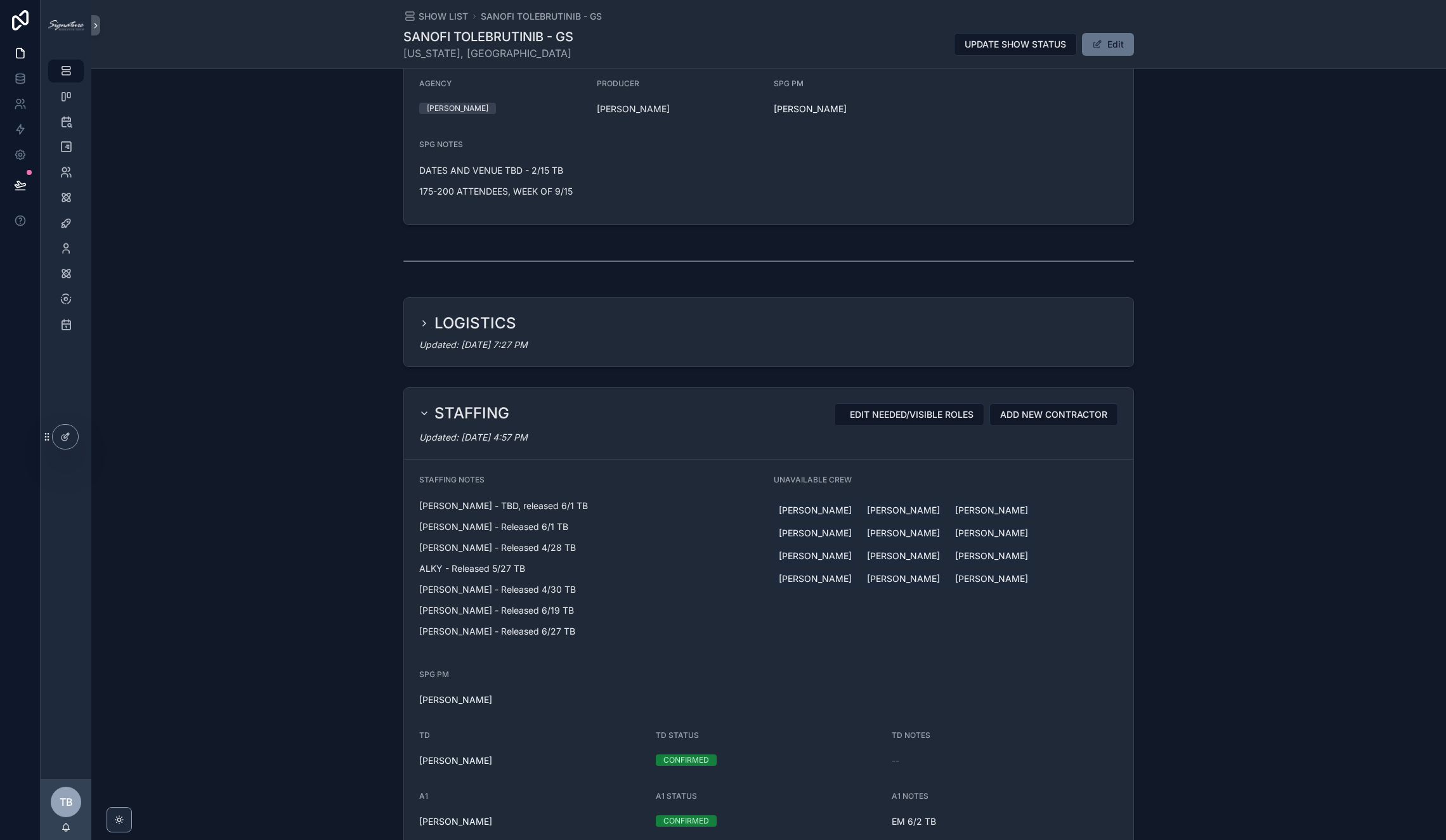
click at [610, 318] on div "LOGISTICS" at bounding box center [768, 323] width 699 height 20
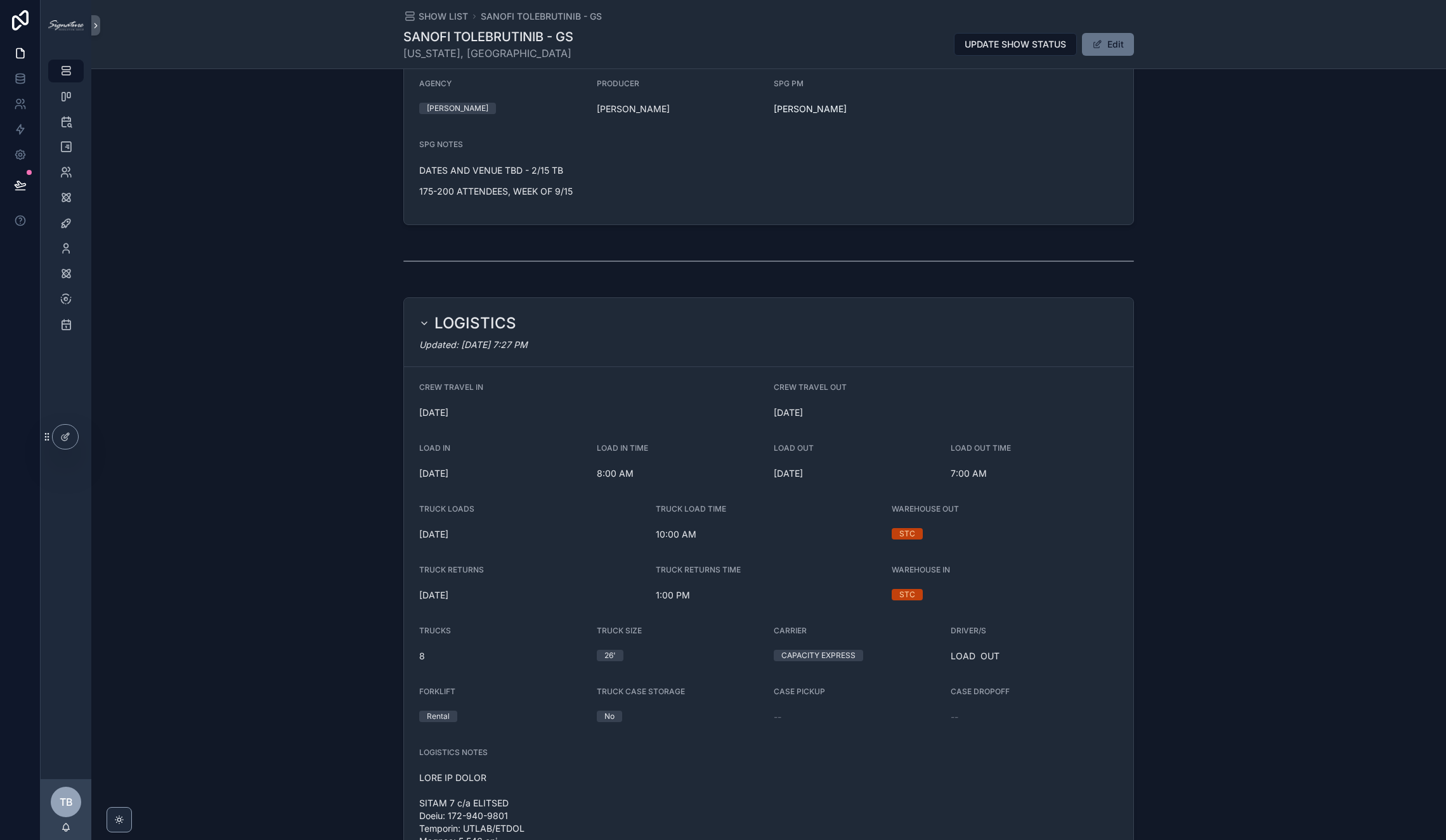
click at [720, 332] on div "LOGISTICS Updated: [DATE] 7:27 PM" at bounding box center [768, 332] width 729 height 69
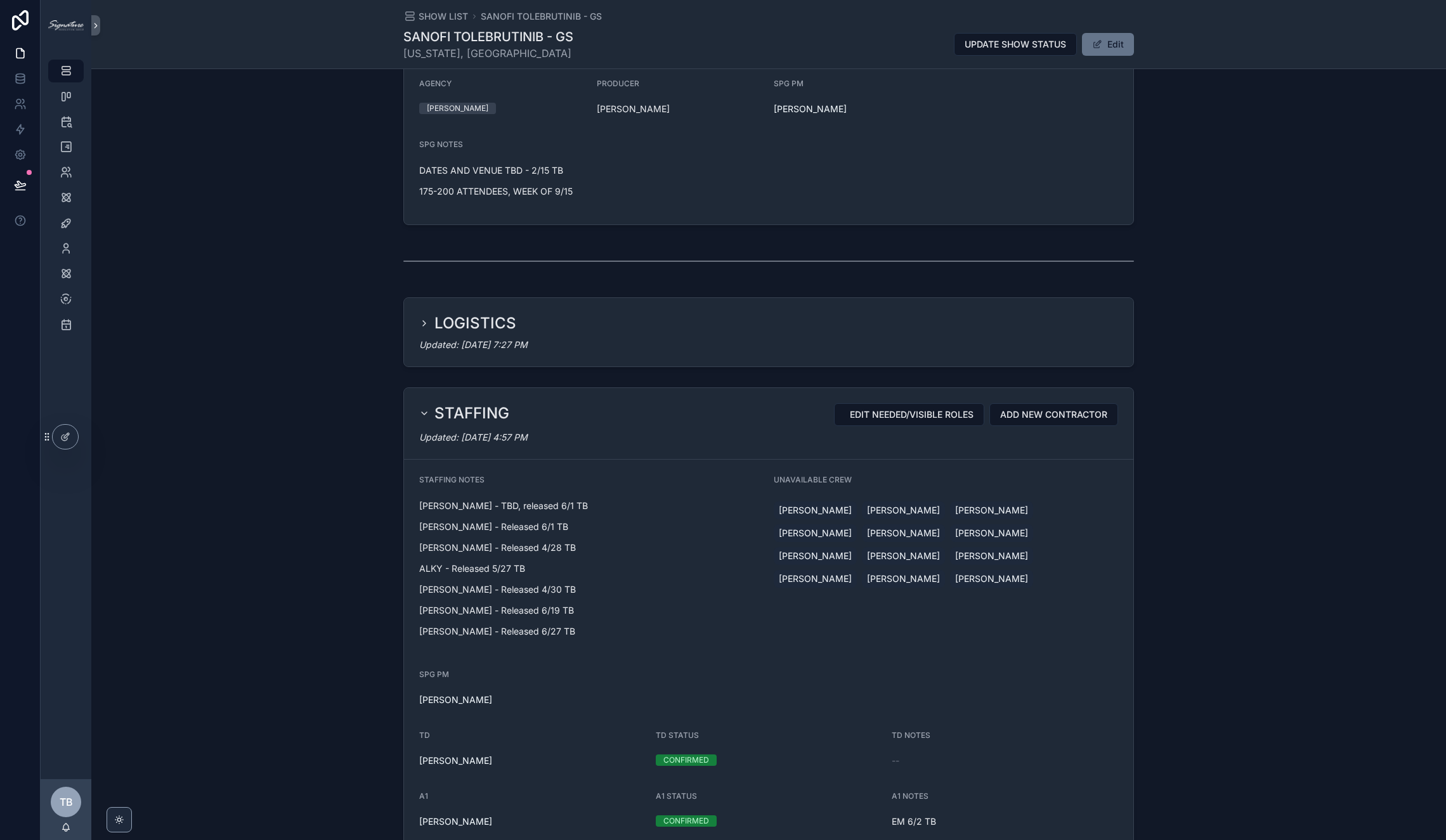
click at [614, 360] on div "LOGISTICS Updated: [DATE] 7:27 PM" at bounding box center [768, 332] width 729 height 69
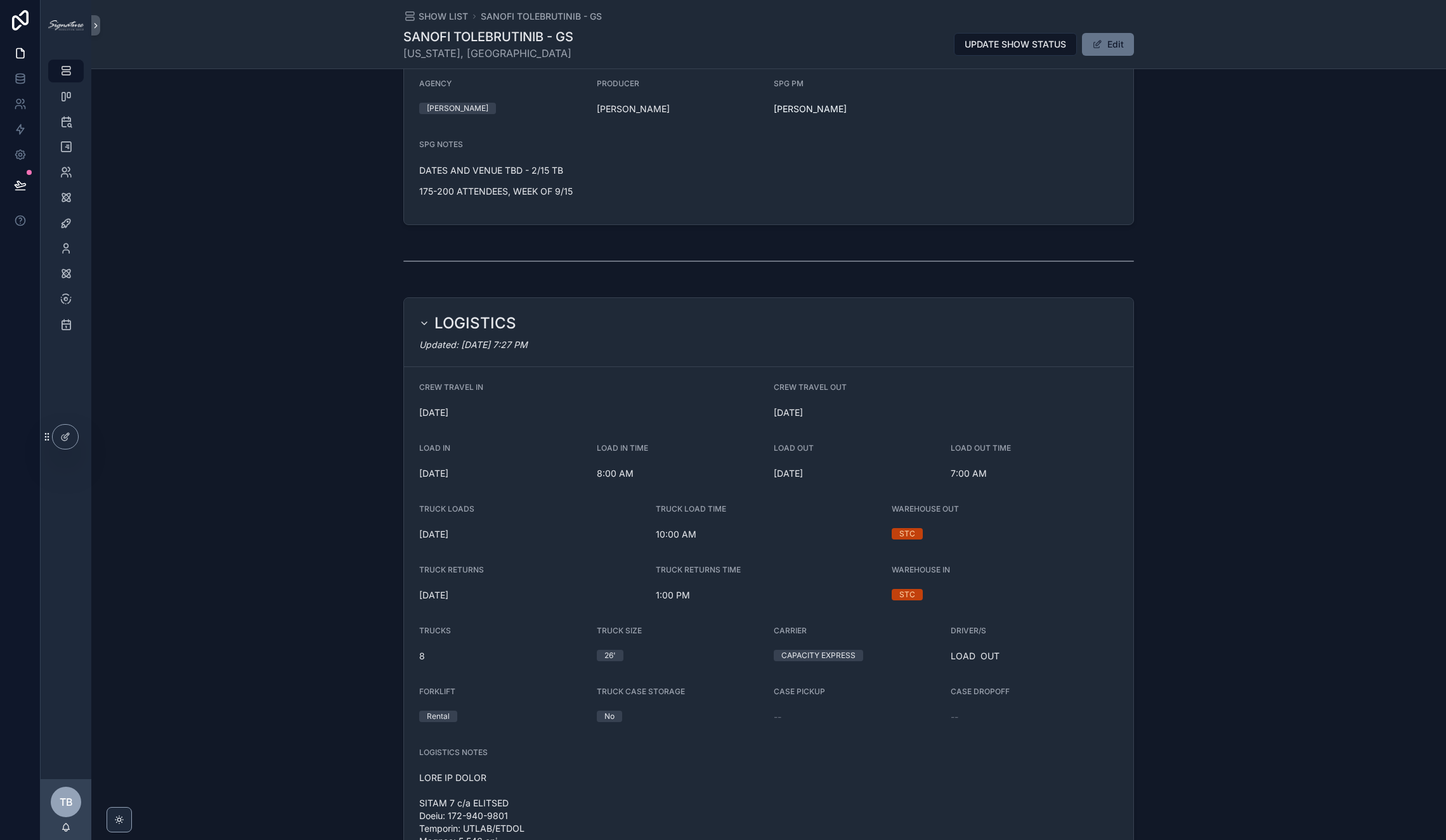
click at [589, 343] on div "Updated: [DATE] 7:27 PM" at bounding box center [768, 344] width 699 height 13
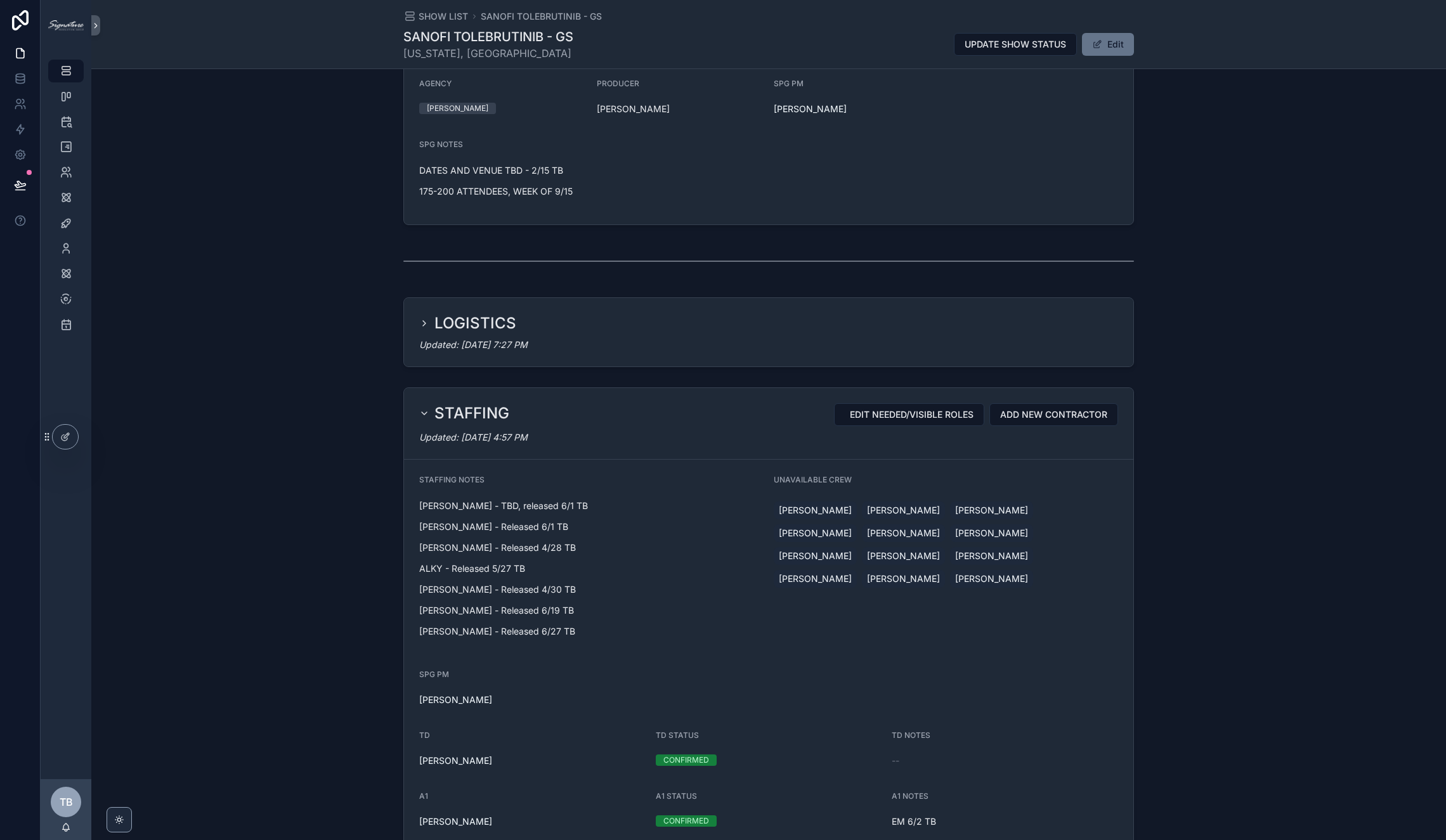
click at [573, 431] on div "Updated: [DATE] 4:57 PM" at bounding box center [768, 437] width 699 height 13
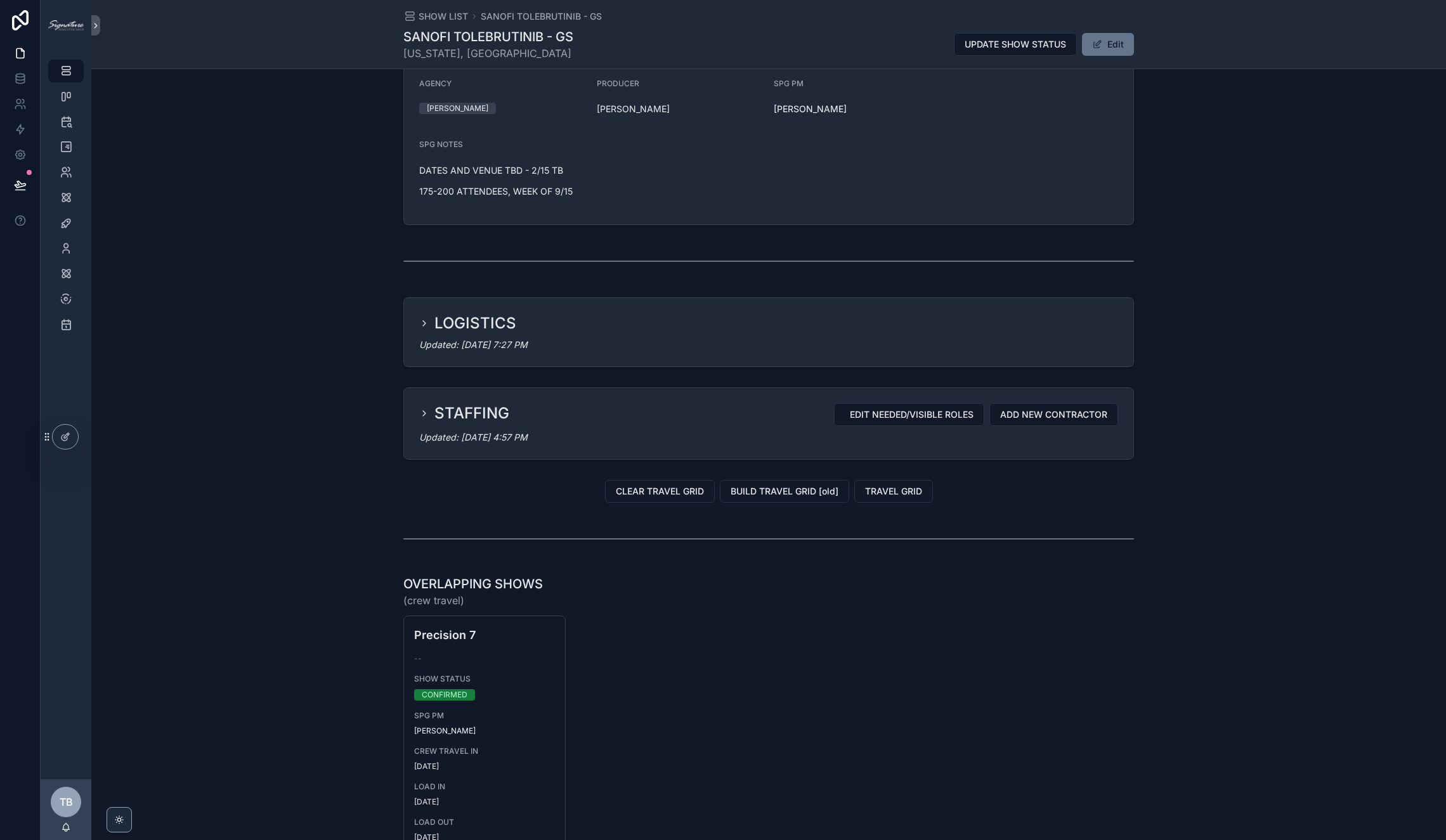
click at [591, 436] on div "Updated: [DATE] 4:57 PM" at bounding box center [768, 437] width 699 height 13
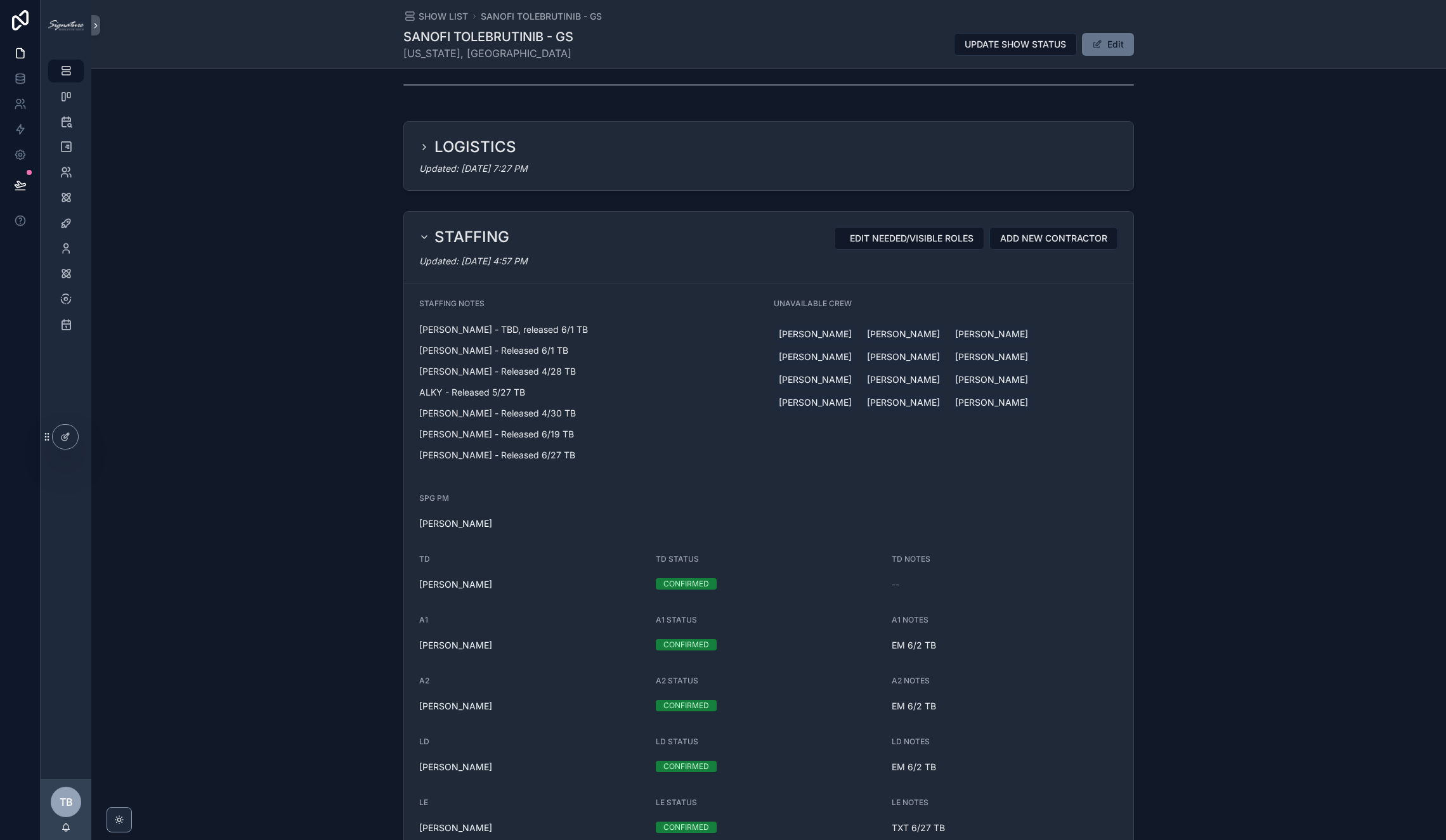
scroll to position [399, 0]
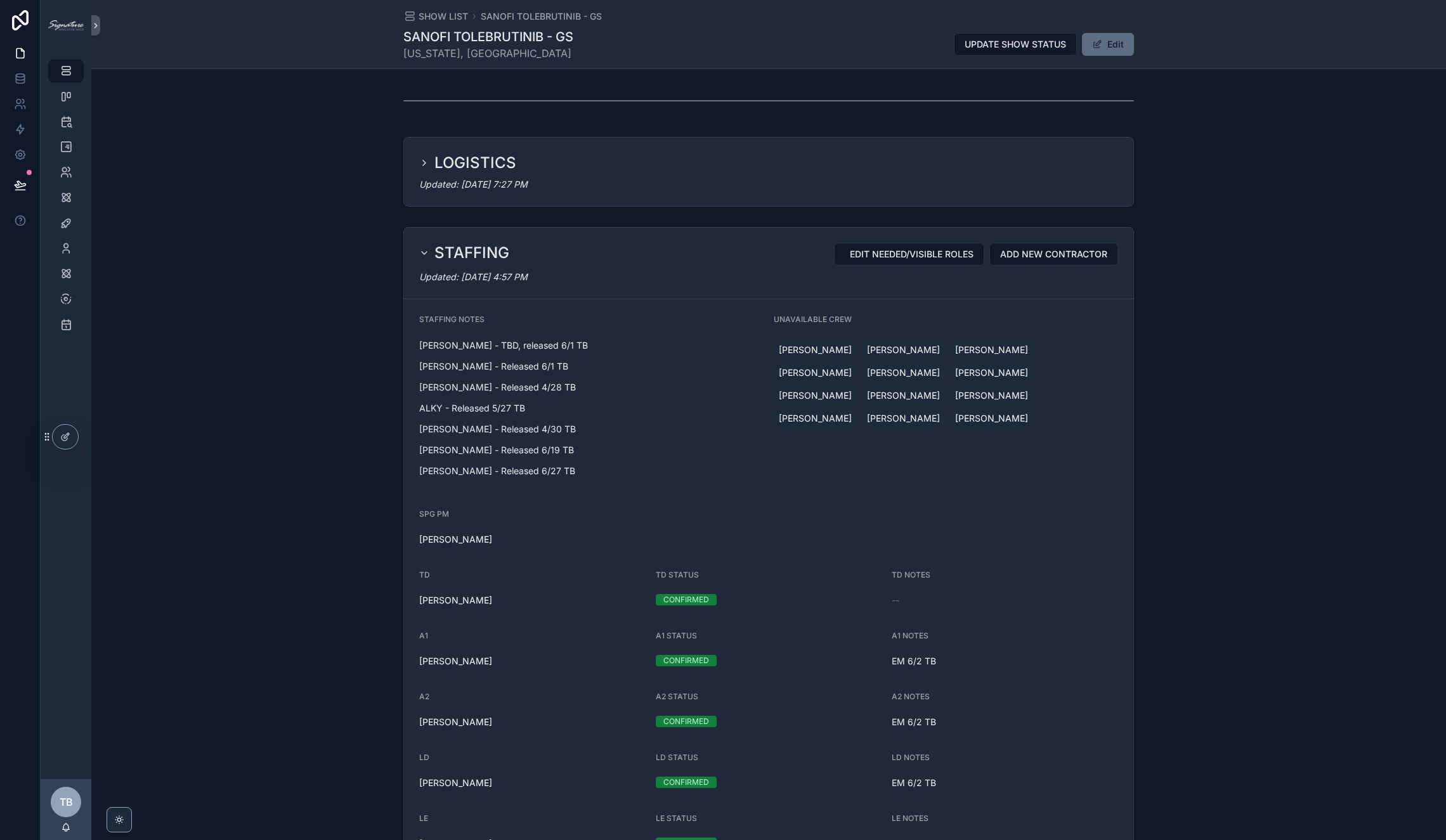
click at [1122, 46] on button "Edit" at bounding box center [1108, 44] width 52 height 23
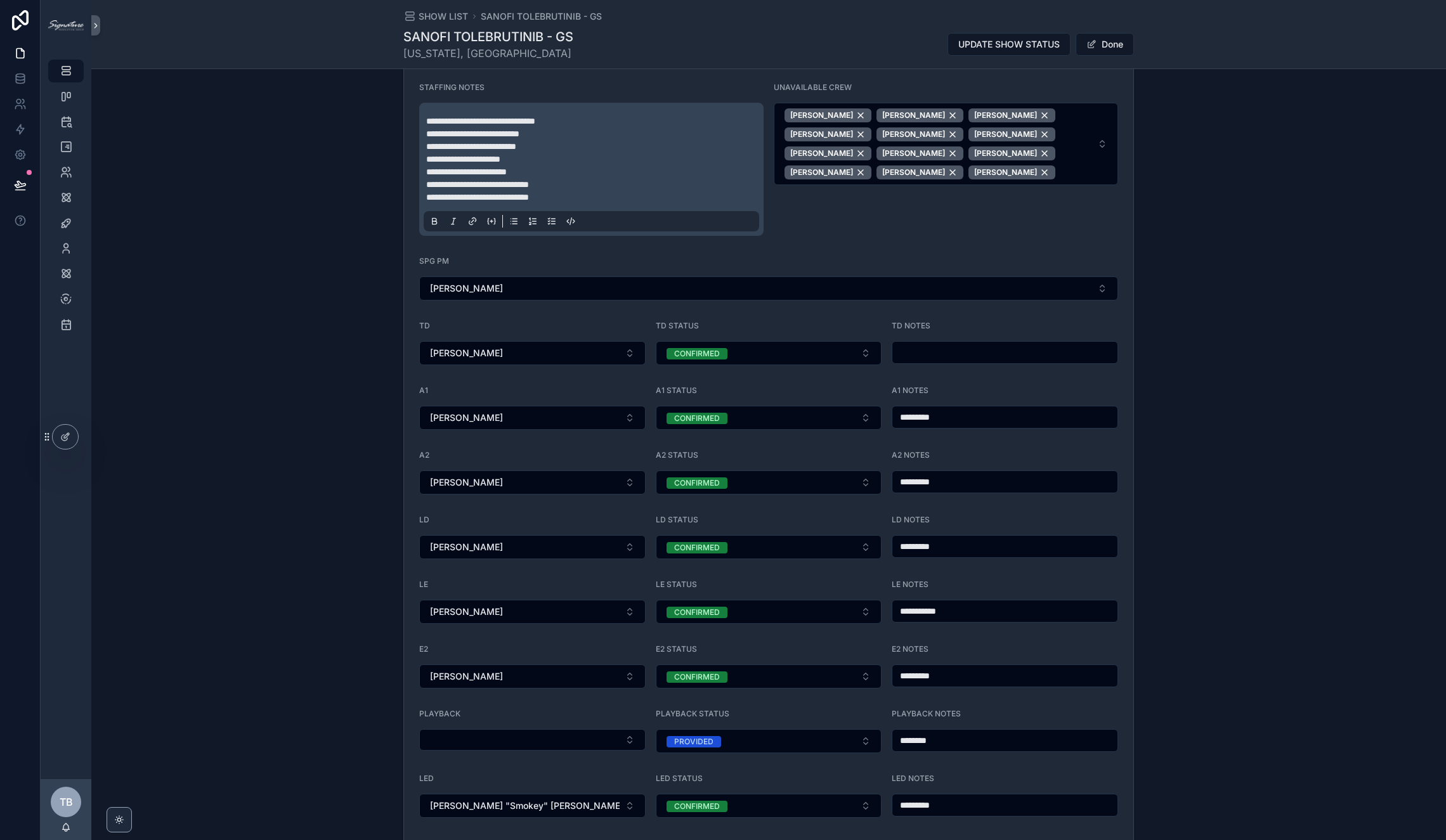
scroll to position [741, 0]
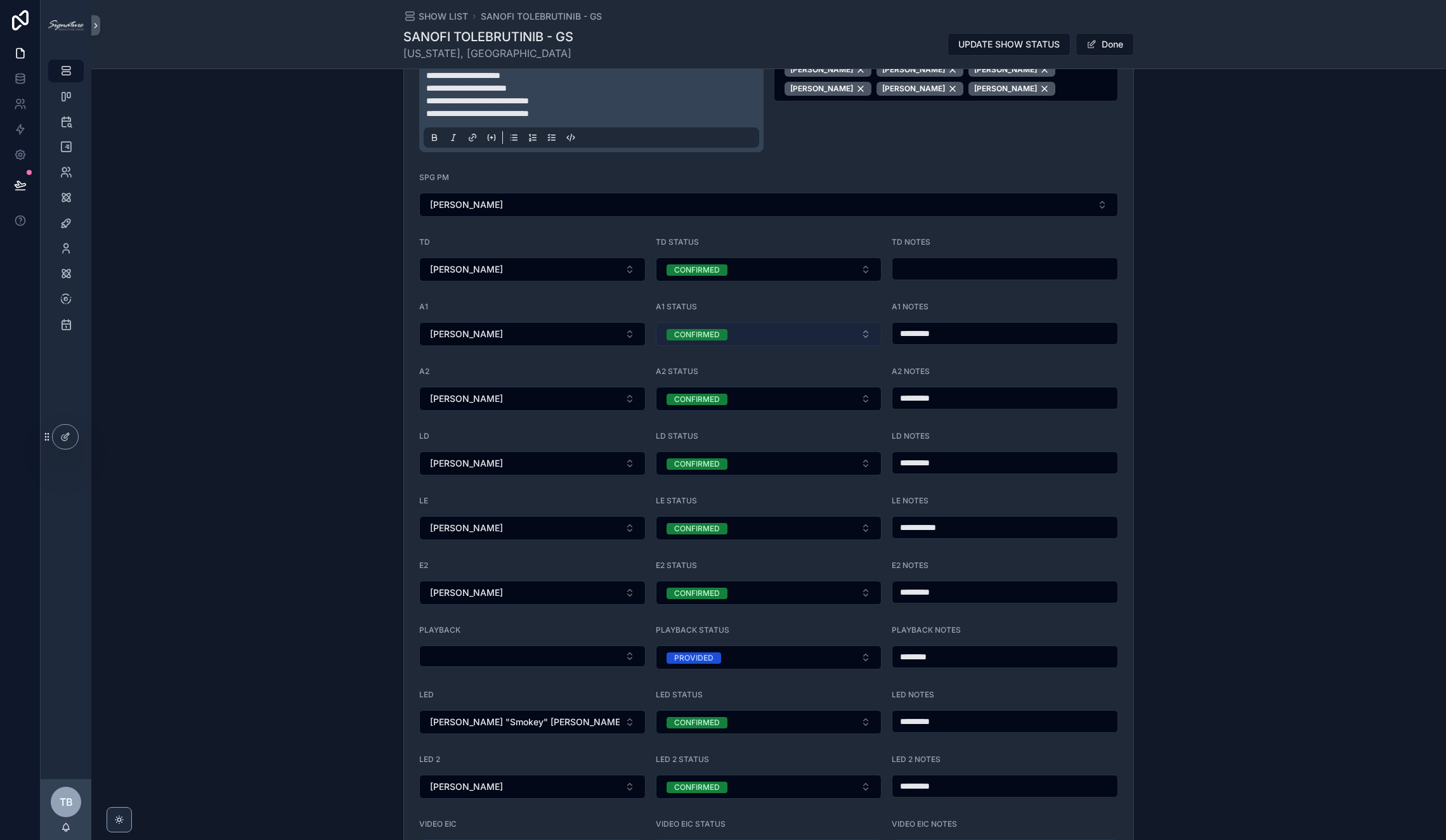
click at [776, 322] on button "CONFIRMED" at bounding box center [768, 334] width 226 height 24
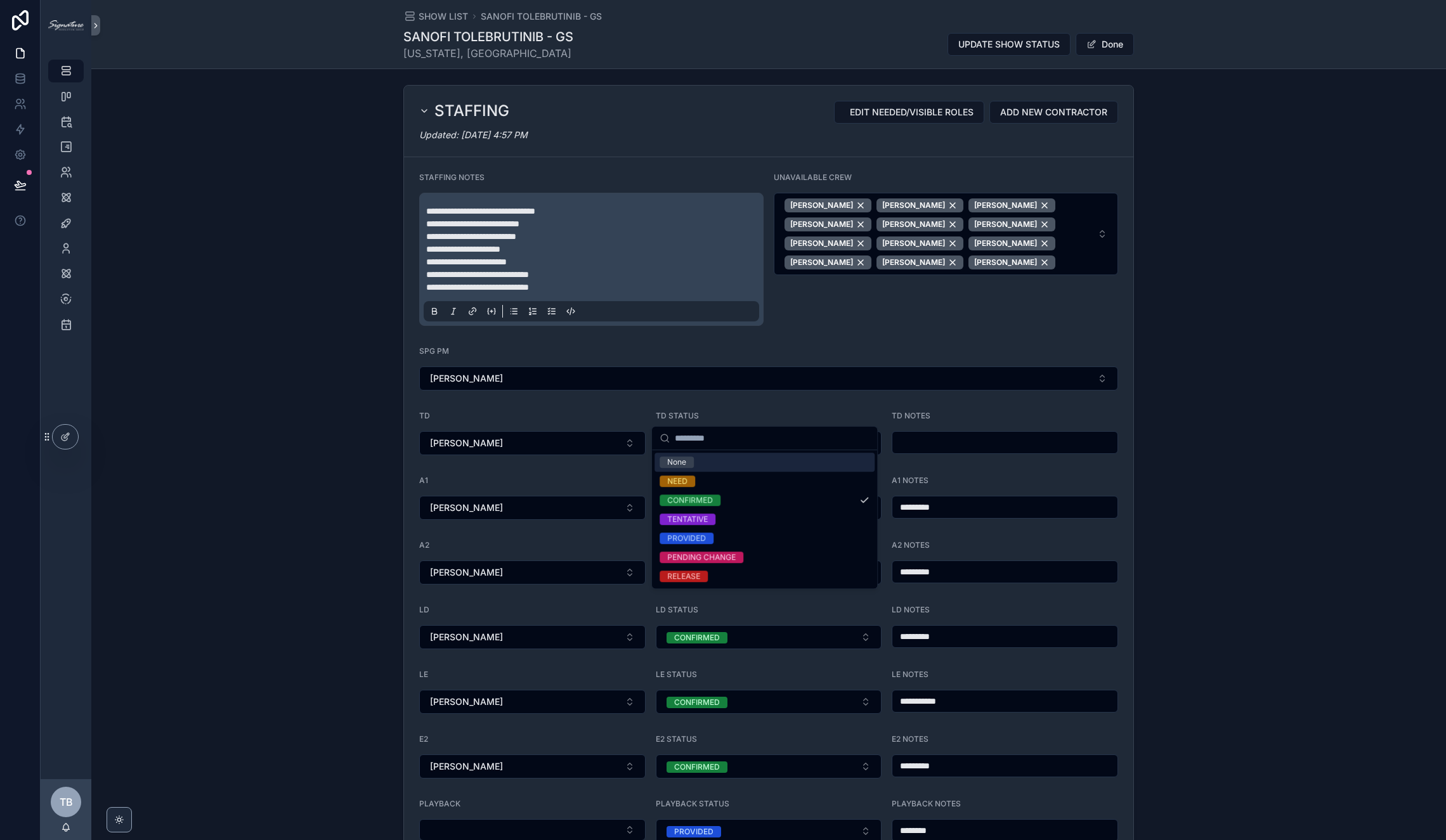
scroll to position [484, 0]
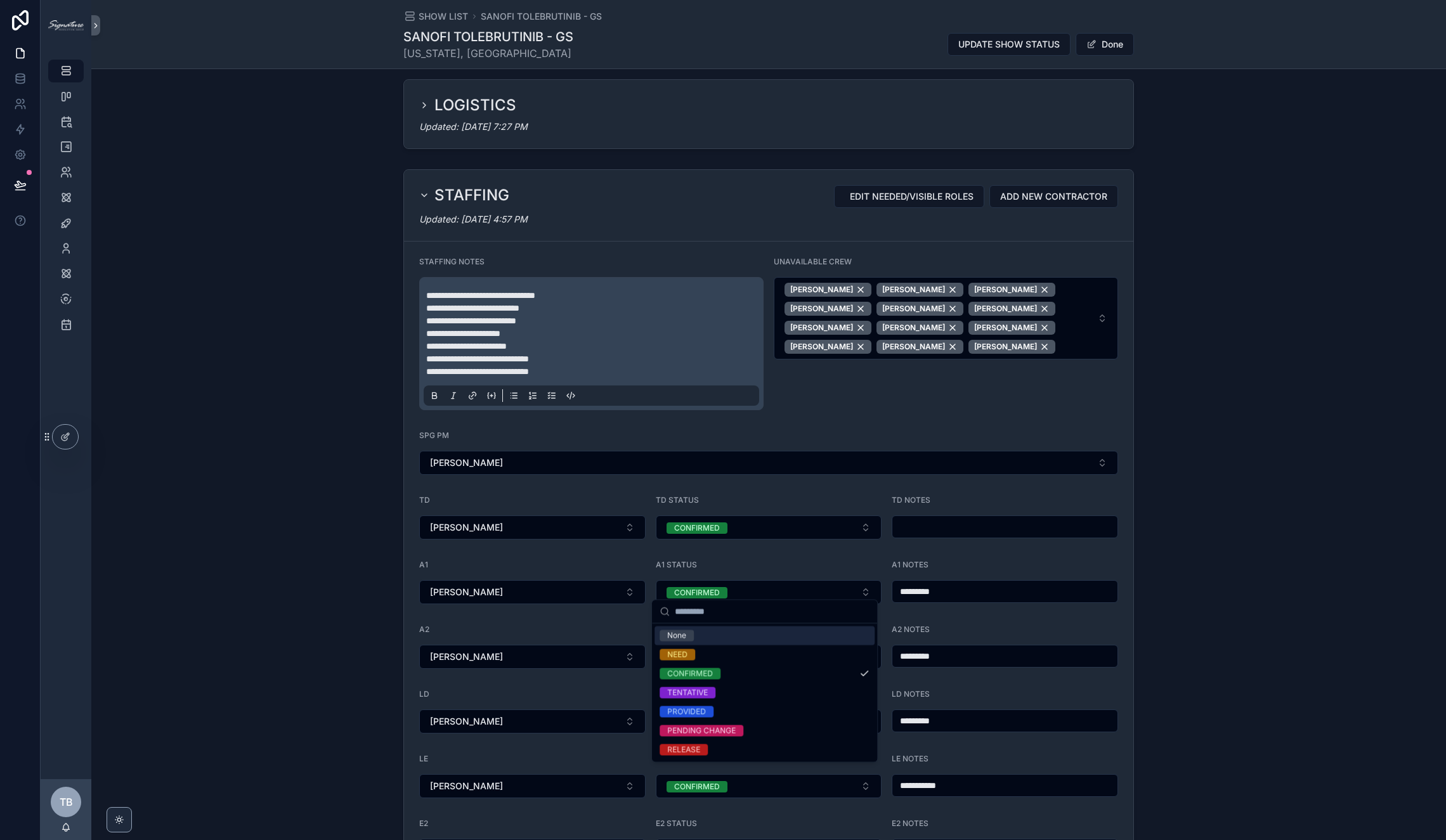
click at [847, 504] on div "TD STATUS CONFIRMED" at bounding box center [768, 517] width 226 height 44
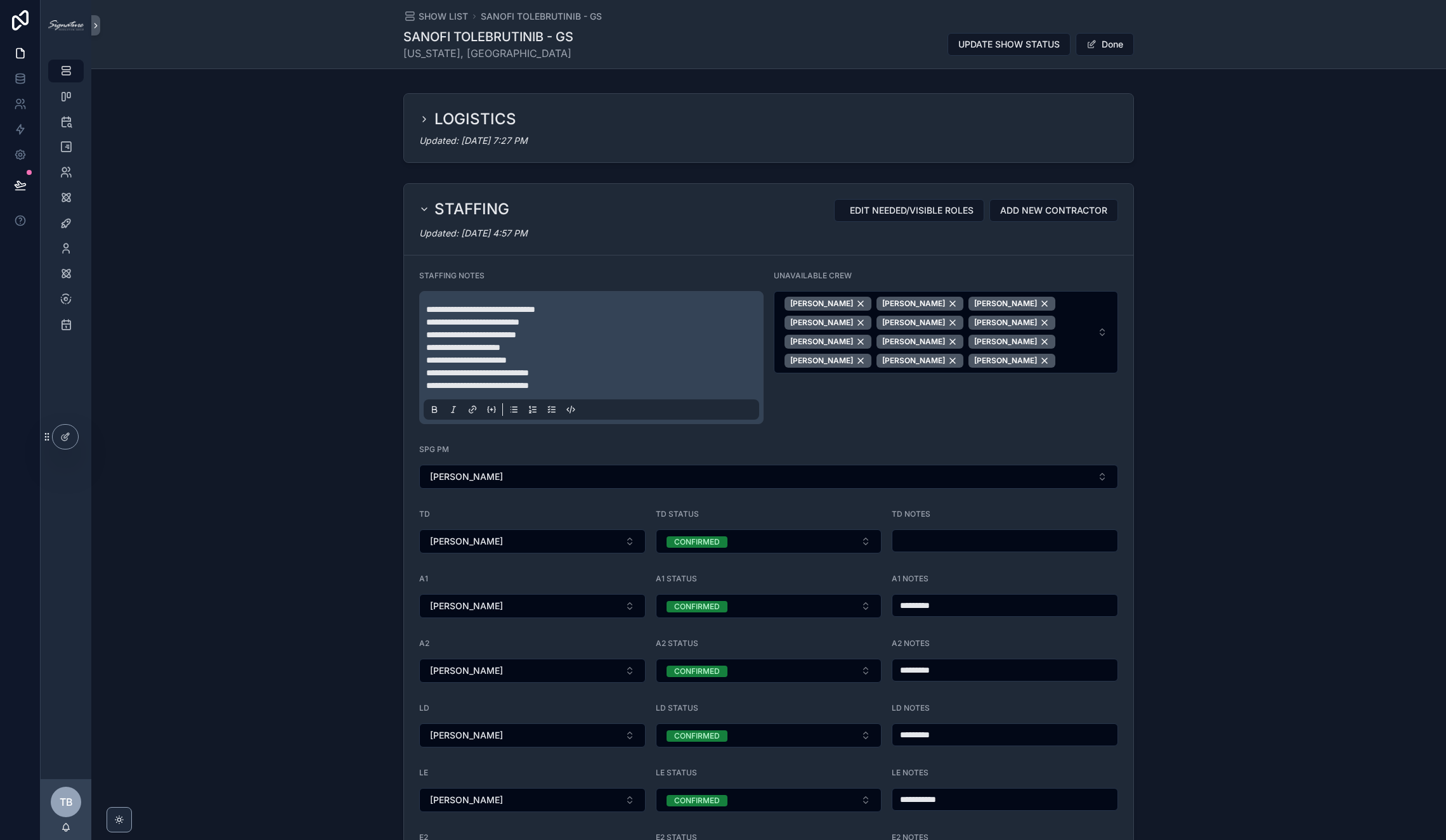
scroll to position [474, 0]
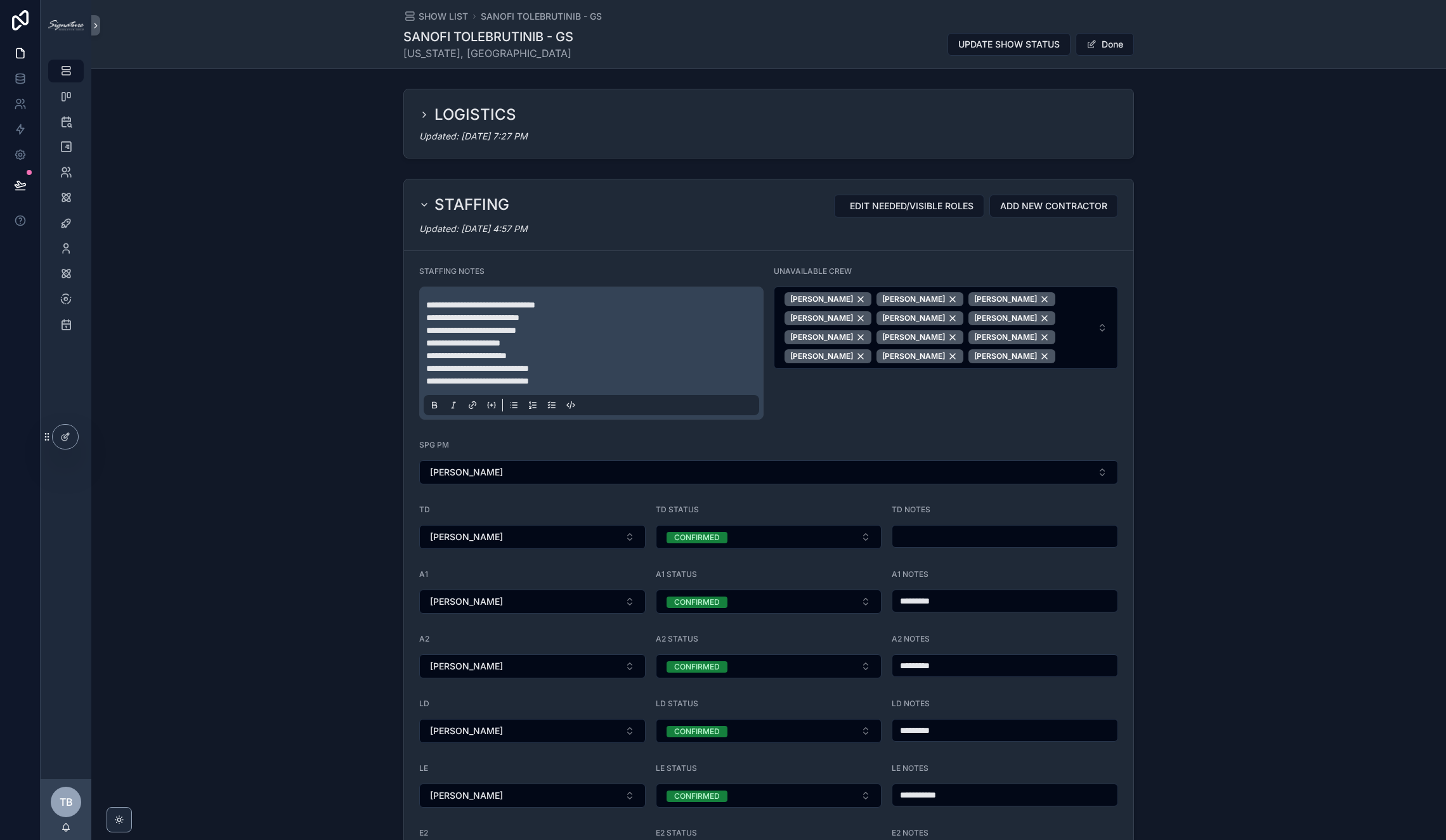
drag, startPoint x: 673, startPoint y: 120, endPoint x: 672, endPoint y: 132, distance: 12.0
click at [672, 120] on div "LOGISTICS" at bounding box center [768, 115] width 699 height 20
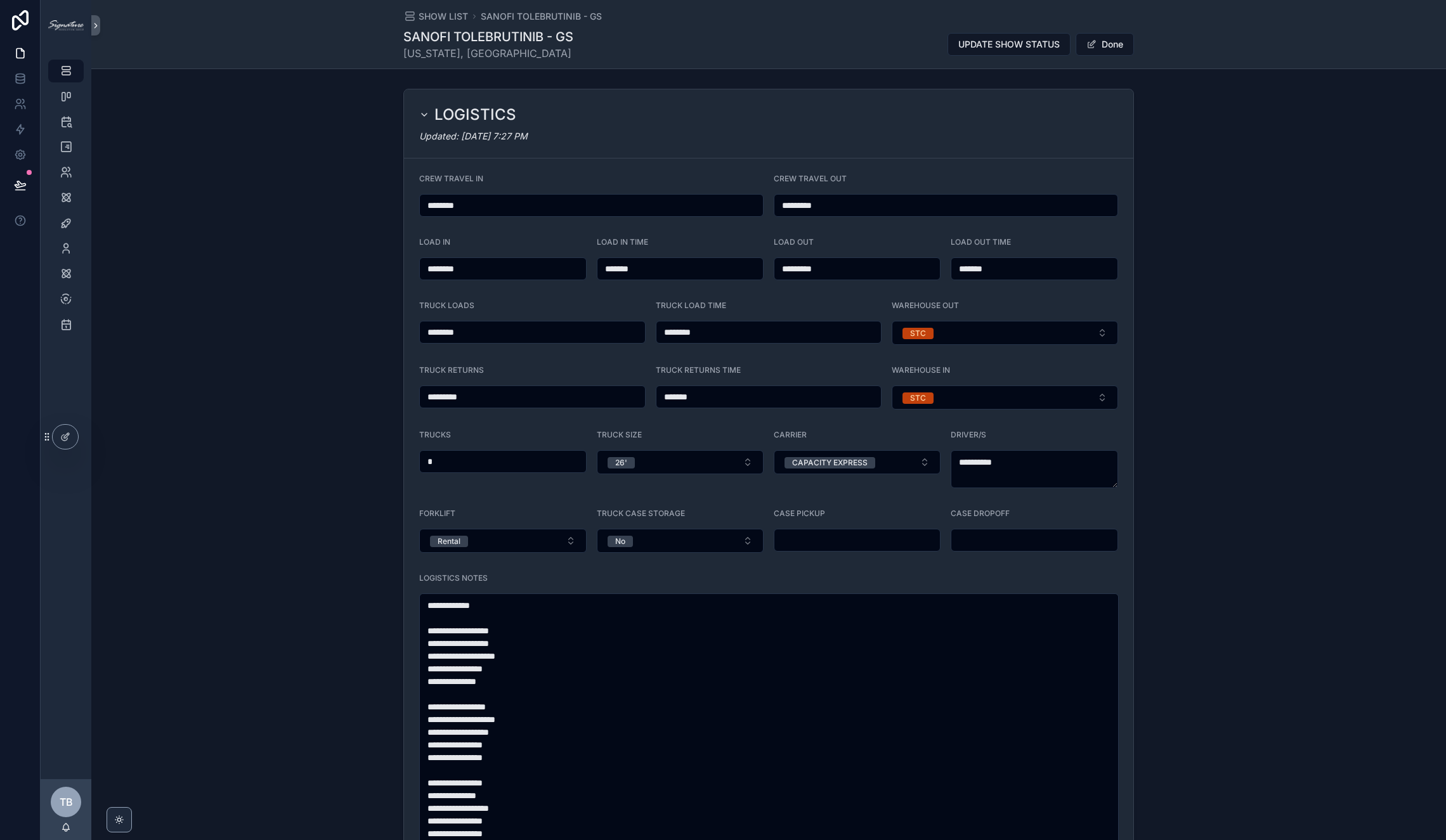
click at [646, 117] on div "LOGISTICS" at bounding box center [768, 115] width 699 height 20
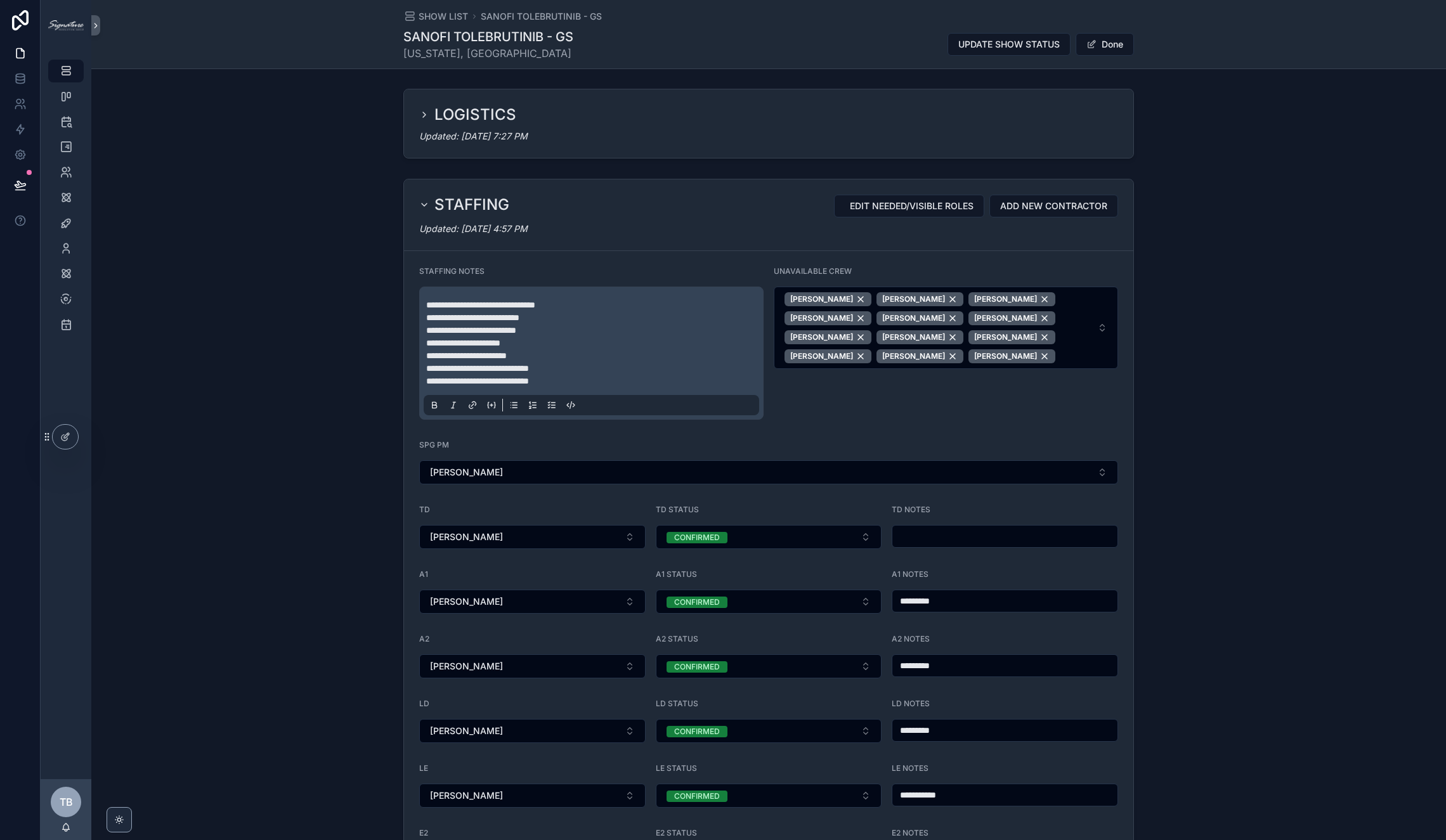
click at [601, 140] on div "LOGISTICS Updated: [DATE] 7:27 PM" at bounding box center [768, 123] width 729 height 69
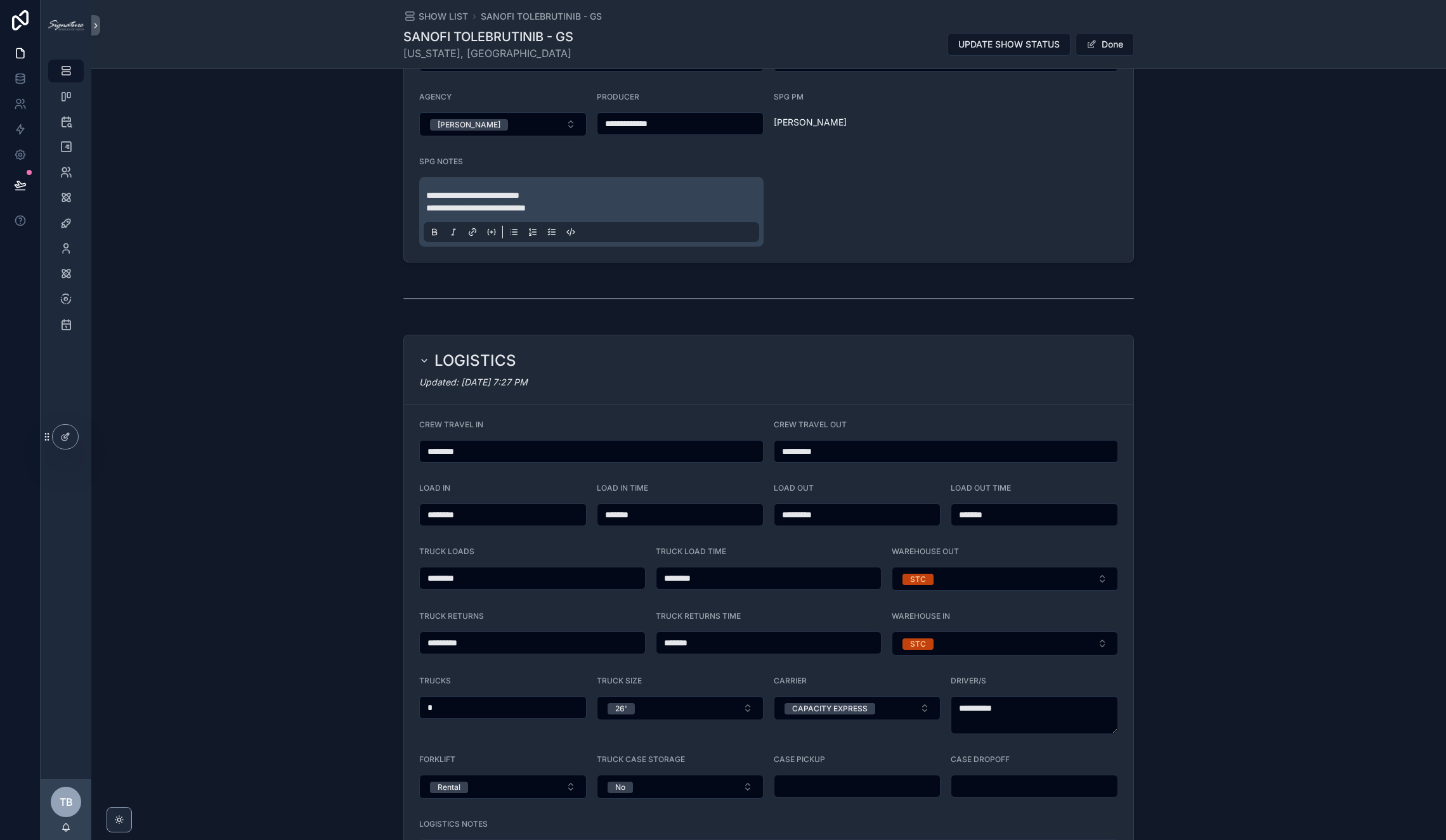
scroll to position [346, 0]
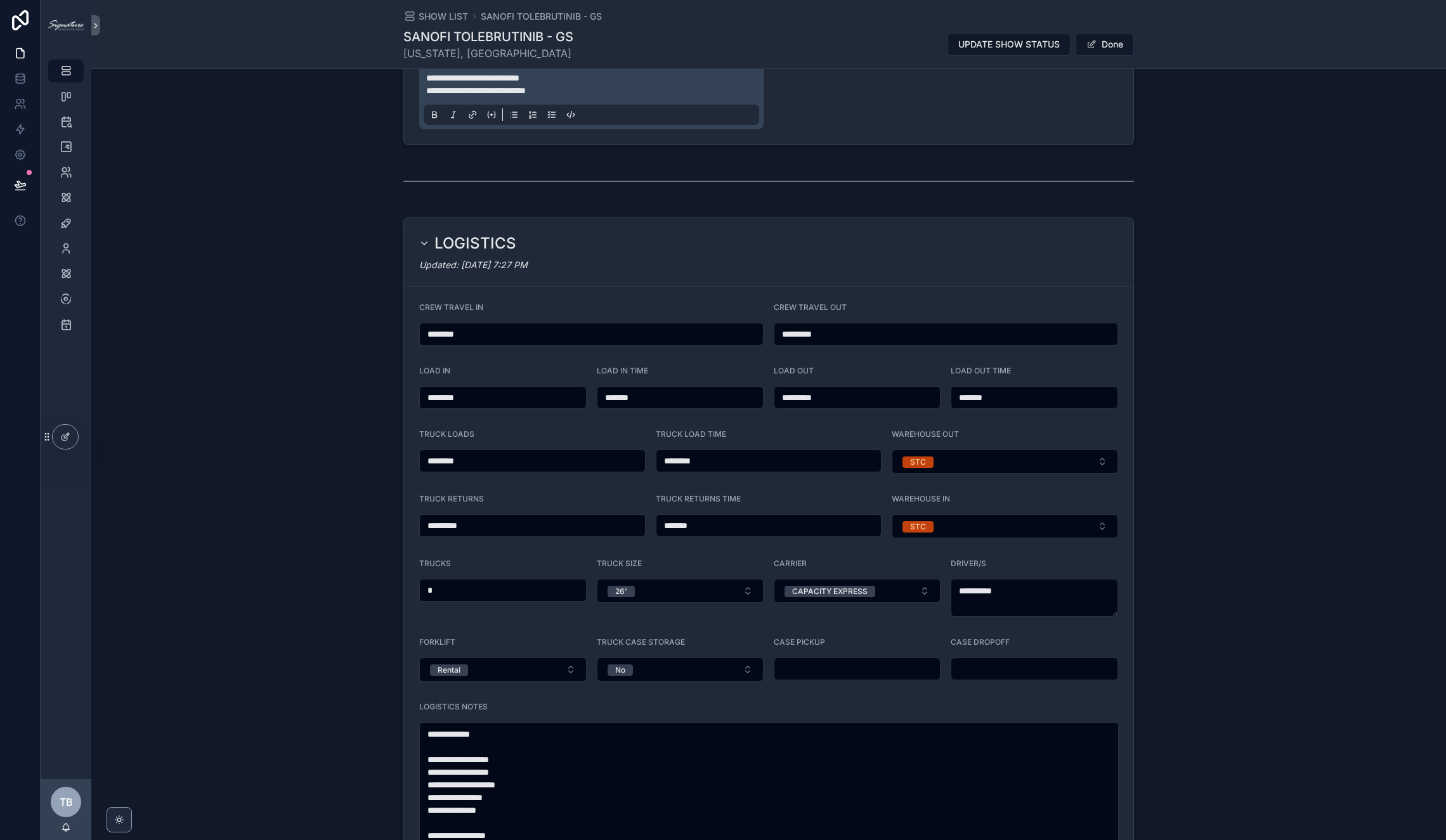
click at [220, 349] on div "LOGISTICS Updated: [DATE] 7:27 PM CREW TRAVEL IN ******** CREW TRAVEL OUT *****…" at bounding box center [768, 705] width 1355 height 985
click at [1110, 37] on button "Done" at bounding box center [1104, 44] width 58 height 23
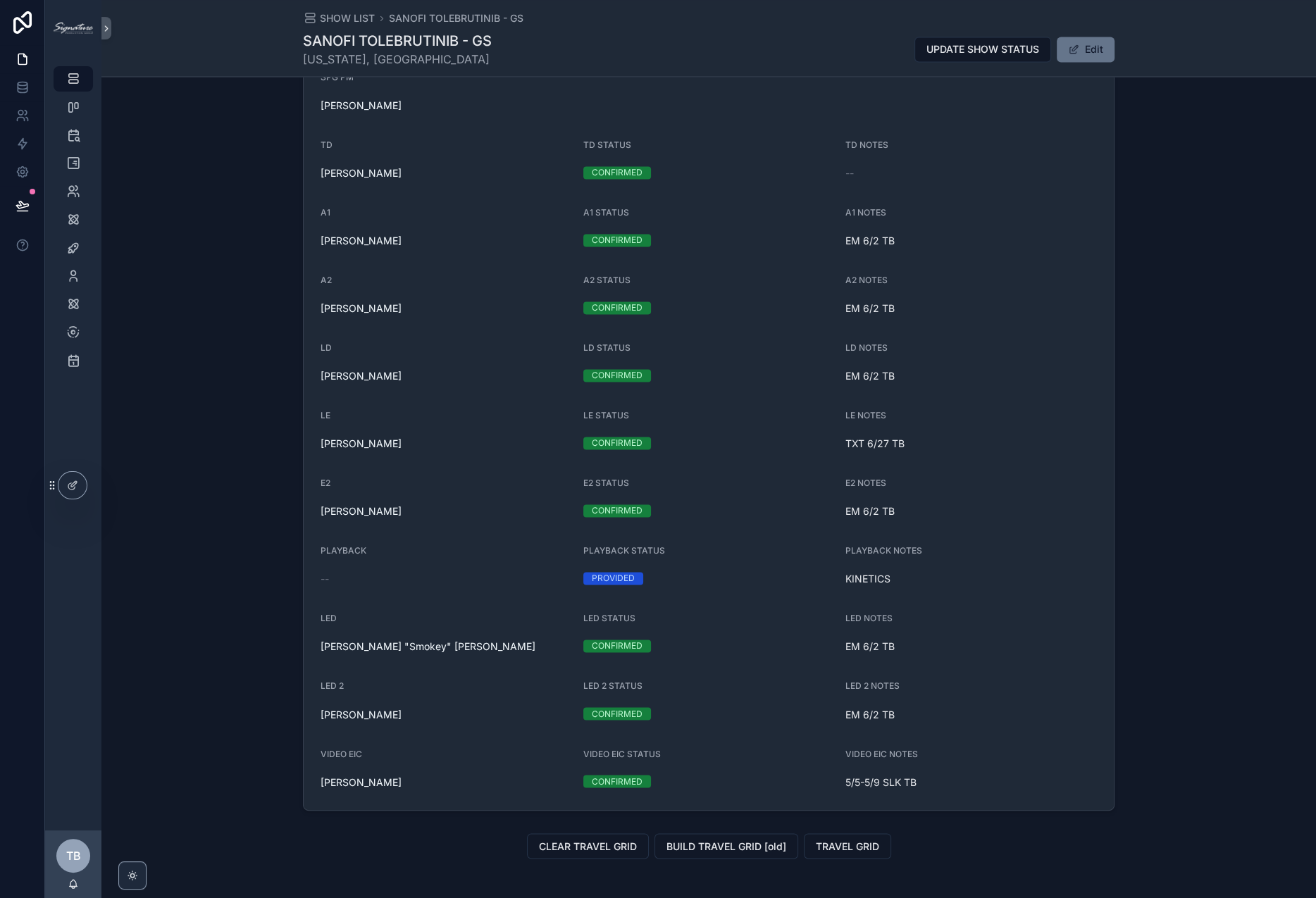
scroll to position [2249, 0]
click at [980, 836] on div "CLEAR TRAVEL GRID BUILD TRAVEL GRID [old] TRAVEL GRID" at bounding box center [708, 848] width 812 height 25
click at [79, 167] on icon "scrollable content" at bounding box center [73, 163] width 14 height 14
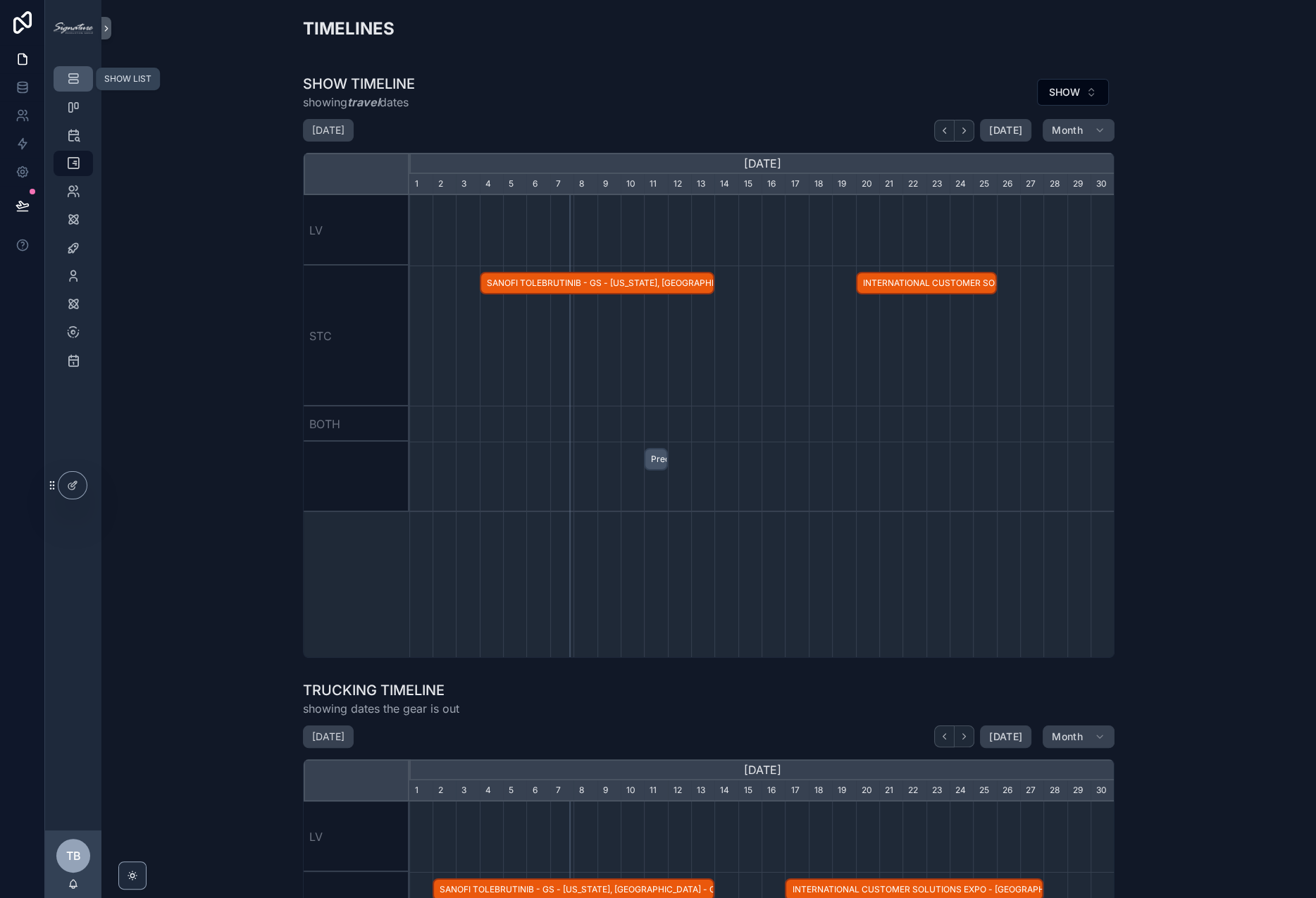
click at [82, 85] on div "SHOW LIST" at bounding box center [73, 79] width 22 height 22
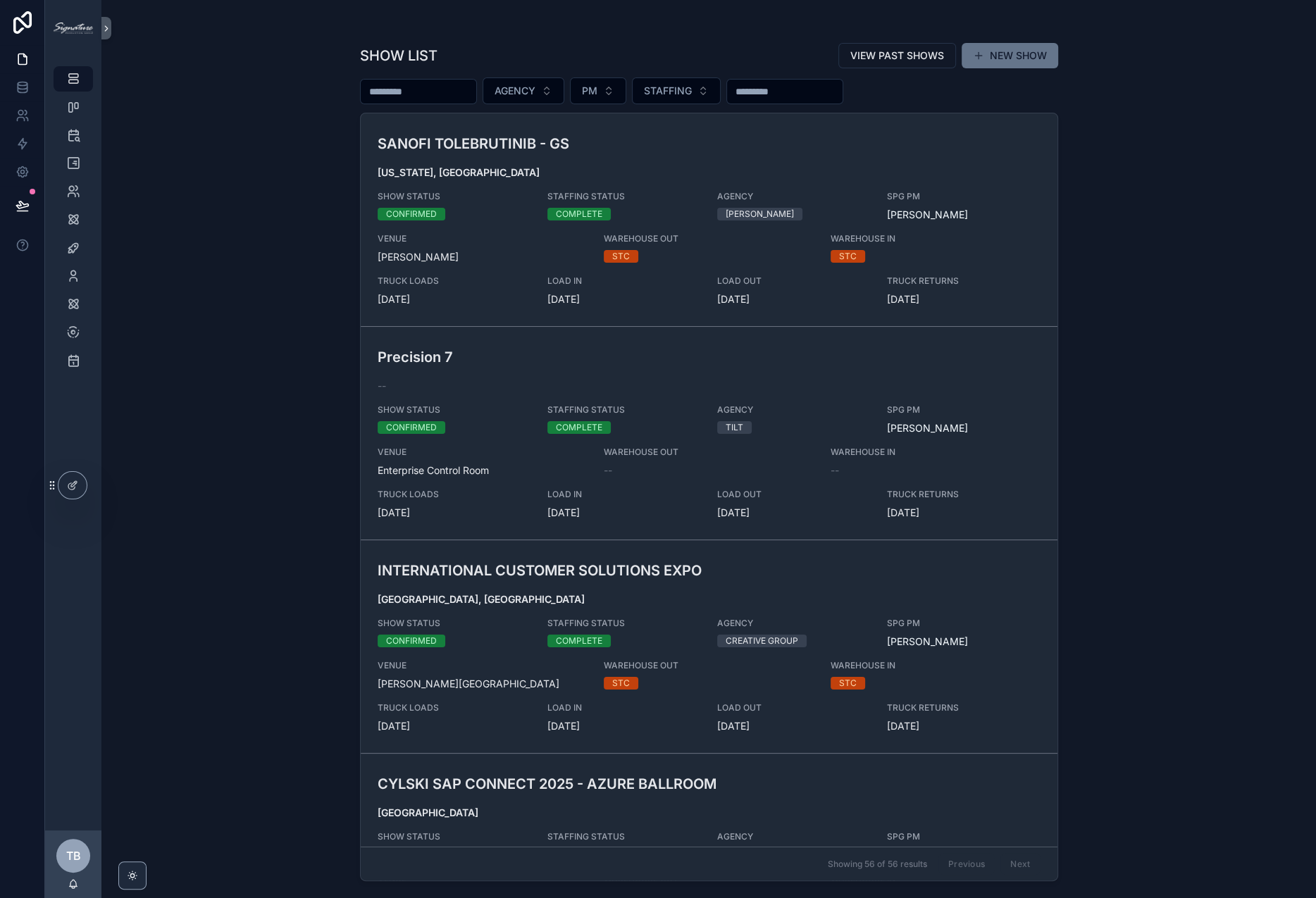
drag, startPoint x: 441, startPoint y: 95, endPoint x: 446, endPoint y: 110, distance: 15.8
click at [441, 95] on input "scrollable content" at bounding box center [418, 91] width 116 height 20
type input "******"
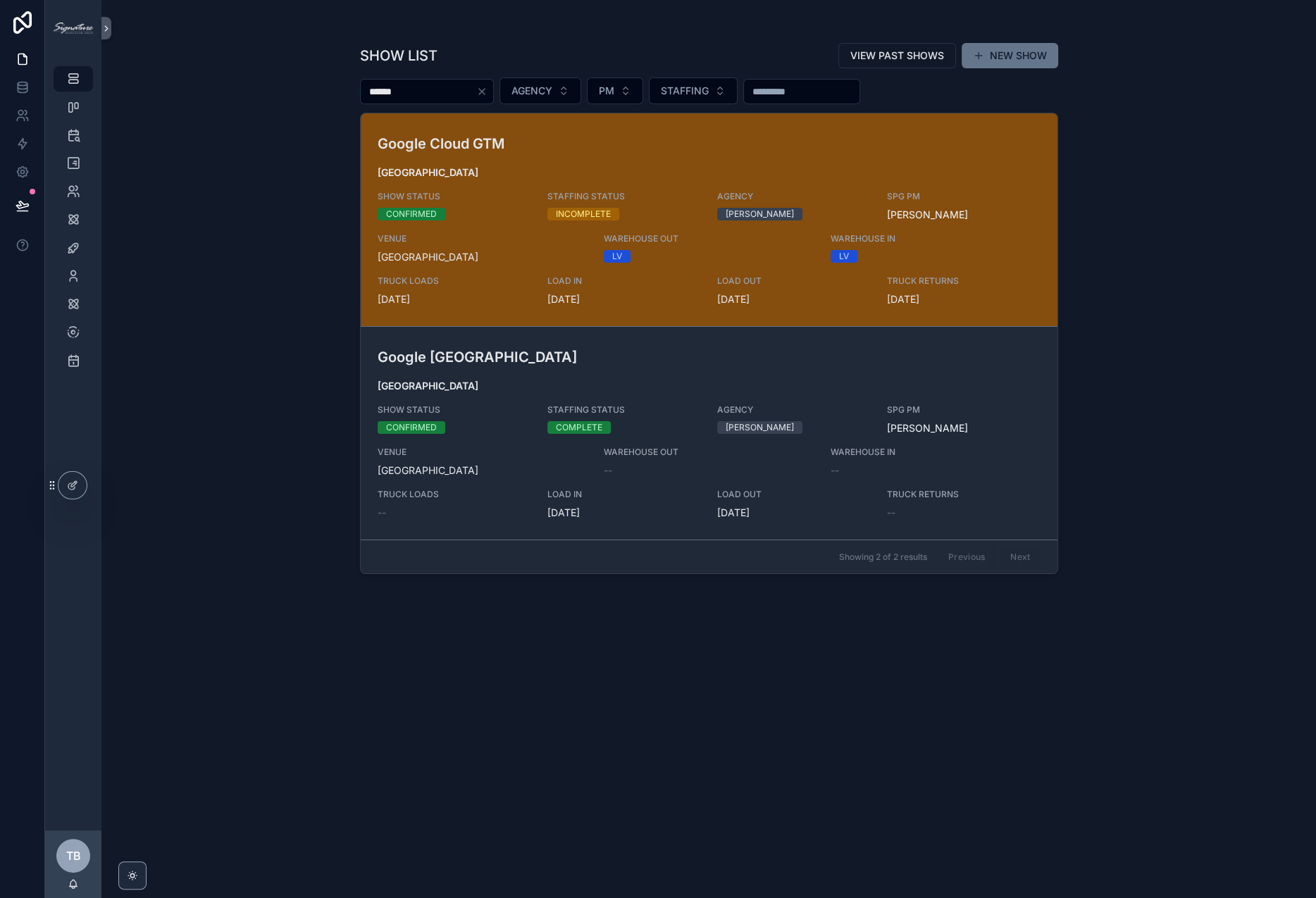
click at [541, 162] on div "Google Cloud GTM [GEOGRAPHIC_DATA] SHOW STATUS CONFIRMED STAFFING STATUS INCOMP…" at bounding box center [709, 220] width 663 height 174
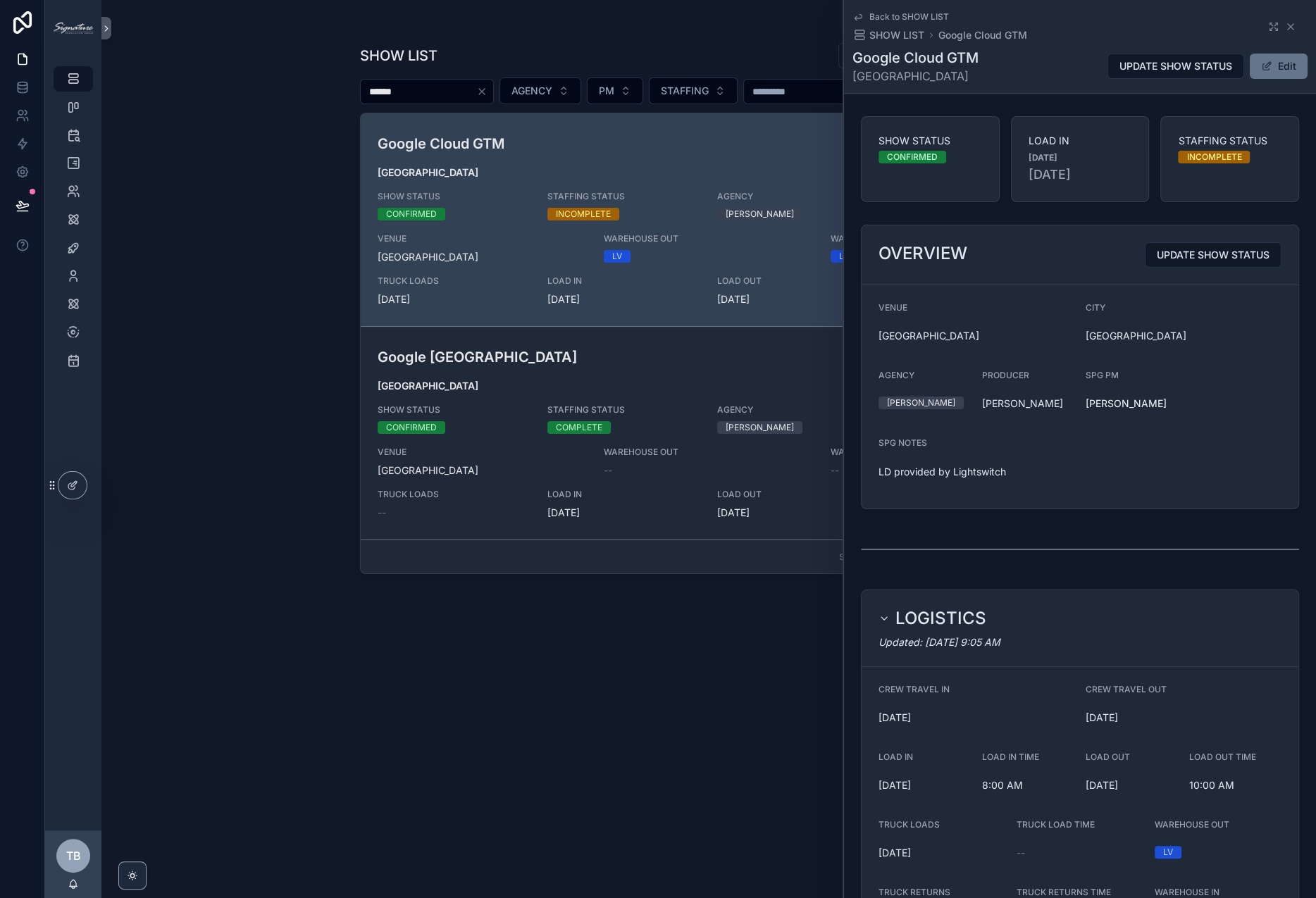
click at [1263, 22] on div "Back to SHOW LIST SHOW LIST Google Cloud GTM" at bounding box center [1080, 27] width 455 height 31
click at [1263, 24] on icon "scrollable content" at bounding box center [1276, 24] width 3 height 3
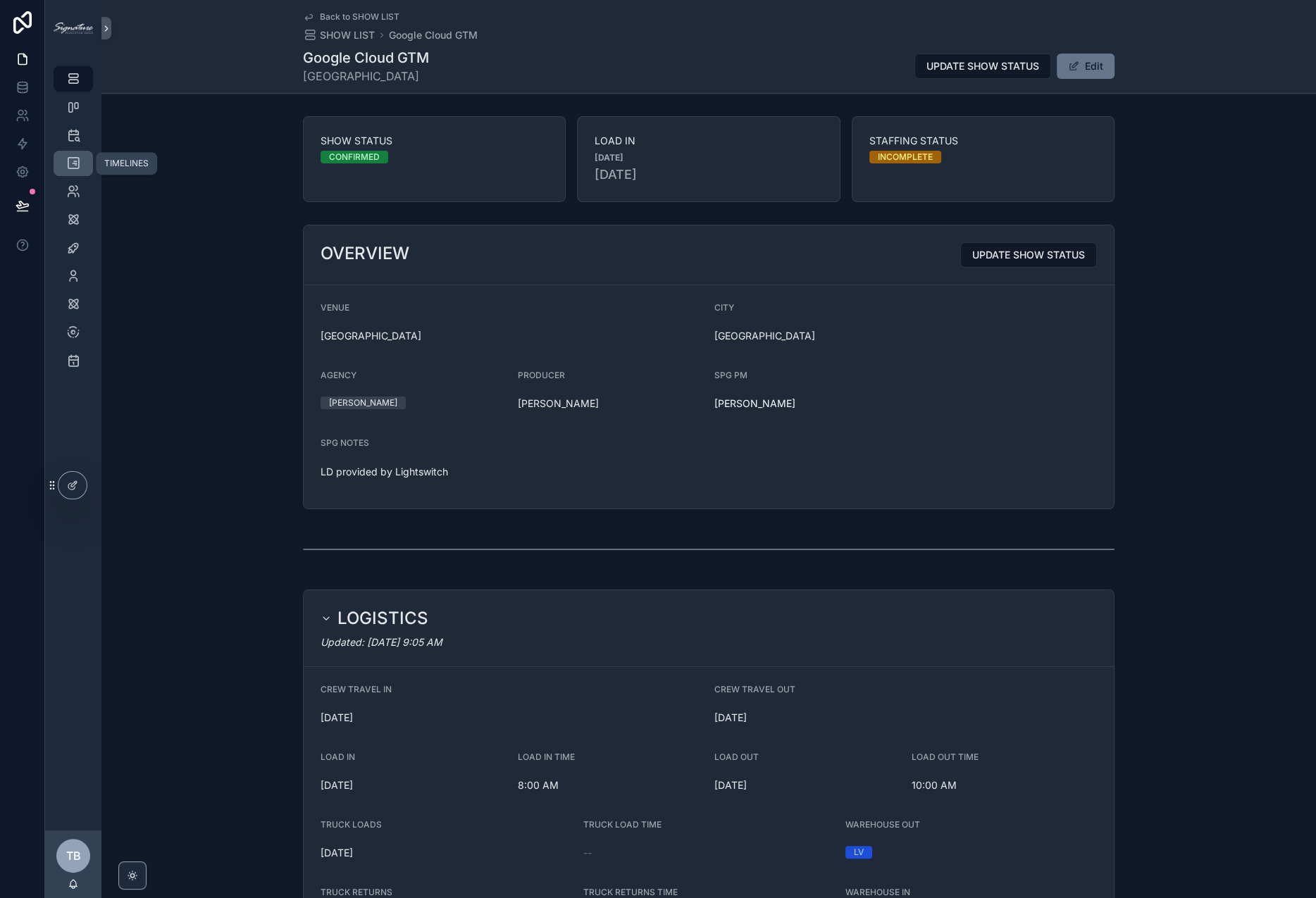
click at [73, 162] on icon "scrollable content" at bounding box center [73, 163] width 14 height 14
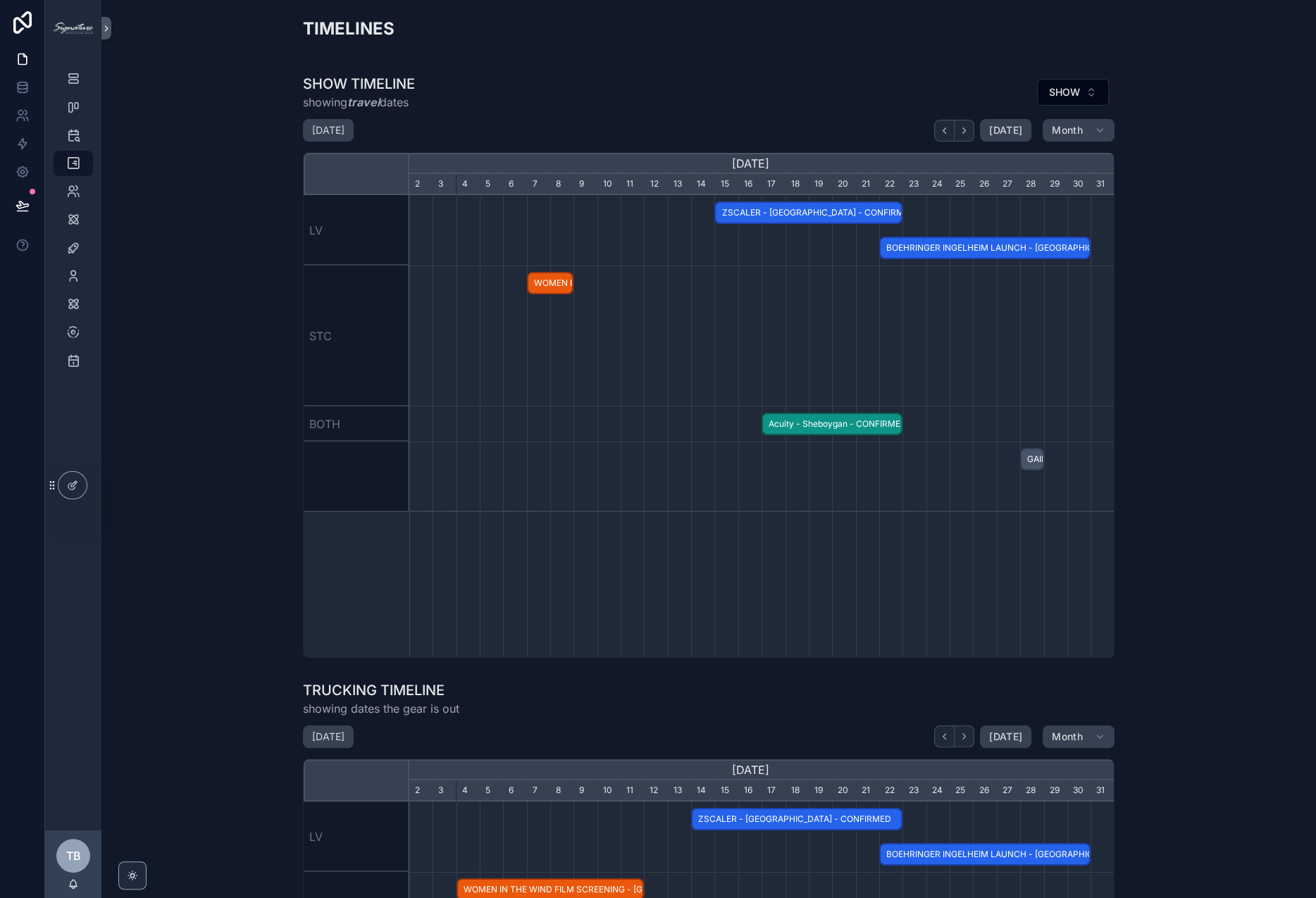
scroll to position [0, 705]
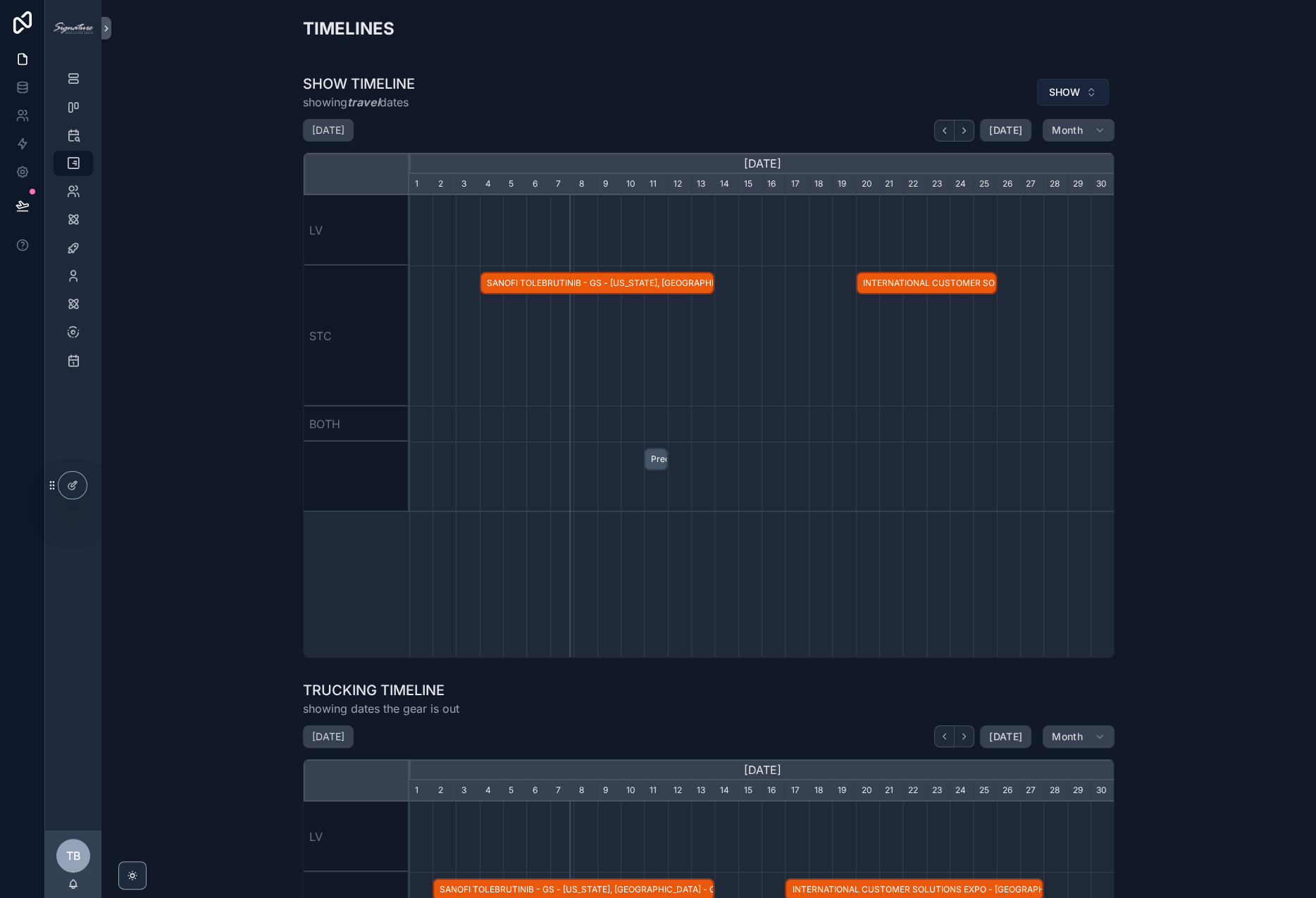
click at [1089, 80] on button "SHOW" at bounding box center [1073, 92] width 72 height 27
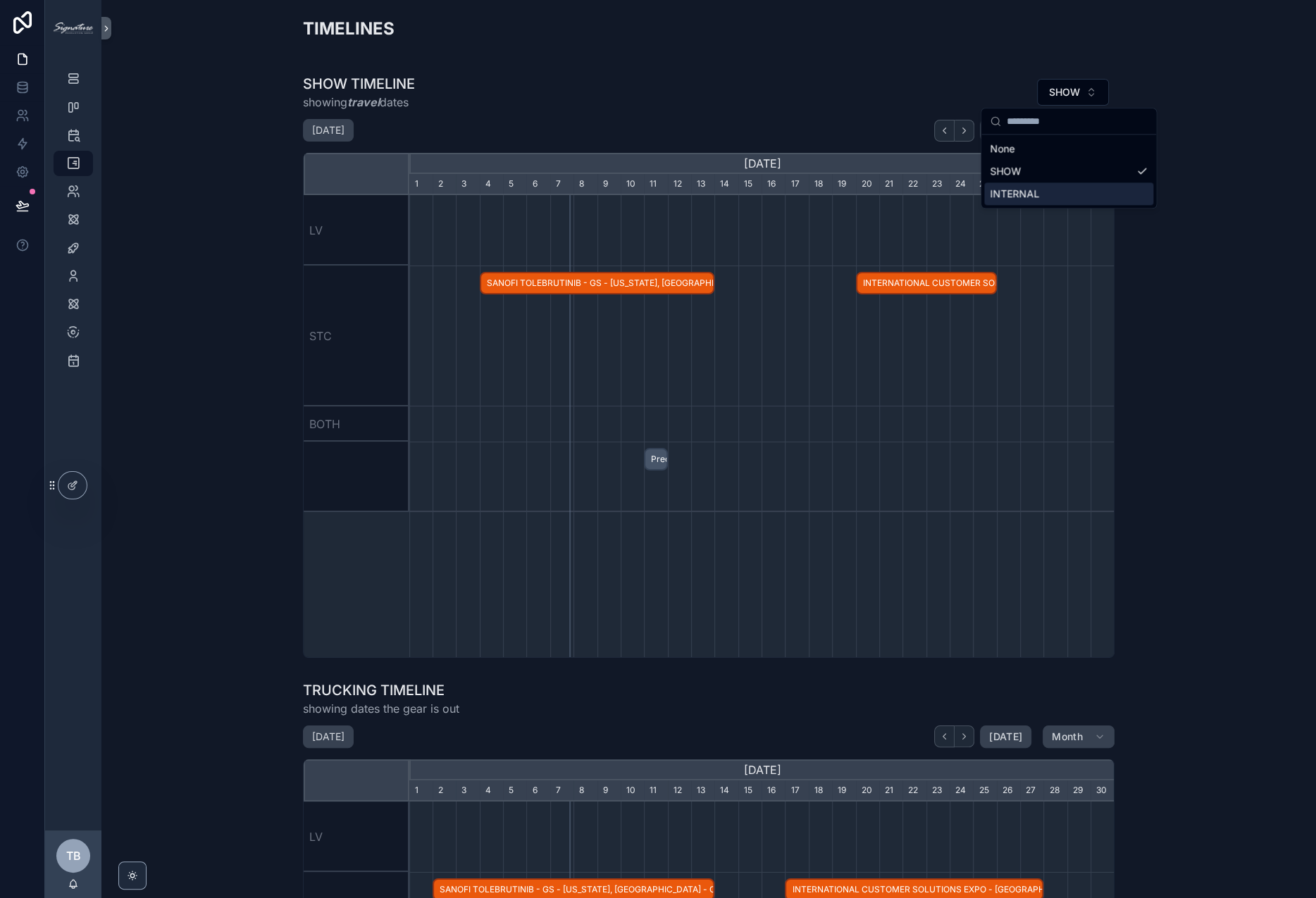
click at [1086, 185] on div "INTERNAL" at bounding box center [1069, 194] width 169 height 22
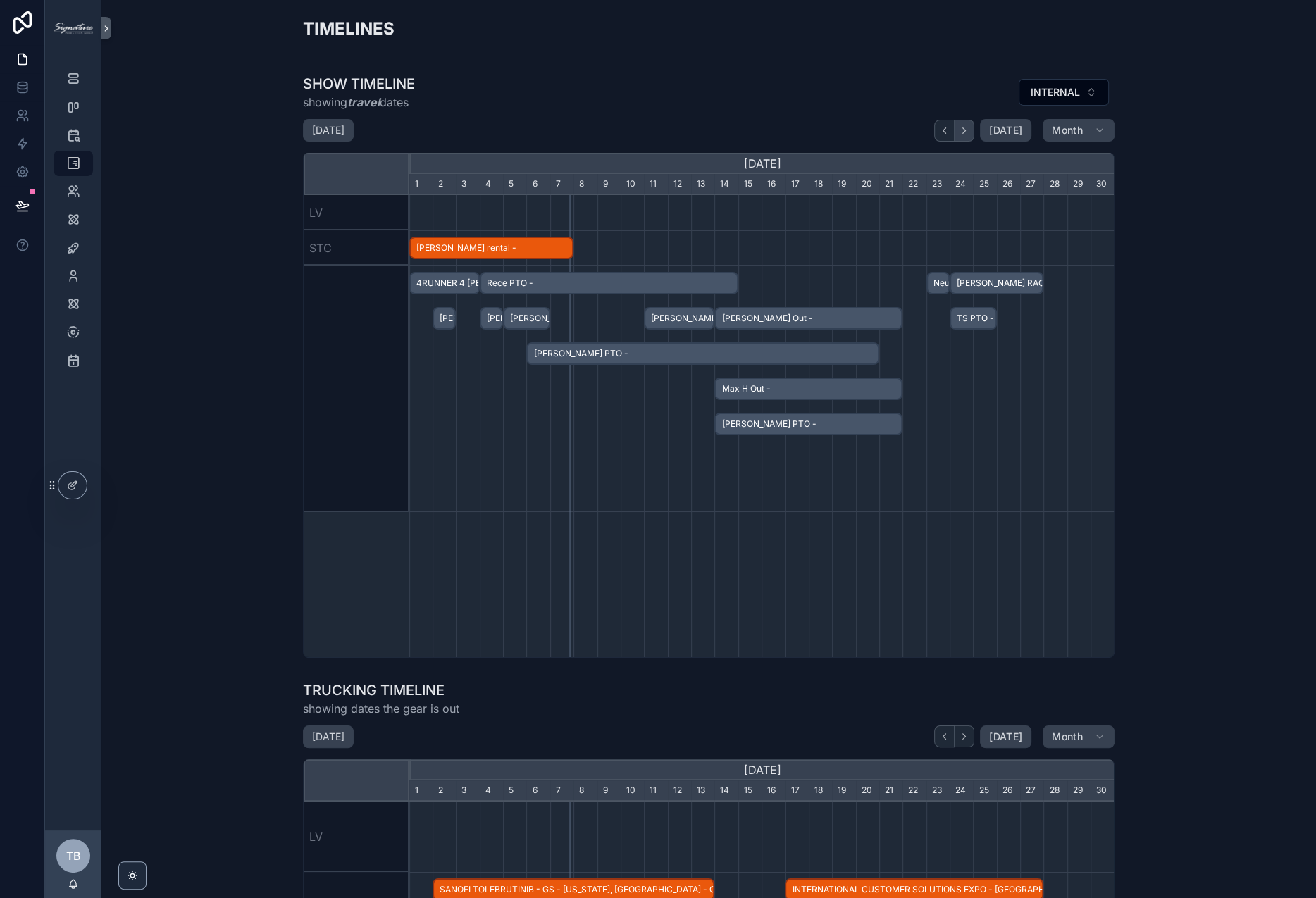
click at [970, 131] on button "scrollable content" at bounding box center [964, 130] width 20 height 22
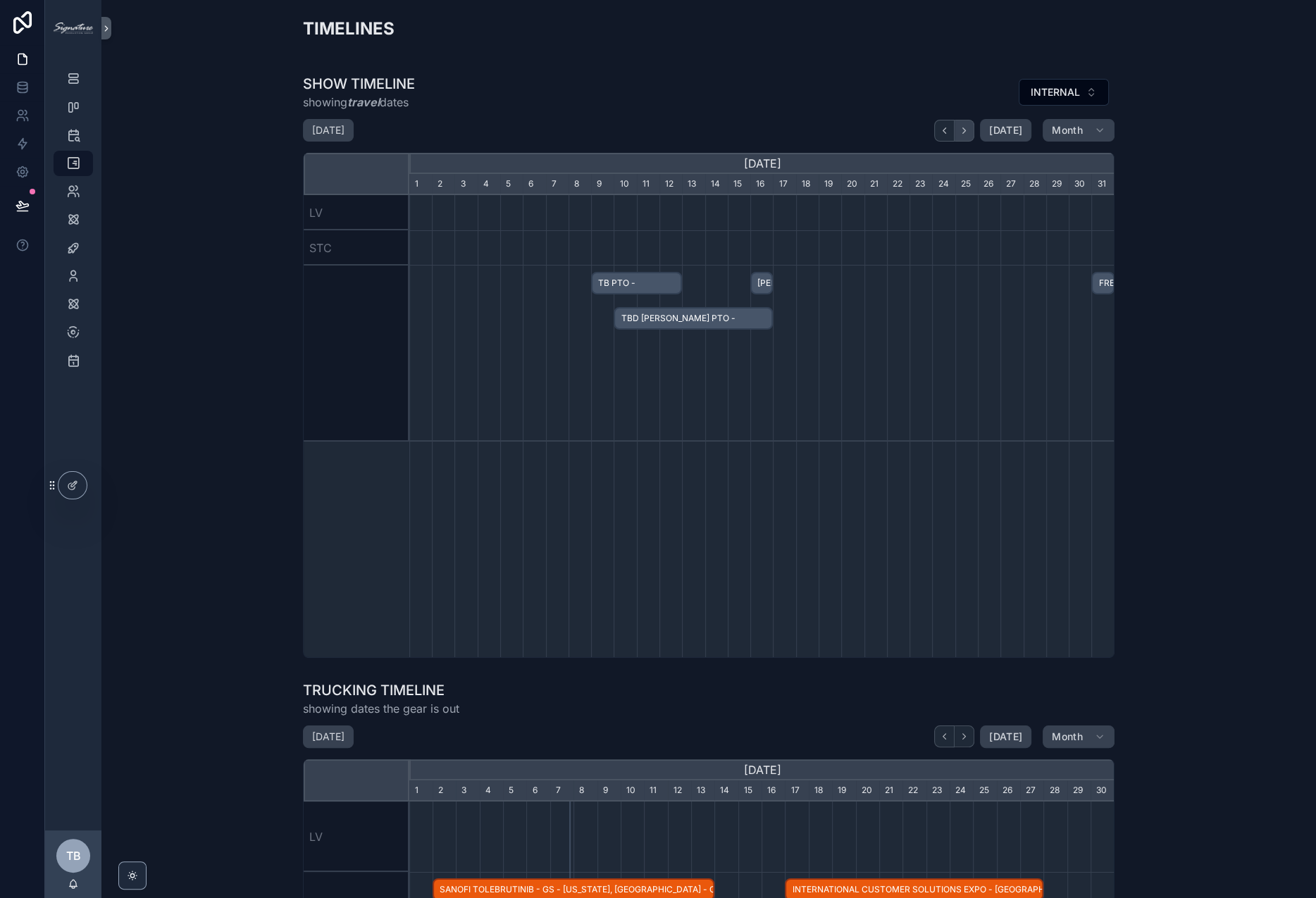
click at [970, 131] on button "scrollable content" at bounding box center [964, 130] width 20 height 22
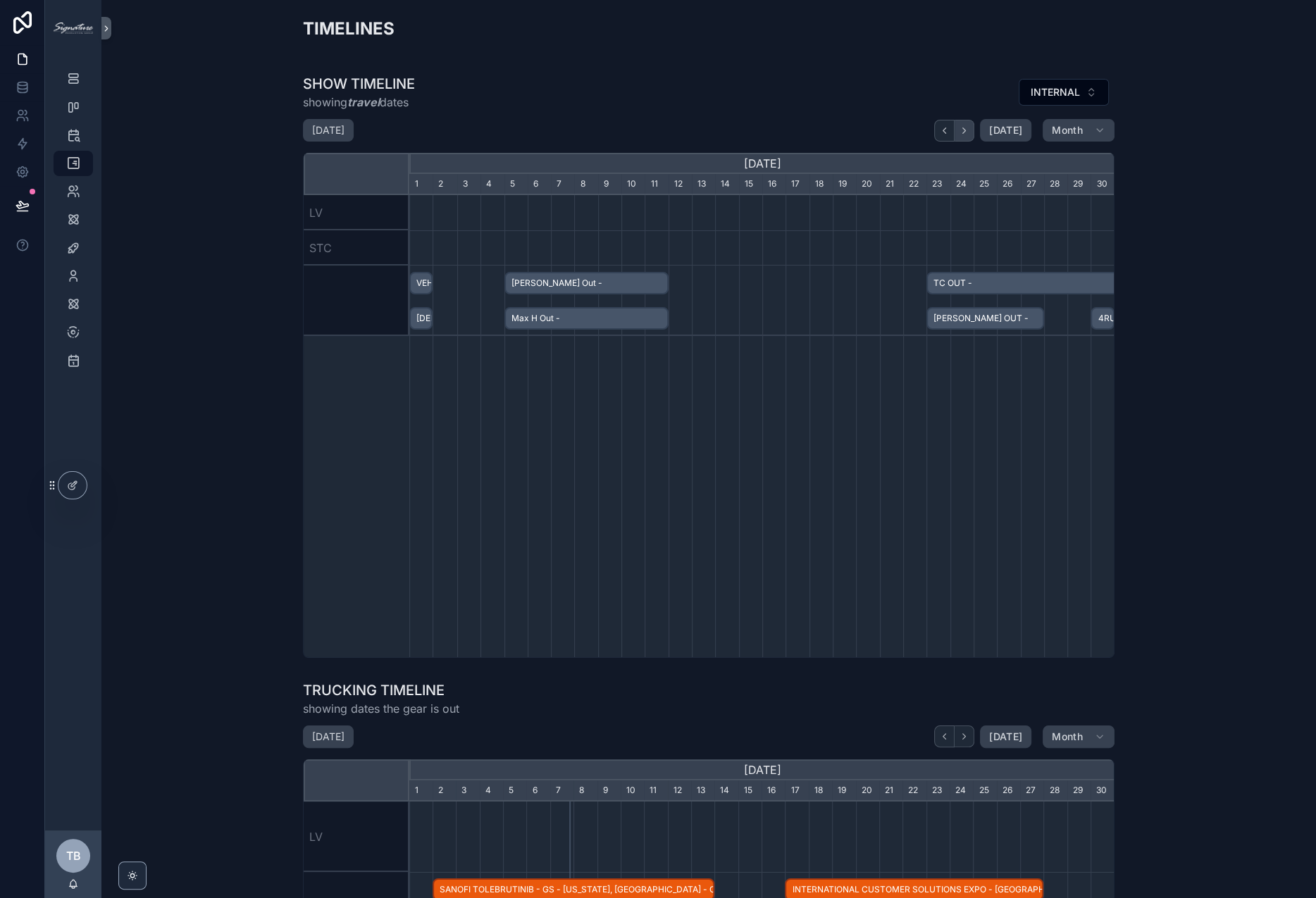
click at [970, 131] on button "scrollable content" at bounding box center [964, 130] width 20 height 22
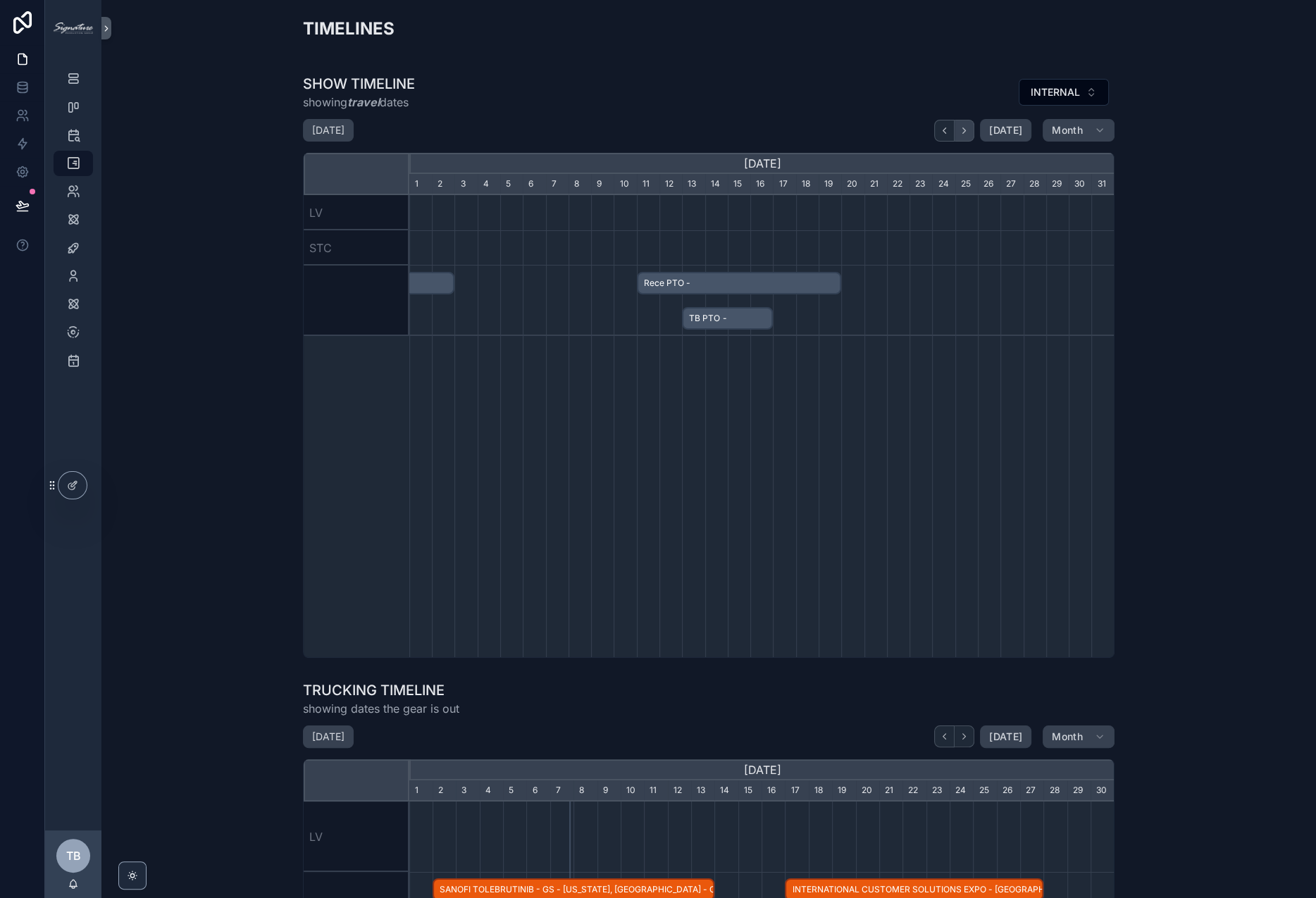
click at [970, 131] on button "scrollable content" at bounding box center [964, 130] width 20 height 22
click at [940, 131] on icon "scrollable content" at bounding box center [944, 131] width 10 height 10
click at [1021, 128] on button "[DATE]" at bounding box center [1005, 131] width 51 height 22
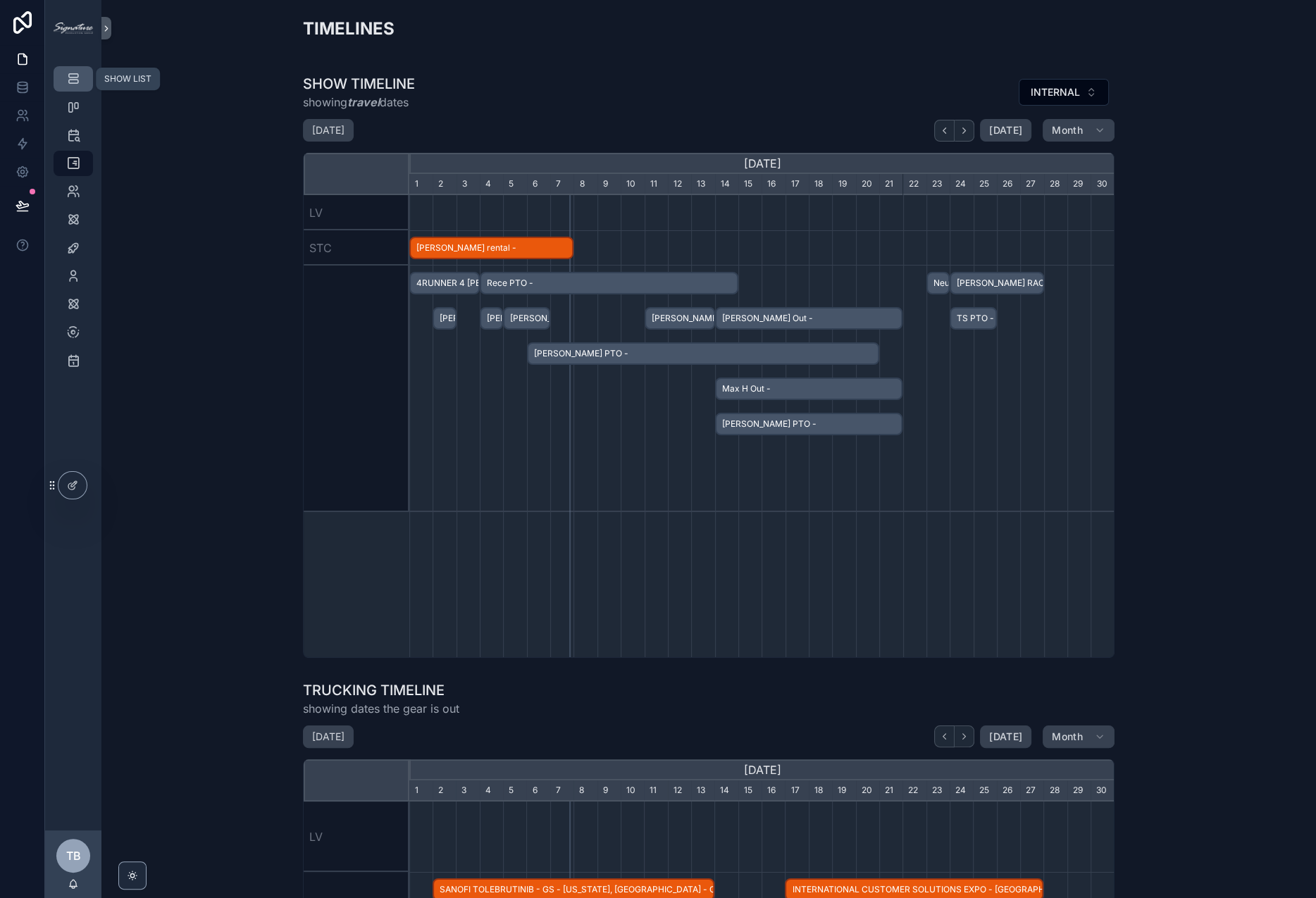
click at [75, 79] on icon "scrollable content" at bounding box center [73, 79] width 14 height 14
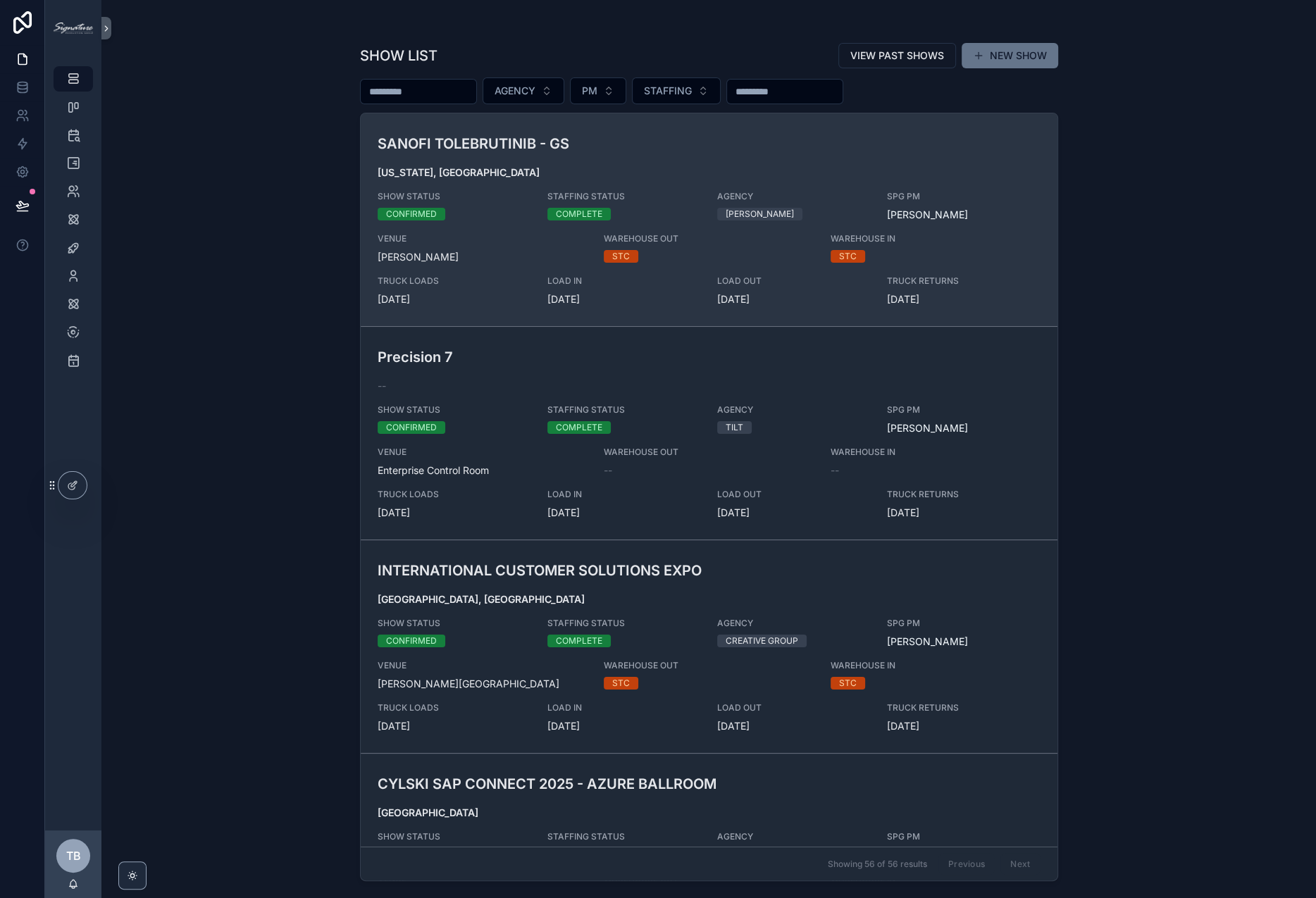
click at [632, 138] on h3 "SANOFI TOLEBRUTINIB - GS" at bounding box center [596, 144] width 436 height 21
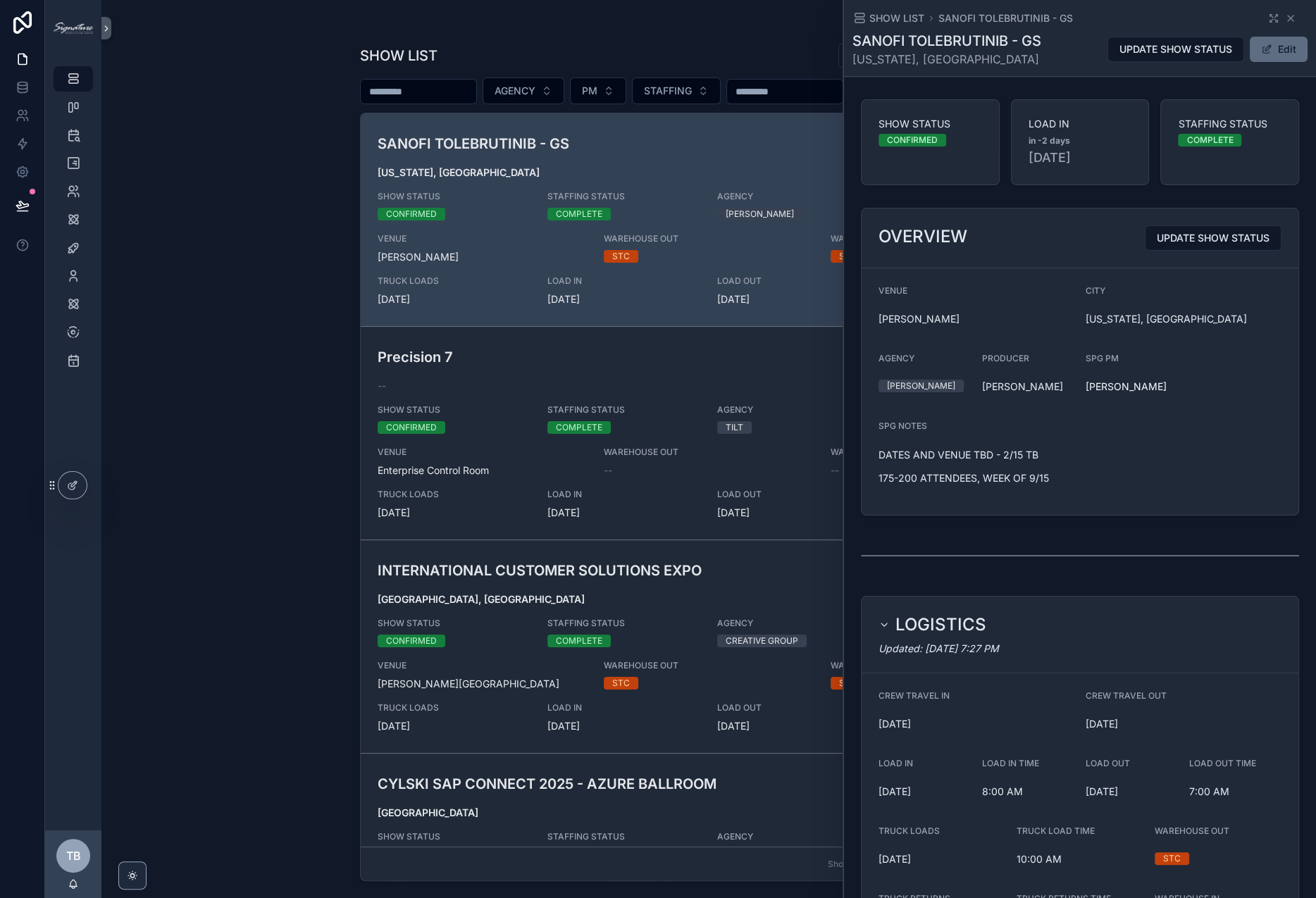
click at [1263, 49] on button "Edit" at bounding box center [1279, 49] width 58 height 25
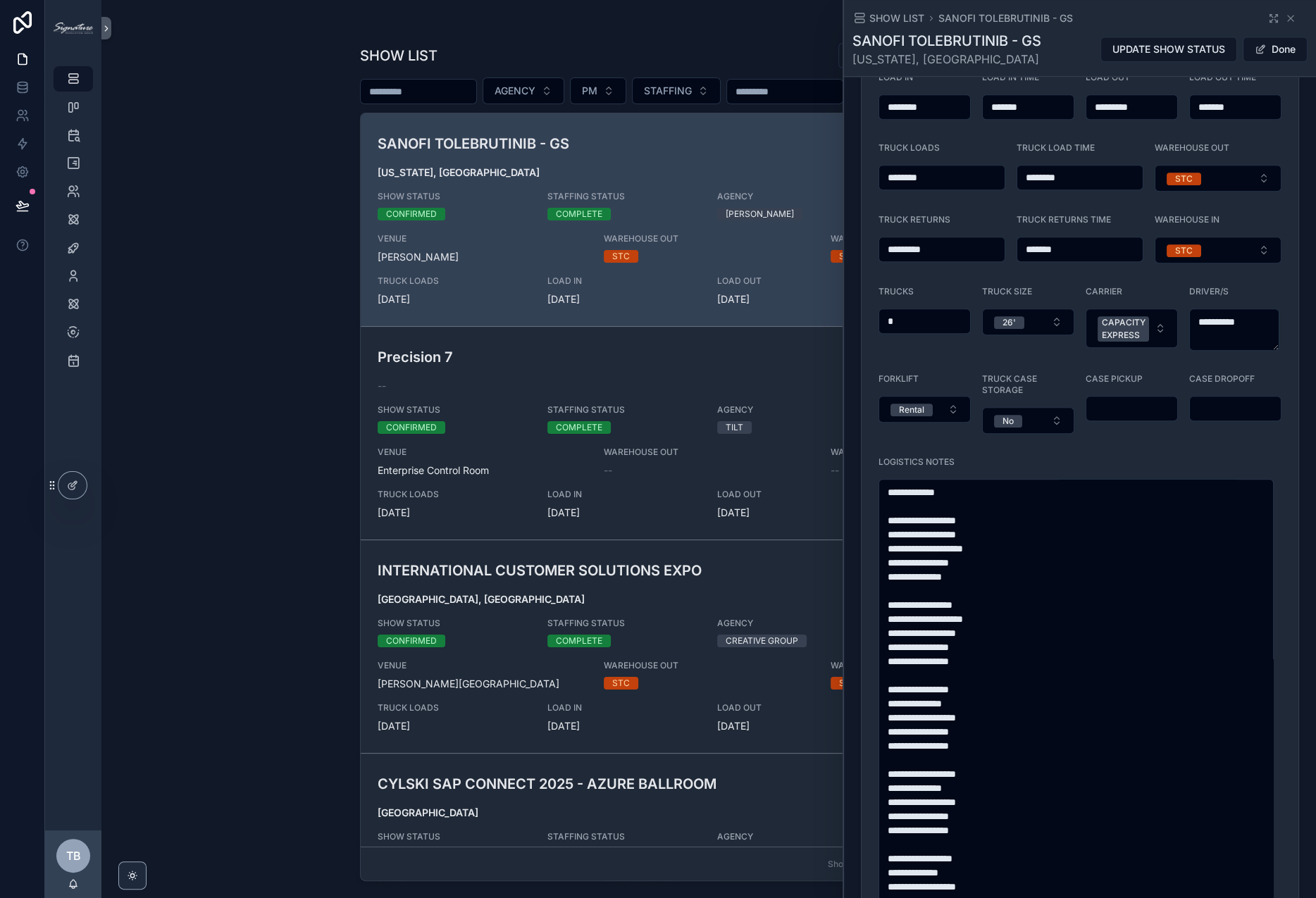
scroll to position [892, 0]
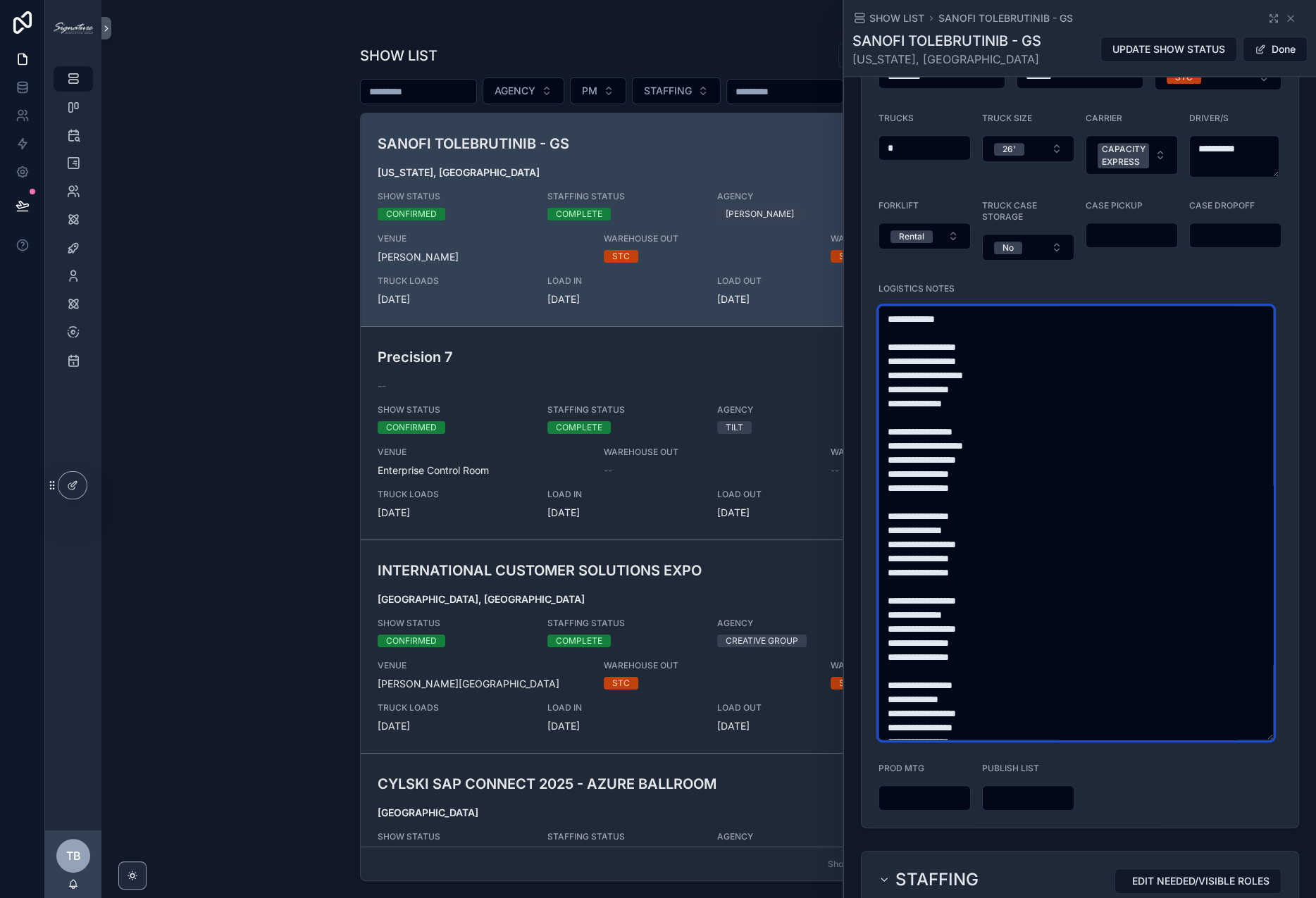
drag, startPoint x: 890, startPoint y: 327, endPoint x: 1085, endPoint y: 520, distance: 274.4
click at [1102, 645] on textarea "scrollable content" at bounding box center [1076, 523] width 395 height 435
click at [1084, 518] on textarea "scrollable content" at bounding box center [1076, 523] width 395 height 435
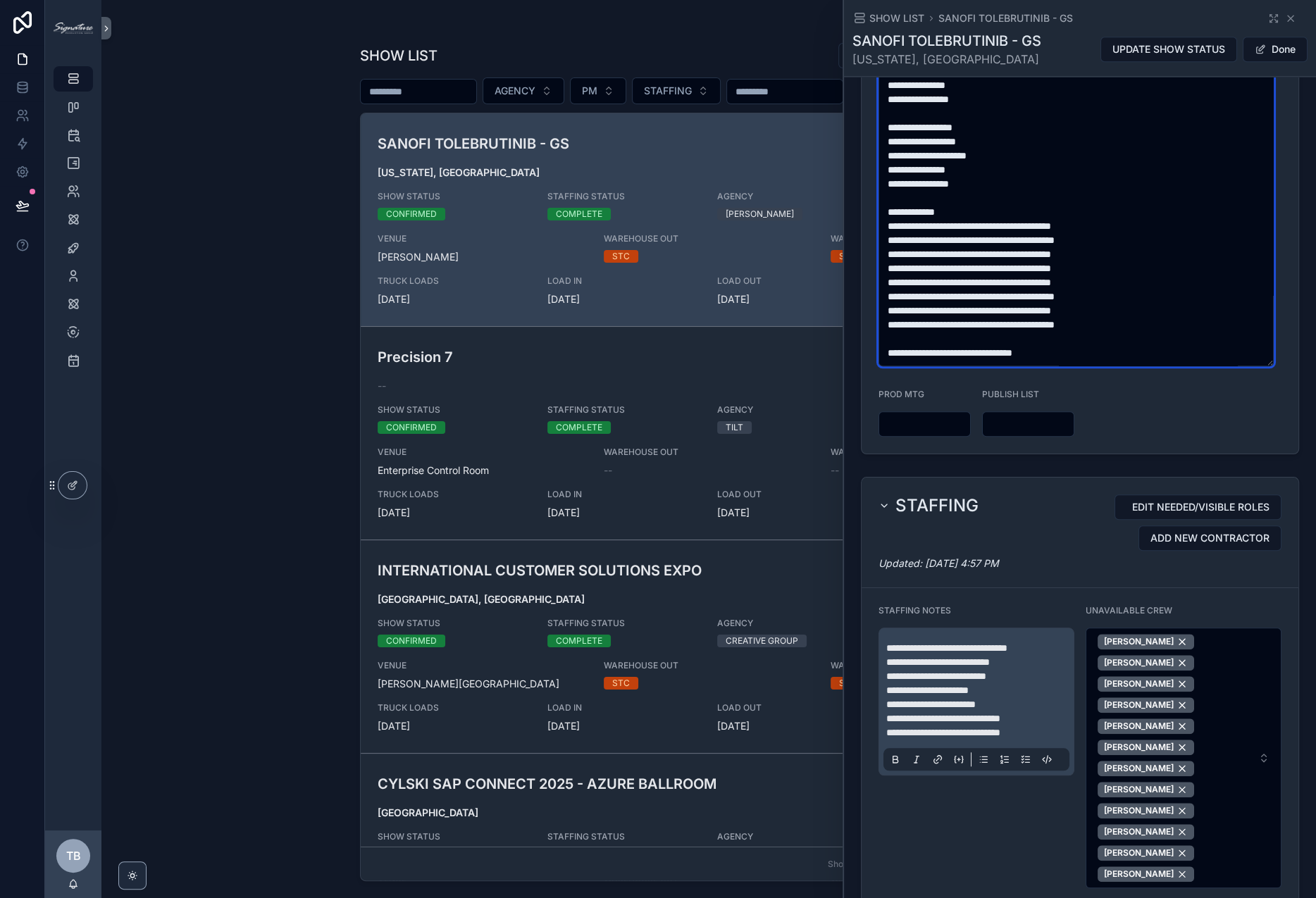
scroll to position [1298, 0]
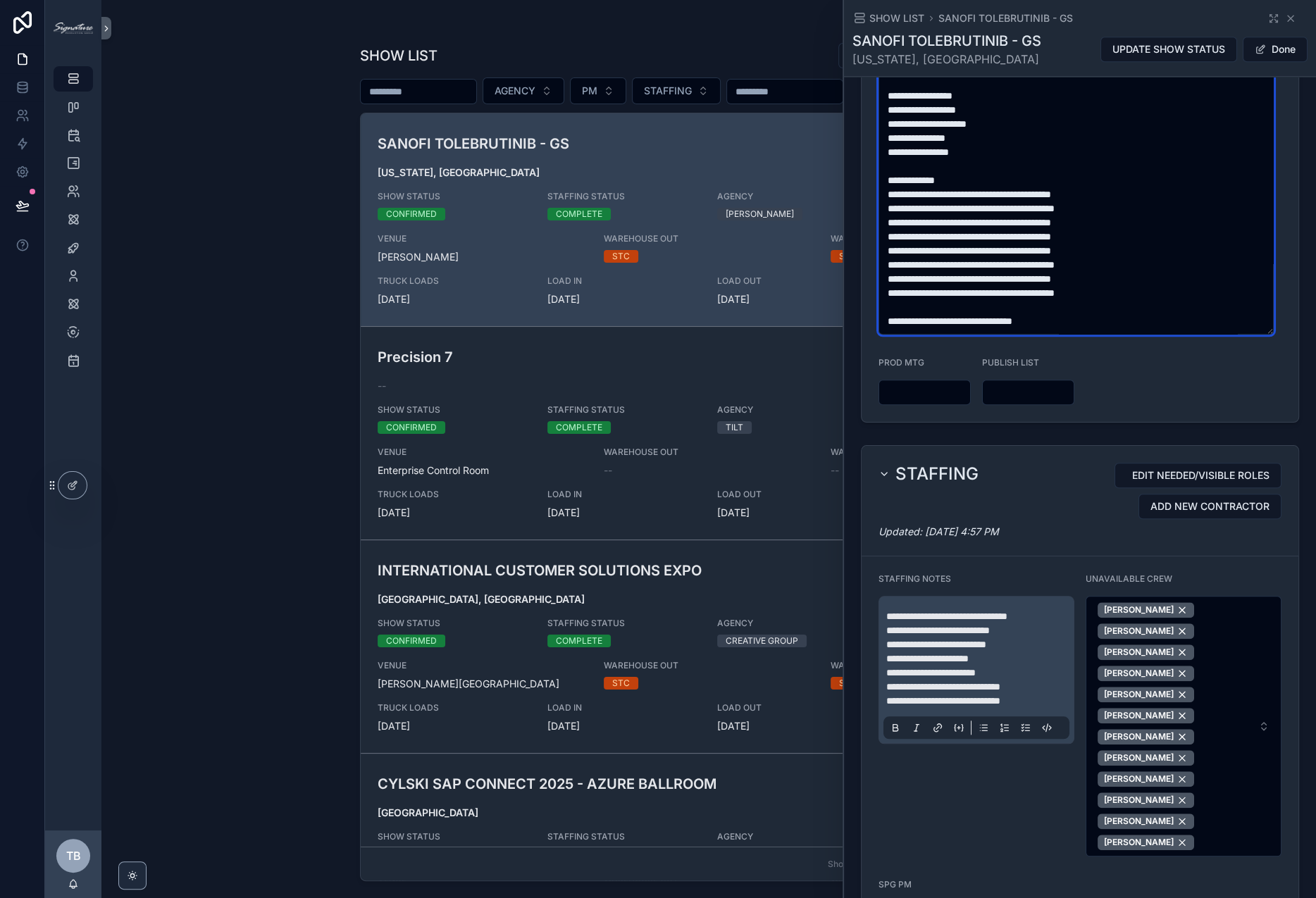
click at [1066, 324] on textarea "scrollable content" at bounding box center [1076, 117] width 395 height 435
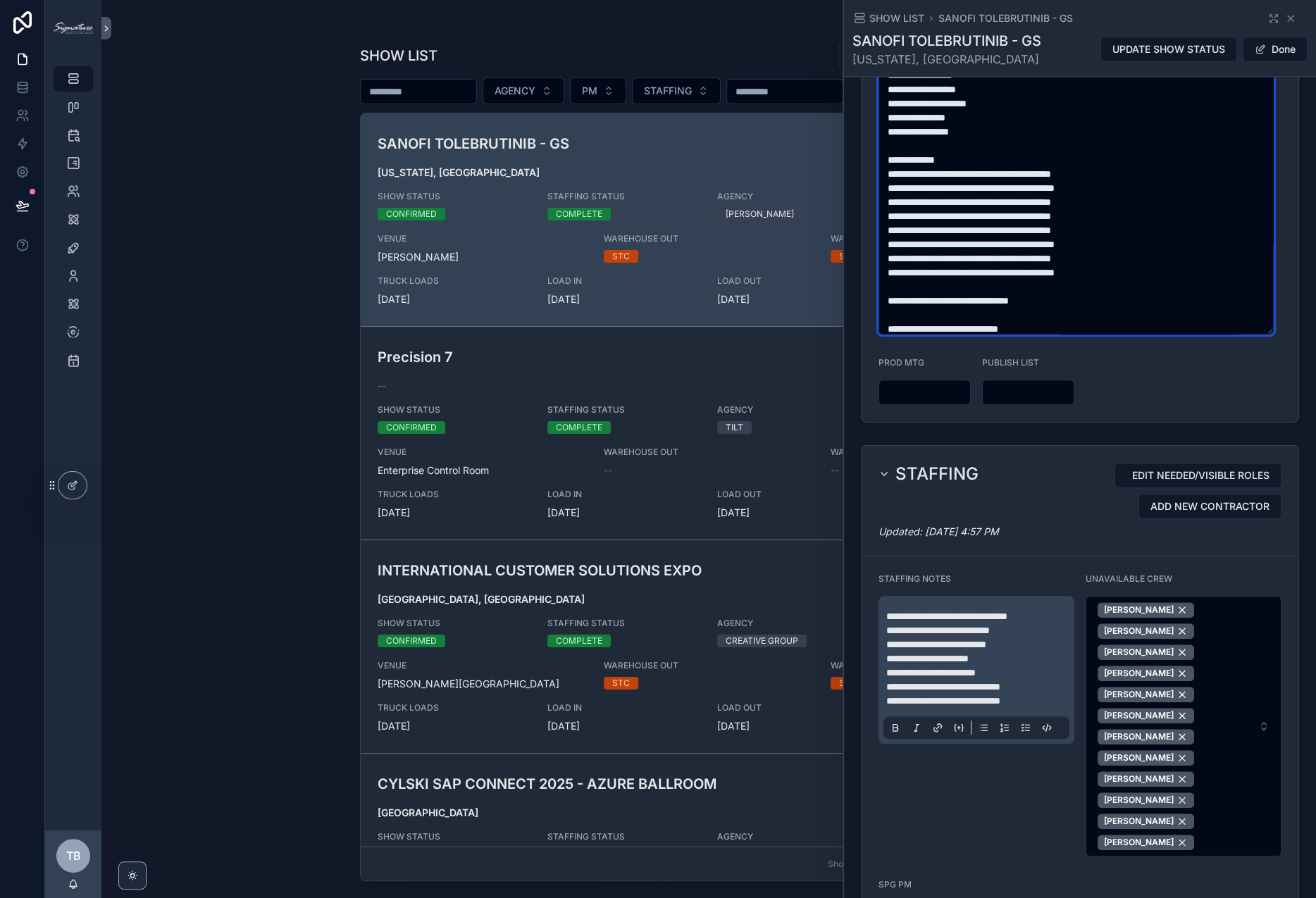
scroll to position [380, 0]
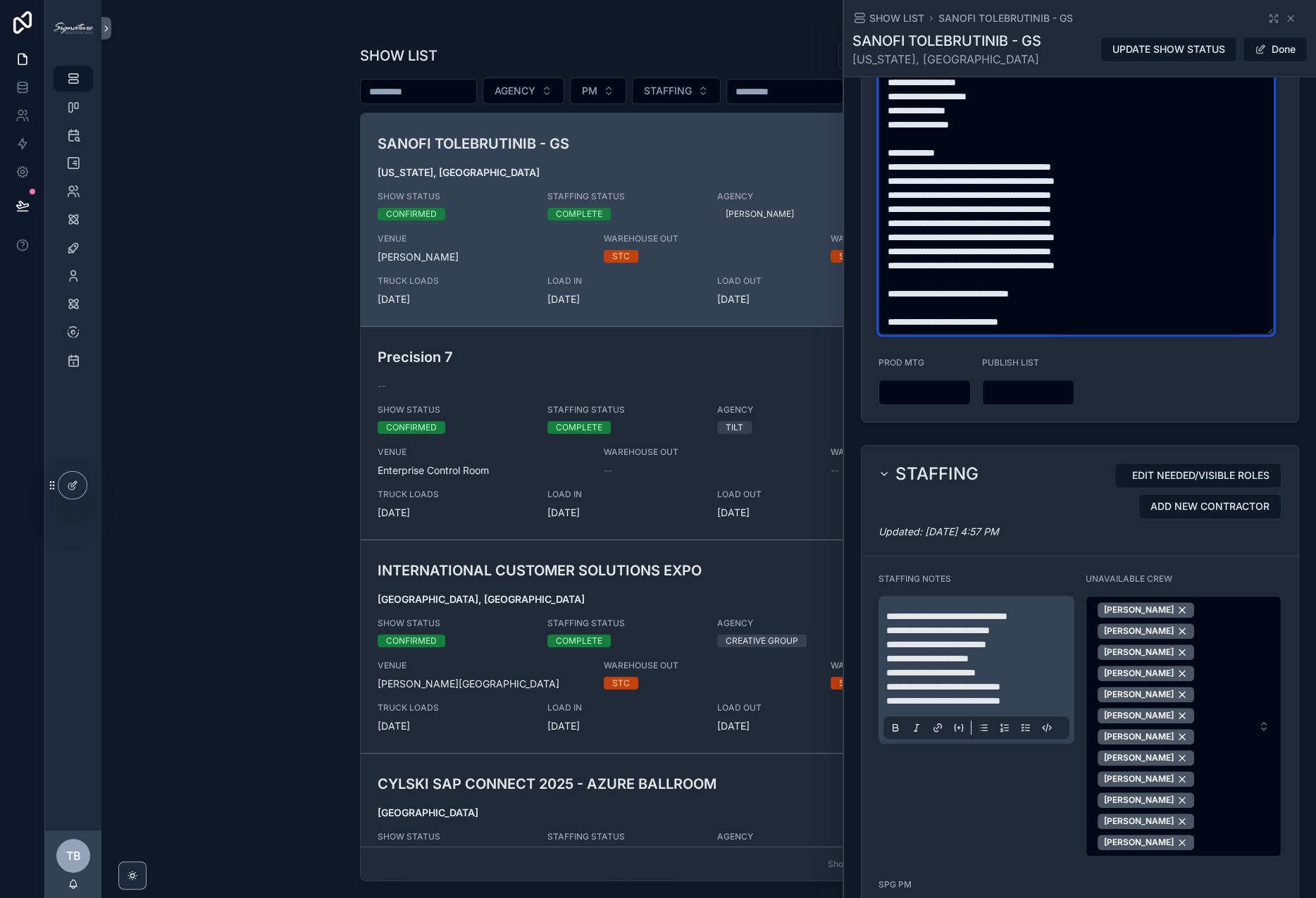
drag, startPoint x: 1055, startPoint y: 328, endPoint x: 872, endPoint y: 328, distance: 183.0
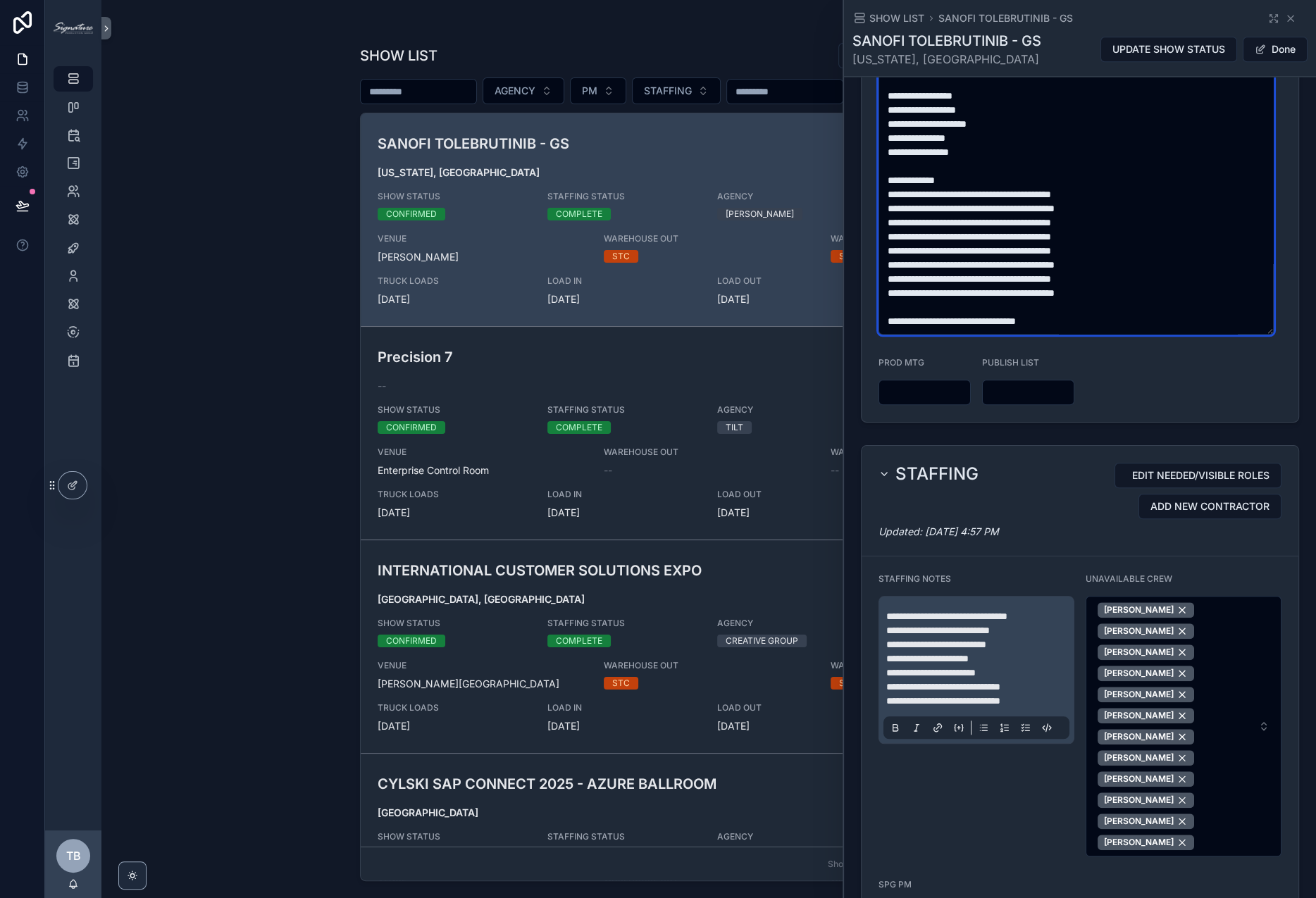
type textarea "**********"
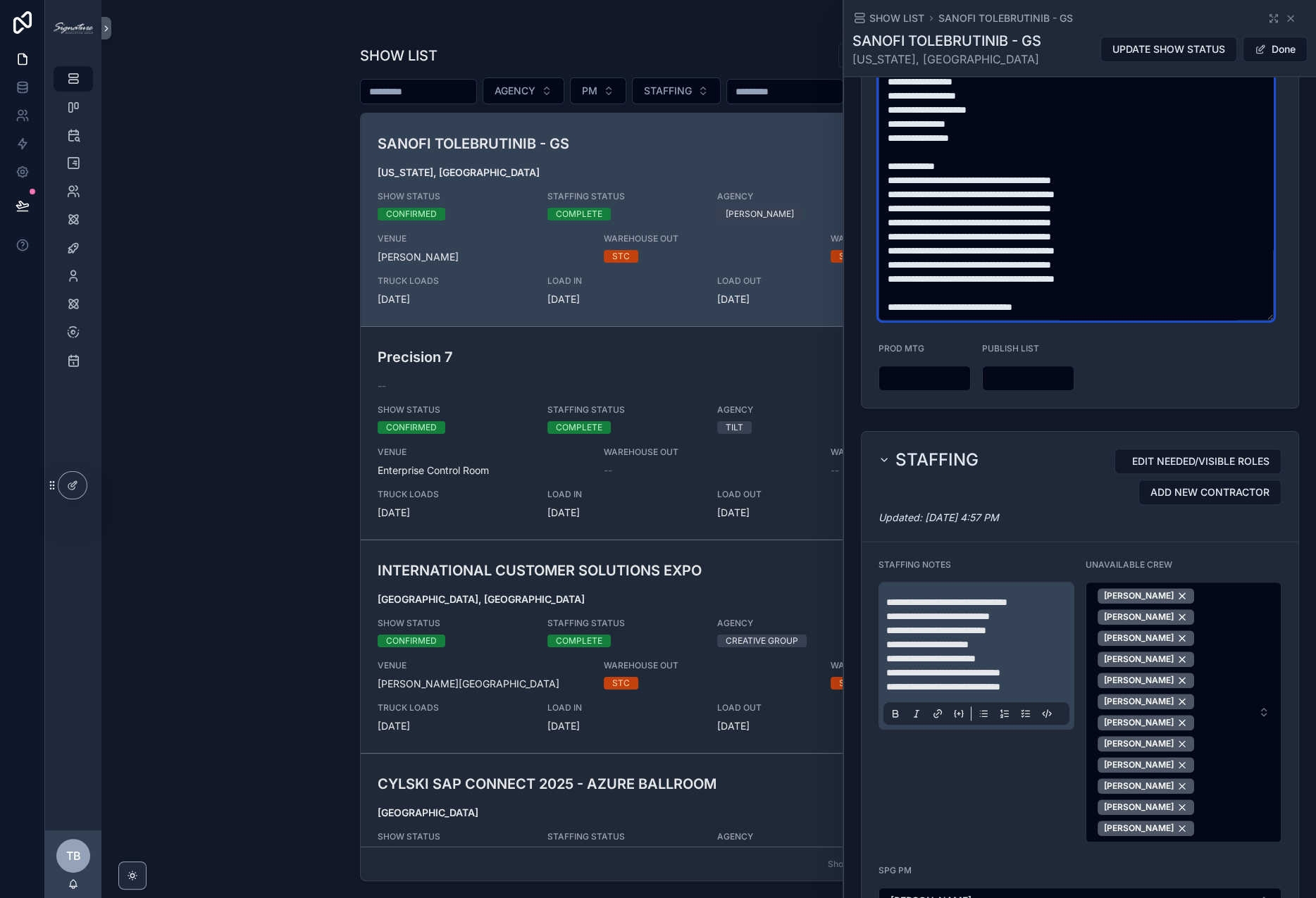
scroll to position [366, 0]
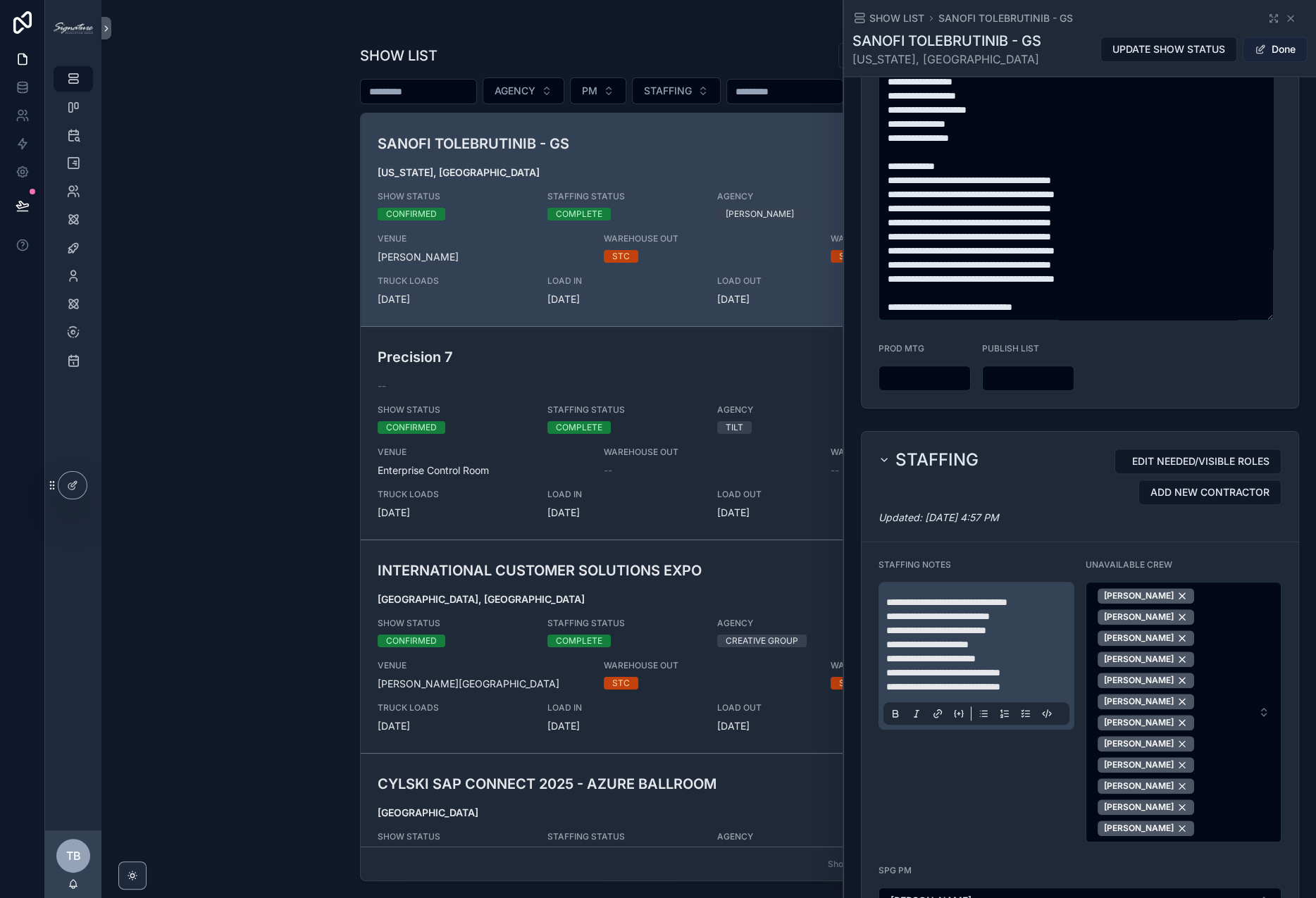
click at [1263, 53] on button "Done" at bounding box center [1275, 49] width 65 height 25
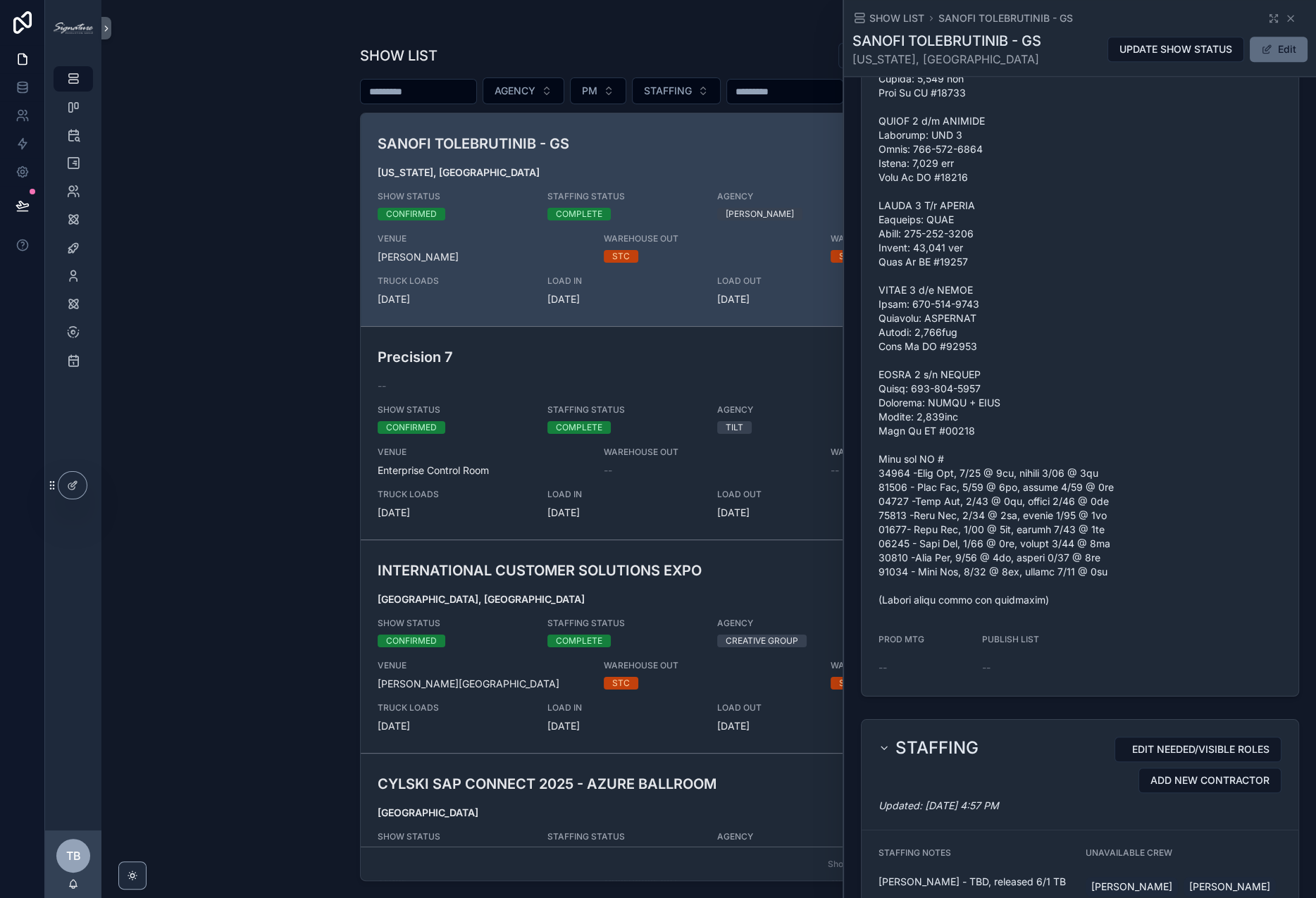
scroll to position [1244, 0]
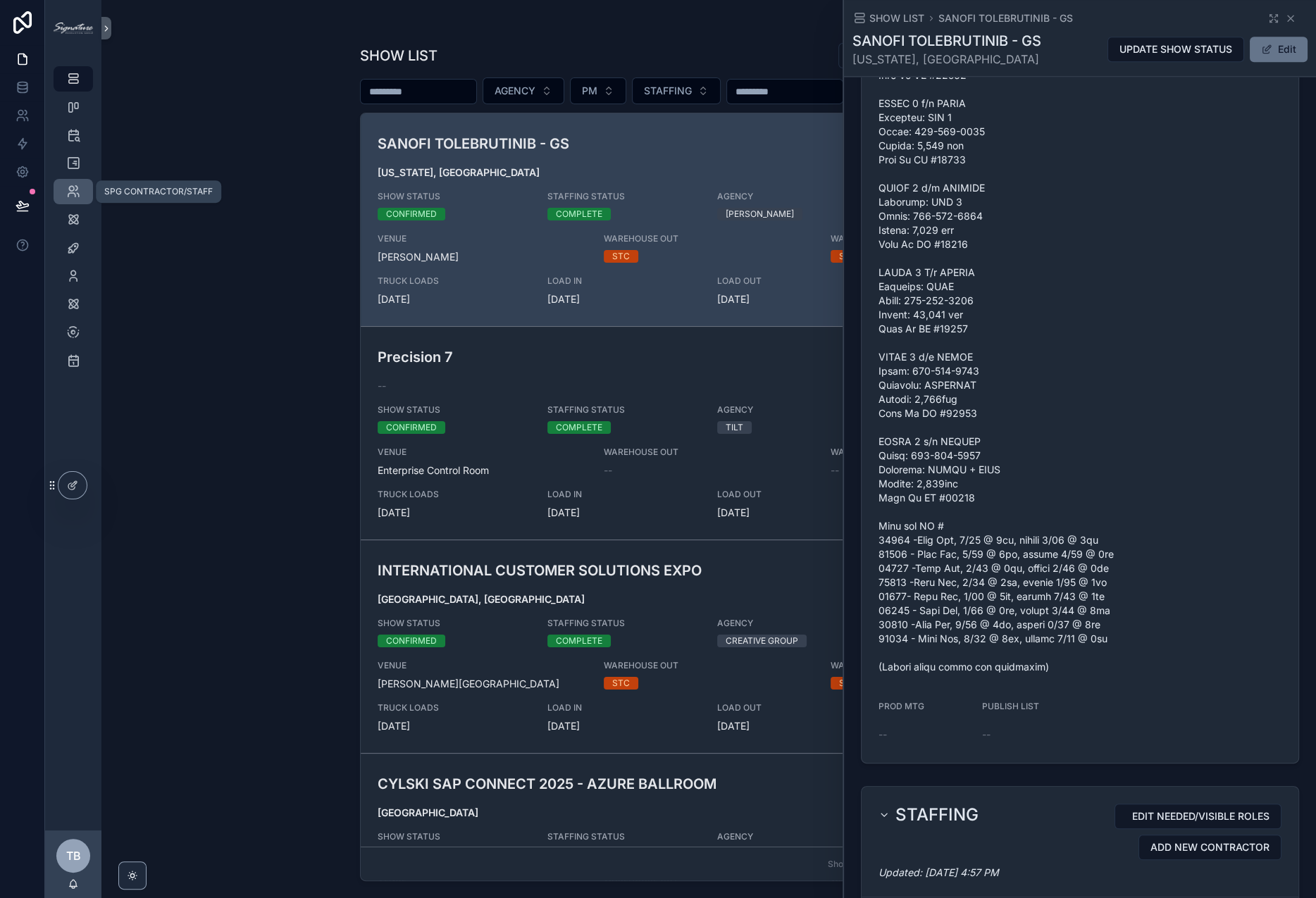
click at [66, 196] on icon "scrollable content" at bounding box center [73, 191] width 14 height 14
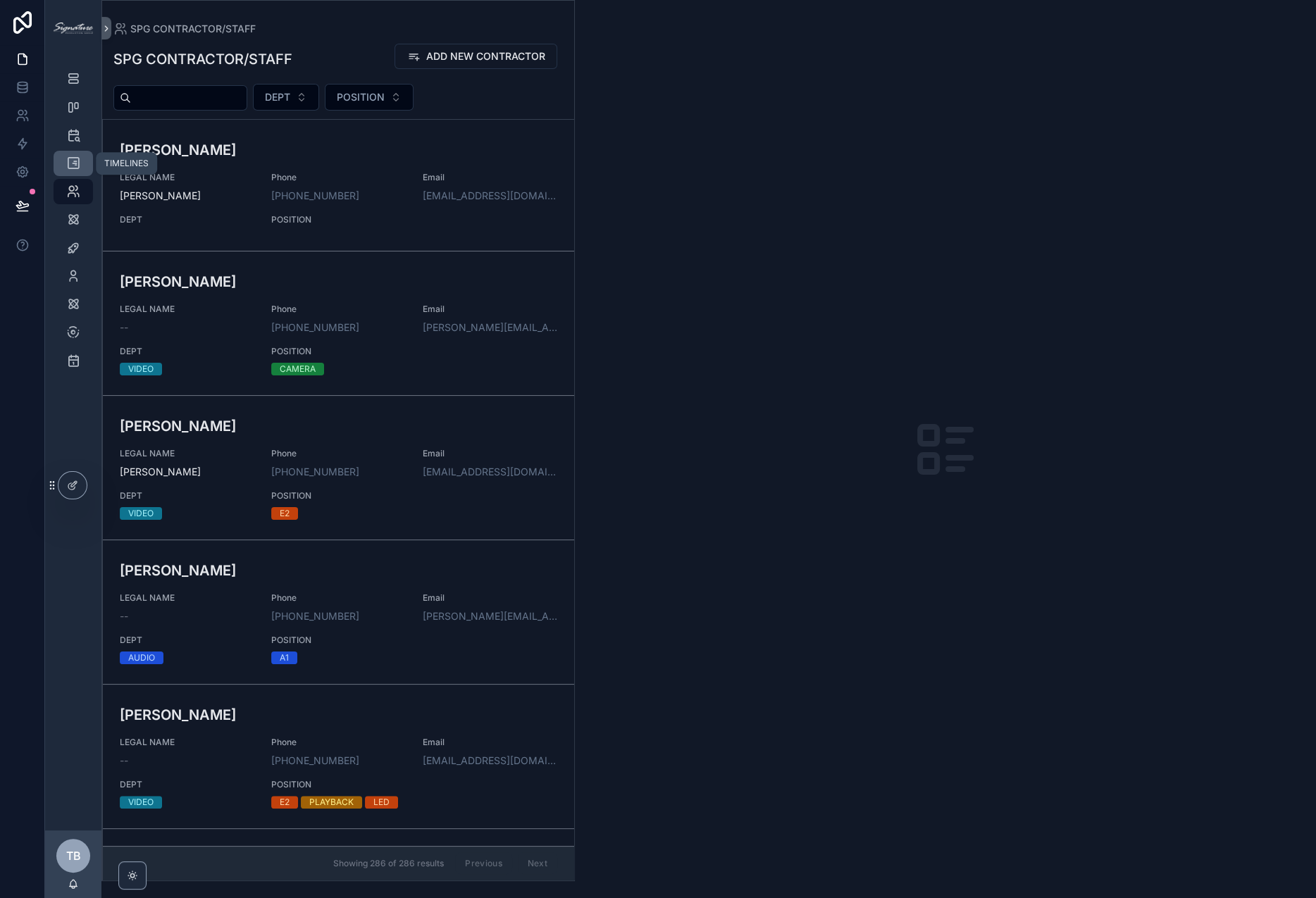
click at [78, 164] on icon "scrollable content" at bounding box center [73, 163] width 14 height 14
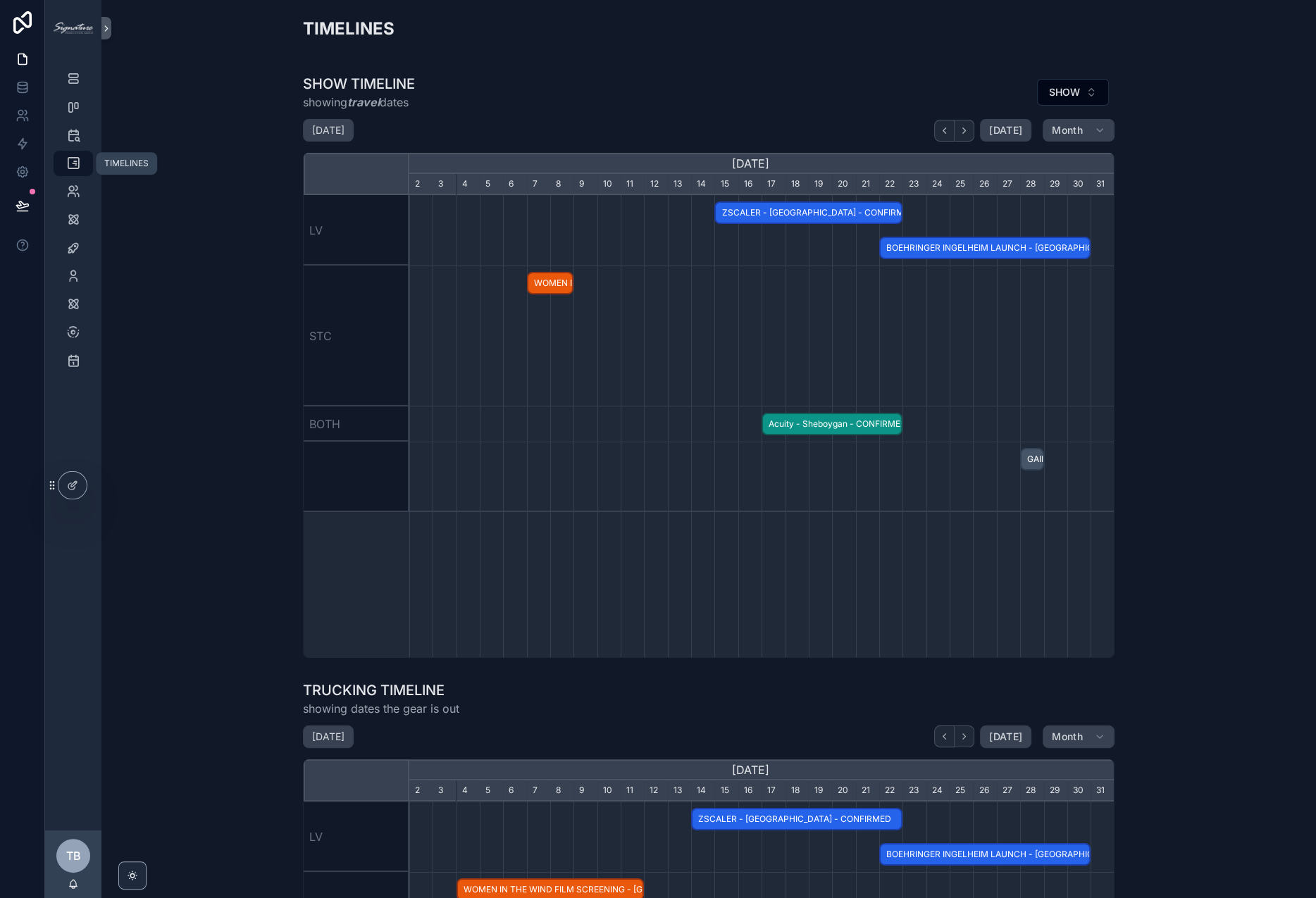
scroll to position [0, 705]
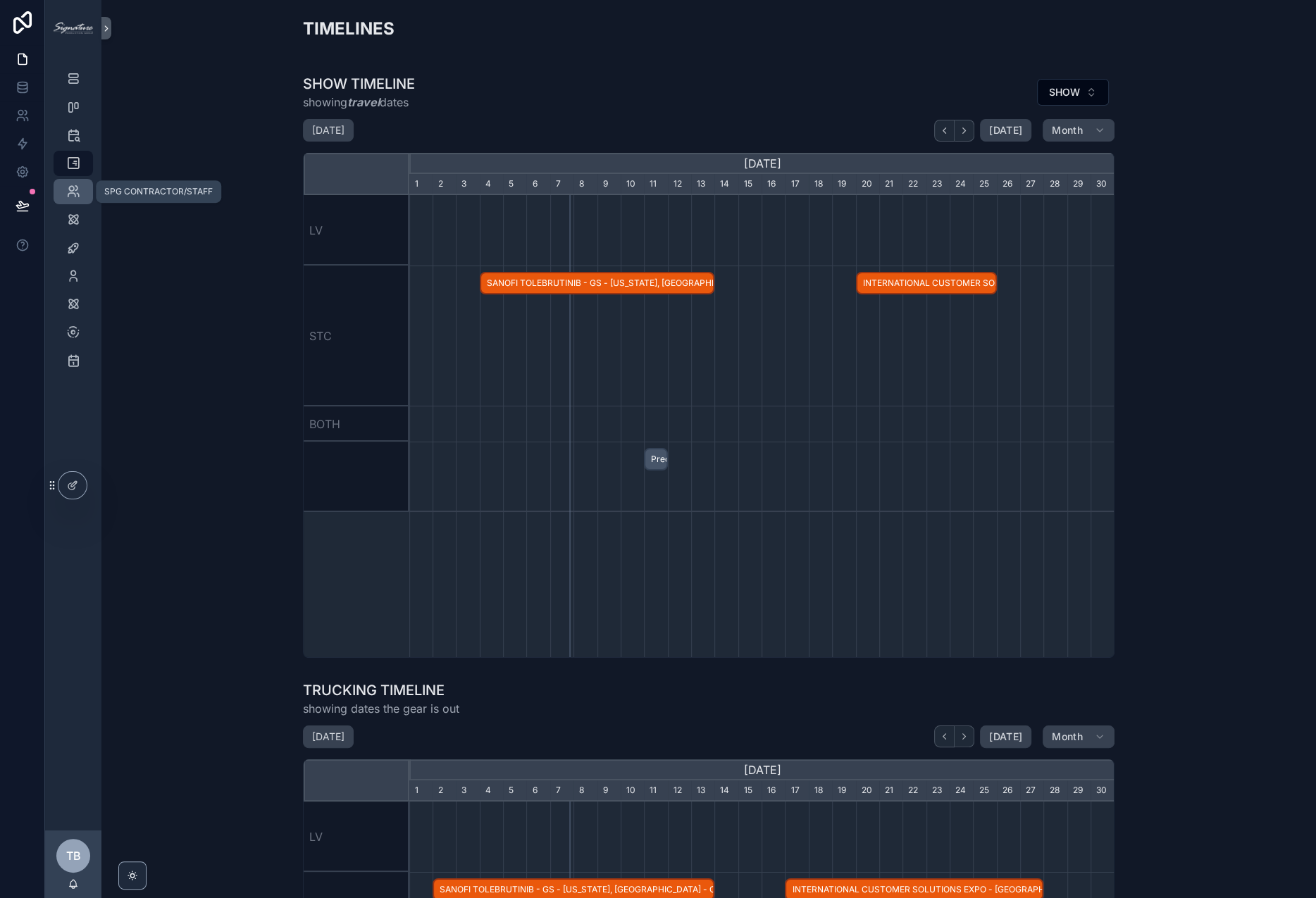
click at [83, 196] on div "SPG CONTRACTOR/STAFF" at bounding box center [73, 191] width 22 height 22
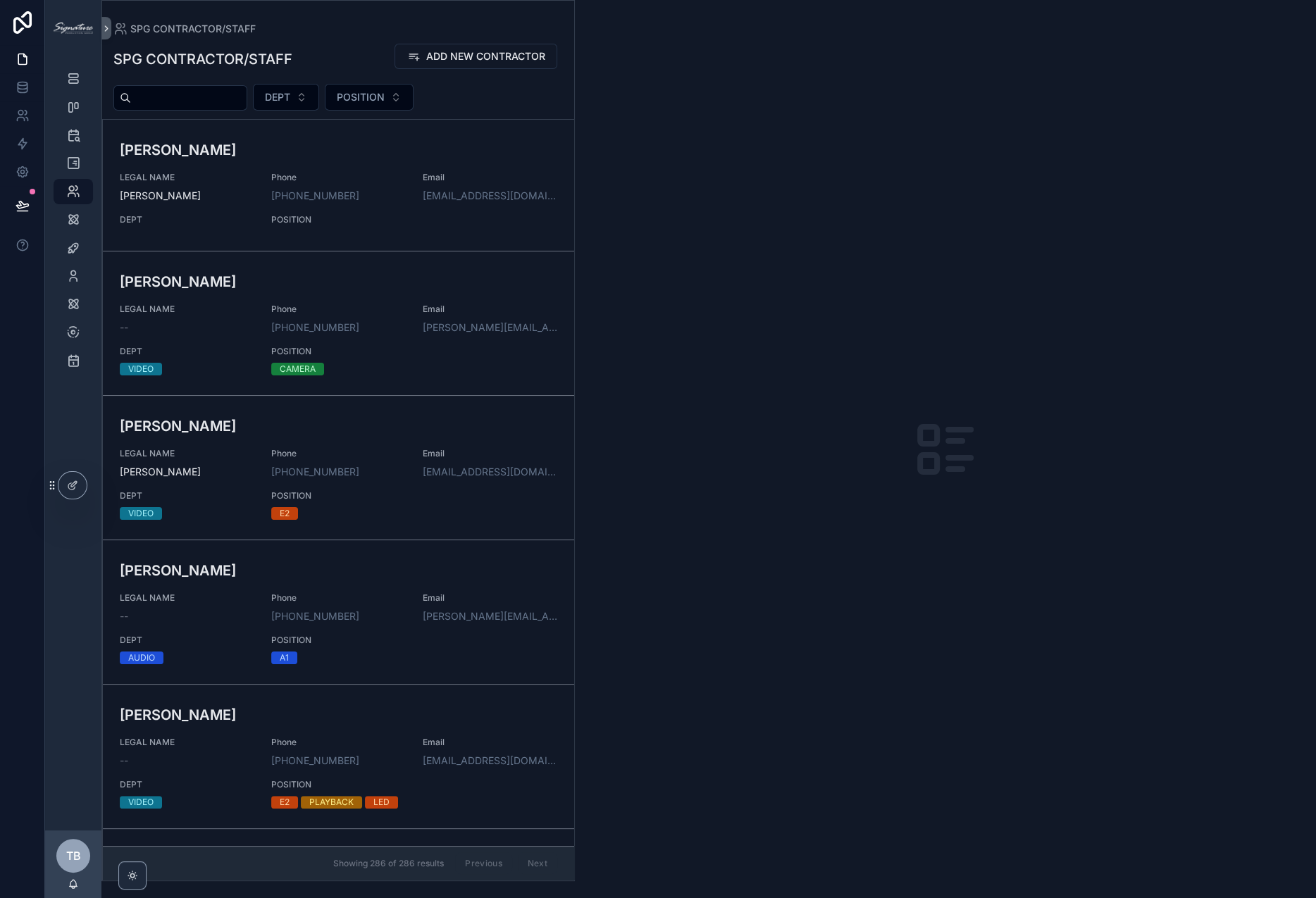
click at [1248, 79] on div "scrollable content" at bounding box center [945, 449] width 741 height 898
click at [319, 91] on button "DEPT" at bounding box center [286, 97] width 66 height 27
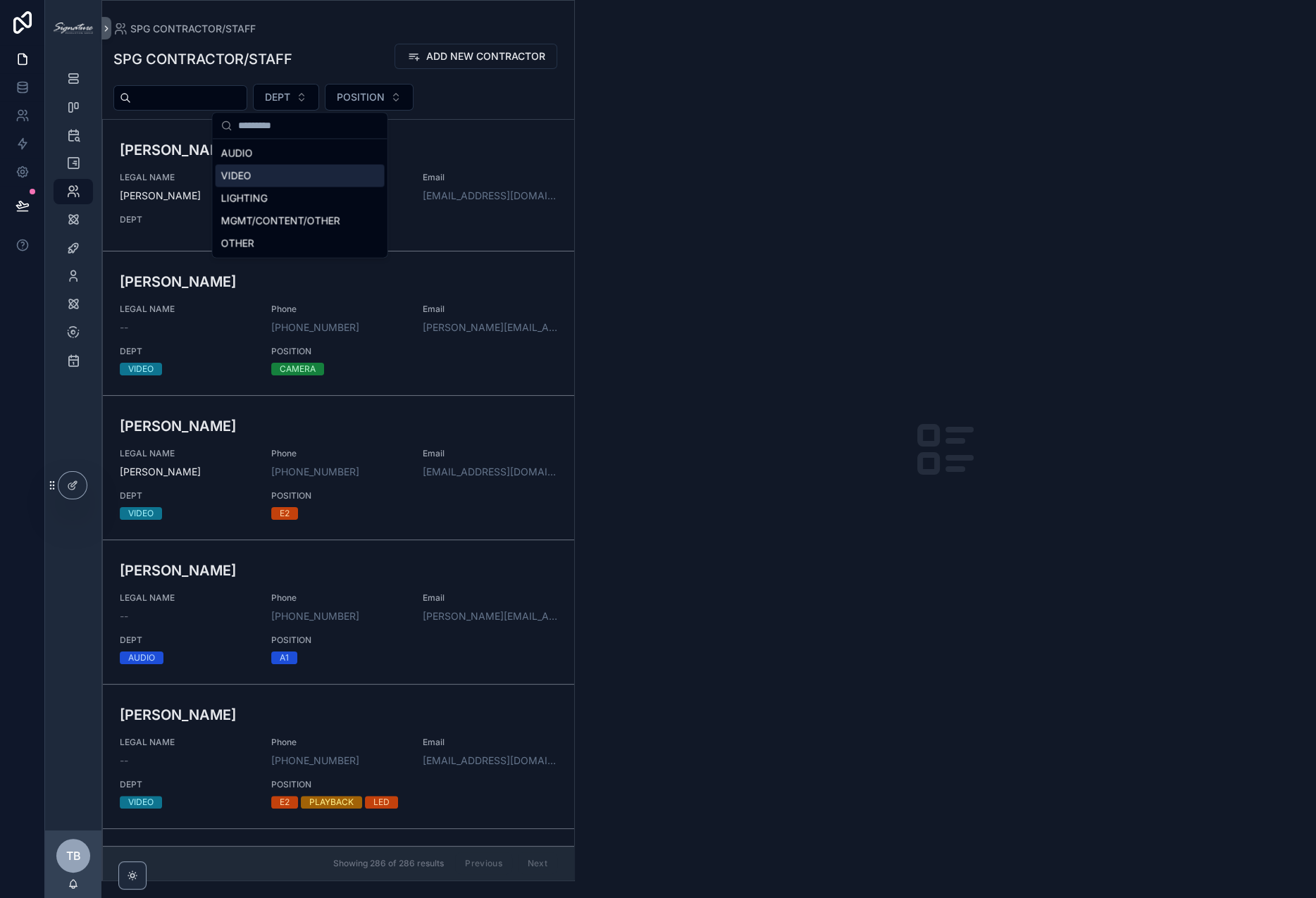
click at [278, 175] on div "VIDEO" at bounding box center [300, 175] width 169 height 22
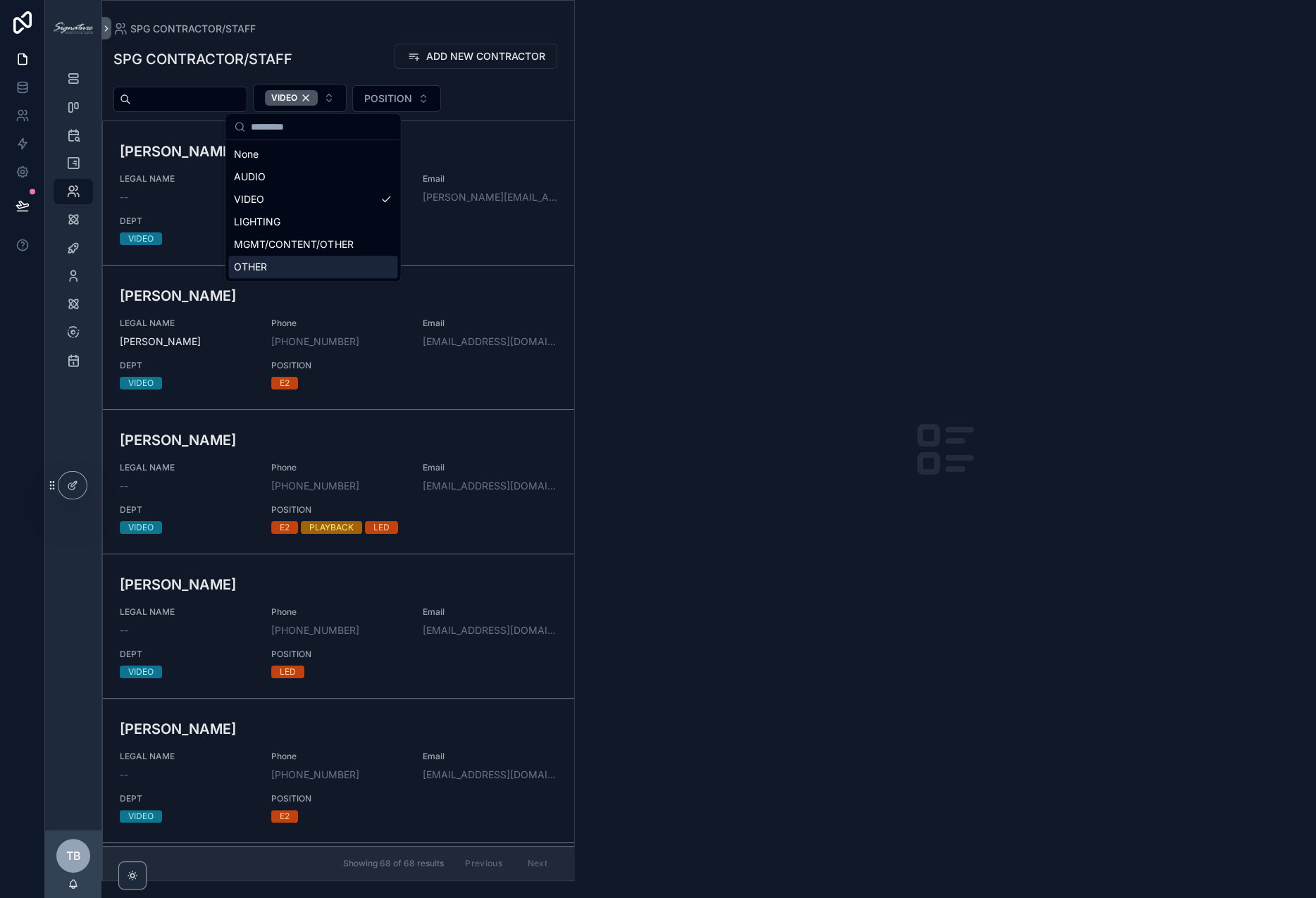
click at [852, 274] on div "scrollable content" at bounding box center [945, 449] width 741 height 898
